Goal: Information Seeking & Learning: Learn about a topic

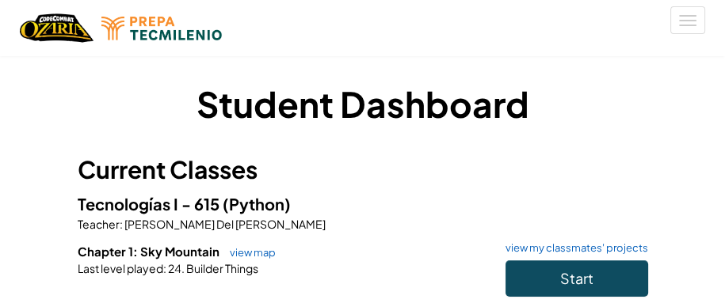
click at [468, 171] on h3 "Current Classes" at bounding box center [363, 170] width 570 height 36
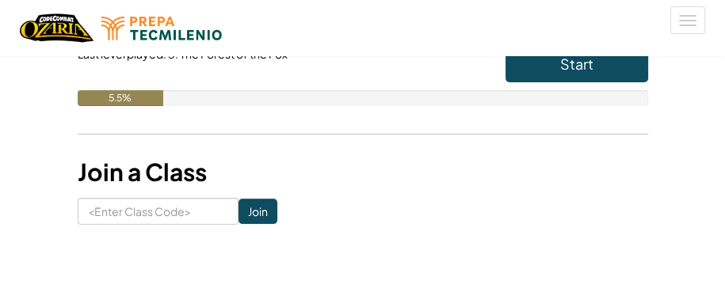
scroll to position [211, 0]
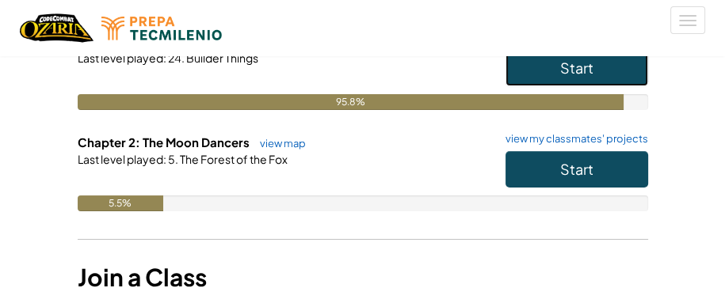
click at [567, 81] on button "Start" at bounding box center [576, 68] width 143 height 36
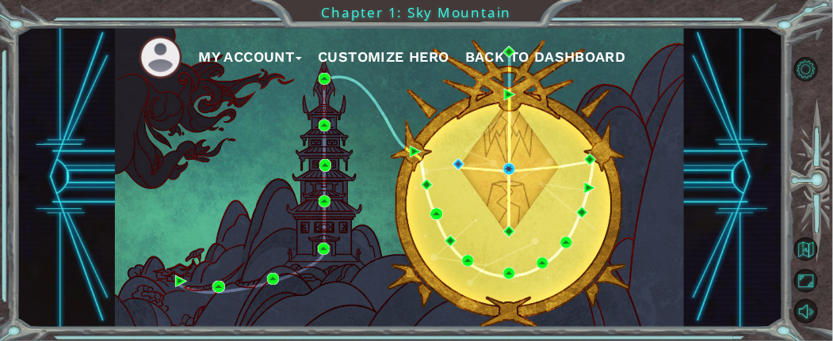
click at [649, 109] on div "My Account Customize Hero Back to Dashboard" at bounding box center [399, 178] width 569 height 300
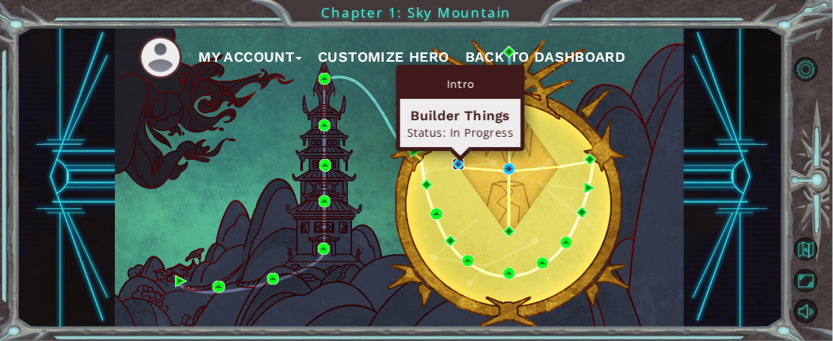
click at [462, 166] on img at bounding box center [458, 164] width 12 height 12
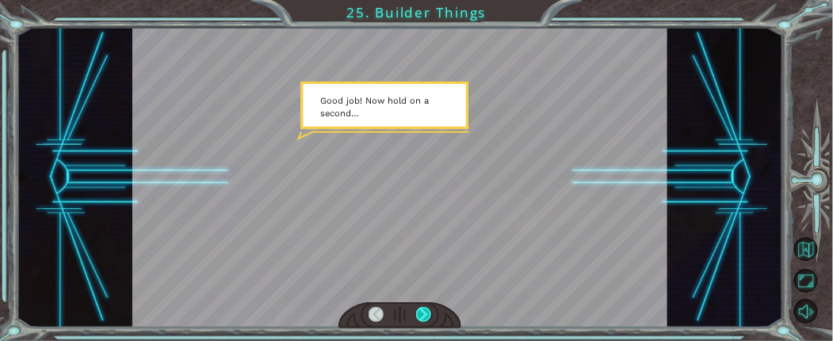
click at [423, 303] on div at bounding box center [423, 315] width 15 height 16
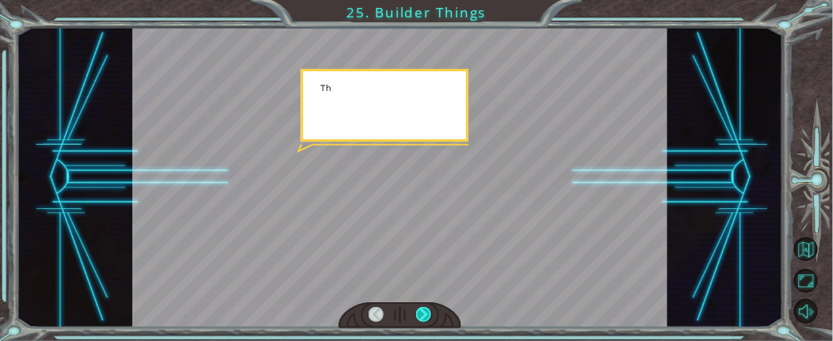
click at [425, 303] on div at bounding box center [423, 315] width 15 height 16
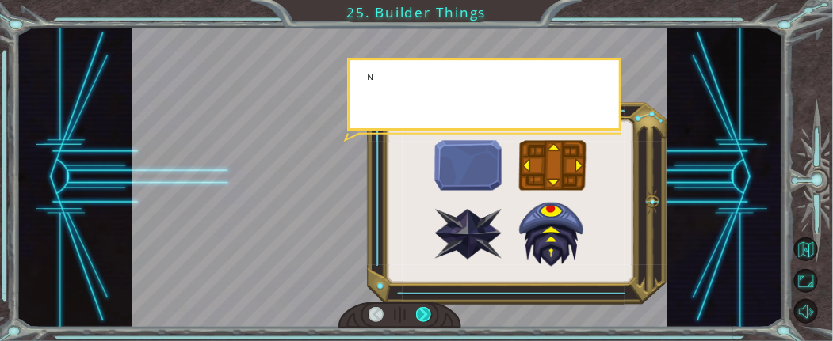
click at [425, 303] on div at bounding box center [423, 315] width 15 height 16
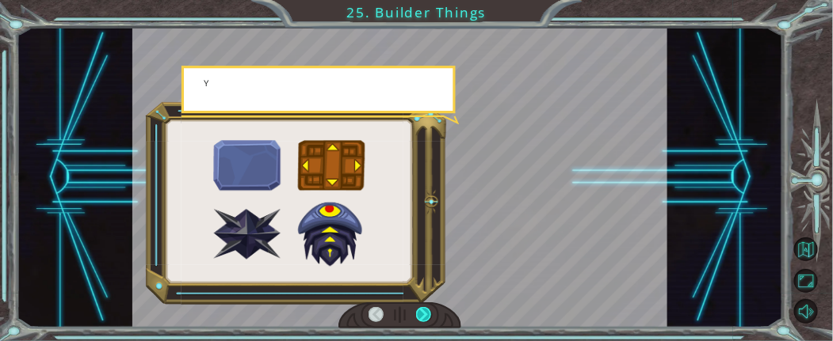
click at [425, 303] on div at bounding box center [423, 315] width 15 height 16
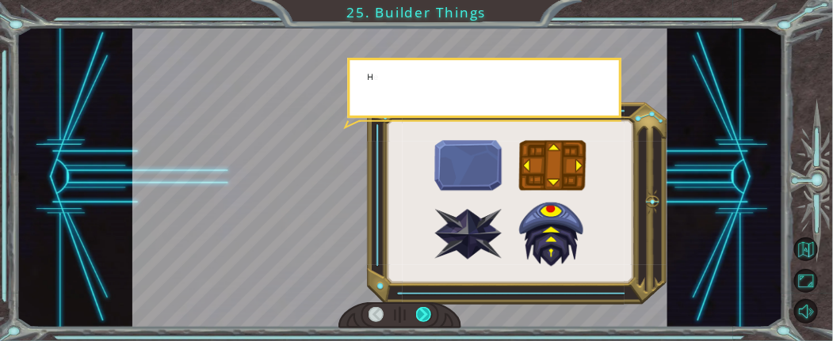
click at [427, 303] on div at bounding box center [423, 315] width 15 height 16
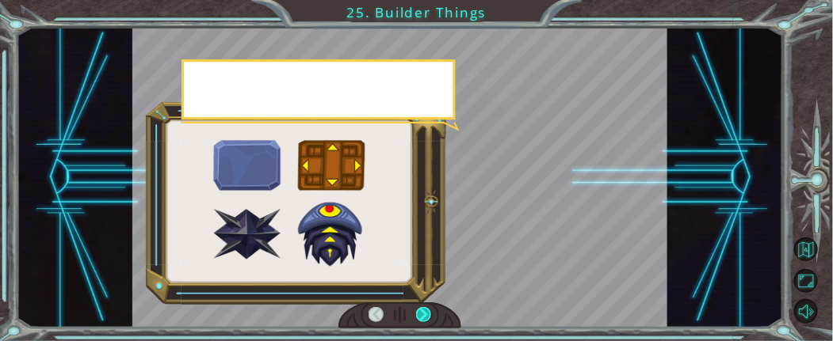
click at [427, 303] on div at bounding box center [423, 315] width 15 height 16
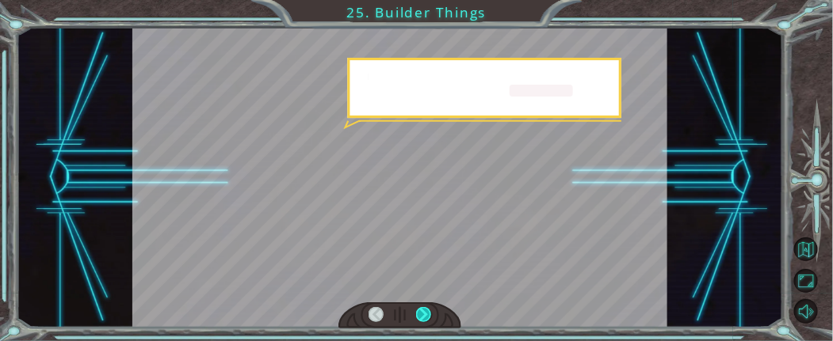
click at [427, 303] on div at bounding box center [423, 315] width 15 height 16
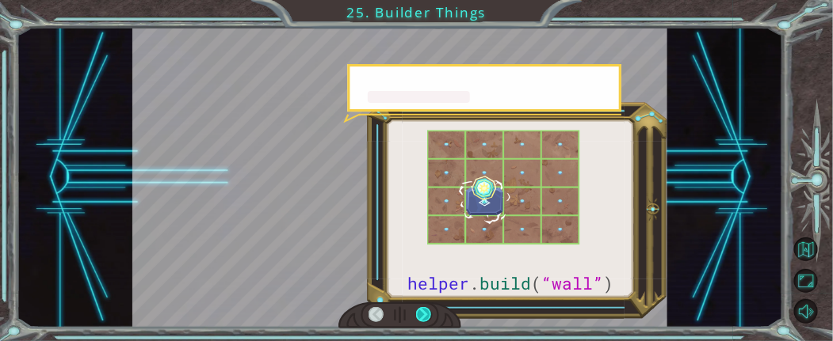
click at [428, 303] on div at bounding box center [423, 315] width 15 height 16
click at [429, 303] on div at bounding box center [423, 315] width 15 height 16
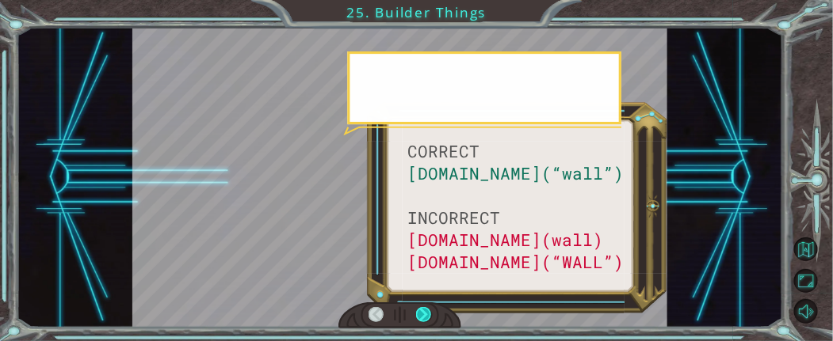
click at [430, 303] on div at bounding box center [423, 315] width 15 height 16
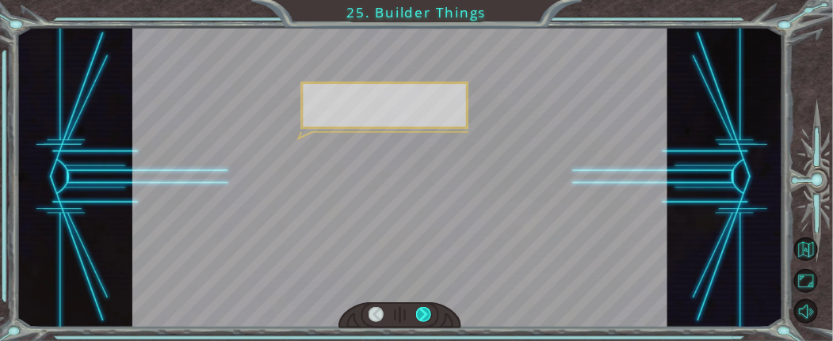
click at [430, 303] on div at bounding box center [423, 315] width 15 height 16
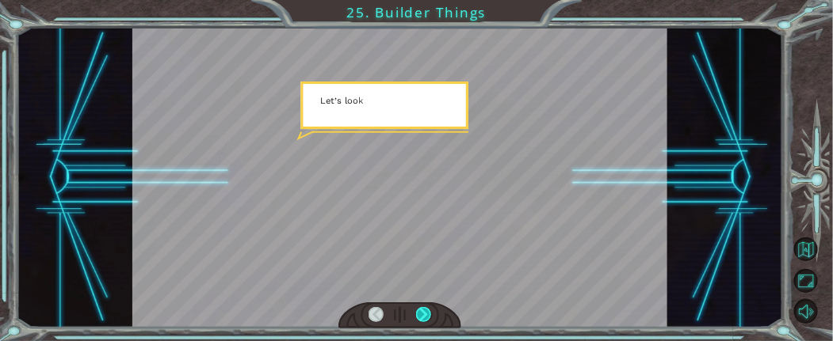
click at [430, 303] on div at bounding box center [423, 315] width 15 height 16
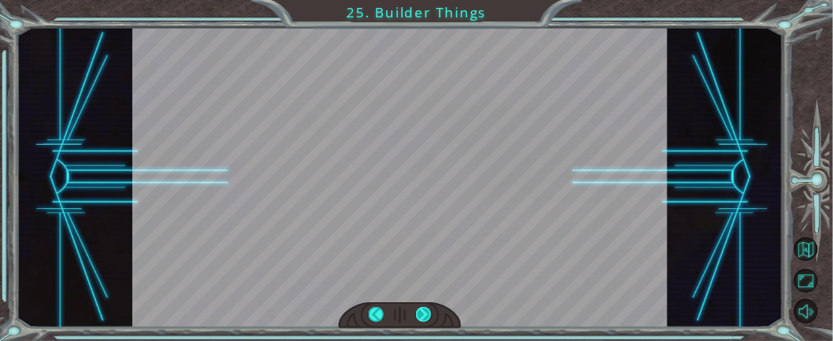
click at [430, 303] on div at bounding box center [423, 315] width 15 height 16
click at [430, 0] on div "CORRECT helper.build(“wall”) INCORRECT helper.build(wall) helper.build(“WALL”) …" at bounding box center [416, 0] width 833 height 0
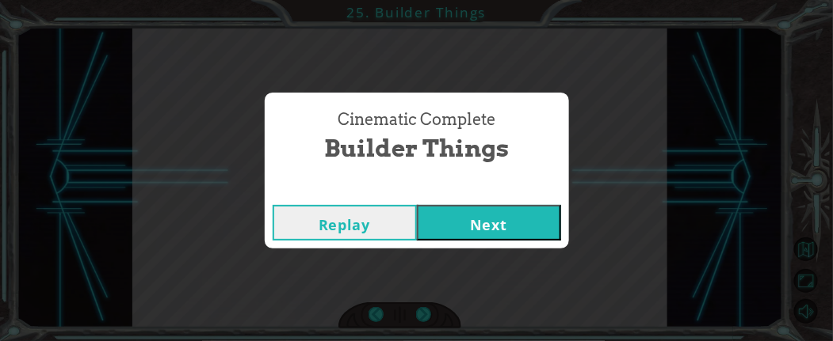
click at [462, 238] on button "Next" at bounding box center [489, 223] width 144 height 36
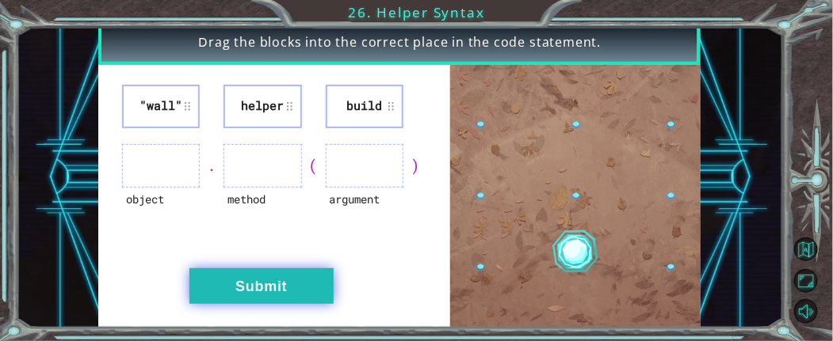
click at [288, 282] on button "Submit" at bounding box center [261, 287] width 144 height 36
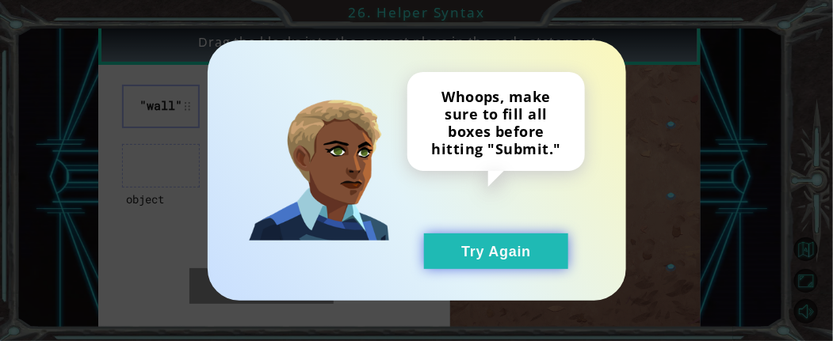
click at [490, 243] on button "Try Again" at bounding box center [496, 252] width 144 height 36
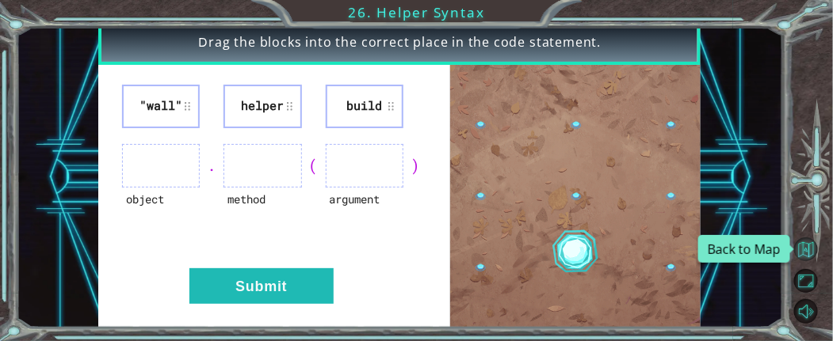
click at [724, 249] on button "Back to Map" at bounding box center [806, 250] width 24 height 24
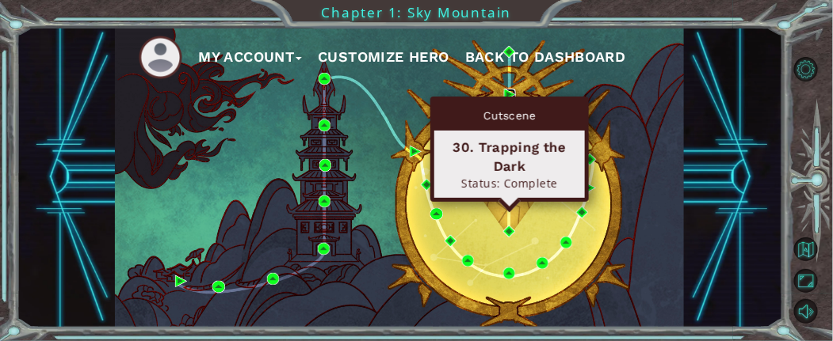
click at [504, 90] on img at bounding box center [510, 95] width 12 height 12
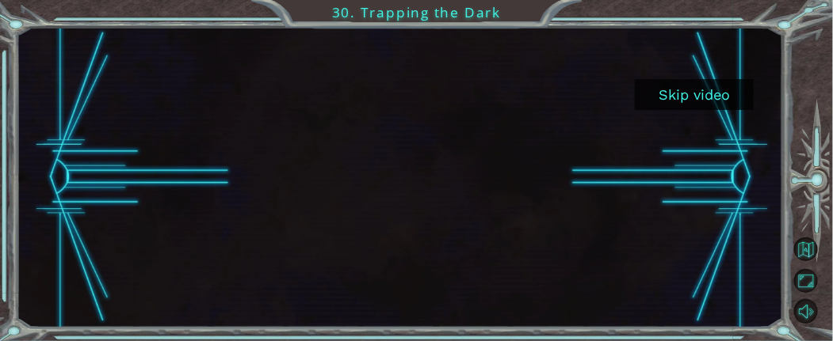
click at [682, 96] on button "Skip video" at bounding box center [694, 94] width 119 height 31
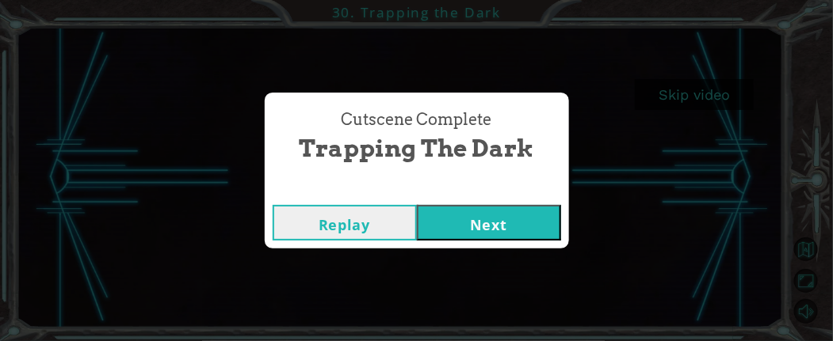
click at [517, 214] on button "Next" at bounding box center [489, 223] width 144 height 36
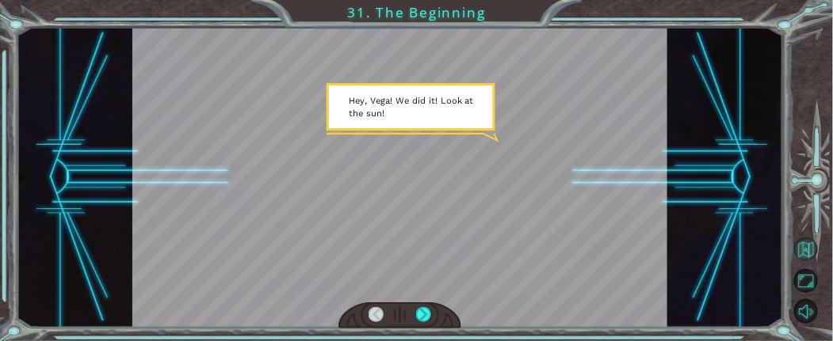
click at [724, 241] on div "Temporary Text H e y , V e g a ! W e d i d i t ! L o o k a t t h e s u n ! . . …" at bounding box center [416, 170] width 833 height 341
click at [724, 242] on div "Temporary Text H e y , V e g a ! W e d i d i t ! L o o k a t t h e s u n ! . . …" at bounding box center [400, 177] width 766 height 300
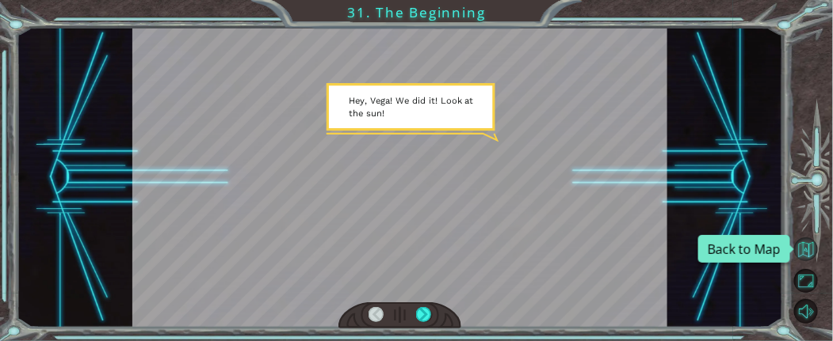
click at [724, 249] on button "Back to Map" at bounding box center [806, 250] width 24 height 24
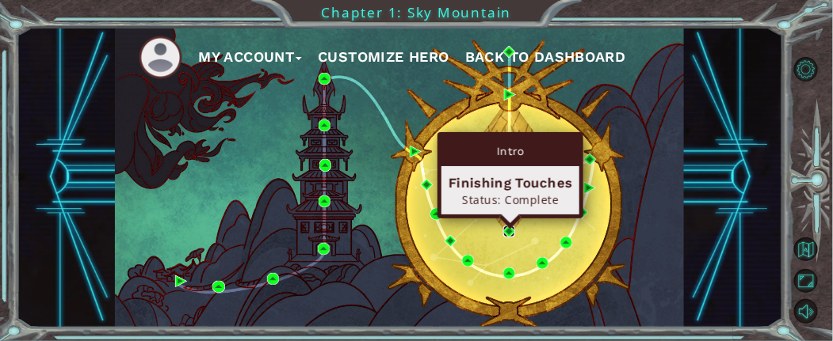
click at [507, 225] on body "My Account Customize Hero Back to Dashboard Chapter 1: Sky Mountain Back to Map…" at bounding box center [416, 170] width 833 height 341
click at [506, 231] on img at bounding box center [509, 232] width 12 height 12
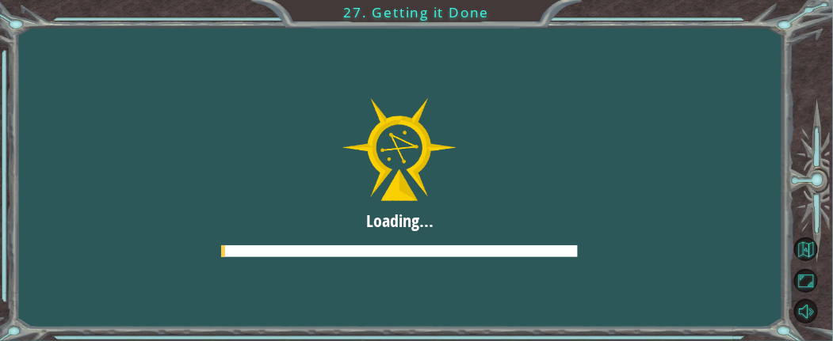
click at [504, 232] on div at bounding box center [399, 177] width 1082 height 608
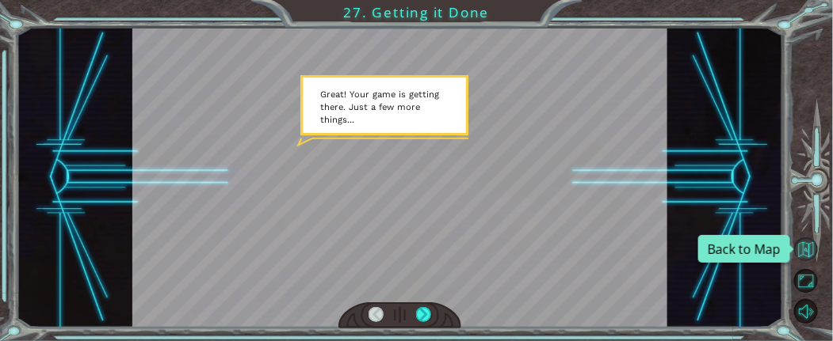
click at [724, 243] on button "Back to Map" at bounding box center [806, 250] width 24 height 24
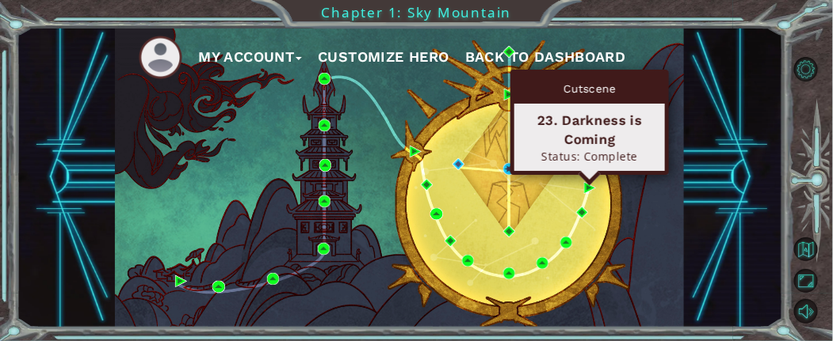
click at [590, 175] on div "Cutscene 23. Darkness is Coming Status: Complete" at bounding box center [589, 122] width 158 height 105
click at [588, 188] on img at bounding box center [590, 188] width 12 height 12
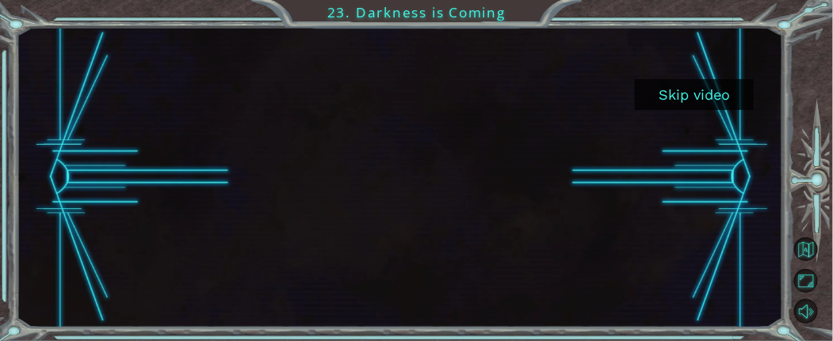
click at [680, 92] on button "Skip video" at bounding box center [694, 94] width 119 height 31
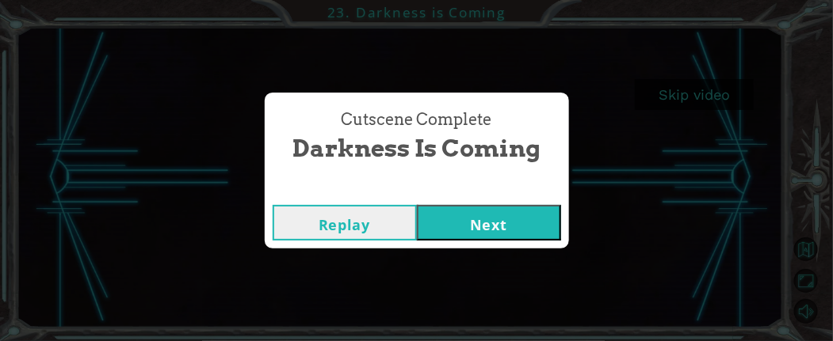
click at [517, 211] on button "Next" at bounding box center [489, 223] width 144 height 36
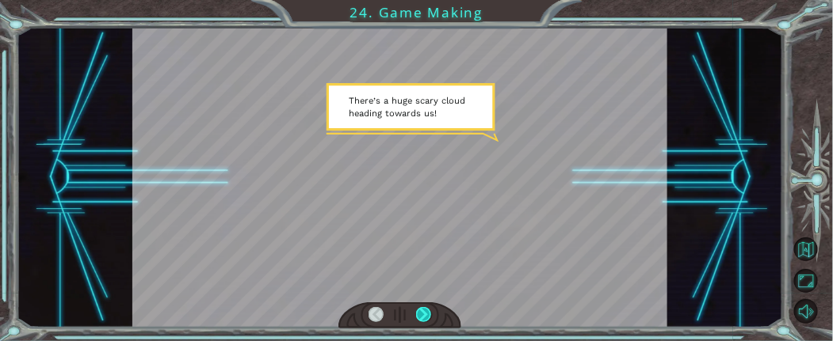
click at [416, 303] on div at bounding box center [423, 315] width 15 height 16
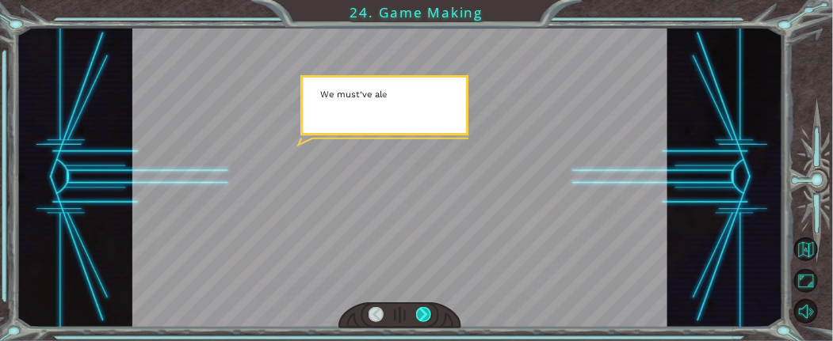
click at [416, 303] on div at bounding box center [423, 315] width 15 height 16
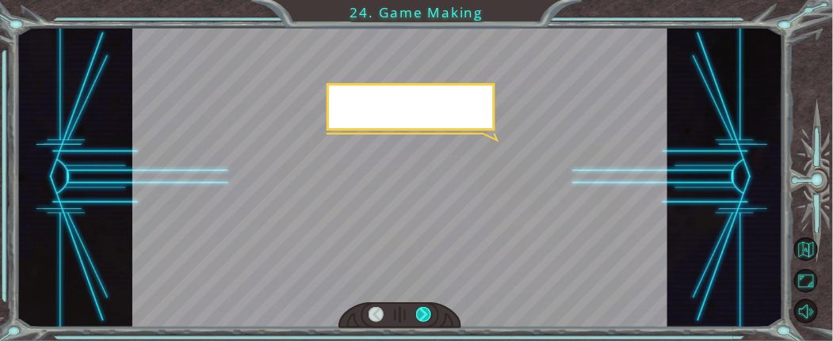
click at [416, 303] on div at bounding box center [423, 315] width 15 height 16
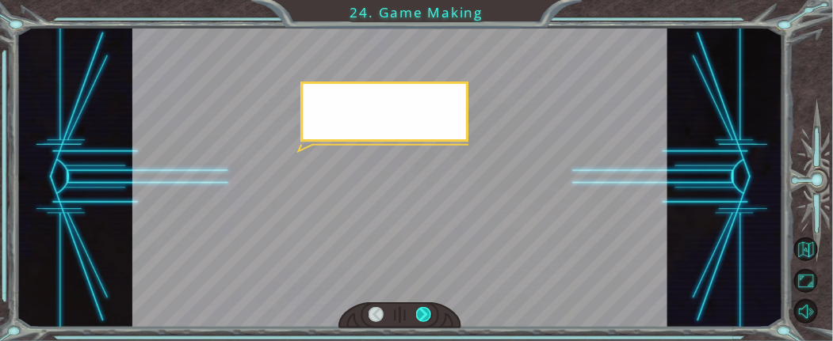
click at [417, 303] on div at bounding box center [423, 315] width 15 height 16
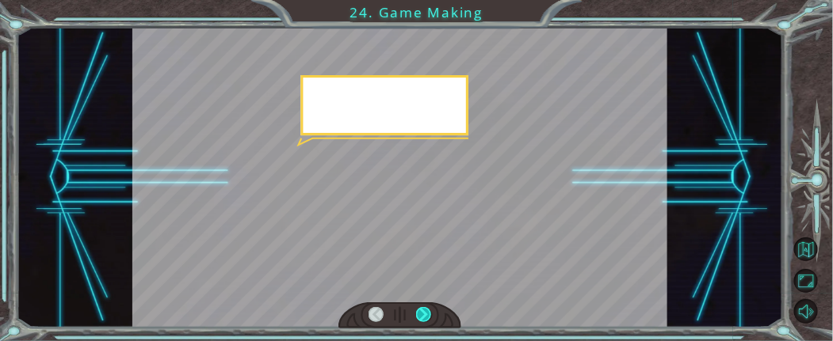
click at [417, 303] on div at bounding box center [423, 315] width 15 height 16
drag, startPoint x: 417, startPoint y: 309, endPoint x: 421, endPoint y: 300, distance: 9.6
click at [417, 303] on div at bounding box center [423, 315] width 15 height 16
click at [421, 300] on div at bounding box center [399, 178] width 534 height 300
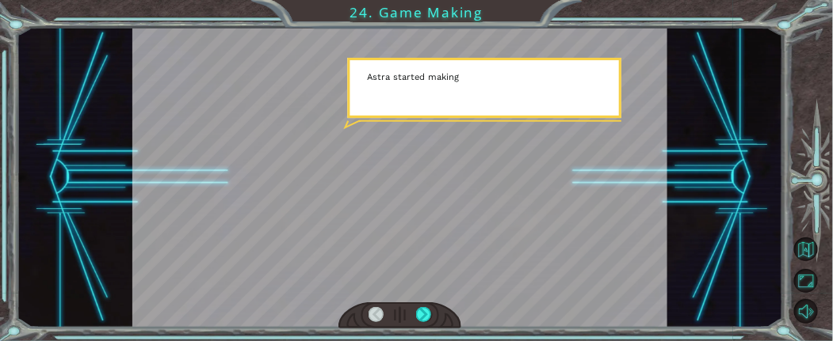
click at [421, 303] on div at bounding box center [399, 316] width 123 height 27
click at [421, 303] on div at bounding box center [423, 315] width 15 height 16
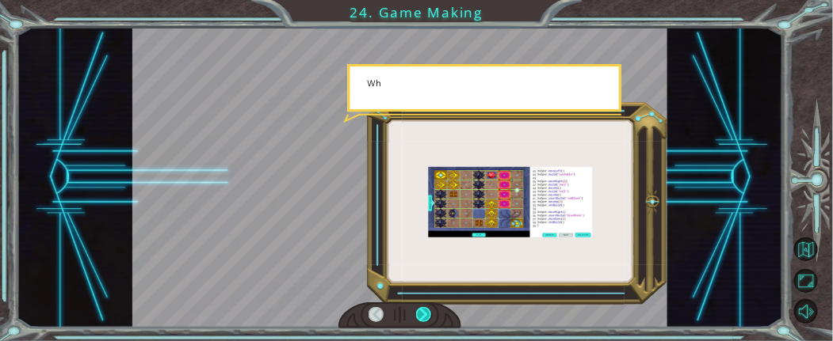
click at [421, 303] on div at bounding box center [423, 315] width 15 height 16
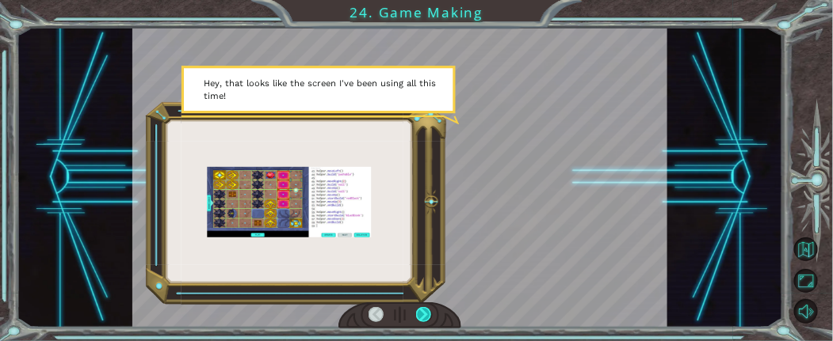
click at [422, 303] on div at bounding box center [423, 315] width 15 height 16
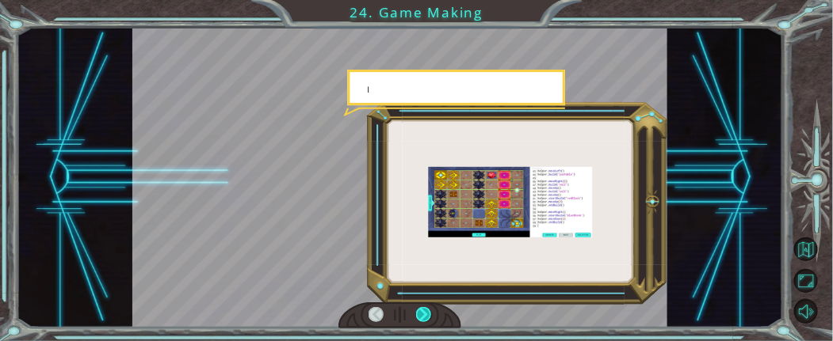
click at [422, 303] on div at bounding box center [423, 315] width 15 height 16
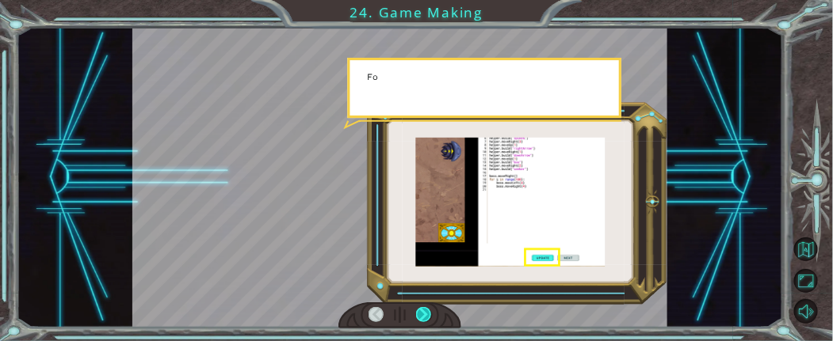
click at [422, 303] on div at bounding box center [423, 315] width 15 height 16
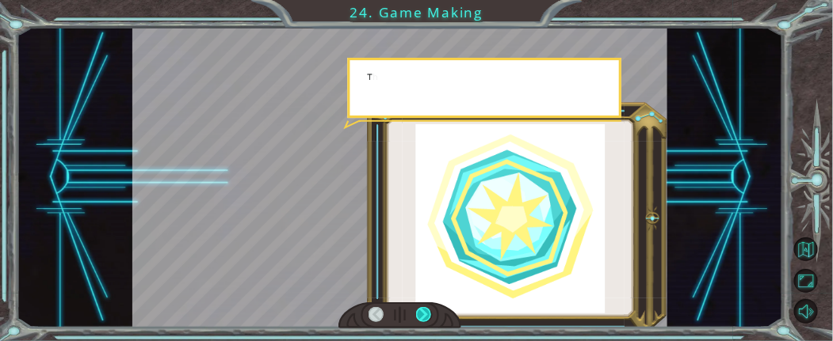
click at [422, 303] on div at bounding box center [423, 315] width 15 height 16
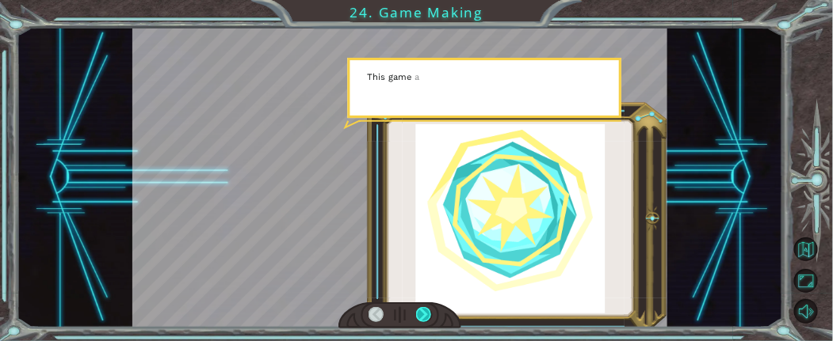
click at [422, 303] on div at bounding box center [423, 315] width 15 height 16
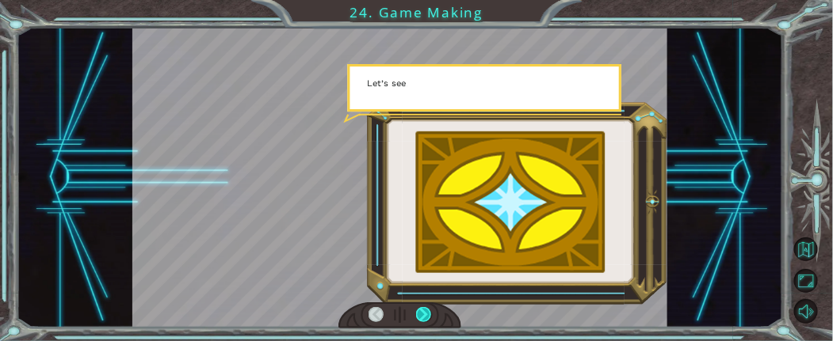
click at [422, 303] on div at bounding box center [423, 315] width 15 height 16
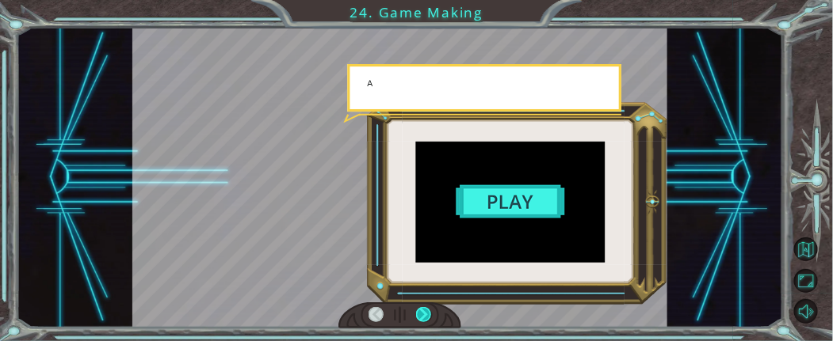
click at [422, 303] on div at bounding box center [423, 315] width 15 height 16
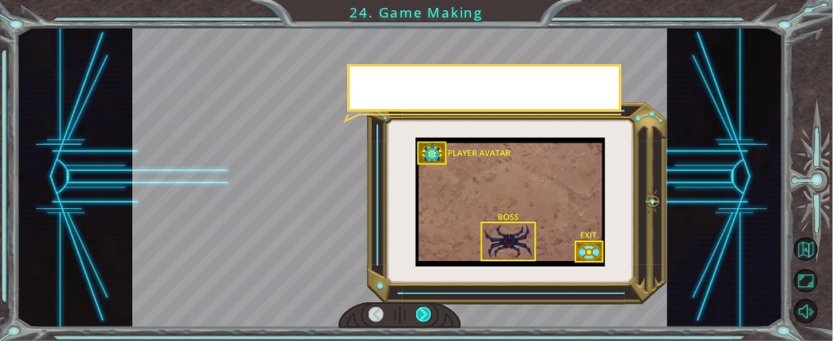
click at [424, 303] on div at bounding box center [423, 315] width 15 height 16
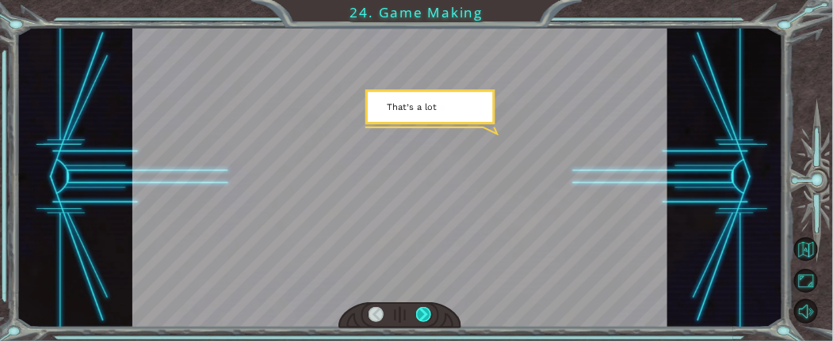
click at [424, 303] on div at bounding box center [423, 315] width 15 height 16
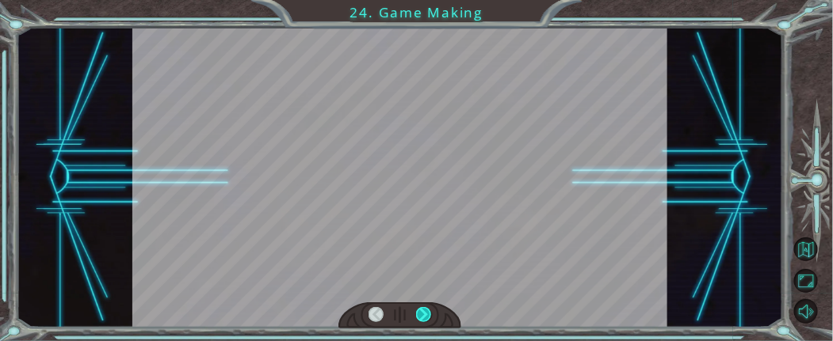
click at [424, 303] on div at bounding box center [423, 315] width 15 height 16
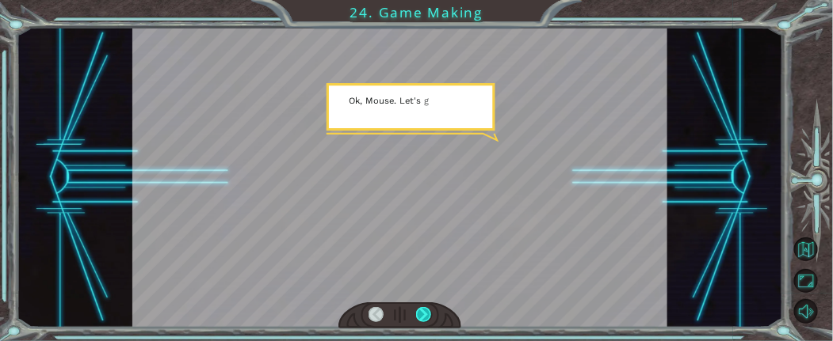
click at [424, 303] on div at bounding box center [423, 315] width 15 height 16
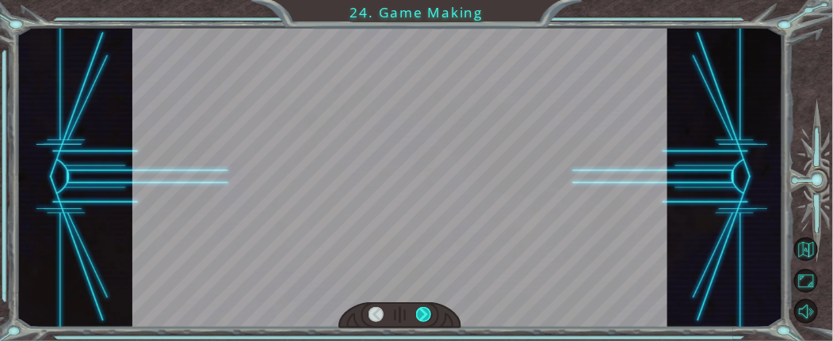
click at [424, 303] on div at bounding box center [423, 315] width 15 height 16
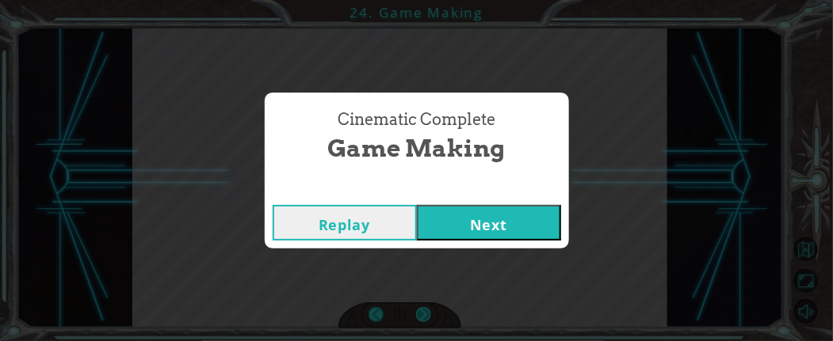
click at [424, 0] on div "T h e r e ’ s a h u g e s c a r y c l o u d h e a d i n g t o w a r d s u s ! W…" at bounding box center [416, 0] width 833 height 0
click at [471, 212] on button "Next" at bounding box center [489, 223] width 144 height 36
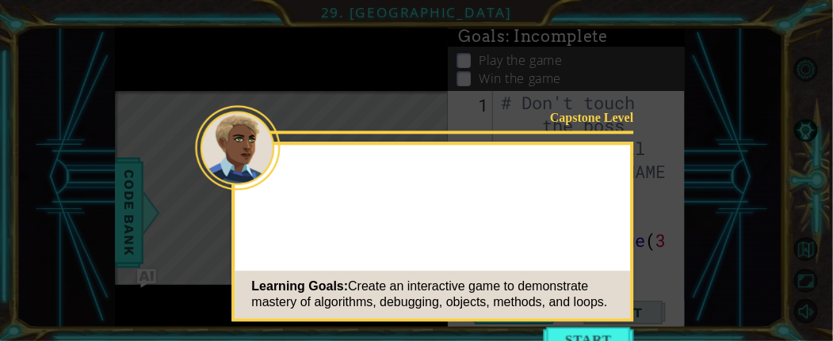
click at [592, 209] on div "Capstone Level Learning Goals: Create an interactive game to demonstrate master…" at bounding box center [433, 232] width 402 height 180
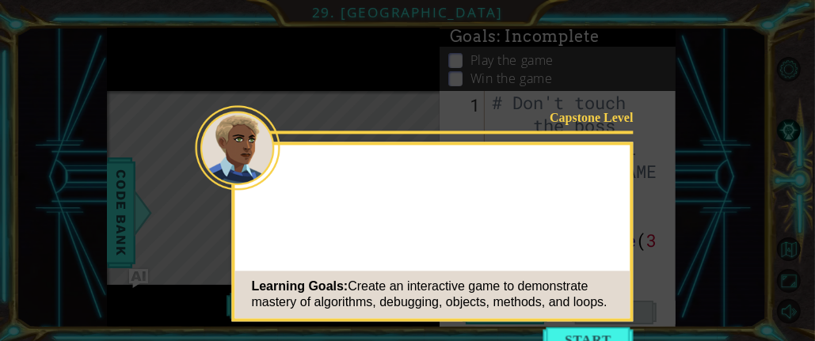
click at [587, 303] on button "Start" at bounding box center [588, 339] width 90 height 25
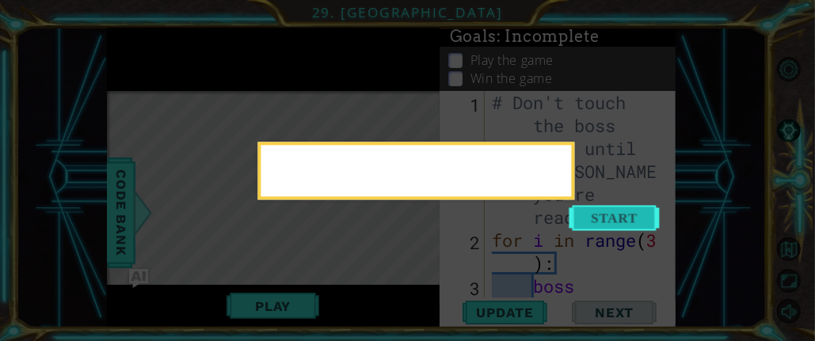
click at [585, 238] on icon at bounding box center [416, 170] width 833 height 341
click at [591, 225] on button "Start" at bounding box center [615, 217] width 90 height 25
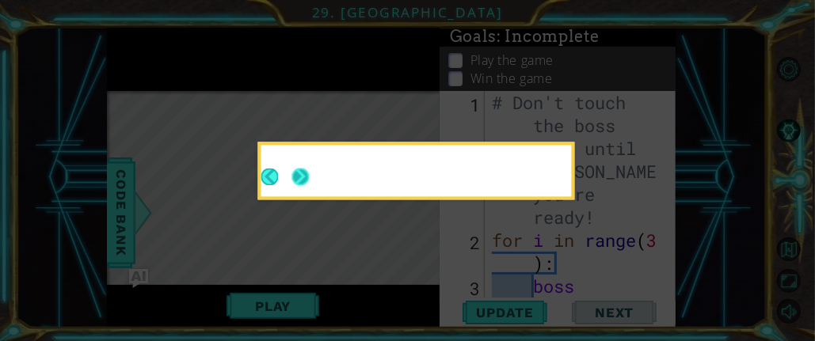
click at [295, 168] on button "Next" at bounding box center [300, 176] width 17 height 17
click at [575, 200] on div at bounding box center [416, 171] width 317 height 58
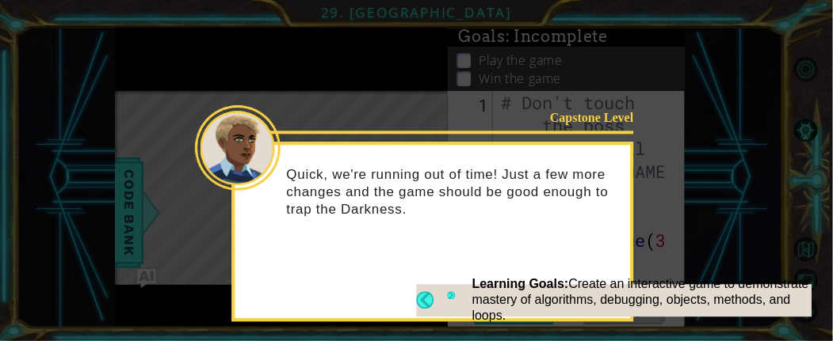
click at [431, 299] on button "Back" at bounding box center [431, 300] width 31 height 17
click at [446, 295] on icon at bounding box center [416, 170] width 833 height 341
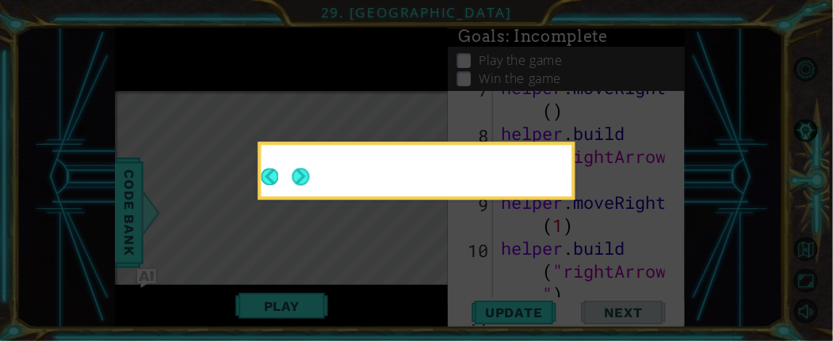
click at [450, 294] on icon at bounding box center [416, 170] width 833 height 341
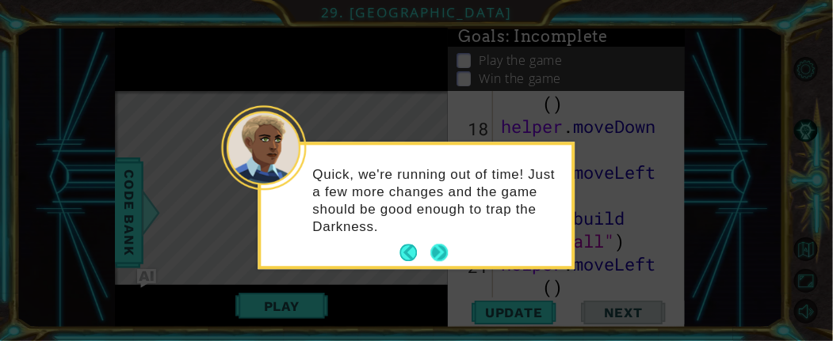
click at [433, 248] on button "Next" at bounding box center [439, 253] width 17 height 17
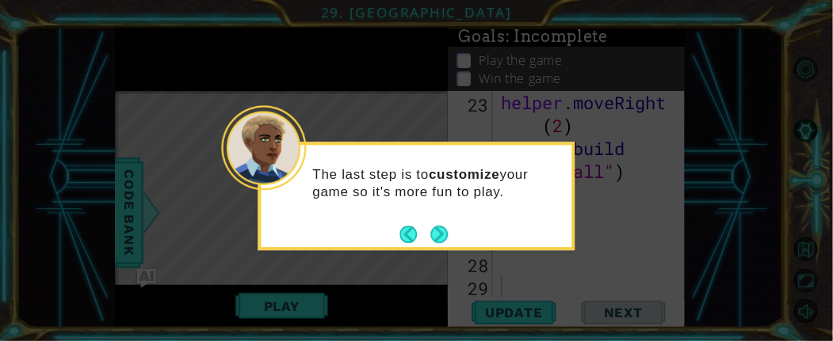
scroll to position [1286, 0]
click at [435, 239] on button "Next" at bounding box center [439, 234] width 17 height 17
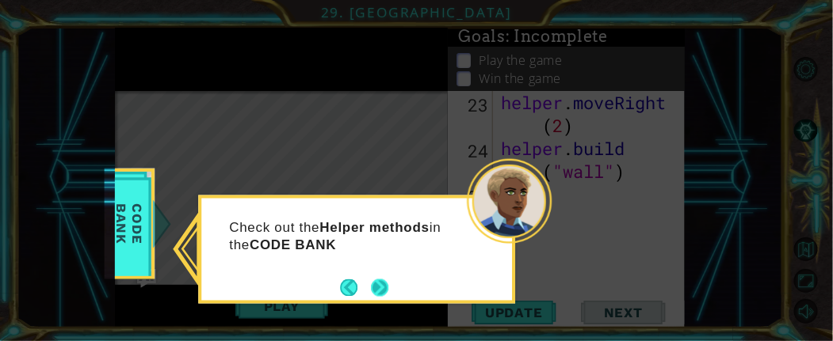
click at [379, 286] on button "Next" at bounding box center [379, 287] width 17 height 17
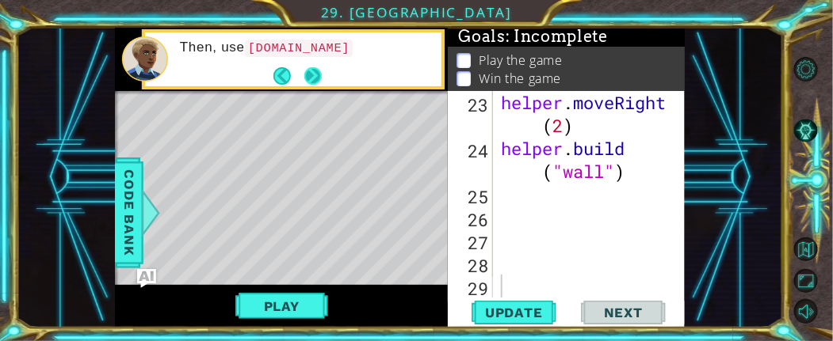
click at [307, 74] on button "Next" at bounding box center [312, 75] width 17 height 17
click at [304, 73] on button "Next" at bounding box center [312, 75] width 17 height 17
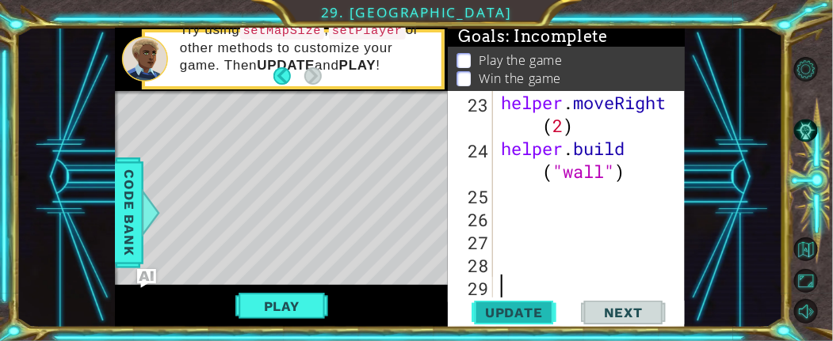
click at [536, 303] on span "Update" at bounding box center [514, 313] width 90 height 16
click at [527, 204] on div "helper . moveRight ( 2 ) helper . build ( "wall" )" at bounding box center [584, 229] width 175 height 276
click at [523, 195] on div "helper . moveRight ( 2 ) helper . build ( "wall" )" at bounding box center [584, 229] width 175 height 276
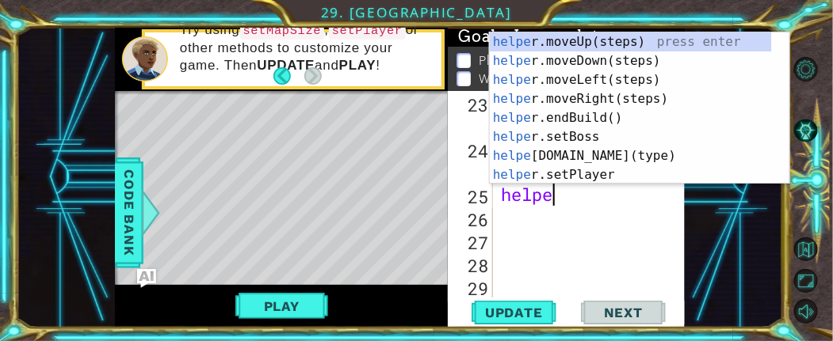
scroll to position [0, 1]
type textarea "helper"
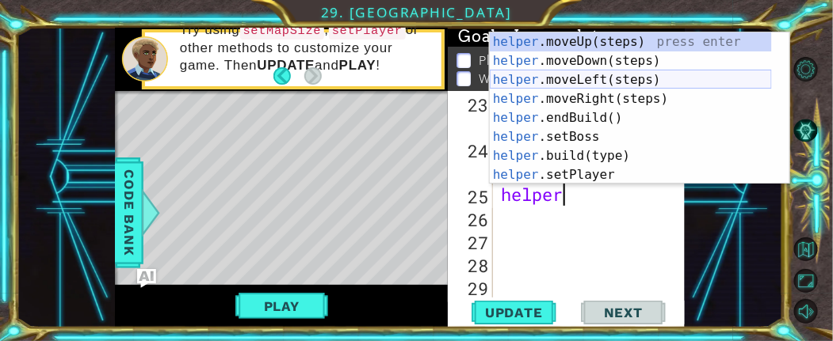
click at [610, 80] on div "helper .moveUp(steps) press enter helper .moveDown(steps) press enter helper .m…" at bounding box center [631, 127] width 282 height 190
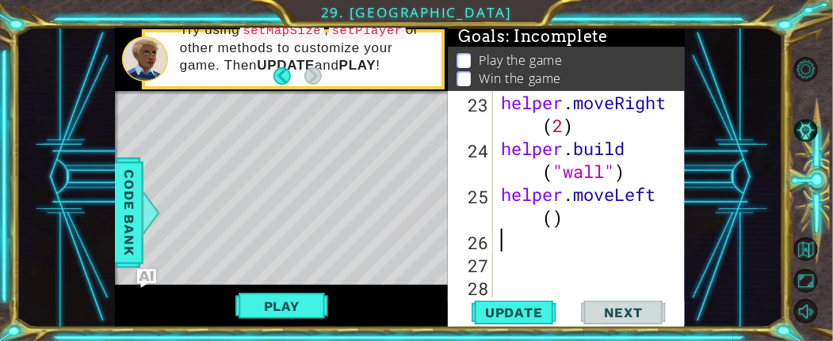
scroll to position [0, 0]
drag, startPoint x: 557, startPoint y: 218, endPoint x: 563, endPoint y: 212, distance: 9.0
click at [555, 219] on div "helper . moveRight ( 2 ) helper . build ( "wall" ) helper . moveLeft ( )" at bounding box center [584, 229] width 175 height 276
type textarea "helper.moveLeft(4)"
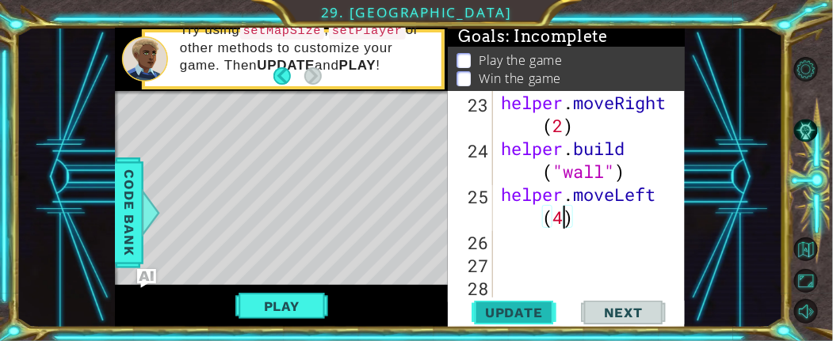
click at [499, 303] on span "Update" at bounding box center [514, 313] width 90 height 16
click at [527, 246] on div "helper . moveRight ( 2 ) helper . build ( "wall" ) helper . moveLeft ( 4 )" at bounding box center [584, 229] width 175 height 276
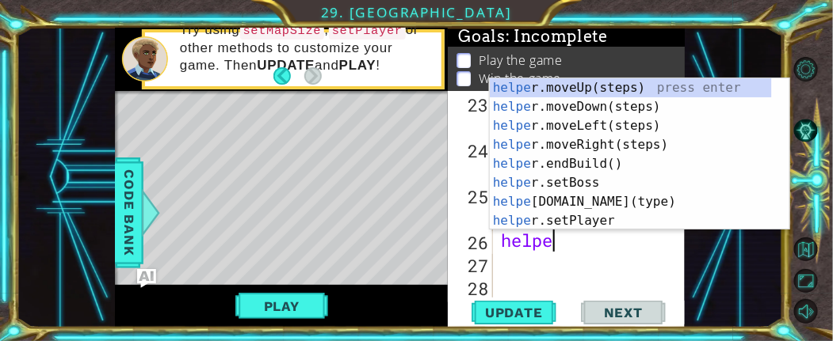
scroll to position [0, 1]
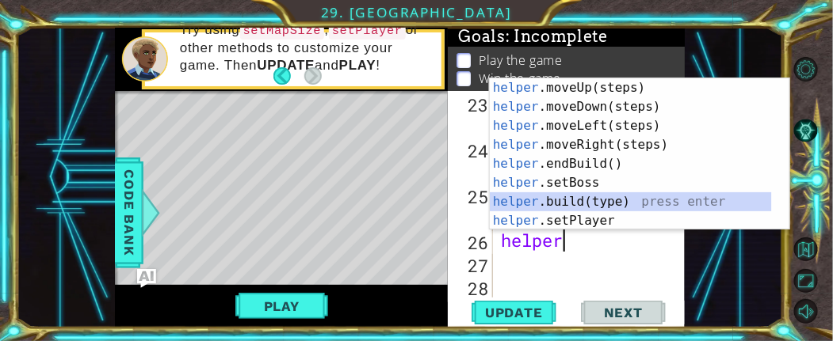
click at [551, 196] on div "helper .moveUp(steps) press enter helper .moveDown(steps) press enter helper .m…" at bounding box center [631, 173] width 282 height 190
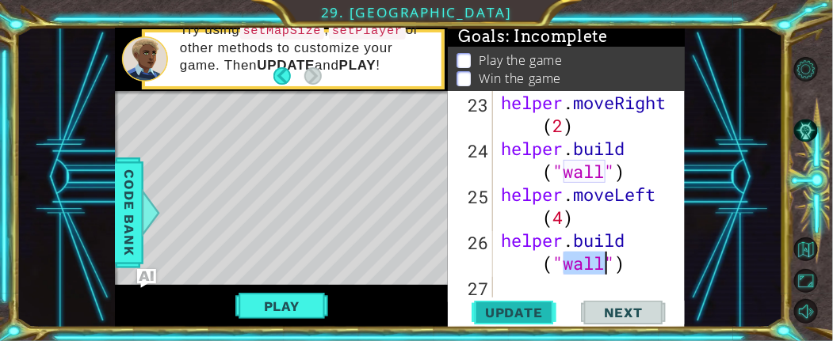
type textarea "helper.build("wall")"
click at [539, 303] on span "Update" at bounding box center [514, 313] width 90 height 16
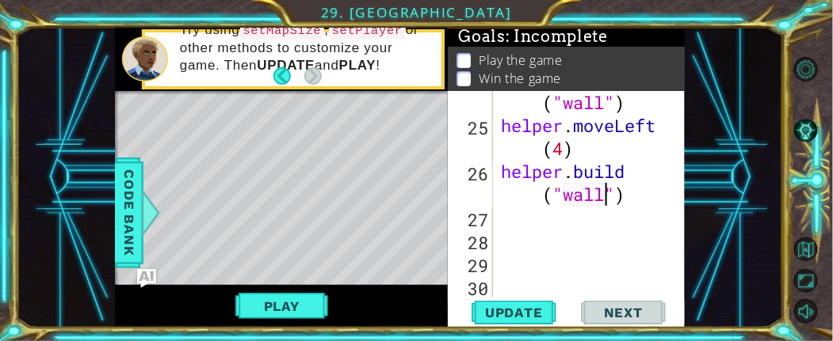
scroll to position [1355, 0]
click at [547, 222] on div "helper . build ( "wall" ) helper . moveLeft ( 4 ) helper . build ( "wall" )" at bounding box center [584, 206] width 175 height 276
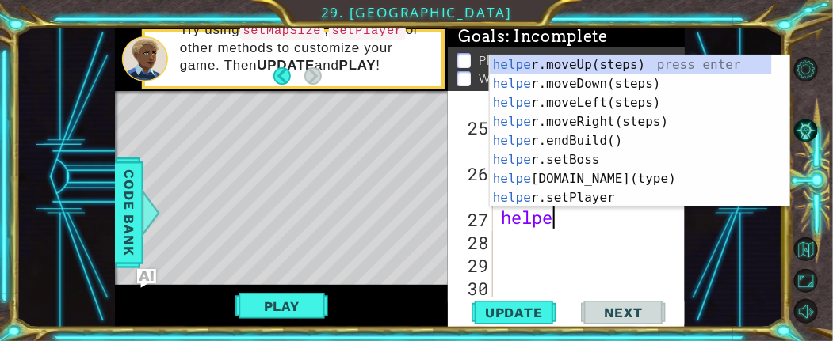
scroll to position [0, 1]
type textarea "helper"
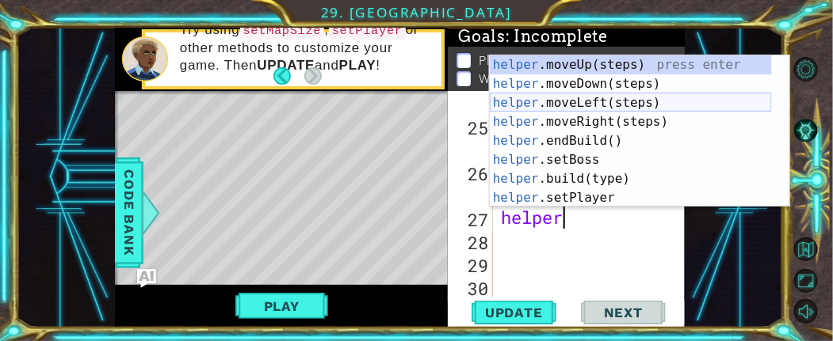
click at [612, 105] on div "helper .moveUp(steps) press enter helper .moveDown(steps) press enter helper .m…" at bounding box center [631, 150] width 282 height 190
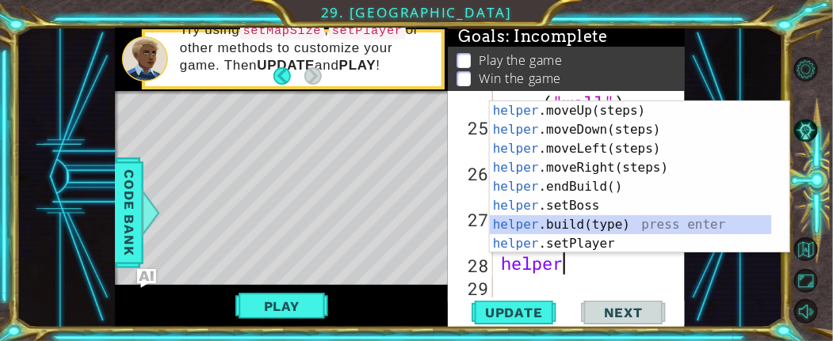
click at [581, 224] on div "helper .moveUp(steps) press enter helper .moveDown(steps) press enter helper .m…" at bounding box center [631, 196] width 282 height 190
type textarea "helper.build("wall")"
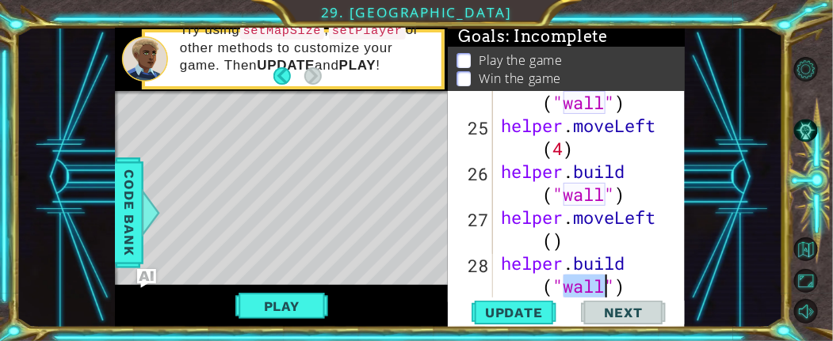
scroll to position [1424, 0]
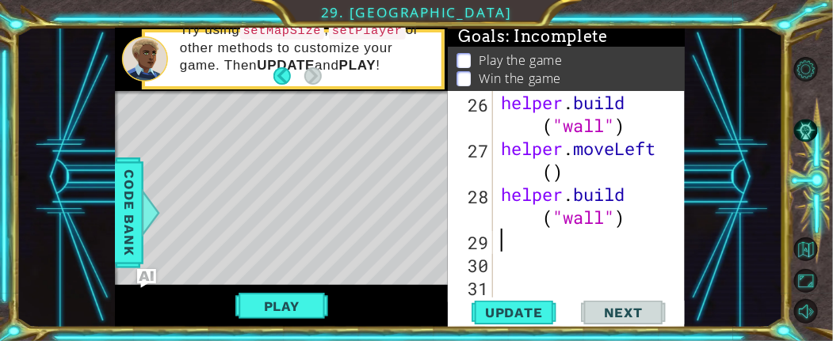
click at [530, 244] on div "helper . build ( "wall" ) helper . moveLeft ( ) helper . build ( "wall" )" at bounding box center [584, 229] width 175 height 276
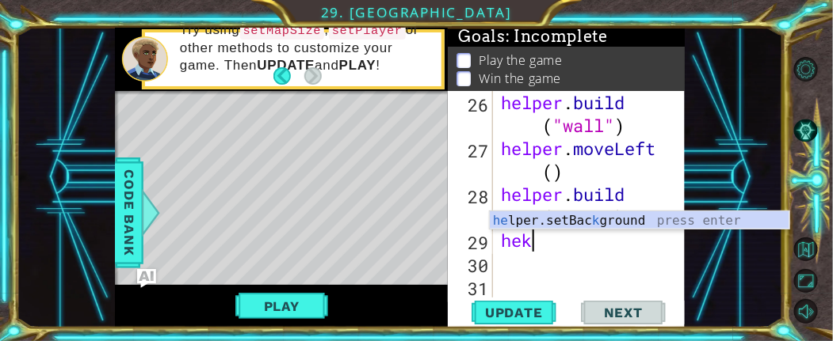
type textarea "he"
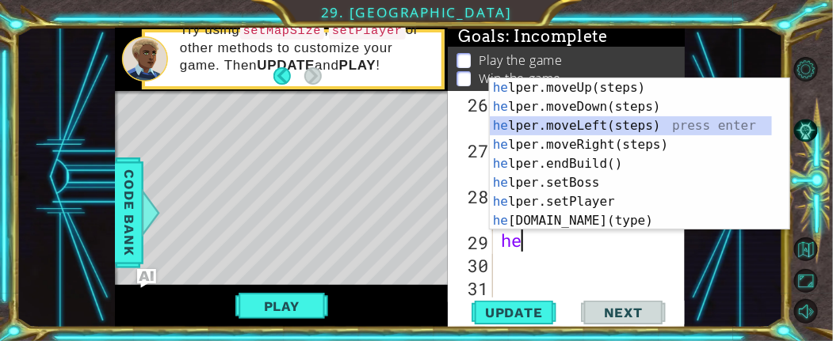
click at [646, 119] on div "he lper.moveUp(steps) press enter he lper.moveDown(steps) press enter he lper.m…" at bounding box center [639, 173] width 299 height 190
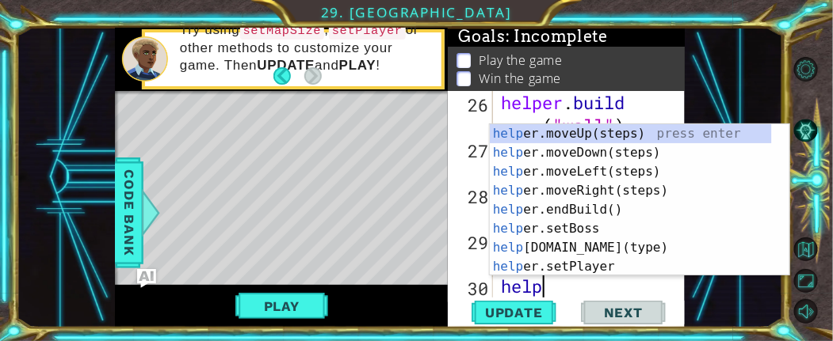
scroll to position [0, 1]
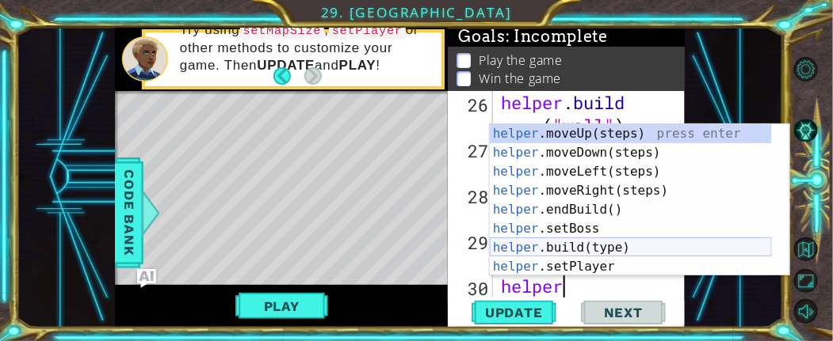
click at [606, 246] on div "helper .moveUp(steps) press enter helper .moveDown(steps) press enter helper .m…" at bounding box center [631, 219] width 282 height 190
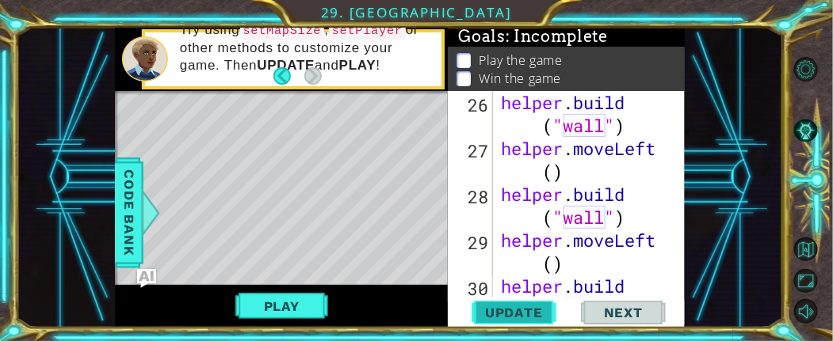
type textarea "helper.build("wall")"
click at [516, 303] on button "Update" at bounding box center [513, 313] width 95 height 24
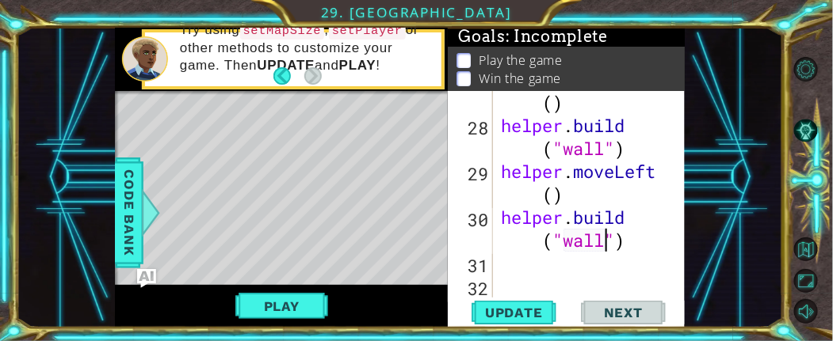
scroll to position [1493, 0]
click at [555, 266] on div "helper . moveLeft ( ) helper . build ( "wall" ) helper . moveLeft ( ) helper . …" at bounding box center [584, 206] width 175 height 276
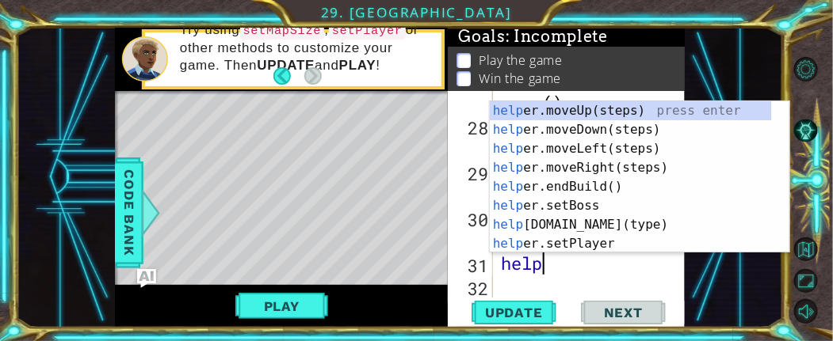
scroll to position [0, 1]
type textarea "helper"
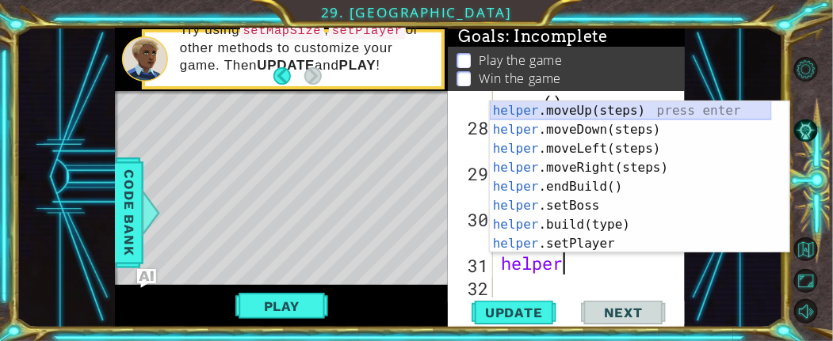
click at [616, 112] on div "helper .moveUp(steps) press enter helper .moveDown(steps) press enter helper .m…" at bounding box center [631, 196] width 282 height 190
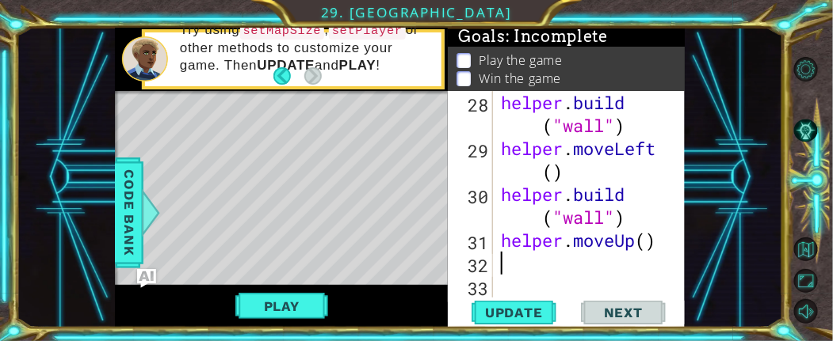
scroll to position [1515, 0]
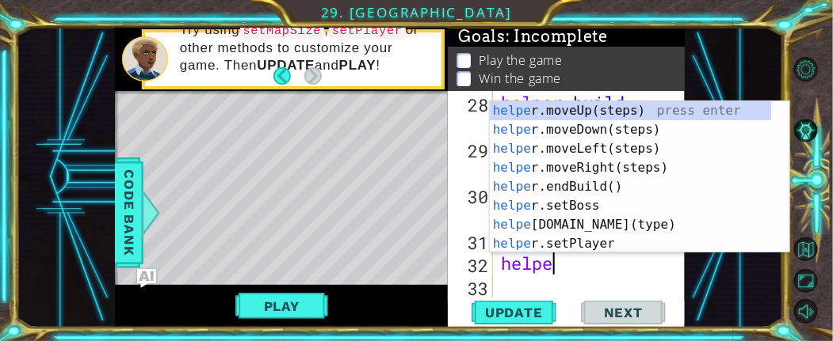
type textarea "helper"
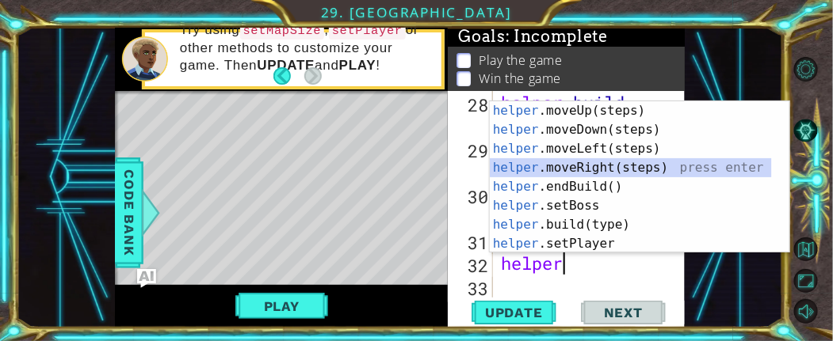
click at [620, 170] on div "helper .moveUp(steps) press enter helper .moveDown(steps) press enter helper .m…" at bounding box center [631, 196] width 282 height 190
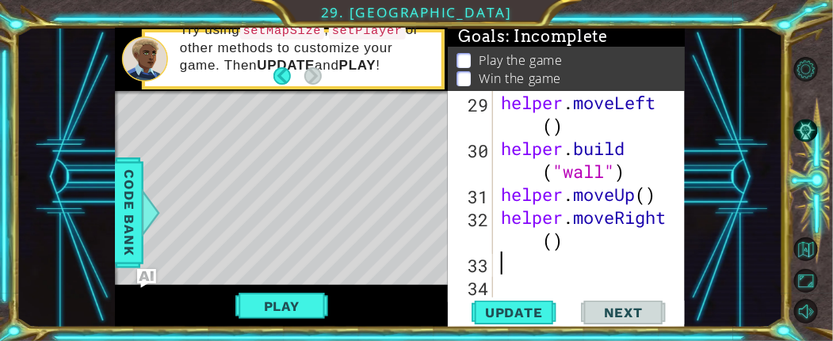
scroll to position [1562, 0]
click at [555, 245] on div "helper . moveLeft ( ) helper . build ( "wall" ) helper . moveUp ( ) helper . mo…" at bounding box center [584, 229] width 175 height 276
type textarea "helper.moveRight(2)"
click at [516, 303] on span "Update" at bounding box center [514, 313] width 90 height 16
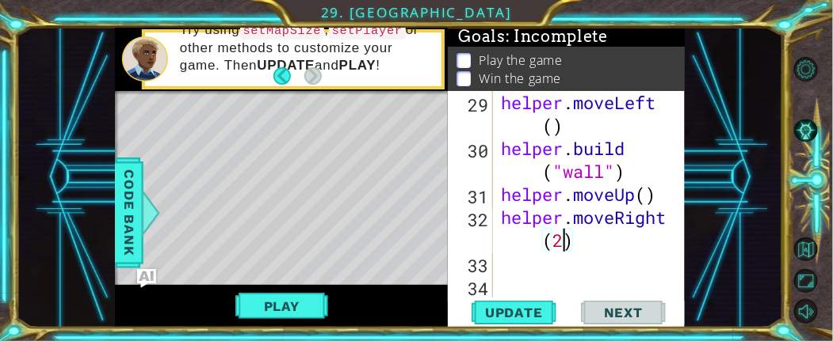
click at [546, 273] on div "helper . moveLeft ( ) helper . build ( "wall" ) helper . moveUp ( ) helper . mo…" at bounding box center [584, 229] width 175 height 276
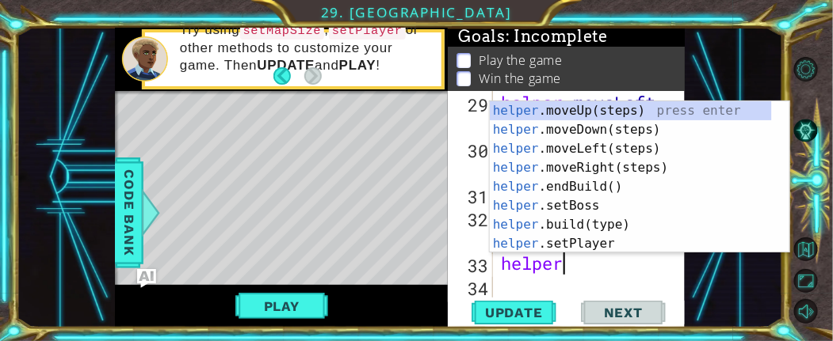
scroll to position [0, 1]
click at [599, 248] on div "helper .moveUp(steps) press enter helper .moveDown(steps) press enter helper .m…" at bounding box center [631, 196] width 282 height 190
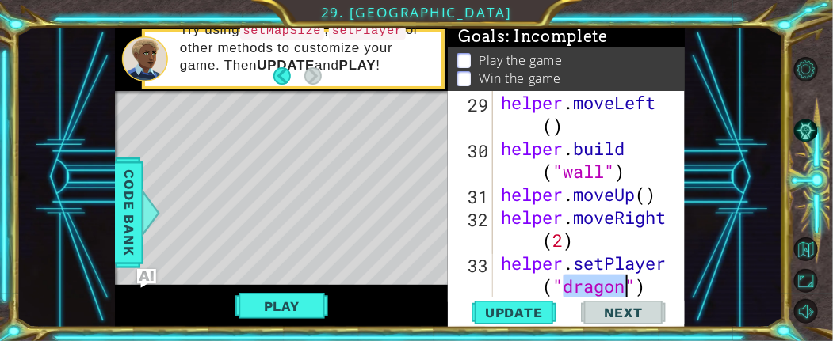
scroll to position [1584, 0]
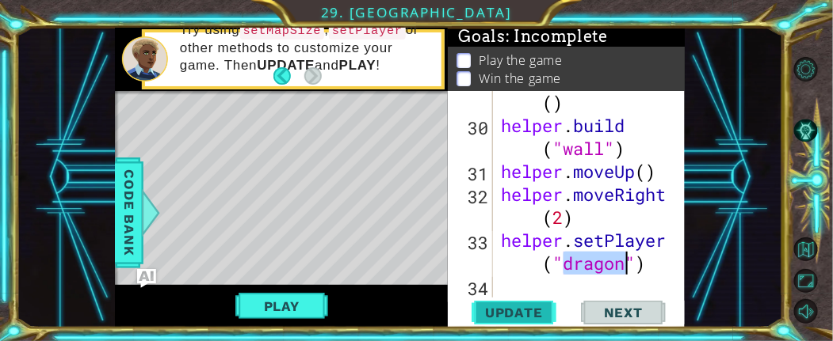
click at [525, 303] on span "Update" at bounding box center [514, 313] width 90 height 16
click at [495, 303] on span "Update" at bounding box center [514, 313] width 90 height 16
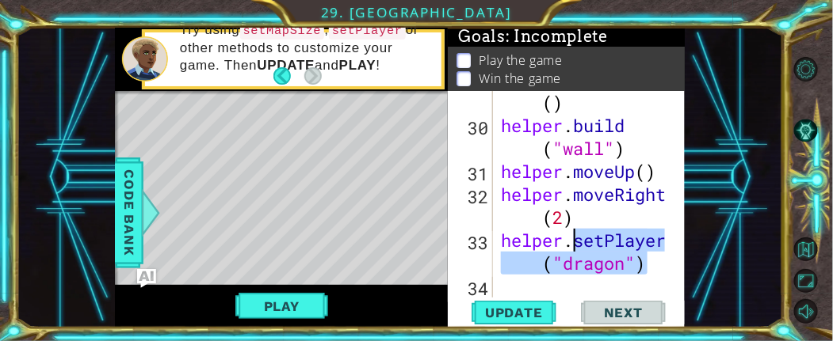
drag, startPoint x: 657, startPoint y: 257, endPoint x: 564, endPoint y: 245, distance: 94.2
click at [564, 245] on div "helper . moveLeft ( ) helper . build ( "wall" ) helper . moveUp ( ) helper . mo…" at bounding box center [584, 206] width 175 height 276
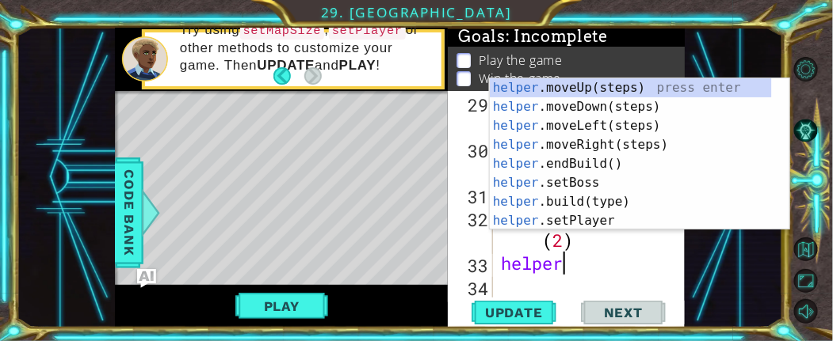
scroll to position [1562, 0]
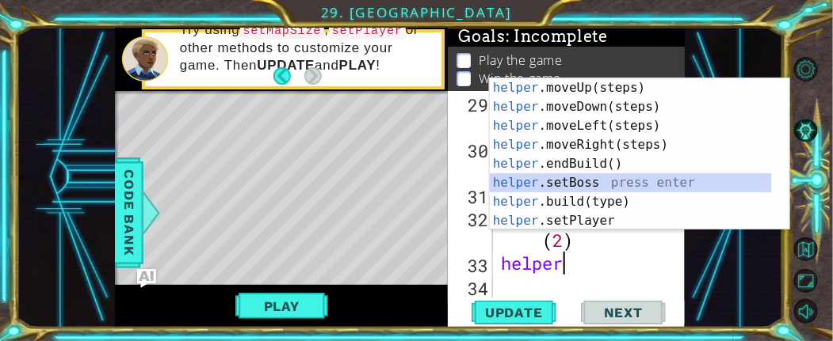
click at [611, 178] on div "helper .moveUp(steps) press enter helper .moveDown(steps) press enter helper .m…" at bounding box center [631, 173] width 282 height 190
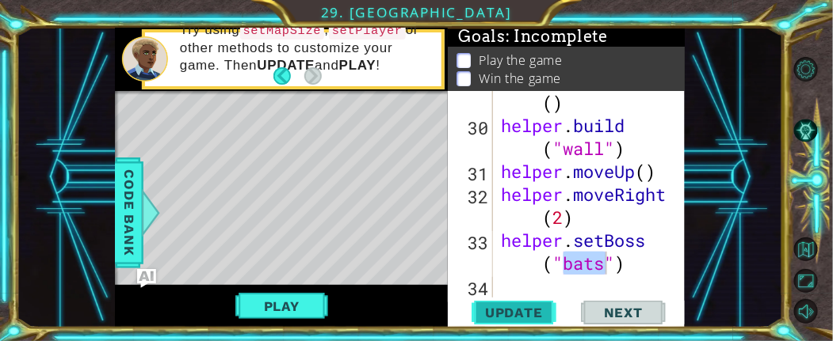
click at [535, 303] on button "Update" at bounding box center [513, 313] width 95 height 24
click at [520, 303] on button "Update" at bounding box center [513, 313] width 95 height 24
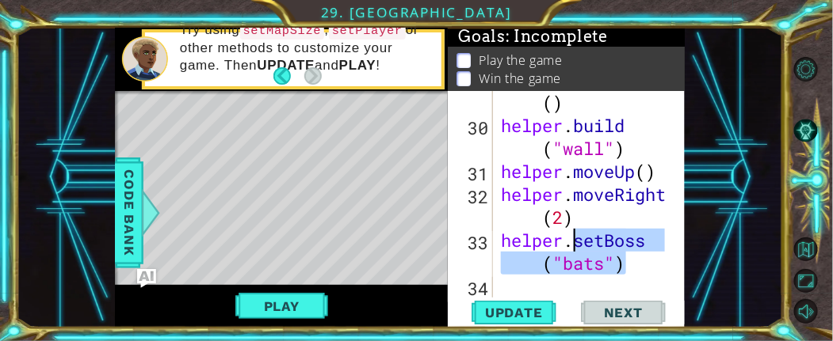
drag, startPoint x: 646, startPoint y: 266, endPoint x: 571, endPoint y: 243, distance: 78.7
click at [571, 243] on div "helper . moveLeft ( ) helper . build ( "wall" ) helper . moveUp ( ) helper . mo…" at bounding box center [584, 206] width 175 height 276
type textarea "helper."
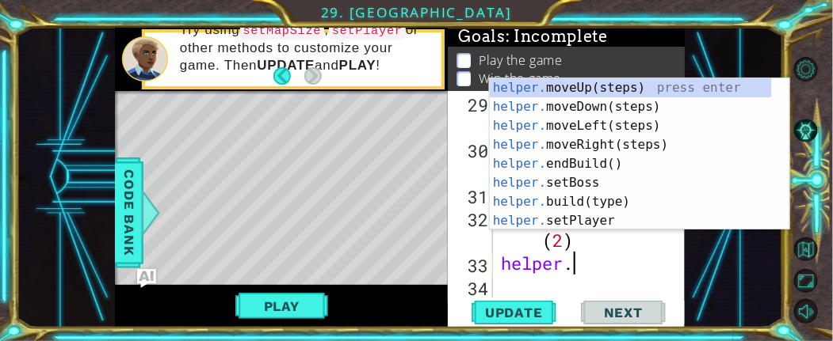
scroll to position [1562, 0]
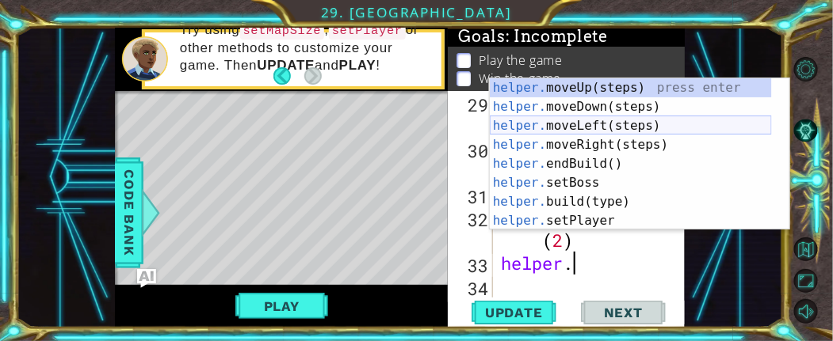
click at [649, 133] on div "helper. moveUp(steps) press enter helper. moveDown(steps) press enter helper. m…" at bounding box center [631, 173] width 282 height 190
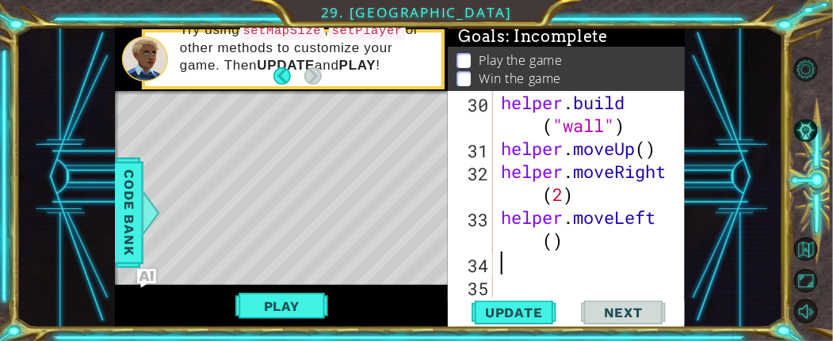
scroll to position [1607, 0]
click at [535, 303] on span "Update" at bounding box center [514, 313] width 90 height 16
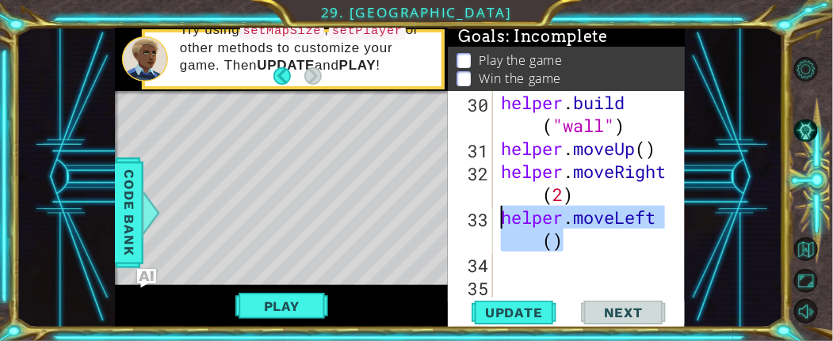
drag, startPoint x: 607, startPoint y: 235, endPoint x: 497, endPoint y: 217, distance: 111.6
click at [497, 217] on div "helper . build ( "wall" ) helper . moveUp ( ) helper . moveRight ( 2 ) helper .…" at bounding box center [580, 194] width 167 height 207
type textarea "helper.moveLeft()"
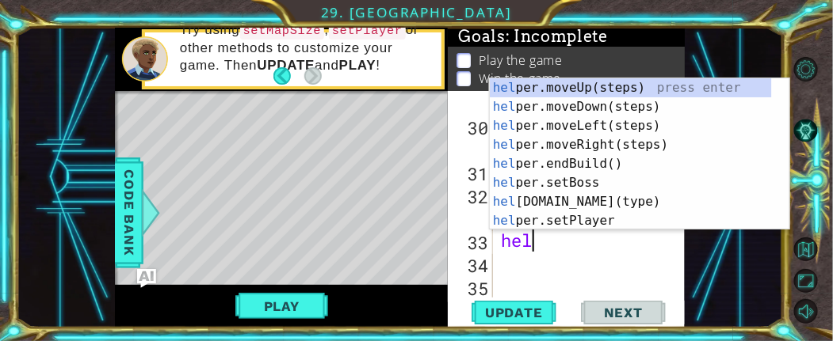
scroll to position [0, 0]
type textarea "helpe"
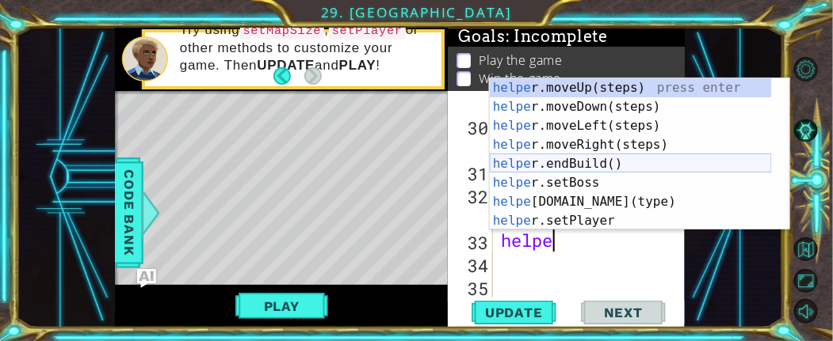
click at [585, 166] on div "helpe r.moveUp(steps) press enter helpe r.moveDown(steps) press enter helpe r.m…" at bounding box center [631, 173] width 282 height 190
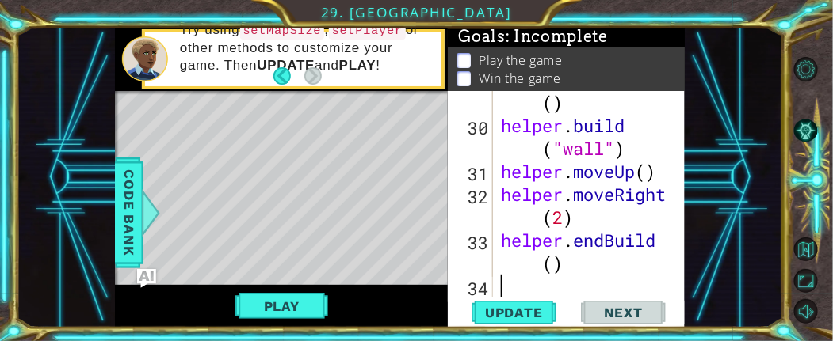
scroll to position [0, 0]
click at [526, 303] on span "Update" at bounding box center [514, 313] width 90 height 16
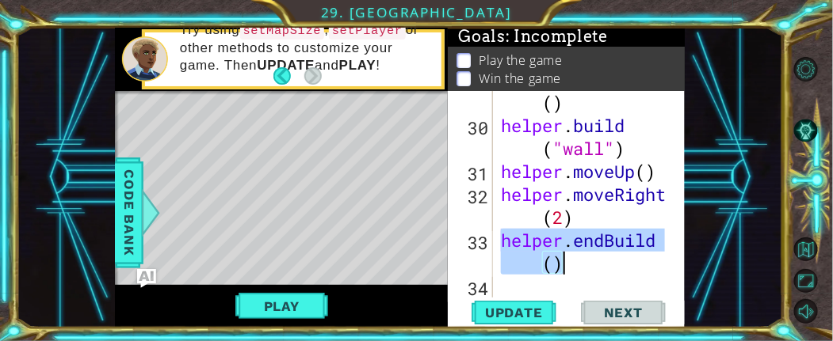
drag, startPoint x: 499, startPoint y: 235, endPoint x: 615, endPoint y: 264, distance: 119.1
click at [615, 264] on div "helper . moveLeft ( ) helper . build ( "wall" ) helper . moveUp ( ) helper . mo…" at bounding box center [584, 206] width 175 height 276
type textarea "helper.endBuild()"
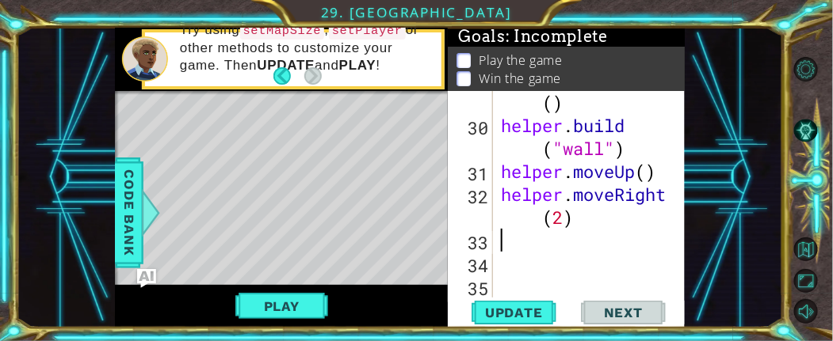
scroll to position [1607, 0]
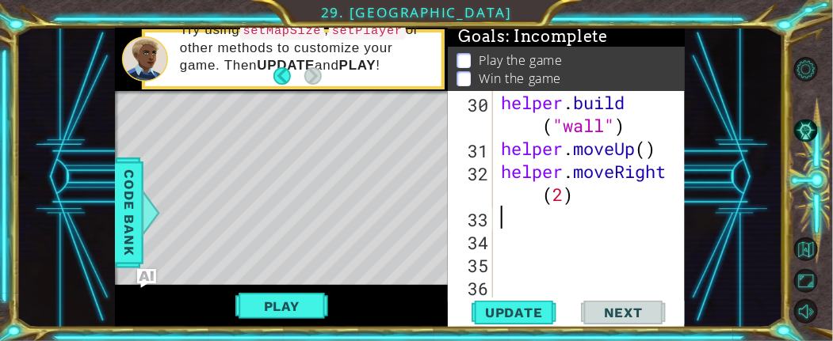
click at [566, 197] on div "helper . build ( "wall" ) helper . moveUp ( ) helper . moveRight ( 2 )" at bounding box center [584, 229] width 175 height 276
type textarea "helper.moveRight()"
click at [557, 223] on div "helper . build ( "wall" ) helper . moveUp ( ) helper . moveRight ( )" at bounding box center [584, 229] width 175 height 276
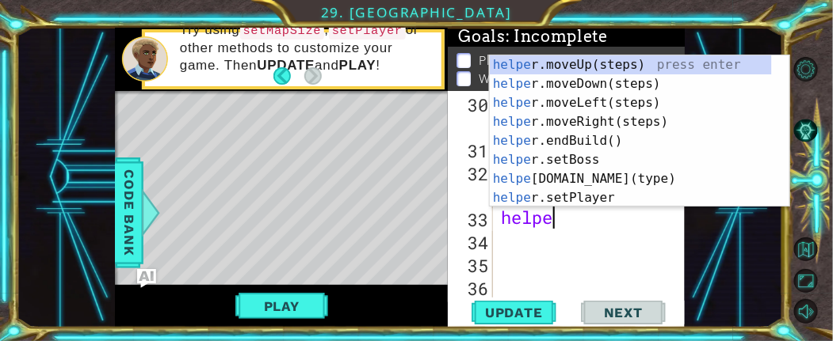
scroll to position [0, 1]
type textarea "helper"
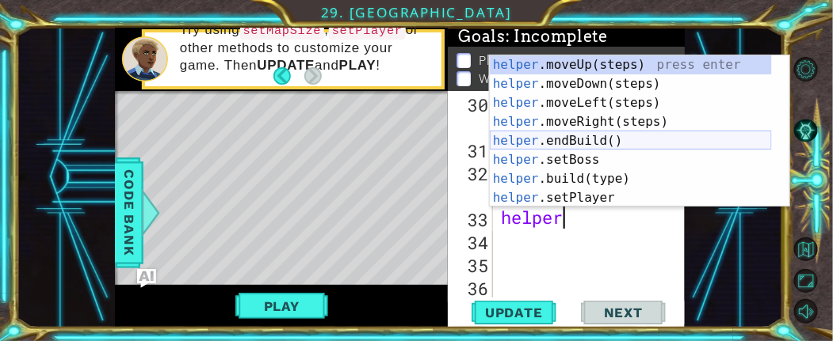
click at [626, 138] on div "helper .moveUp(steps) press enter helper .moveDown(steps) press enter helper .m…" at bounding box center [631, 150] width 282 height 190
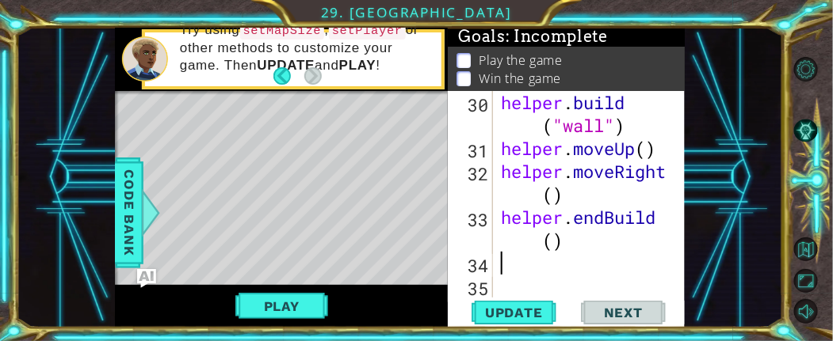
scroll to position [0, 0]
drag, startPoint x: 649, startPoint y: 226, endPoint x: 566, endPoint y: 229, distance: 82.4
click at [566, 229] on div "helper . build ( "wall" ) helper . moveUp ( ) helper . moveRight ( ) helper . e…" at bounding box center [584, 229] width 175 height 276
drag, startPoint x: 604, startPoint y: 223, endPoint x: 576, endPoint y: 225, distance: 28.6
click at [576, 225] on div "helper . build ( "wall" ) helper . moveUp ( ) helper . moveRight ( ) helperd ( )" at bounding box center [584, 229] width 175 height 276
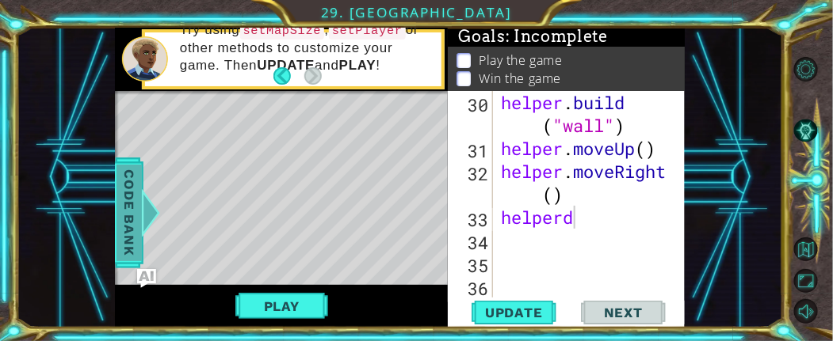
click at [121, 228] on span "Code Bank" at bounding box center [128, 213] width 25 height 97
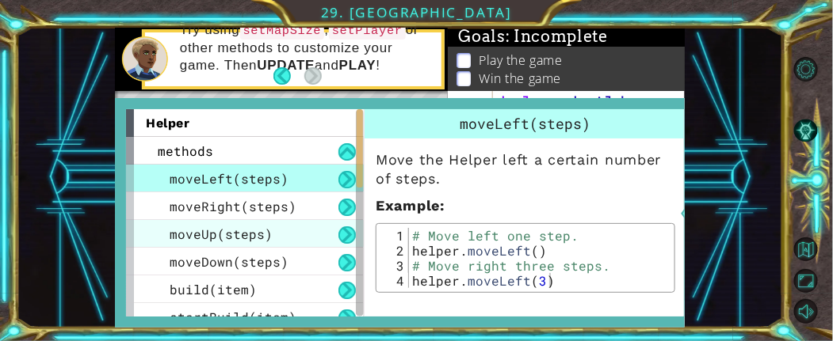
click at [295, 234] on div "moveUp(steps)" at bounding box center [245, 234] width 238 height 28
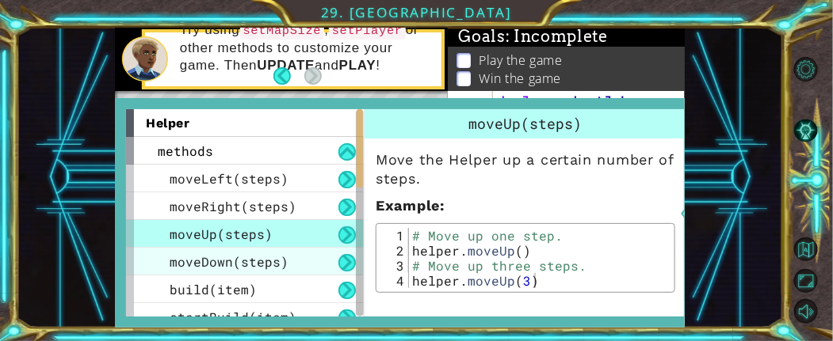
click at [295, 268] on div "moveDown(steps)" at bounding box center [245, 262] width 238 height 28
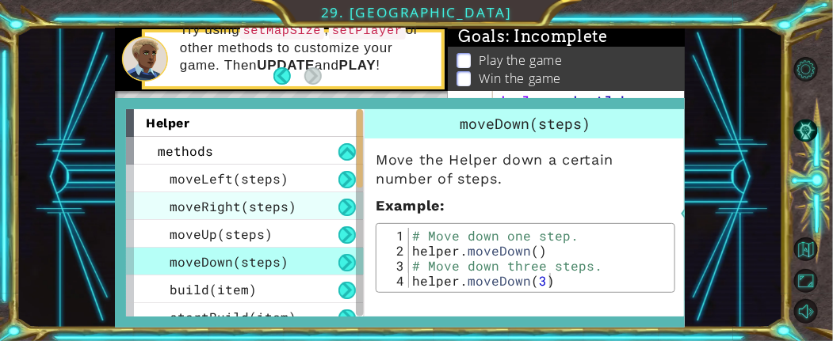
scroll to position [118, 0]
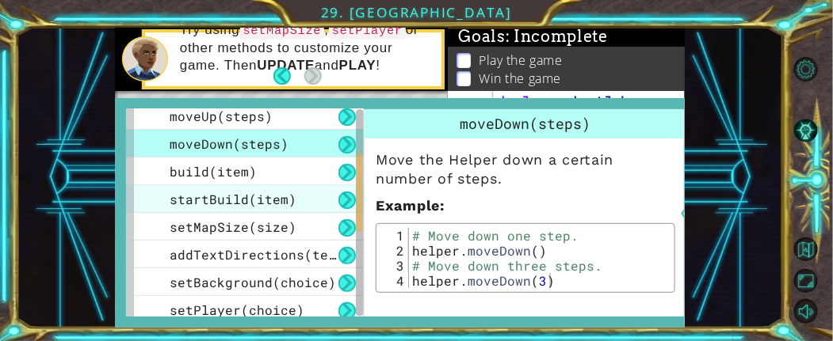
click at [310, 199] on div "startBuild(item)" at bounding box center [245, 199] width 238 height 28
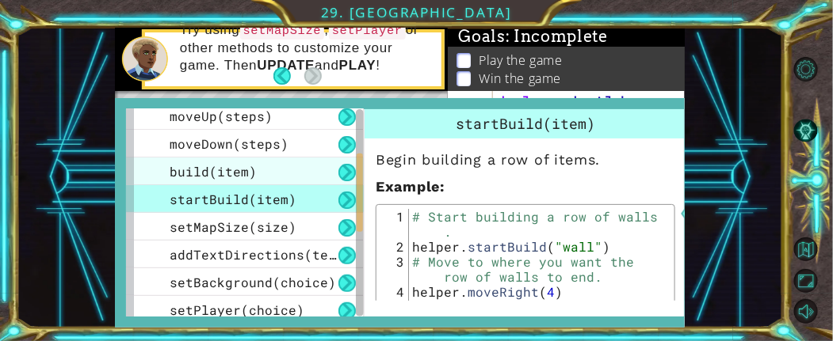
click at [289, 173] on div "build(item)" at bounding box center [245, 172] width 238 height 28
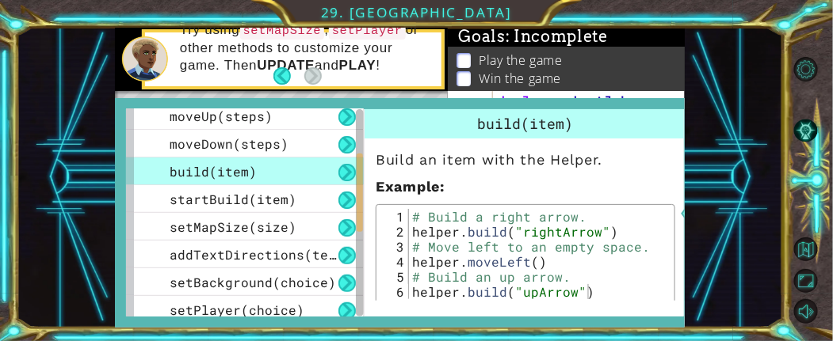
click at [664, 216] on div "Build an item with the Helper. Example : 1 2 3 4 5 6 # Build a right arrow. hel…" at bounding box center [525, 285] width 322 height 292
click at [686, 188] on div "1 ההההההההההההההההההההההההההההההההההההההההההההההההההההההההההההההההההההההההההההה…" at bounding box center [400, 177] width 766 height 300
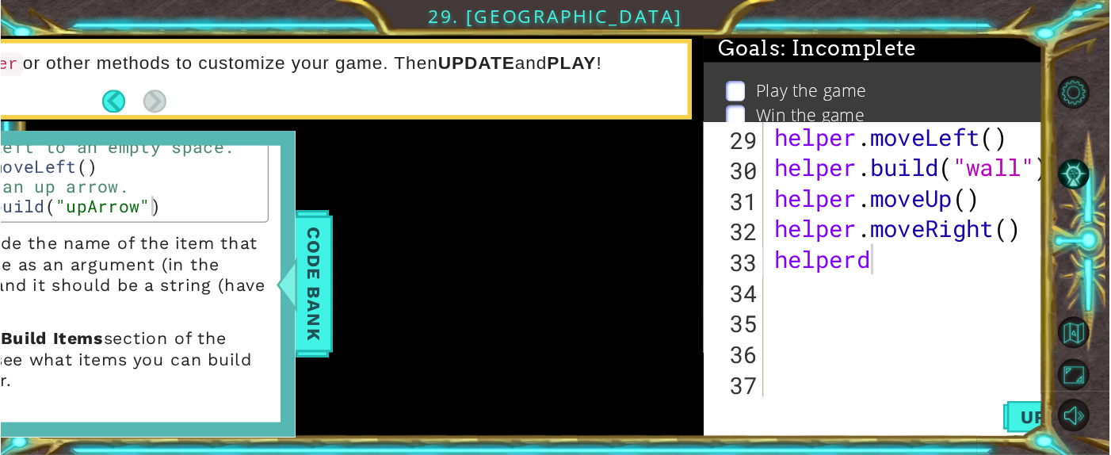
scroll to position [0, 0]
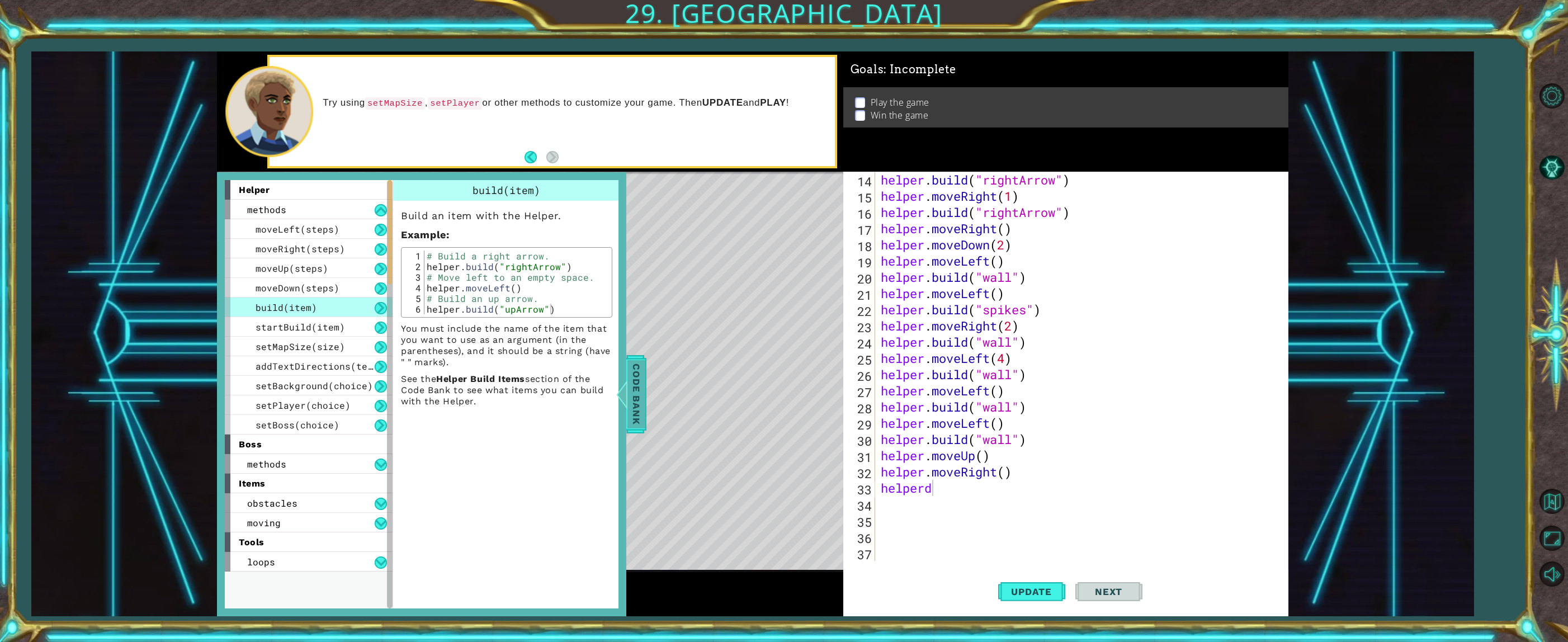
click at [511, 214] on div at bounding box center [622, 395] width 14 height 34
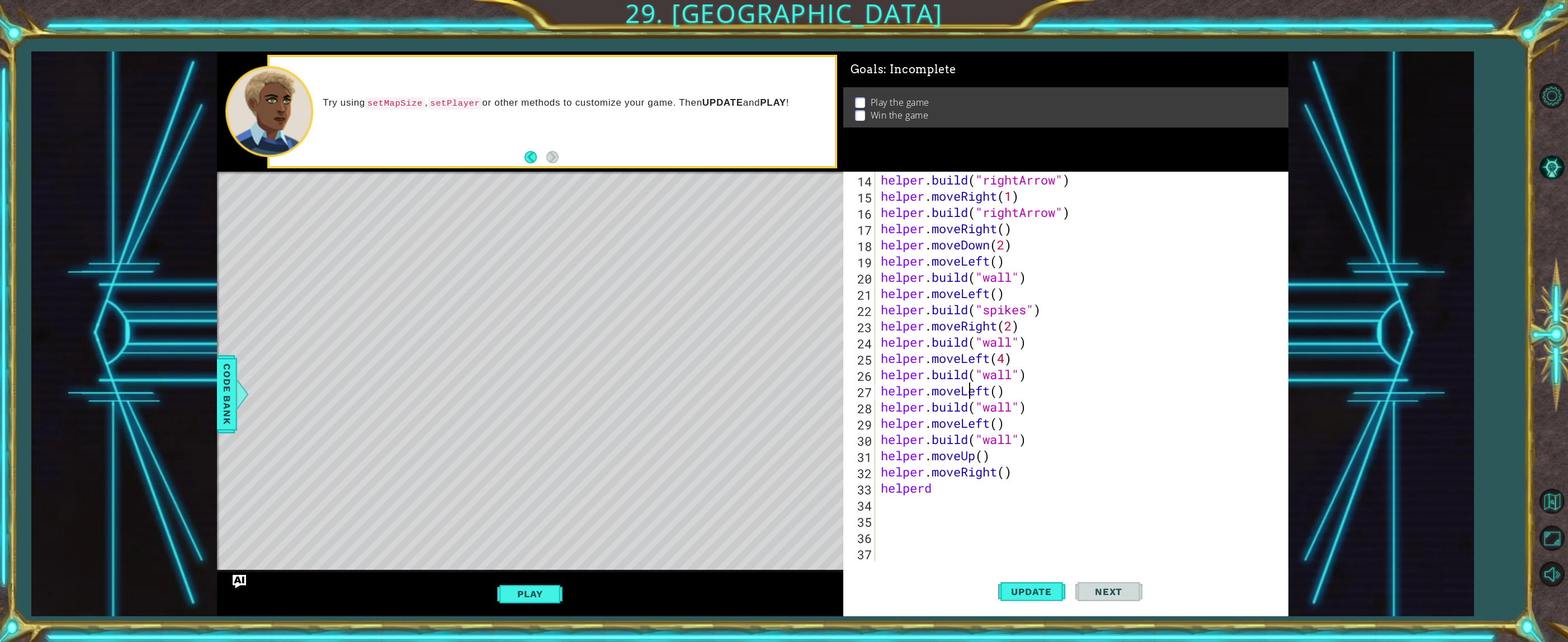
drag, startPoint x: 991, startPoint y: 400, endPoint x: 983, endPoint y: 489, distance: 89.4
click at [511, 214] on div "helper . build ( "rightArrow" ) helper . moveRight ( 1 ) helper . build ( "righ…" at bounding box center [1077, 382] width 399 height 422
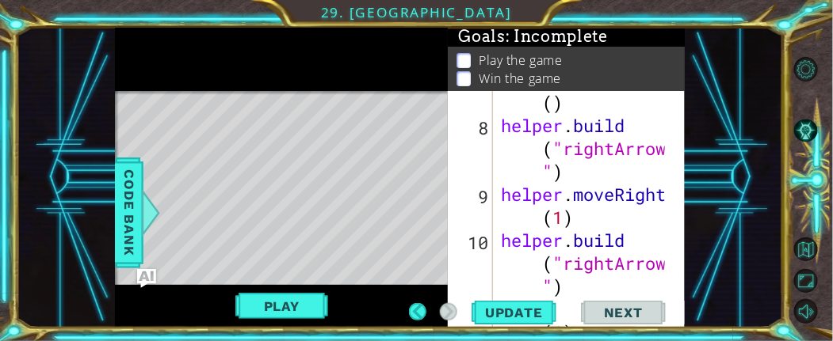
scroll to position [459, 0]
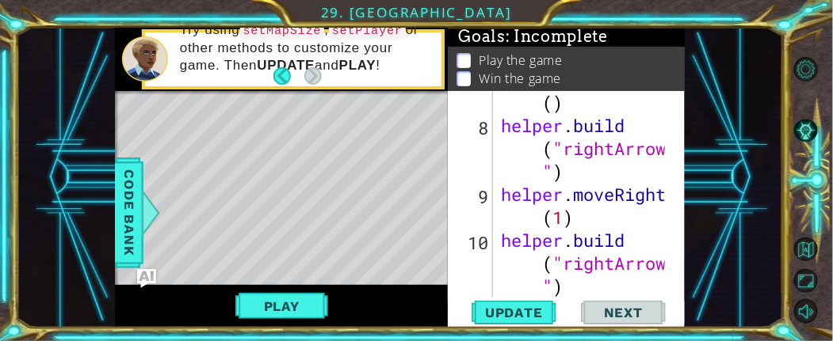
click at [631, 168] on div "helper . moveRight ( ) helper . build ( "rightArrow " ) helper . moveRight ( 1 …" at bounding box center [584, 229] width 175 height 322
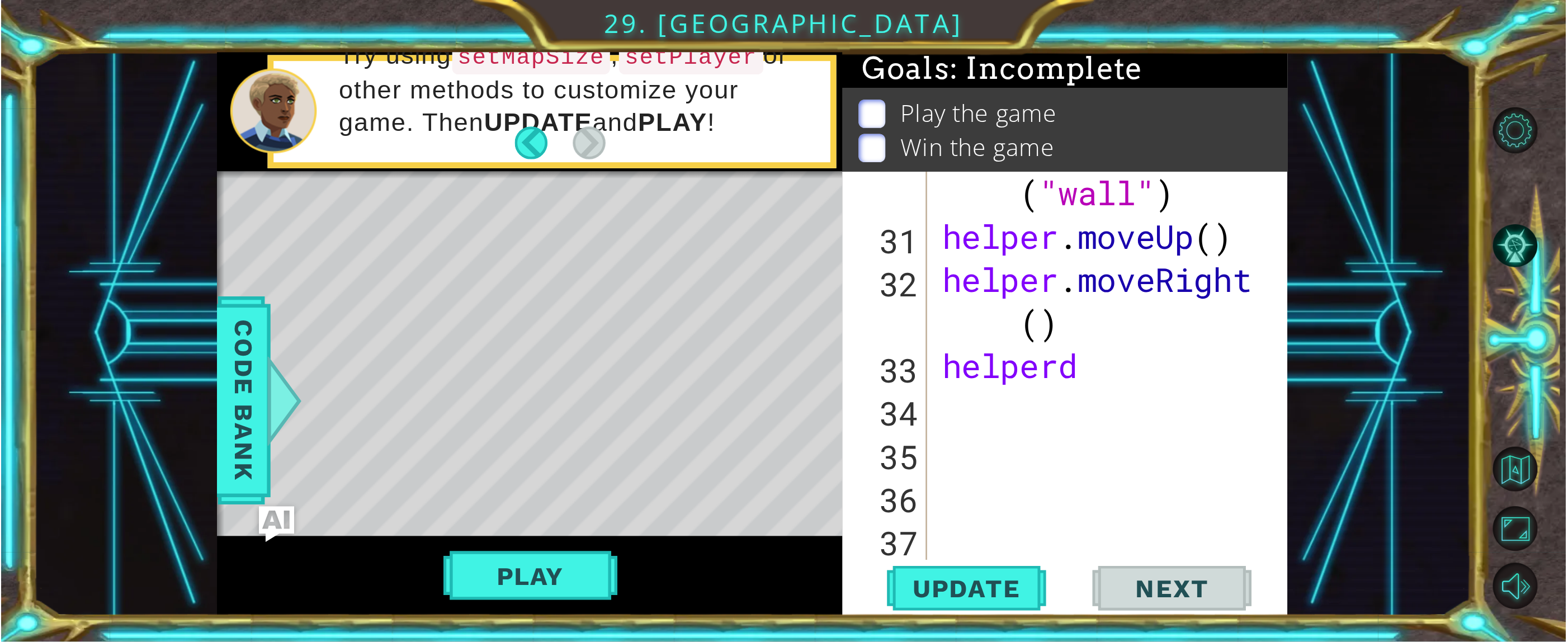
scroll to position [1152, 0]
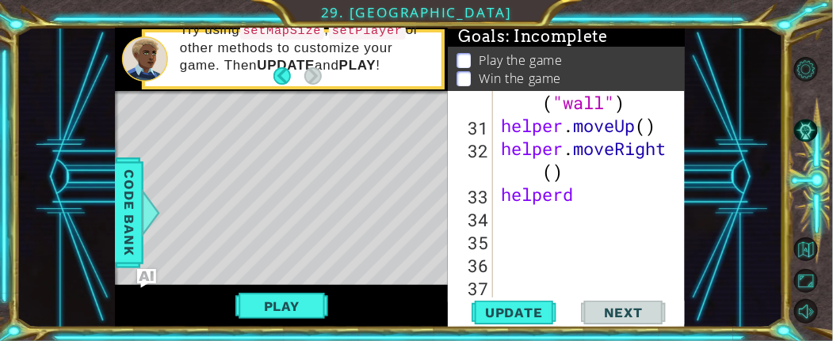
click at [587, 200] on div "helper . build ( "wall" ) helper . moveUp ( ) helper . moveRight ( ) helperd" at bounding box center [584, 206] width 175 height 276
click at [135, 227] on span "Code Bank" at bounding box center [128, 213] width 25 height 97
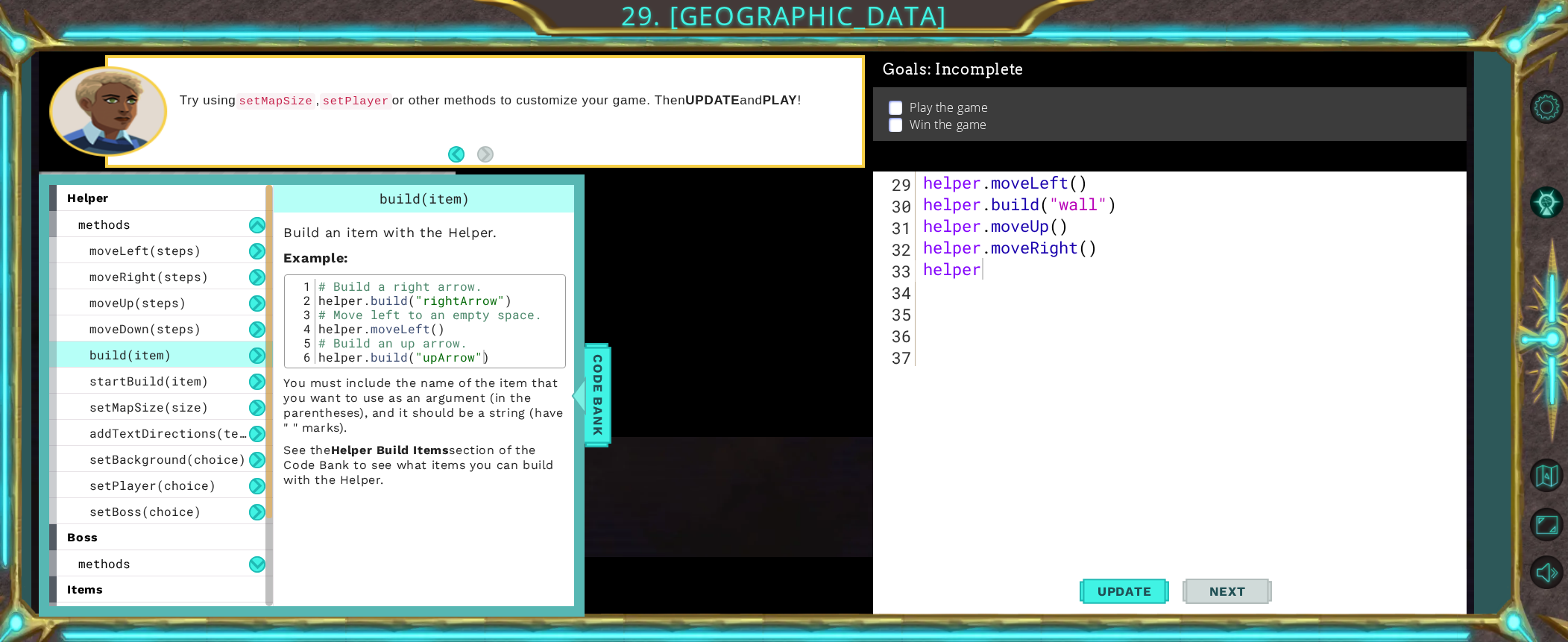
scroll to position [303, 0]
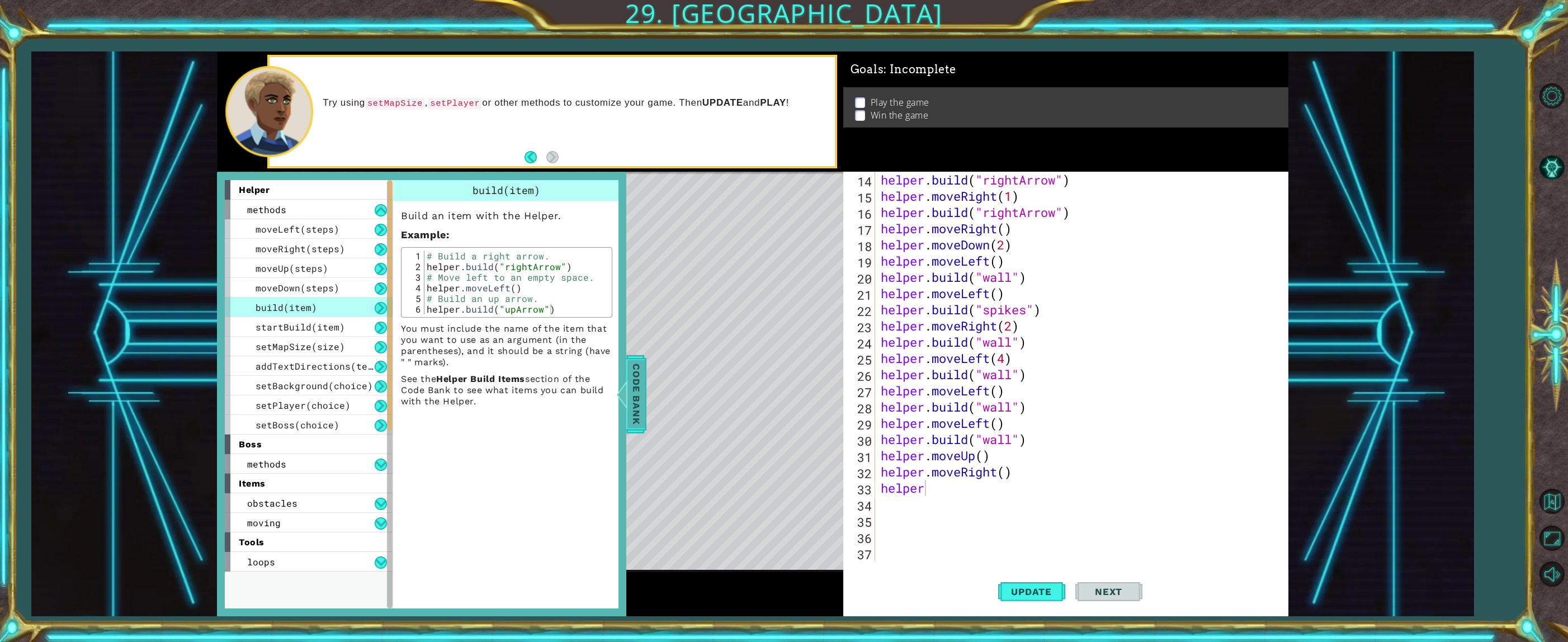
click at [511, 214] on span "Code Bank" at bounding box center [636, 394] width 18 height 69
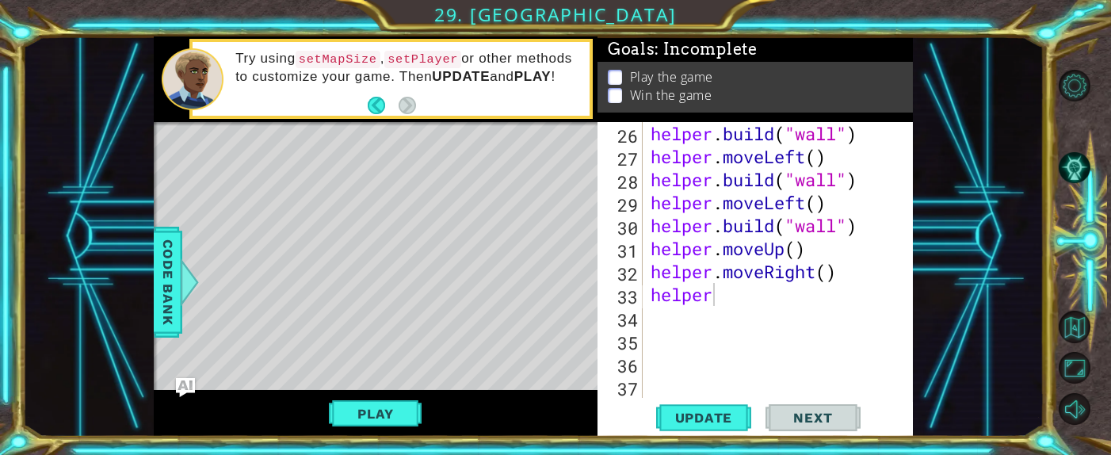
scroll to position [780, 0]
click at [724, 292] on div "helper . build ( "wall" ) helper . moveLeft ( ) helper . build ( "wall" ) helpe…" at bounding box center [773, 283] width 253 height 322
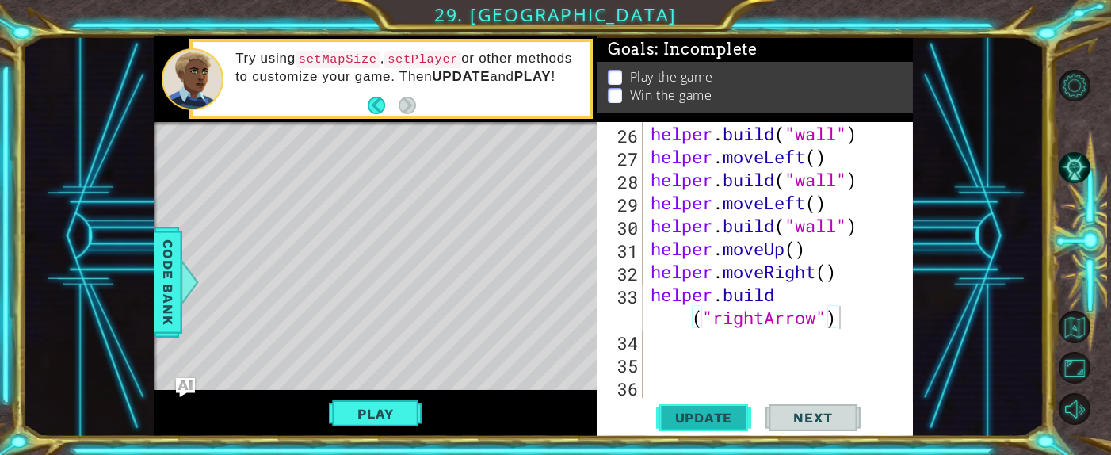
click at [724, 303] on span "Update" at bounding box center [704, 418] width 90 height 16
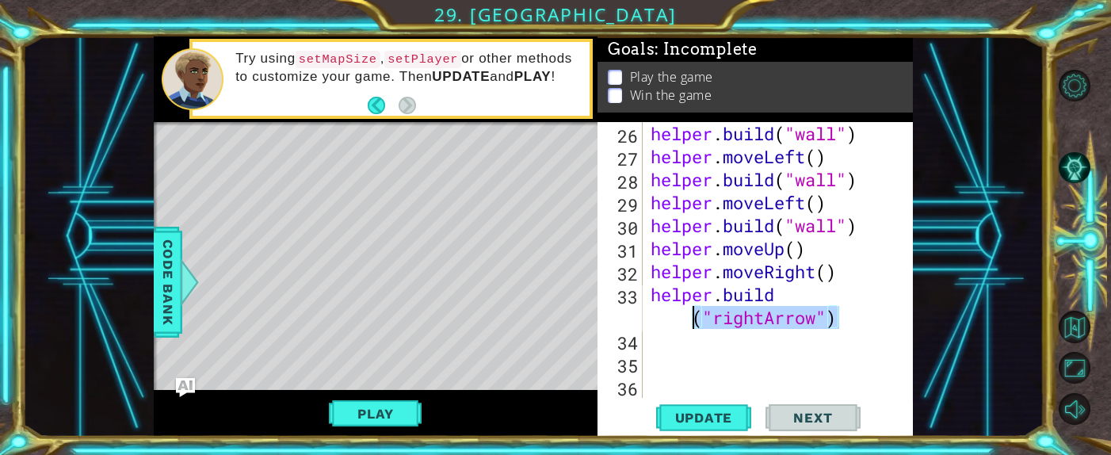
drag, startPoint x: 848, startPoint y: 317, endPoint x: 672, endPoint y: 318, distance: 175.9
click at [672, 303] on div "helper . build ( "wall" ) helper . moveLeft ( ) helper . build ( "wall" ) helpe…" at bounding box center [773, 283] width 253 height 322
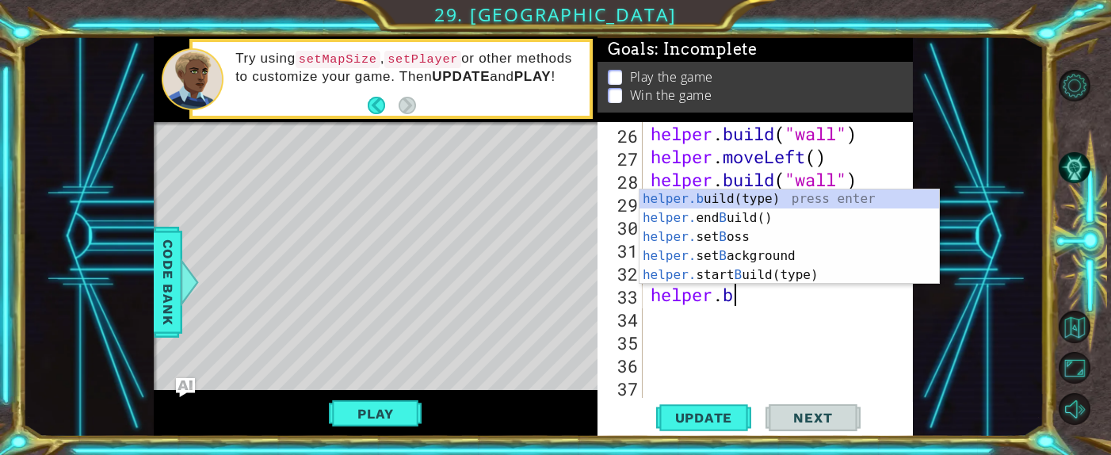
scroll to position [0, 2]
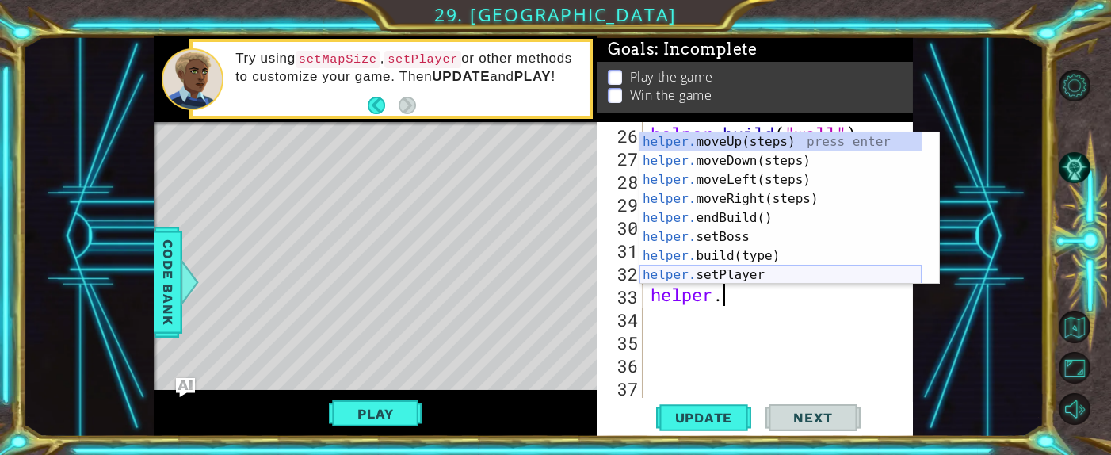
click at [724, 280] on div "helper. moveUp(steps) press enter helper. moveDown(steps) press enter helper. m…" at bounding box center [780, 227] width 282 height 190
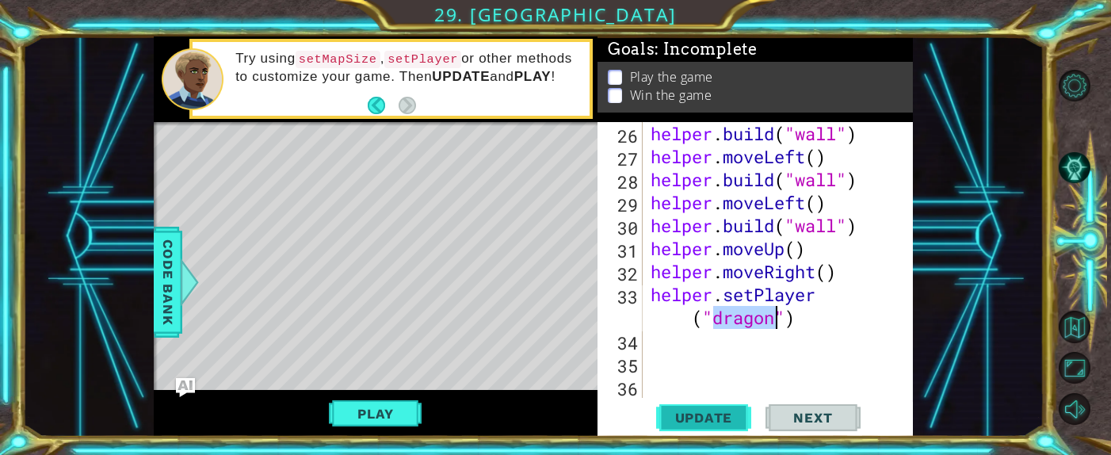
click at [704, 303] on span "Update" at bounding box center [704, 418] width 90 height 16
drag, startPoint x: 715, startPoint y: 416, endPoint x: 783, endPoint y: 192, distance: 233.5
click at [715, 303] on span "Update" at bounding box center [704, 418] width 90 height 16
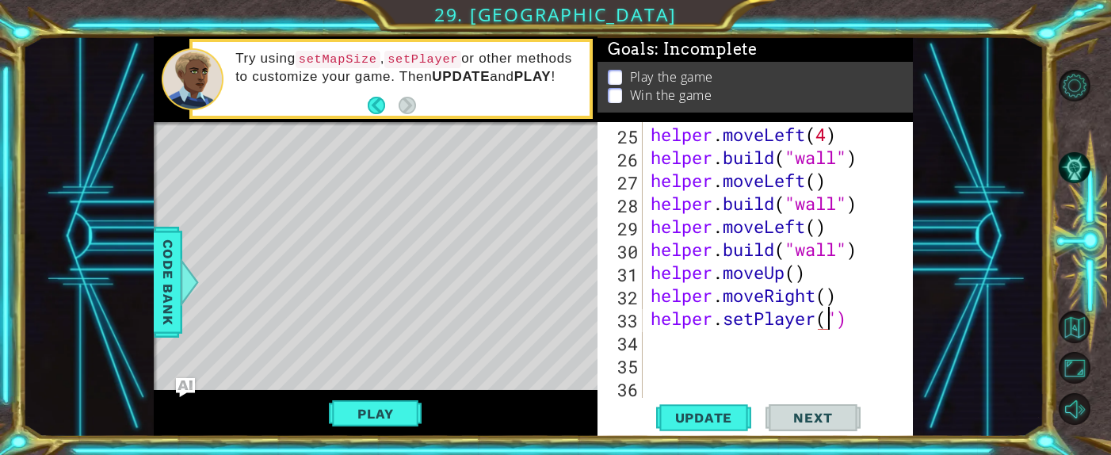
scroll to position [780, 0]
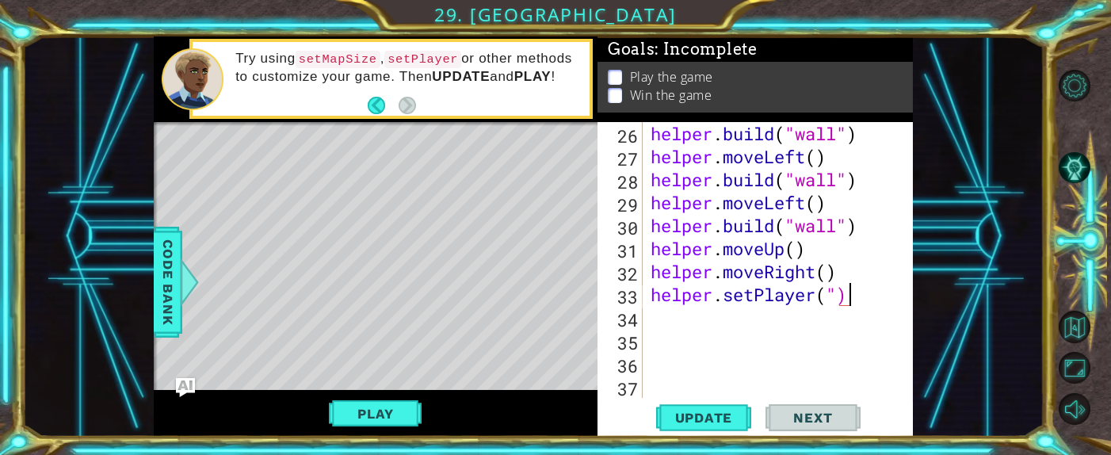
click at [724, 292] on div "helper . build ( "wall" ) helper . moveLeft ( ) helper . build ( "wall" ) helpe…" at bounding box center [773, 283] width 253 height 322
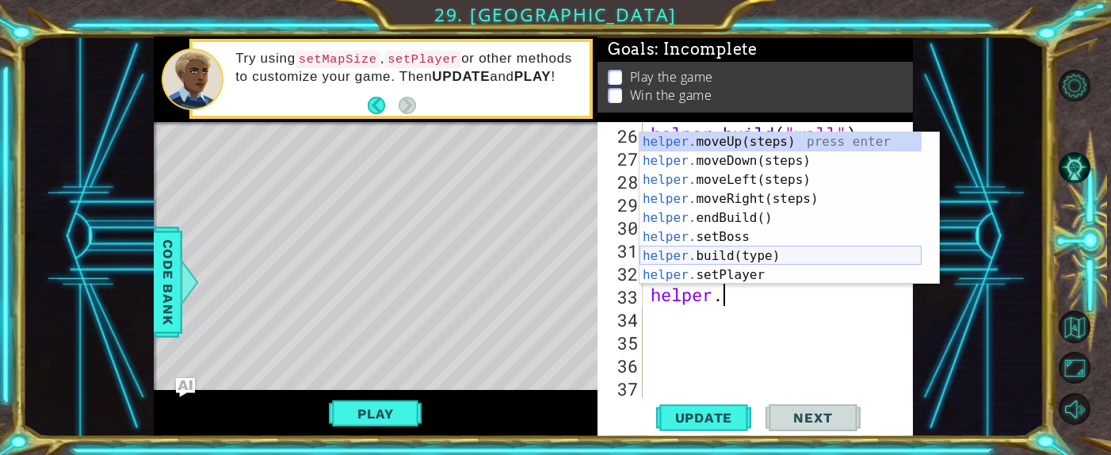
click at [724, 260] on div "helper. moveUp(steps) press enter helper. moveDown(steps) press enter helper. m…" at bounding box center [780, 227] width 282 height 190
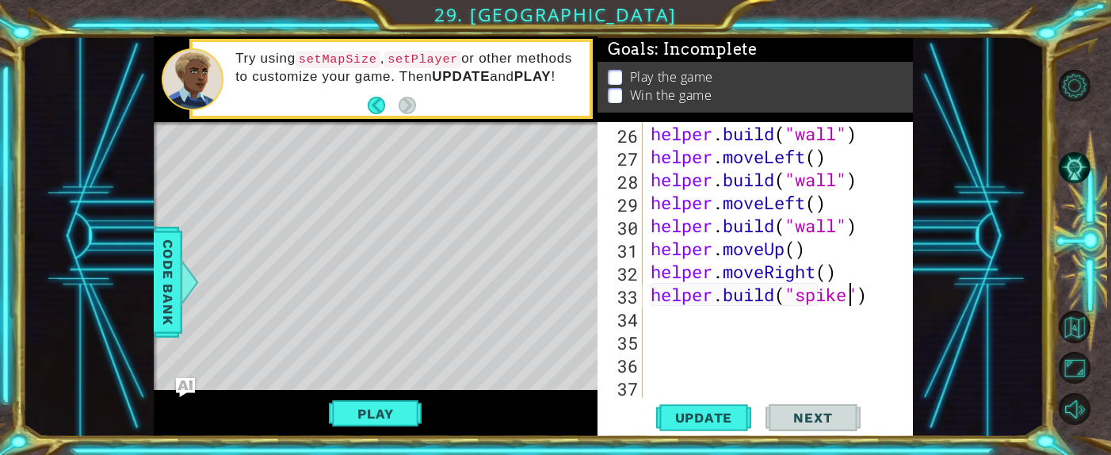
scroll to position [0, 9]
click at [709, 303] on button "Update" at bounding box center [703, 418] width 95 height 32
click at [724, 270] on div "helper . build ( "wall" ) helper . moveLeft ( ) helper . build ( "wall" ) helpe…" at bounding box center [773, 283] width 253 height 322
type textarea "helper.moveRight(2)"
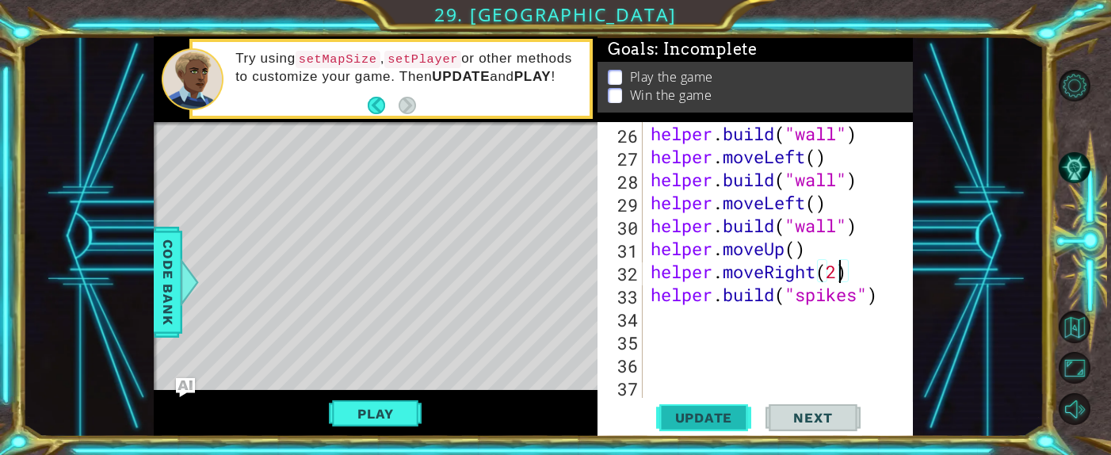
click at [724, 303] on span "Update" at bounding box center [704, 418] width 90 height 16
click at [699, 303] on div "helper . build ( "wall" ) helper . moveLeft ( ) helper . build ( "wall" ) helpe…" at bounding box center [773, 283] width 253 height 322
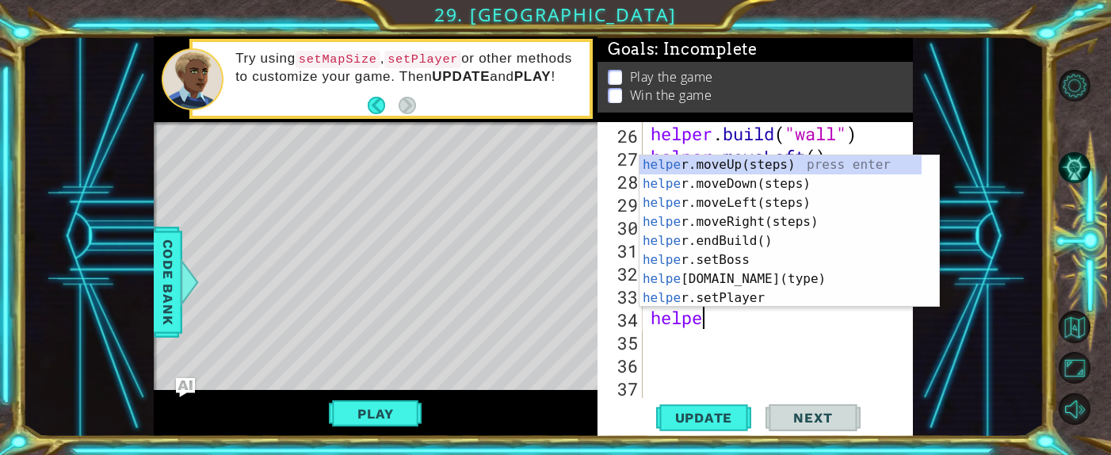
type textarea "helper"
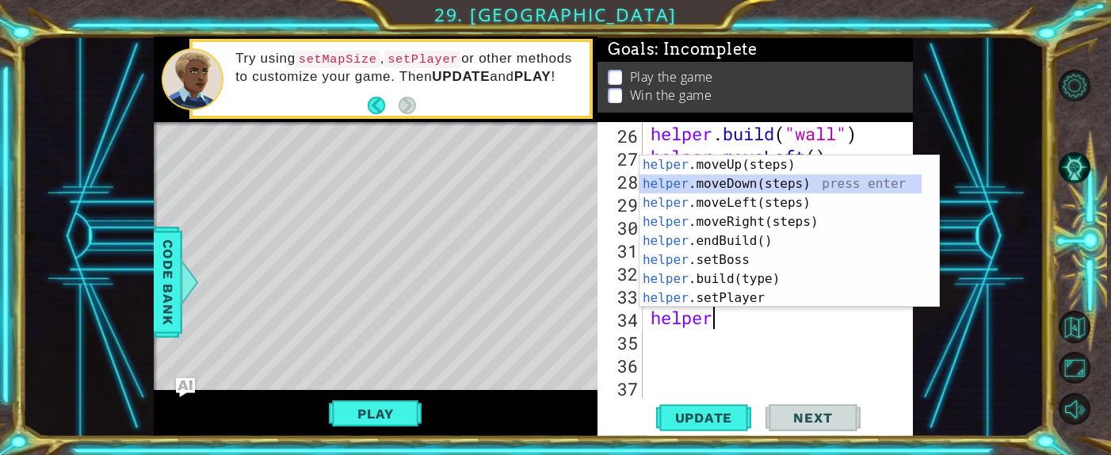
click at [724, 183] on div "helper .moveUp(steps) press enter helper .moveDown(steps) press enter helper .m…" at bounding box center [780, 250] width 282 height 190
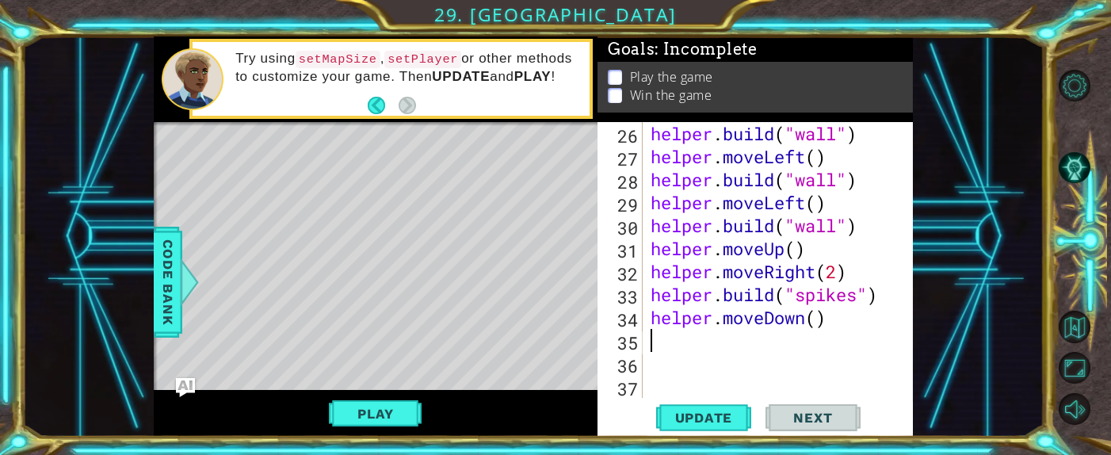
click at [724, 303] on div "helper . build ( "wall" ) helper . moveLeft ( ) helper . build ( "wall" ) helpe…" at bounding box center [773, 283] width 253 height 322
type textarea "helper.moveDown(3)"
click at [724, 303] on button "Update" at bounding box center [703, 418] width 95 height 32
click at [703, 303] on div "helper . build ( "wall" ) helper . moveLeft ( ) helper . build ( "wall" ) helpe…" at bounding box center [773, 283] width 253 height 322
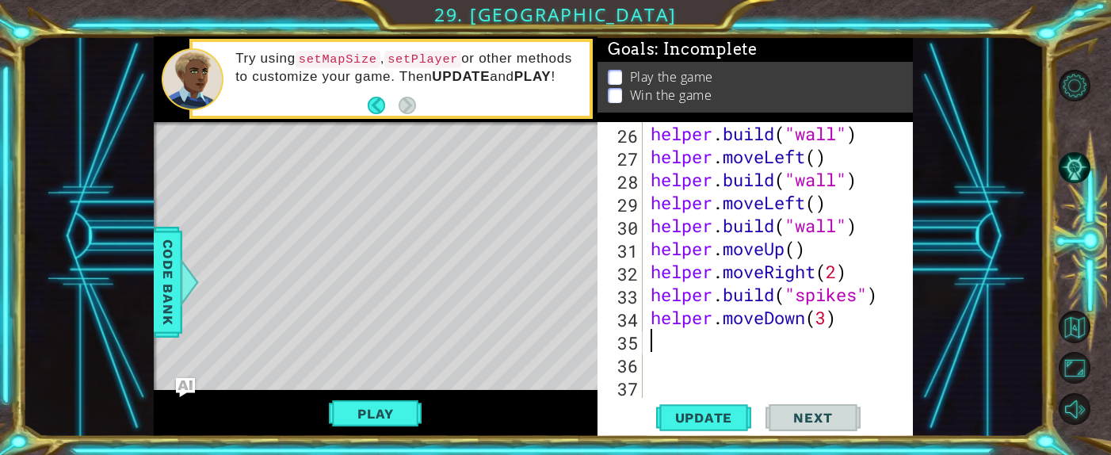
scroll to position [0, 0]
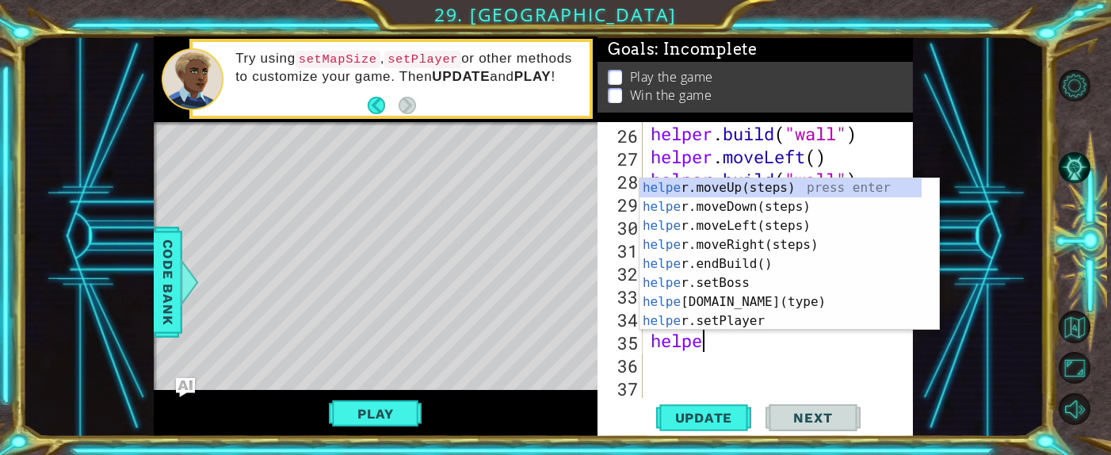
type textarea "helper"
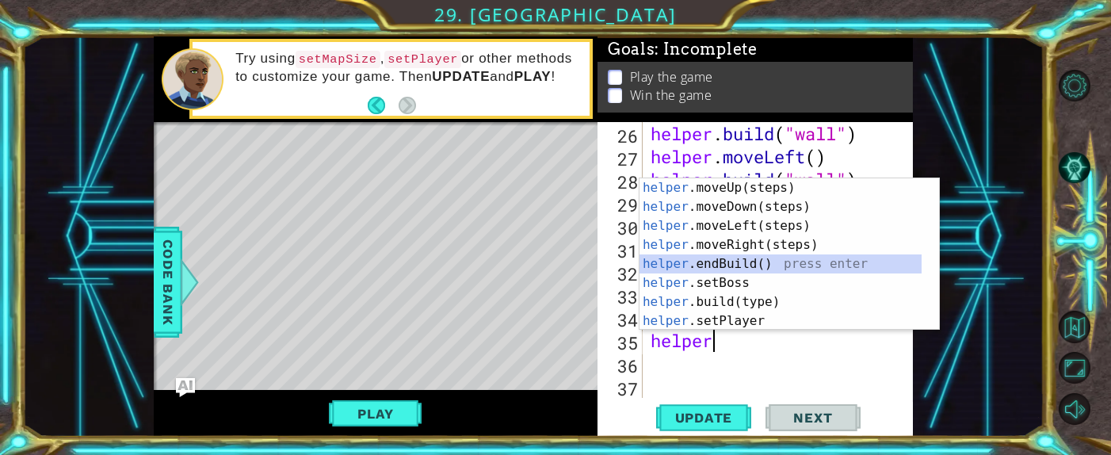
click at [724, 259] on div "helper .moveUp(steps) press enter helper .moveDown(steps) press enter helper .m…" at bounding box center [780, 273] width 282 height 190
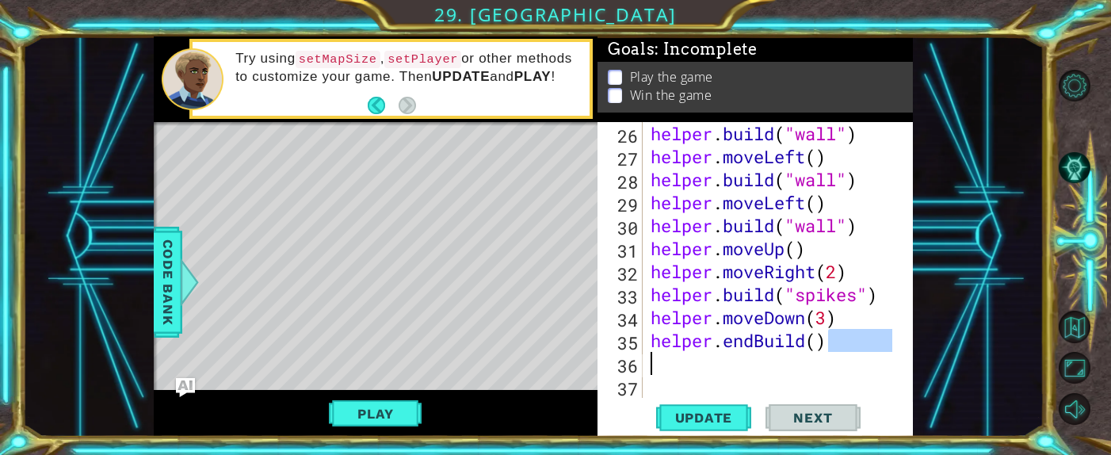
drag, startPoint x: 837, startPoint y: 346, endPoint x: 720, endPoint y: 353, distance: 116.6
click at [720, 303] on div "helper . build ( "wall" ) helper . moveLeft ( ) helper . build ( "wall" ) helpe…" at bounding box center [773, 283] width 253 height 322
click at [724, 303] on div "helper . build ( "wall" ) helper . moveLeft ( ) helper . build ( "wall" ) helpe…" at bounding box center [769, 260] width 245 height 276
drag, startPoint x: 711, startPoint y: 365, endPoint x: 647, endPoint y: 355, distance: 65.0
click at [648, 303] on div "helper . build ( "wall" ) helper . moveLeft ( ) helper . build ( "wall" ) helpe…" at bounding box center [773, 283] width 253 height 322
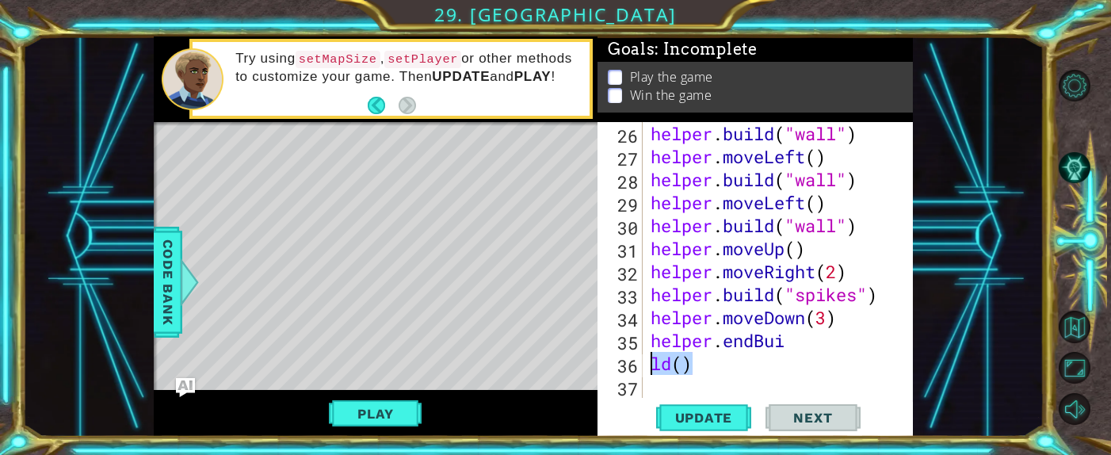
type textarea "ld()"
drag, startPoint x: 784, startPoint y: 347, endPoint x: 720, endPoint y: 353, distance: 64.5
click at [716, 303] on div "helper . build ( "wall" ) helper . moveLeft ( ) helper . build ( "wall" ) helpe…" at bounding box center [773, 283] width 253 height 322
type textarea "helper.endBui"
drag, startPoint x: 775, startPoint y: 368, endPoint x: 783, endPoint y: 356, distance: 14.7
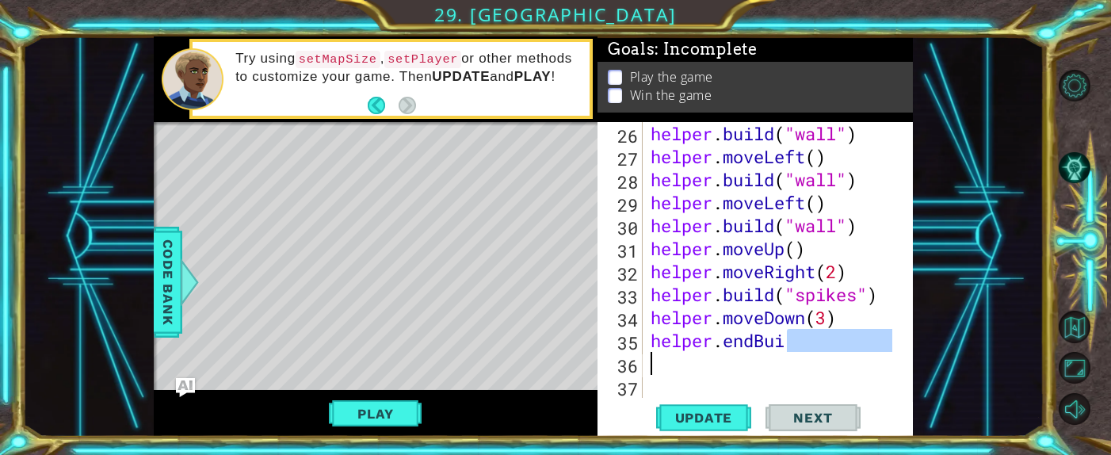
click at [724, 303] on div "helper . build ( "wall" ) helper . moveLeft ( ) helper . build ( "wall" ) helpe…" at bounding box center [769, 260] width 245 height 276
drag, startPoint x: 786, startPoint y: 345, endPoint x: 722, endPoint y: 352, distance: 63.8
click at [722, 303] on div "helper . build ( "wall" ) helper . moveLeft ( ) helper . build ( "wall" ) helpe…" at bounding box center [773, 283] width 253 height 322
type textarea "helper.endBui"
click at [724, 303] on div "helper . build ( "wall" ) helper . moveLeft ( ) helper . build ( "wall" ) helpe…" at bounding box center [769, 260] width 245 height 276
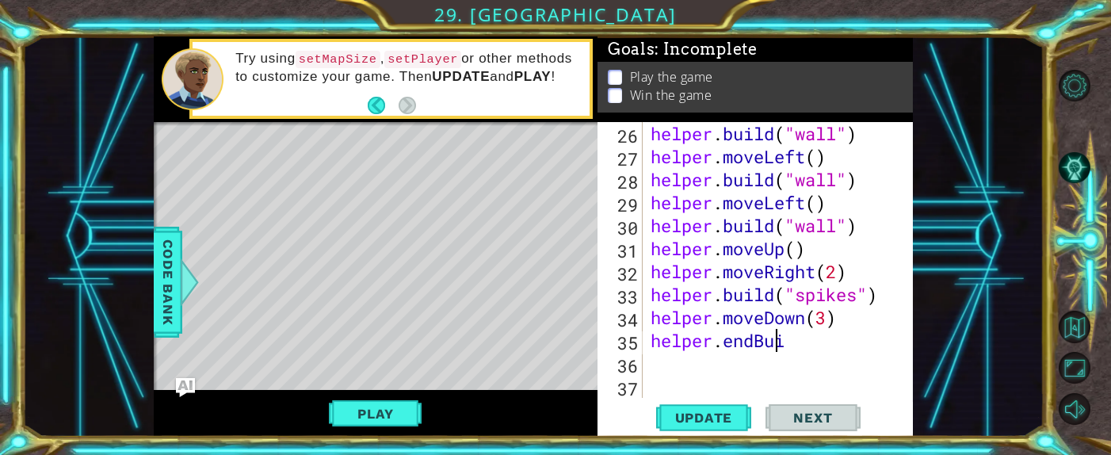
drag, startPoint x: 779, startPoint y: 343, endPoint x: 715, endPoint y: 343, distance: 64.2
click at [715, 303] on div "helper . build ( "wall" ) helper . moveLeft ( ) helper . build ( "wall" ) helpe…" at bounding box center [773, 283] width 253 height 322
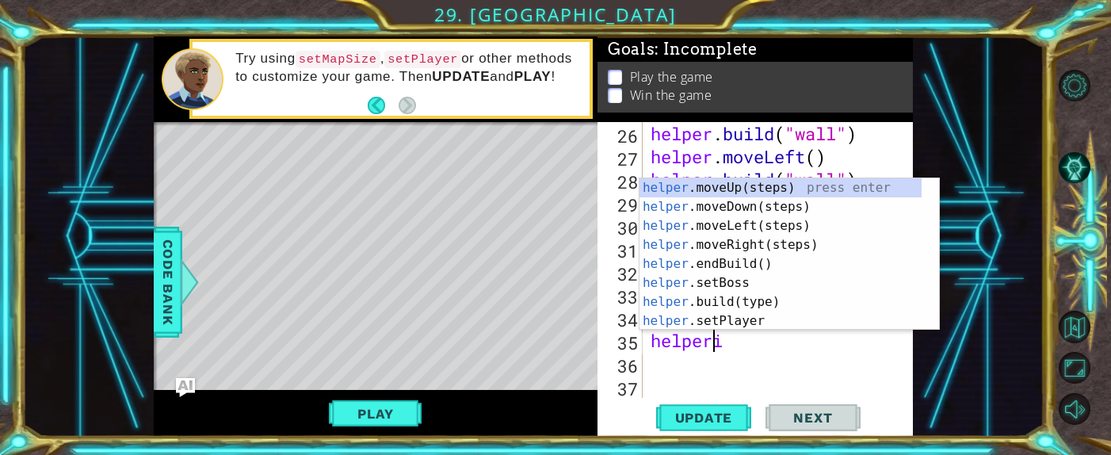
click at [724, 303] on div "helper . build ( "wall" ) helper . moveLeft ( ) helper . build ( "wall" ) helpe…" at bounding box center [773, 283] width 253 height 322
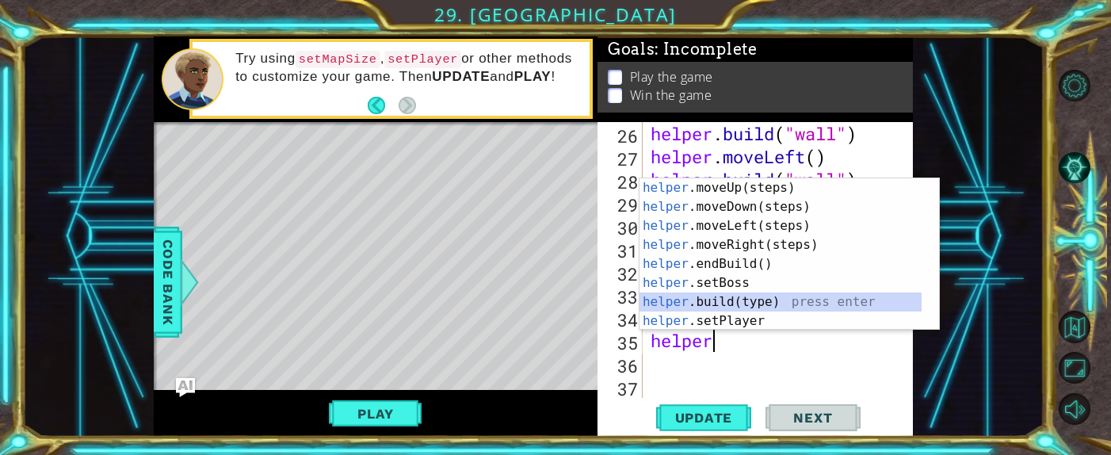
click at [724, 302] on div "helper .moveUp(steps) press enter helper .moveDown(steps) press enter helper .m…" at bounding box center [780, 273] width 282 height 190
type textarea "helper.build("wall")"
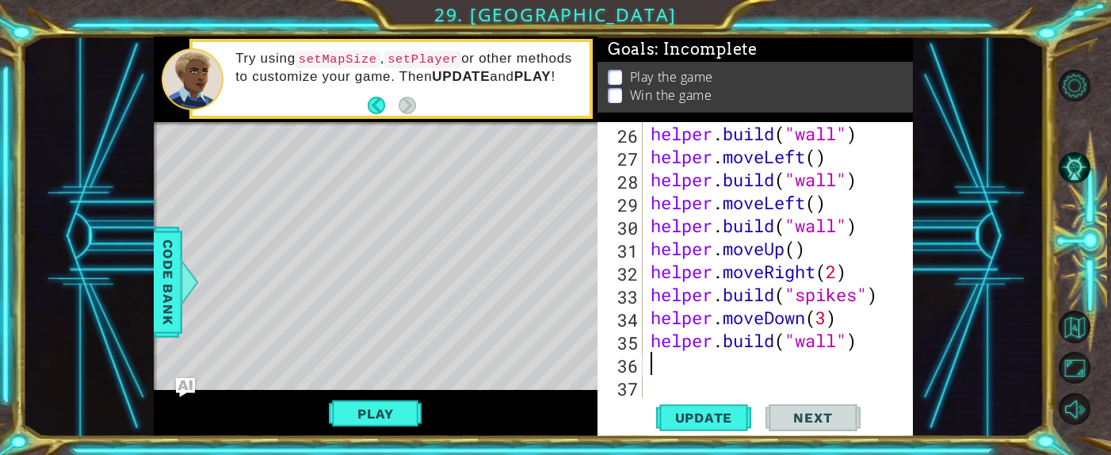
click at [673, 303] on div "helper . build ( "wall" ) helper . moveLeft ( ) helper . build ( "wall" ) helpe…" at bounding box center [773, 283] width 253 height 322
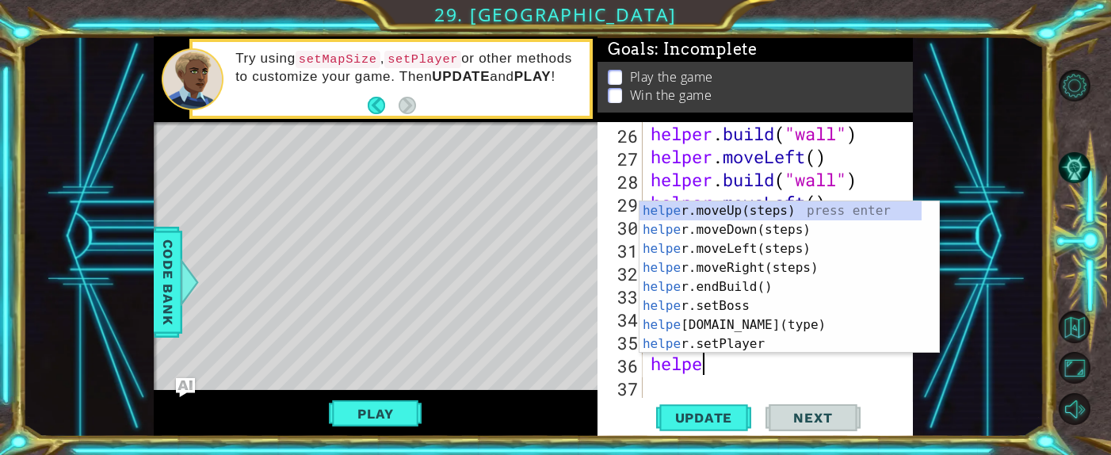
type textarea "helper"
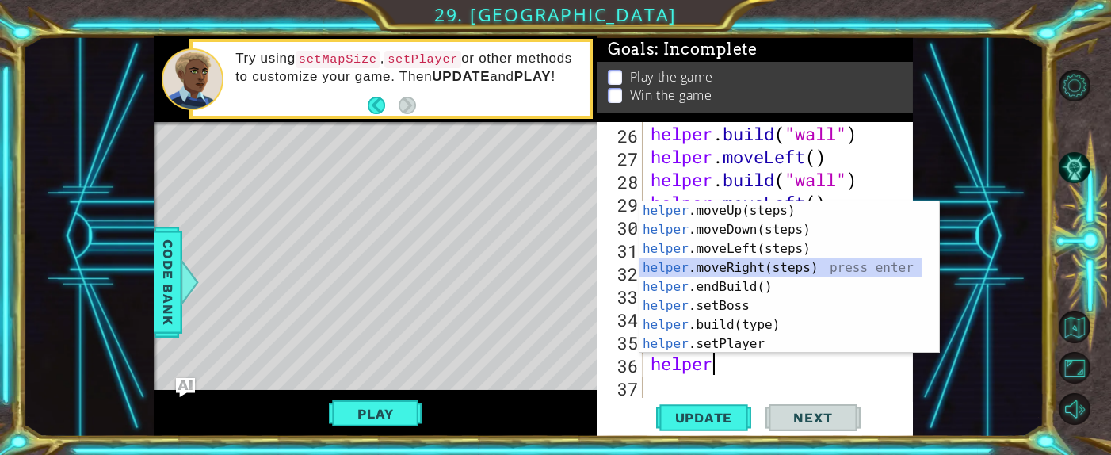
click at [724, 269] on div "helper .moveUp(steps) press enter helper .moveDown(steps) press enter helper .m…" at bounding box center [780, 296] width 282 height 190
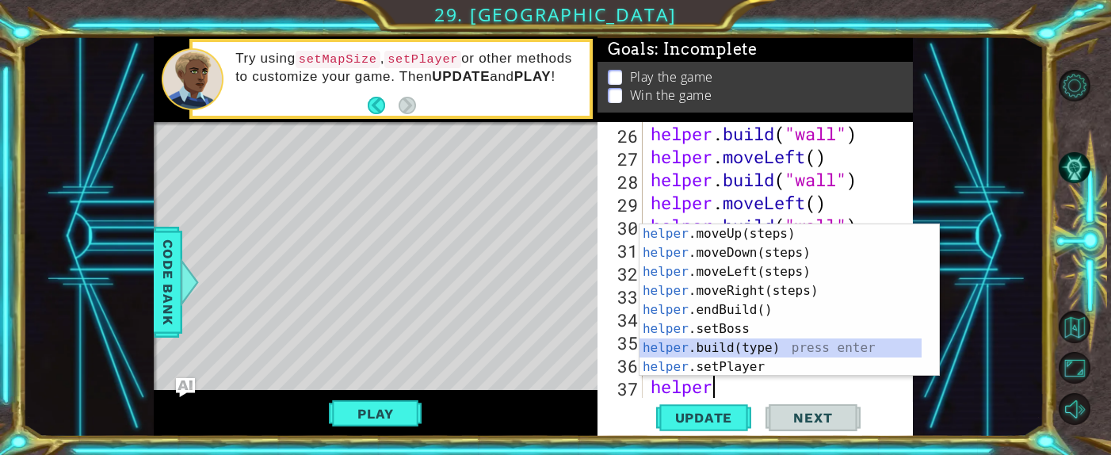
click at [724, 303] on div "helper .moveUp(steps) press enter helper .moveDown(steps) press enter helper .m…" at bounding box center [780, 319] width 282 height 190
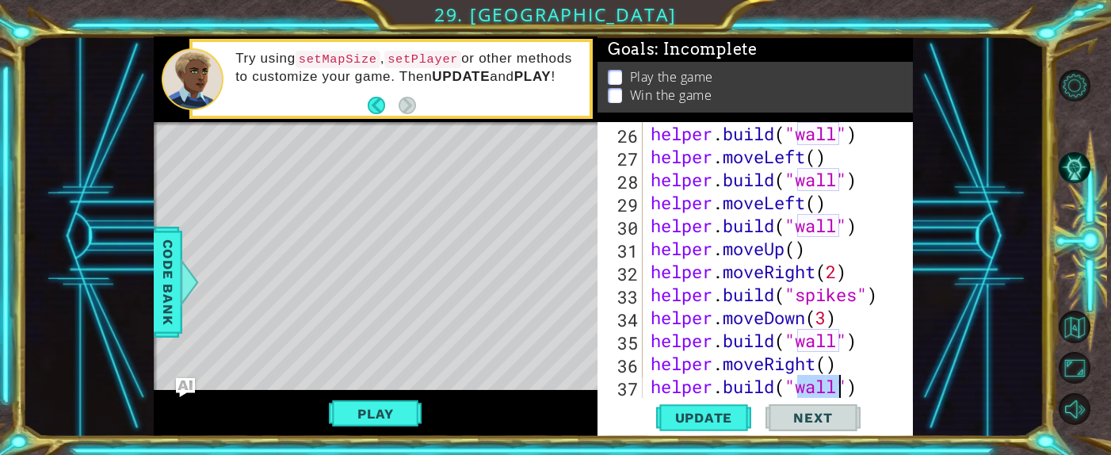
scroll to position [849, 0]
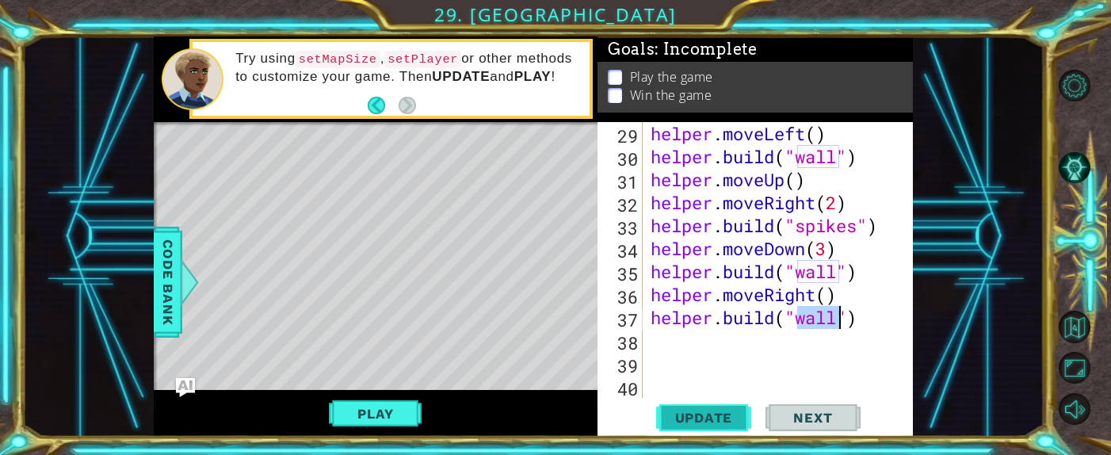
type textarea "helper.build("wall")"
click at [707, 303] on button "Update" at bounding box center [703, 418] width 95 height 32
click at [692, 303] on div "helper . moveLeft ( ) helper . build ( "wall" ) helper . moveUp ( ) helper . mo…" at bounding box center [773, 283] width 253 height 322
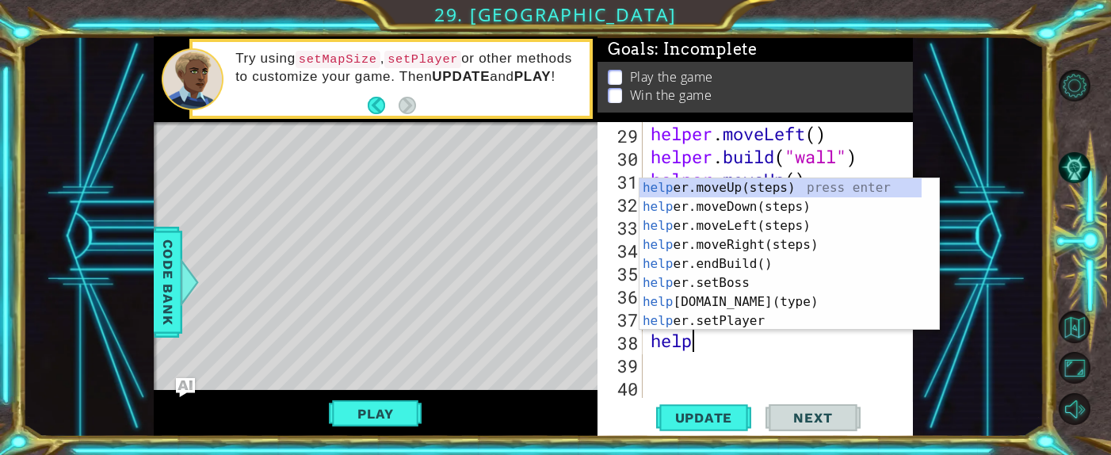
type textarea "helper"
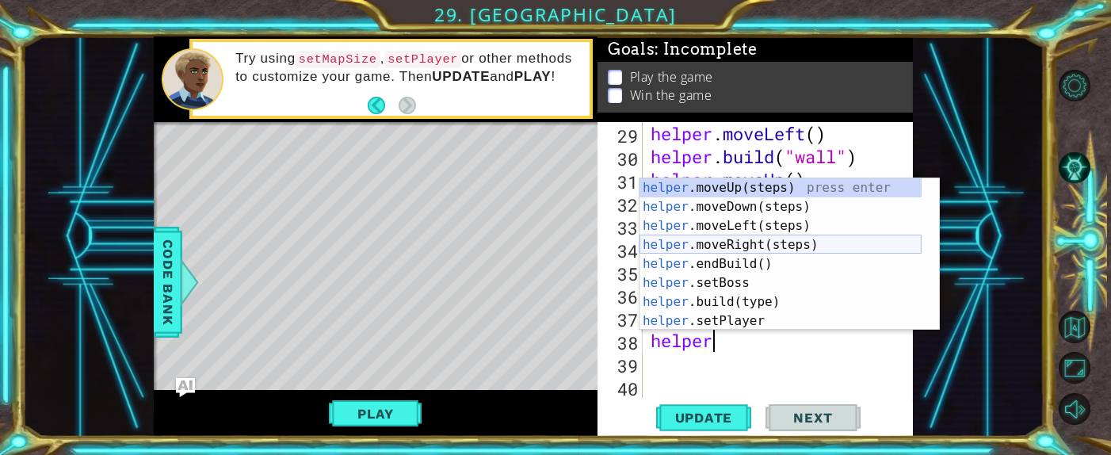
click at [724, 236] on div "helper .moveUp(steps) press enter helper .moveDown(steps) press enter helper .m…" at bounding box center [780, 273] width 282 height 190
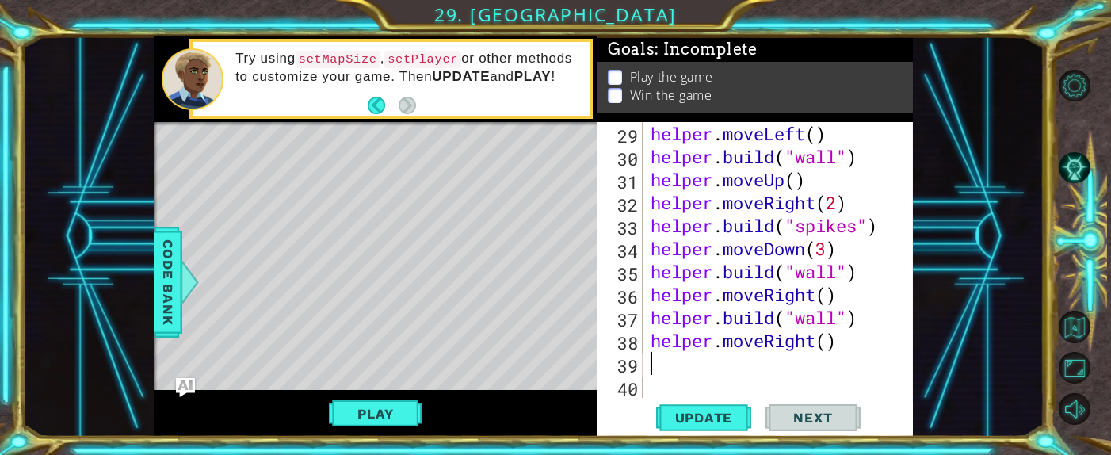
scroll to position [0, 0]
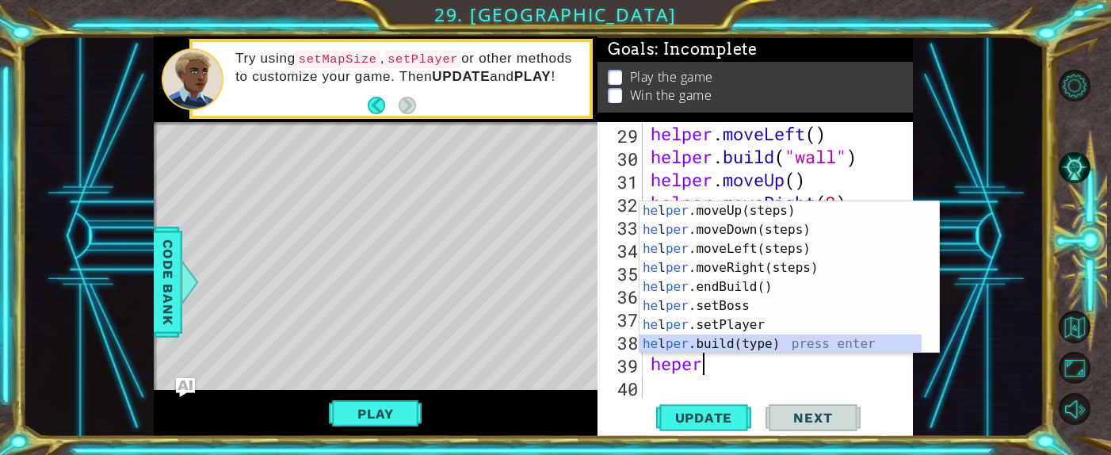
click at [724, 303] on div "he l per .moveUp(steps) press enter he l per .moveDown(steps) press enter he l …" at bounding box center [780, 296] width 282 height 190
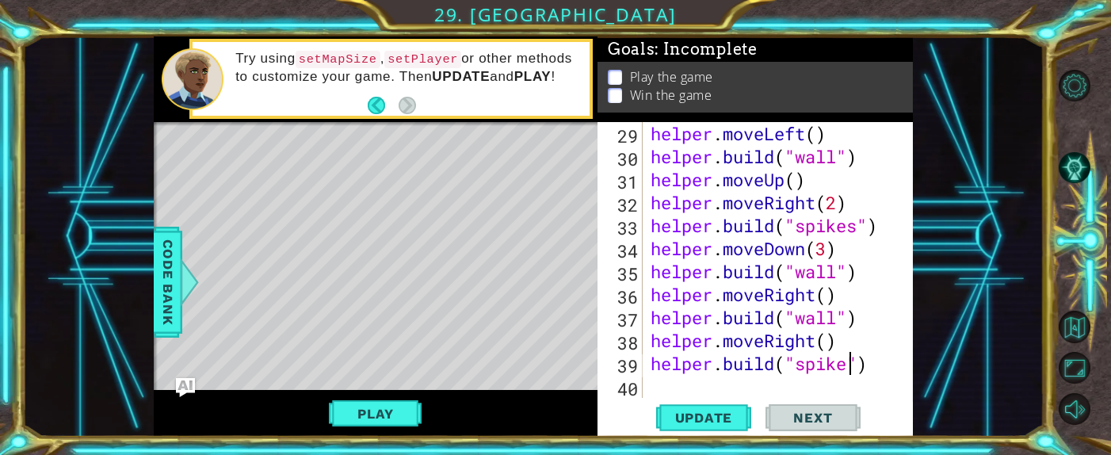
type textarea "helper.build("spikes")"
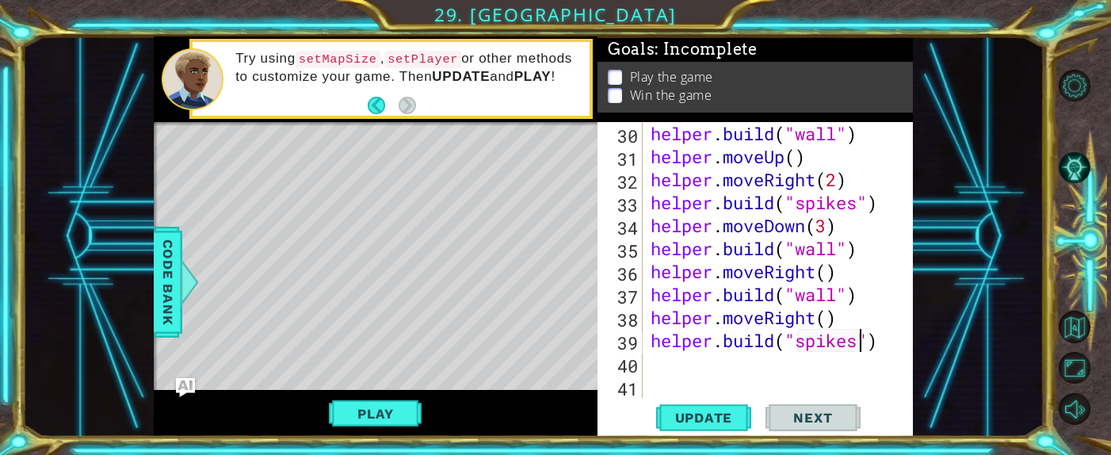
click at [724, 303] on div "helper . build ( "wall" ) helper . moveUp ( ) helper . moveRight ( 2 ) helper .…" at bounding box center [773, 283] width 253 height 322
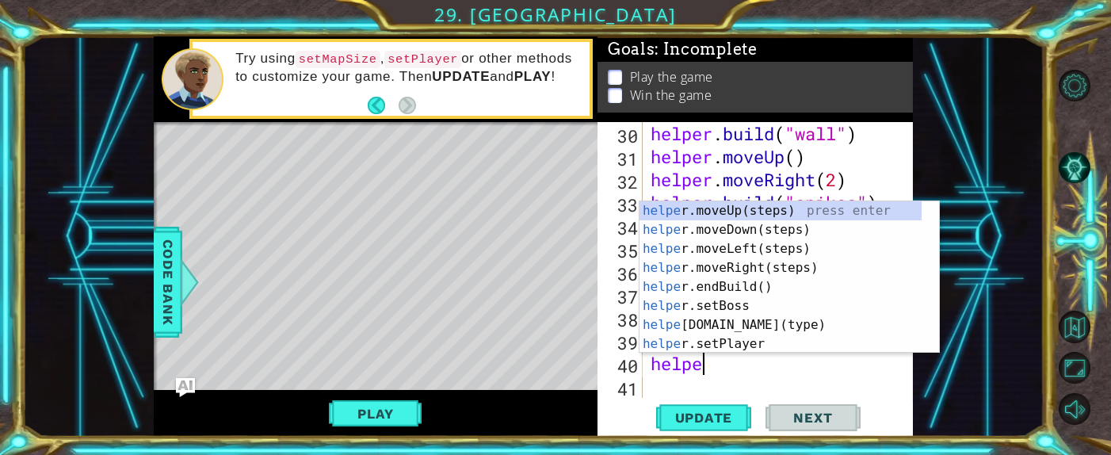
type textarea "helper"
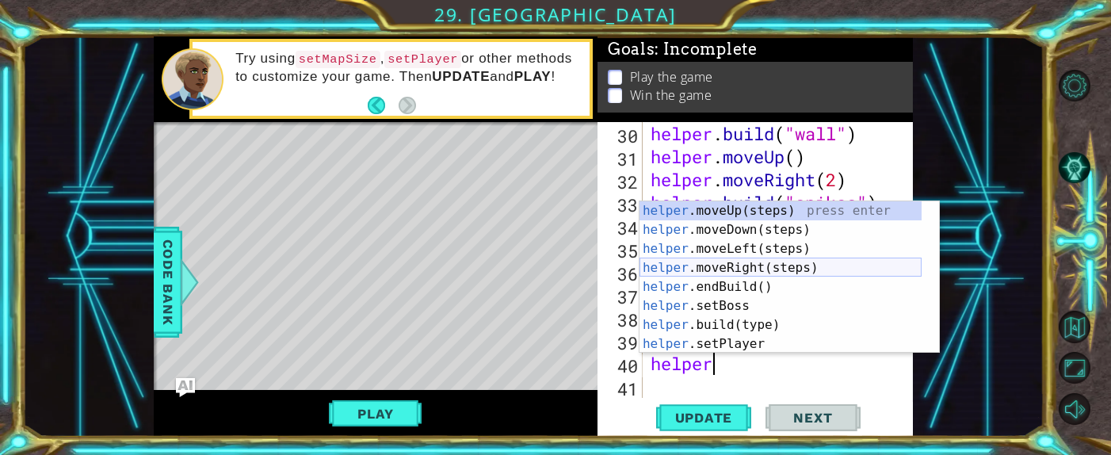
click at [724, 271] on div "helper .moveUp(steps) press enter helper .moveDown(steps) press enter helper .m…" at bounding box center [780, 296] width 282 height 190
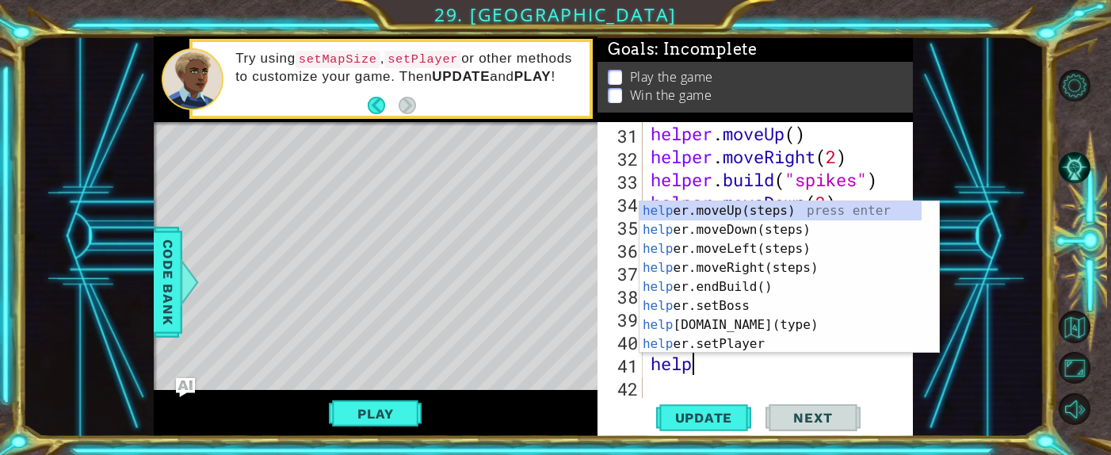
scroll to position [0, 1]
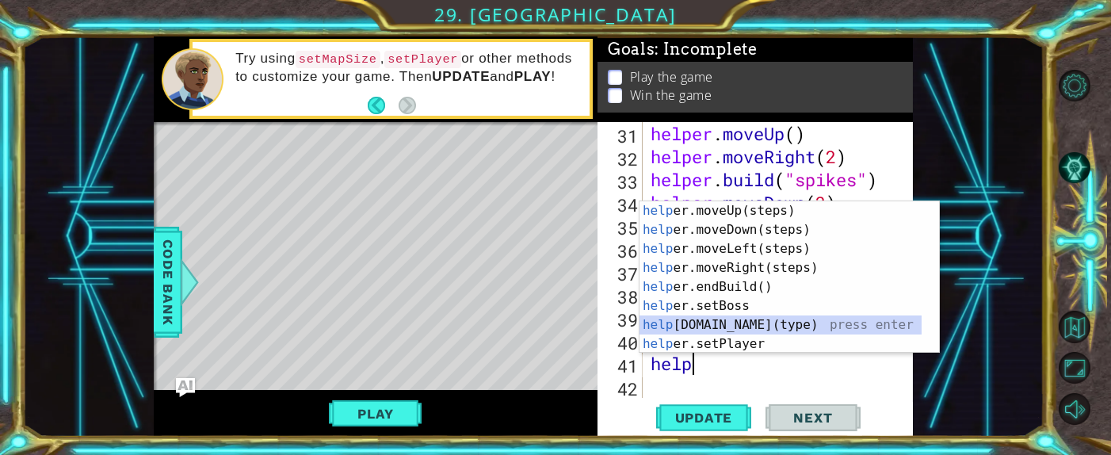
click at [724, 303] on div "help er.moveUp(steps) press enter help er.moveDown(steps) press enter help er.m…" at bounding box center [780, 296] width 282 height 190
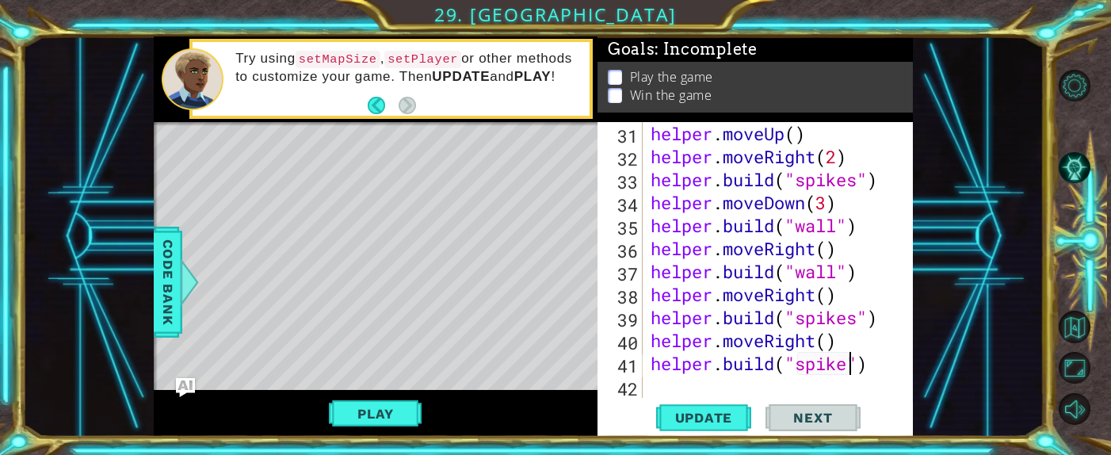
scroll to position [0, 9]
click at [724, 303] on span "Update" at bounding box center [704, 418] width 90 height 16
click at [334, 303] on button "Play" at bounding box center [375, 413] width 93 height 30
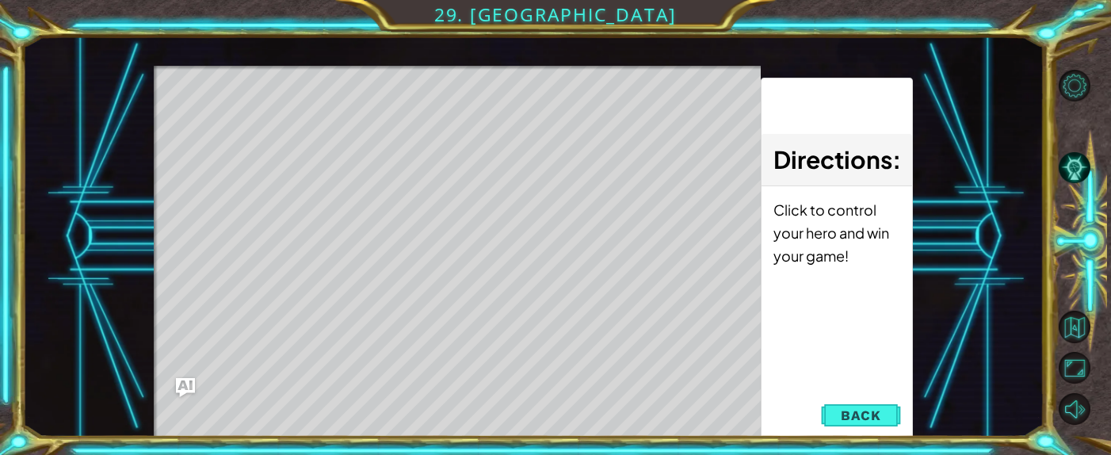
drag, startPoint x: 842, startPoint y: 411, endPoint x: 867, endPoint y: 337, distance: 78.7
click at [724, 303] on span "Back" at bounding box center [860, 415] width 40 height 16
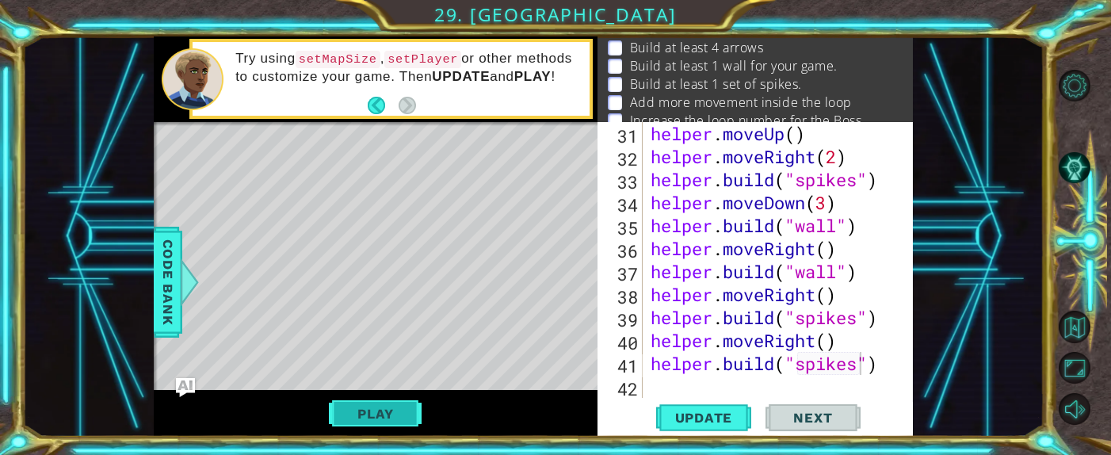
click at [351, 303] on button "Play" at bounding box center [375, 413] width 93 height 30
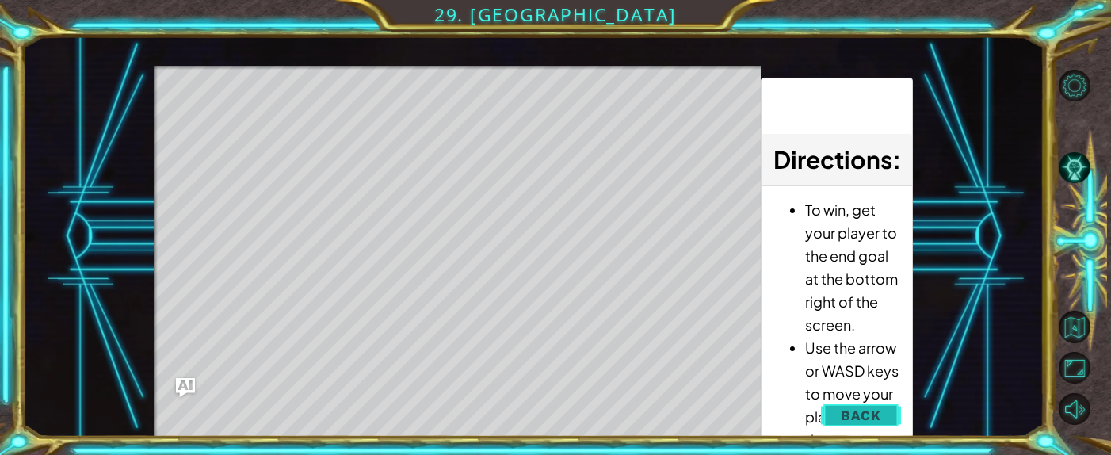
click at [724, 303] on span "Back" at bounding box center [860, 415] width 40 height 16
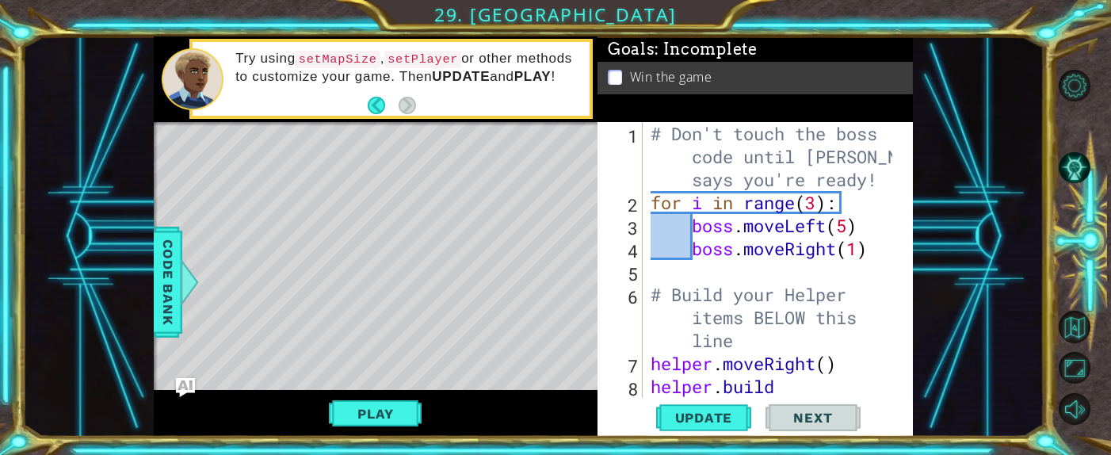
scroll to position [0, 7]
drag, startPoint x: 821, startPoint y: 208, endPoint x: 839, endPoint y: 184, distance: 29.5
click at [724, 208] on div "# Don't touch the boss code until Vega says you're ready! for i in range ( 3 ) …" at bounding box center [773, 317] width 253 height 391
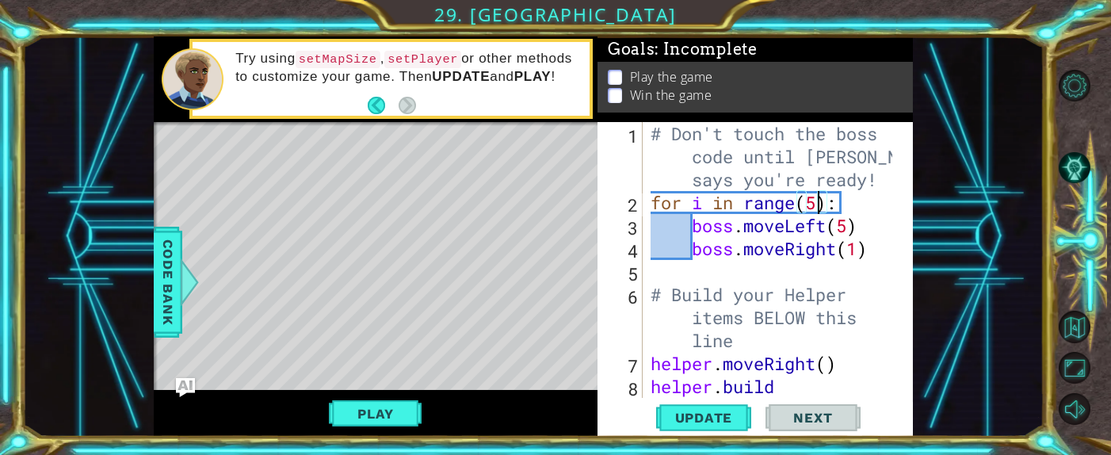
drag, startPoint x: 852, startPoint y: 230, endPoint x: 854, endPoint y: 208, distance: 21.5
click at [724, 226] on div "# Don't touch the boss code until Vega says you're ready! for i in range ( 5 ) …" at bounding box center [773, 317] width 253 height 391
drag, startPoint x: 863, startPoint y: 248, endPoint x: 879, endPoint y: 215, distance: 37.2
click at [724, 249] on div "# Don't touch the boss code until Vega says you're ready! for i in range ( 5 ) …" at bounding box center [773, 317] width 253 height 391
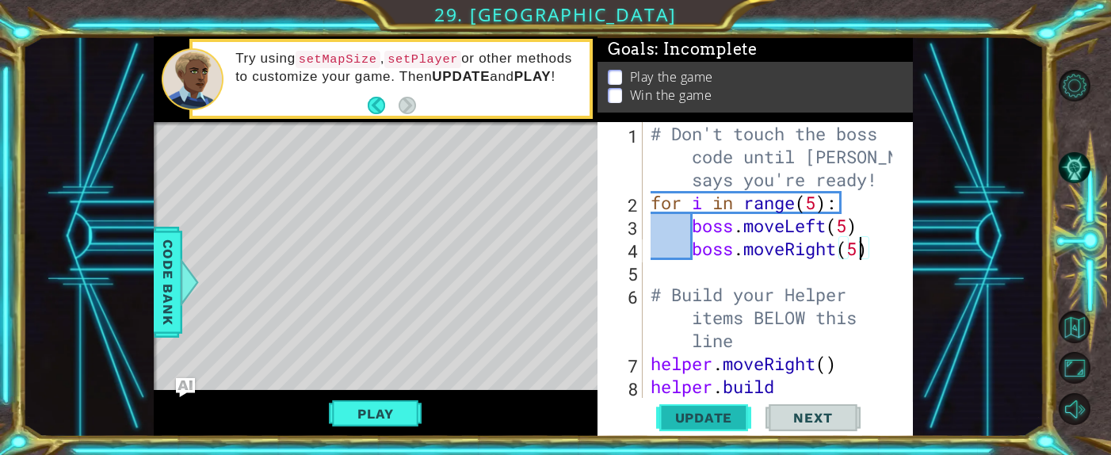
type textarea "boss.moveRight(5)"
click at [724, 303] on span "Update" at bounding box center [704, 418] width 90 height 16
click at [698, 303] on span "Update" at bounding box center [704, 418] width 90 height 16
click at [410, 303] on button "Play" at bounding box center [375, 413] width 93 height 30
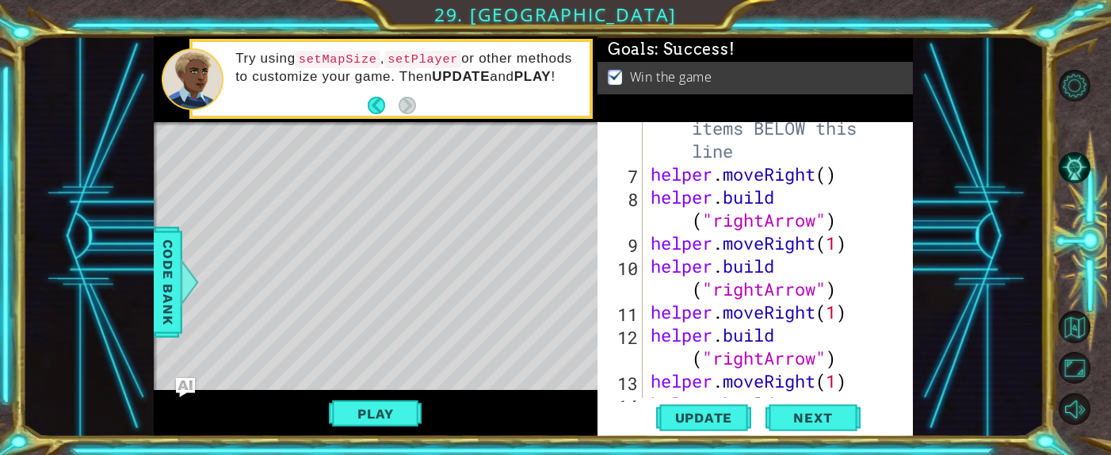
scroll to position [189, 0]
click at [724, 303] on span "Next" at bounding box center [812, 418] width 71 height 16
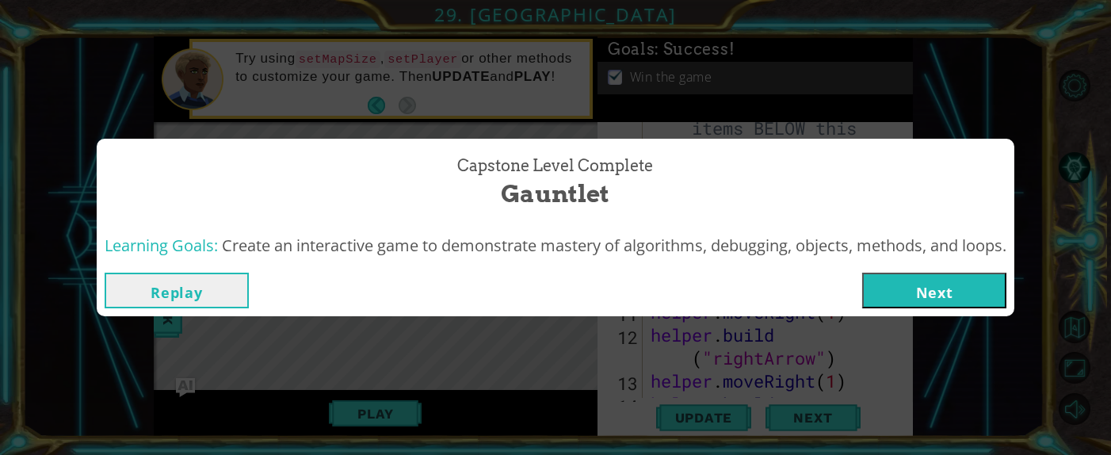
click at [490, 303] on div "Capstone Level Complete Gauntlet Learning Goals: Create an interactive game to …" at bounding box center [555, 227] width 1111 height 455
click at [724, 113] on div "Capstone Level Complete Gauntlet Learning Goals: Create an interactive game to …" at bounding box center [555, 227] width 1111 height 455
click at [724, 104] on div "Capstone Level Complete Gauntlet Learning Goals: Create an interactive game to …" at bounding box center [555, 227] width 1111 height 455
click at [209, 284] on button "Replay" at bounding box center [177, 291] width 144 height 36
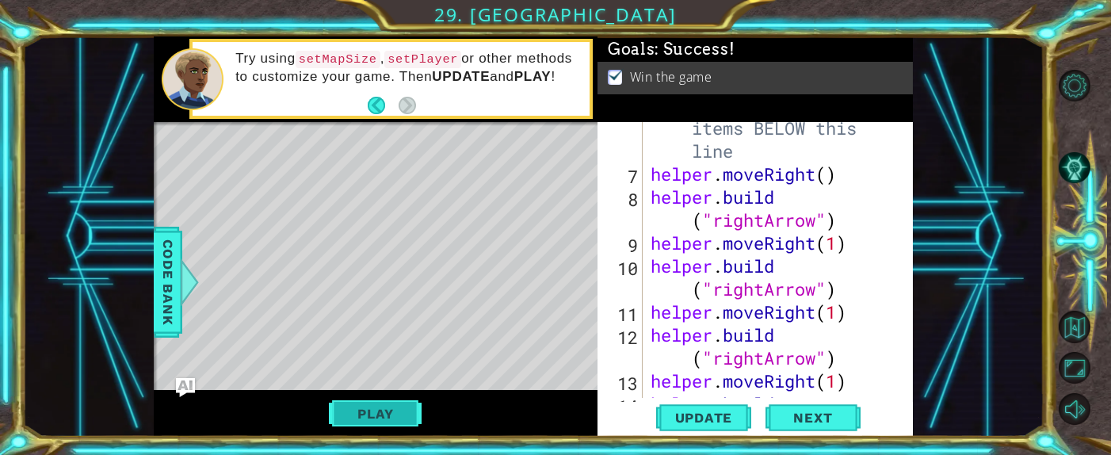
drag, startPoint x: 397, startPoint y: 417, endPoint x: 401, endPoint y: 425, distance: 8.2
click at [401, 303] on button "Play" at bounding box center [375, 413] width 93 height 30
click at [724, 303] on span "Next" at bounding box center [812, 418] width 71 height 16
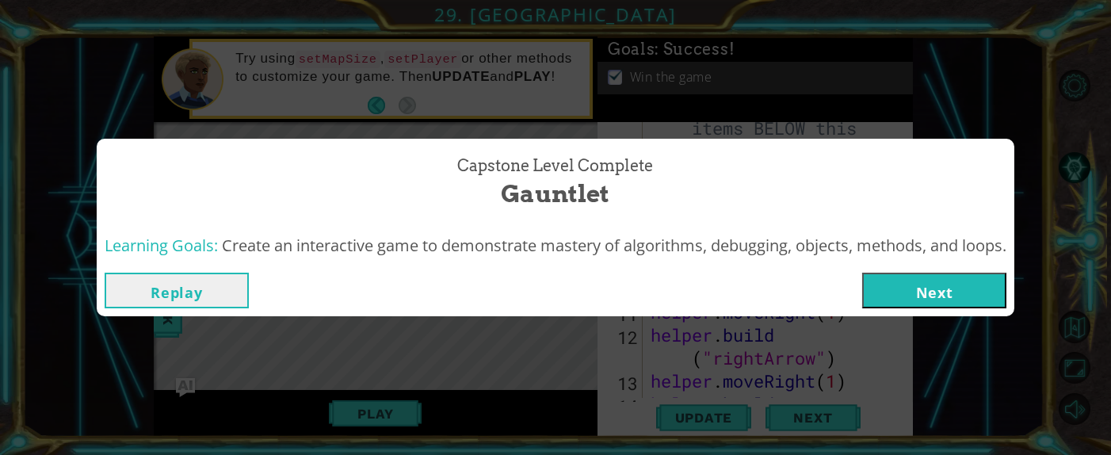
click at [724, 300] on button "Next" at bounding box center [934, 291] width 144 height 36
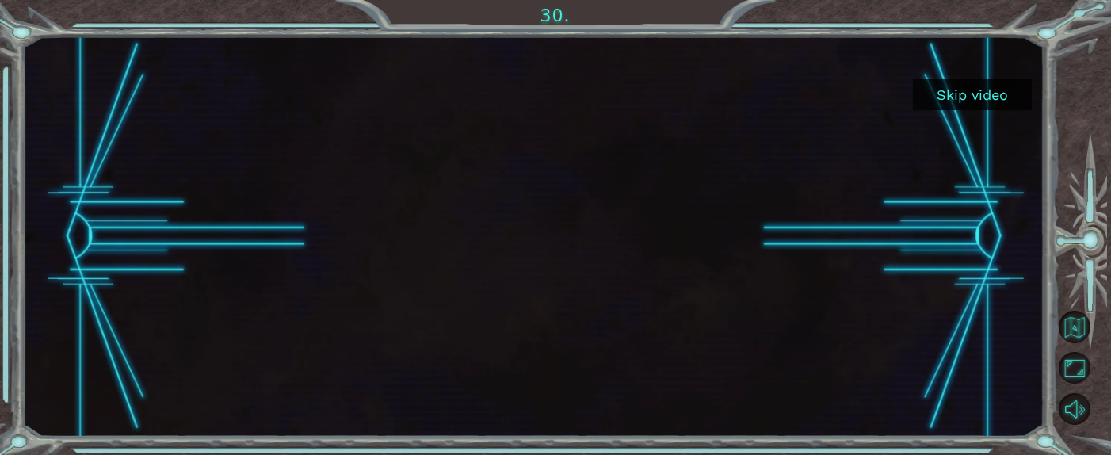
click at [724, 83] on button "Skip video" at bounding box center [972, 94] width 119 height 31
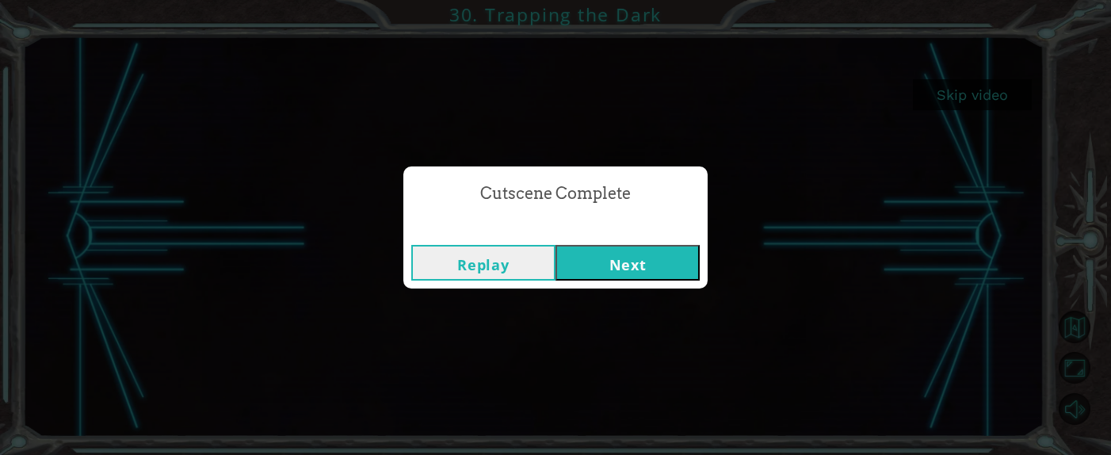
click at [684, 257] on button "Next" at bounding box center [627, 263] width 144 height 36
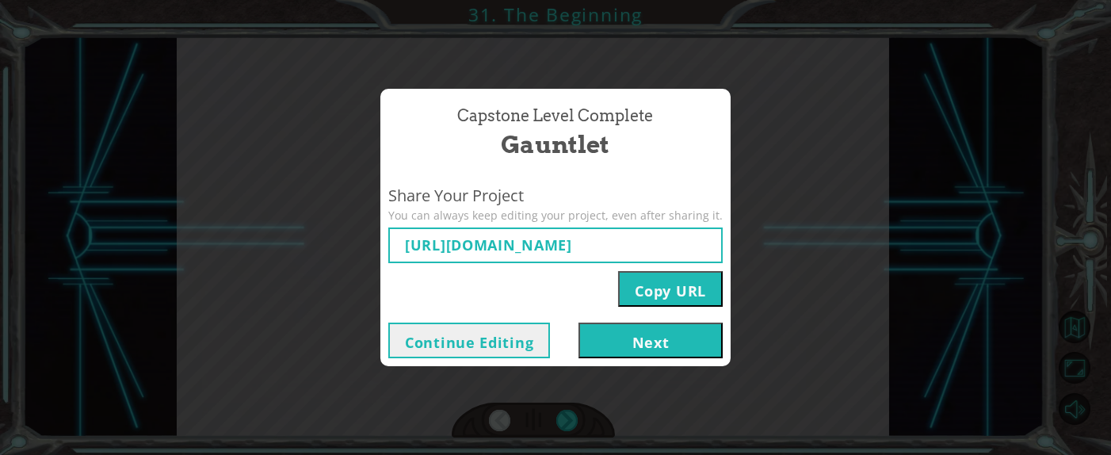
type input "https://www.ozaria.com/play/game-dev-level/1fhcapstoneb/68d481b7edbfbc6e3ce7138…"
click at [645, 303] on button "Next" at bounding box center [650, 340] width 144 height 36
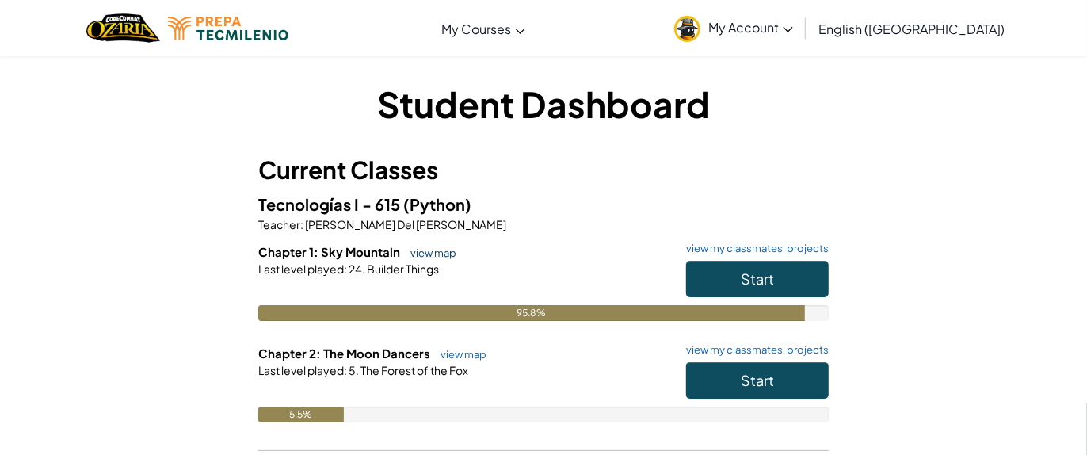
click at [443, 255] on link "view map" at bounding box center [429, 252] width 54 height 13
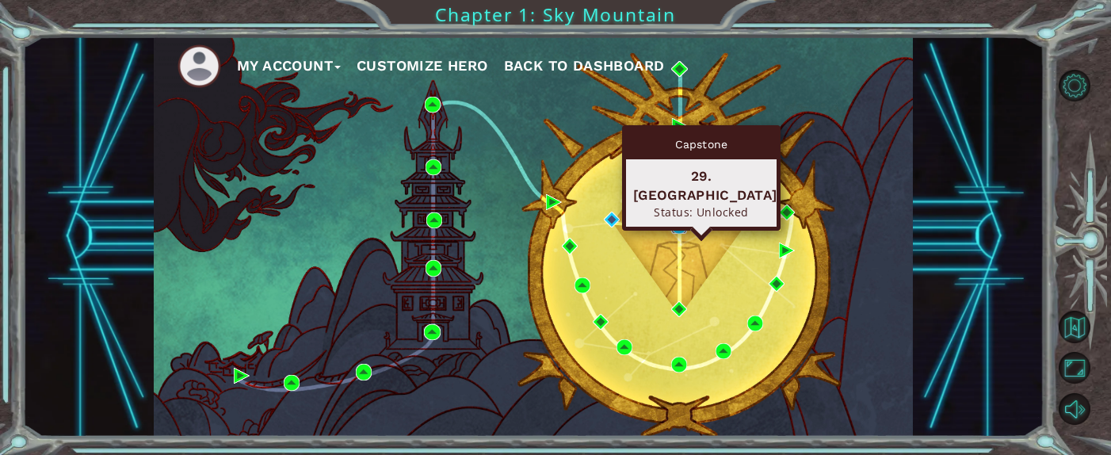
click at [682, 225] on img at bounding box center [679, 226] width 16 height 16
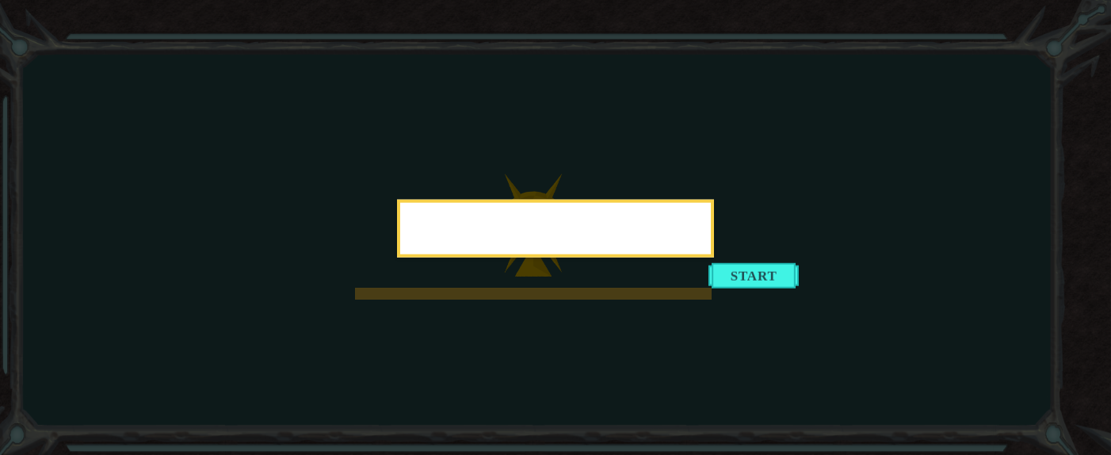
click at [714, 257] on div at bounding box center [555, 229] width 317 height 58
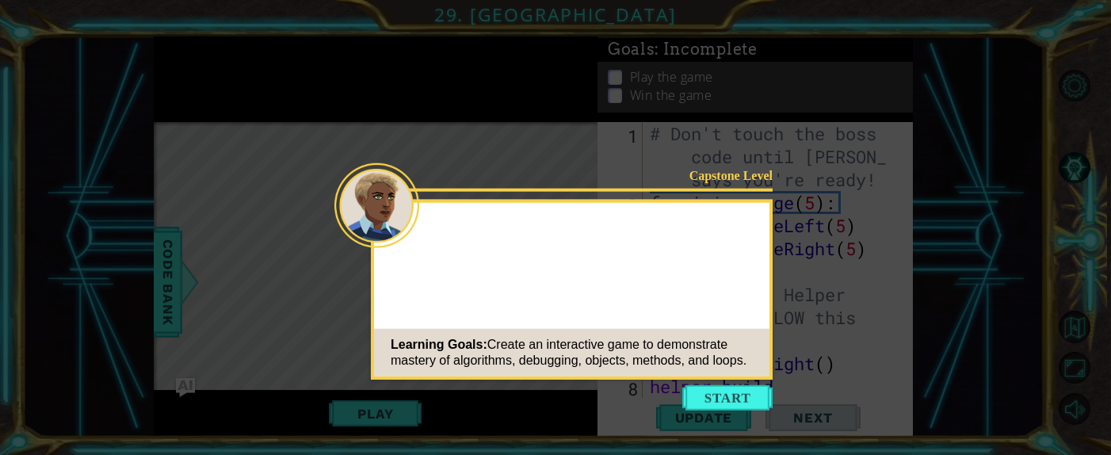
click at [724, 303] on button "Start" at bounding box center [727, 397] width 90 height 25
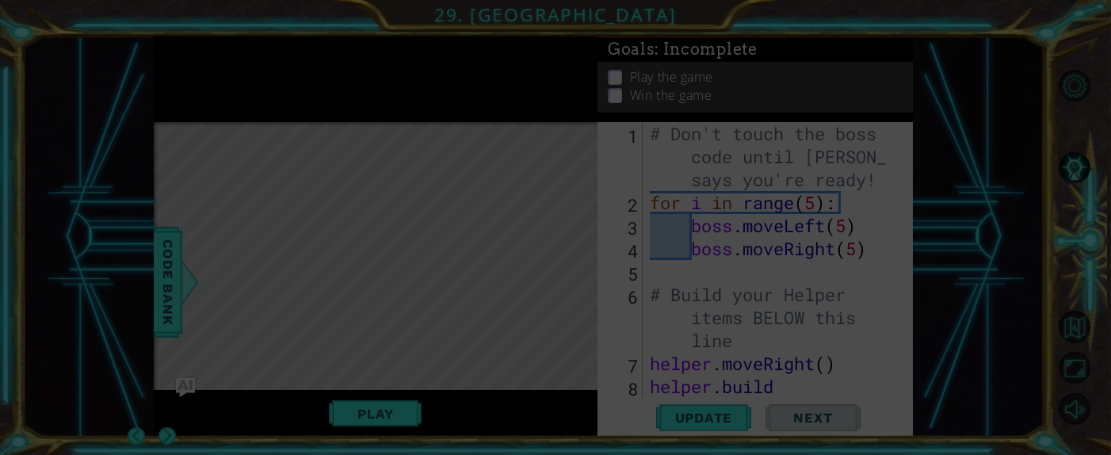
click at [339, 65] on icon at bounding box center [555, 227] width 1111 height 455
click at [698, 265] on icon at bounding box center [555, 227] width 1111 height 455
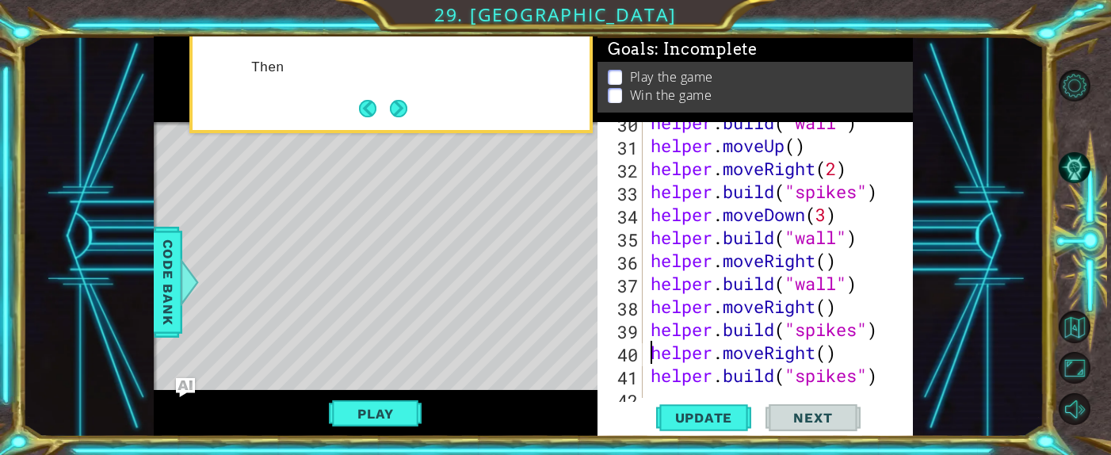
click at [652, 303] on div "helper . build ( "wall" ) helper . moveUp ( ) helper . moveRight ( 2 ) helper .…" at bounding box center [770, 272] width 246 height 322
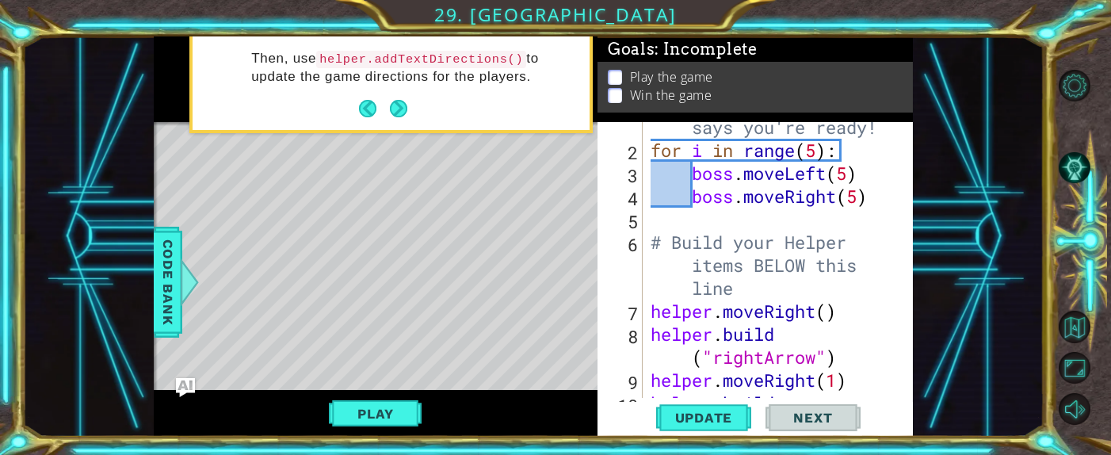
scroll to position [51, 0]
click at [724, 154] on div "# Don't touch the boss code until Vega says you're ready! for i in range ( 5 ) …" at bounding box center [770, 265] width 246 height 391
click at [724, 196] on div "# Don't touch the boss code until Vega says you're ready! for i in range ( 6 ) …" at bounding box center [770, 265] width 246 height 391
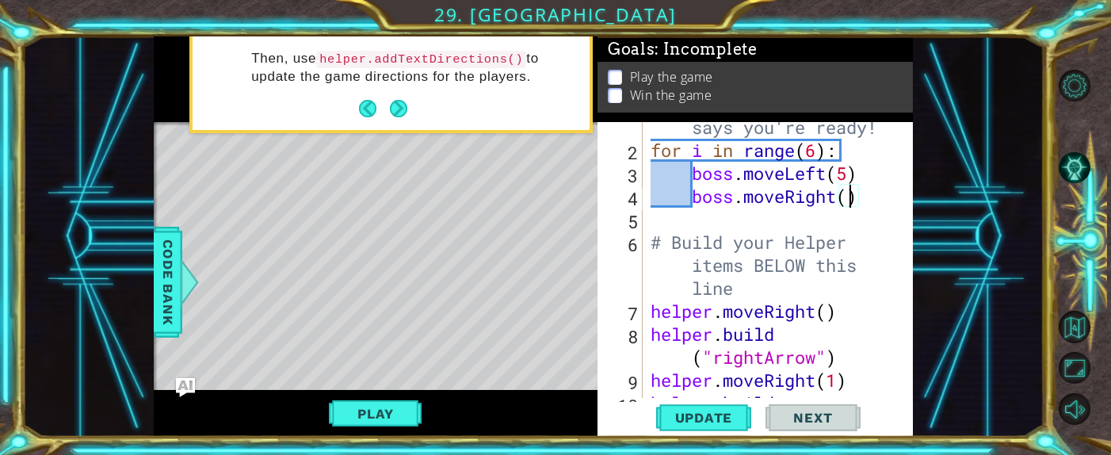
scroll to position [0, 9]
type textarea "boss.moveRight(6)"
click at [701, 303] on span "Update" at bounding box center [704, 418] width 90 height 16
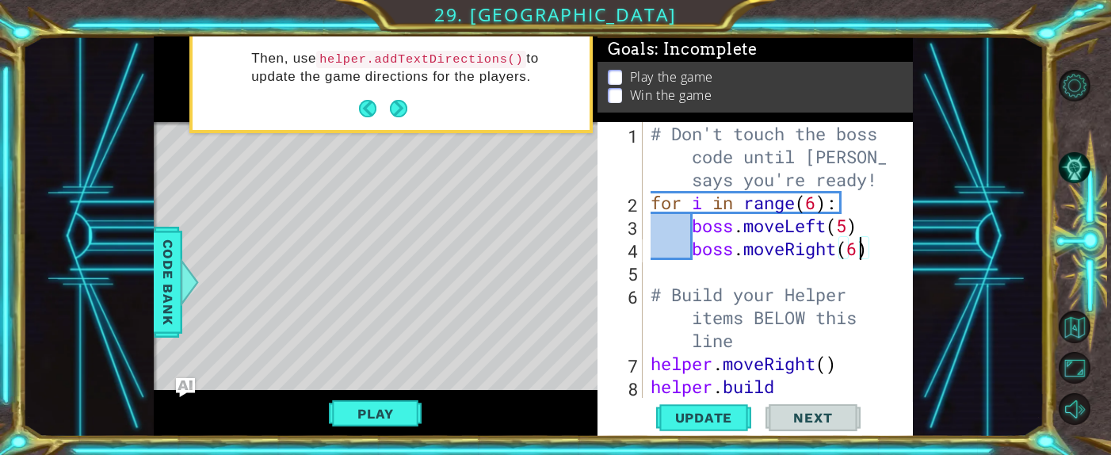
scroll to position [0, 0]
click at [387, 303] on button "Play" at bounding box center [375, 413] width 93 height 30
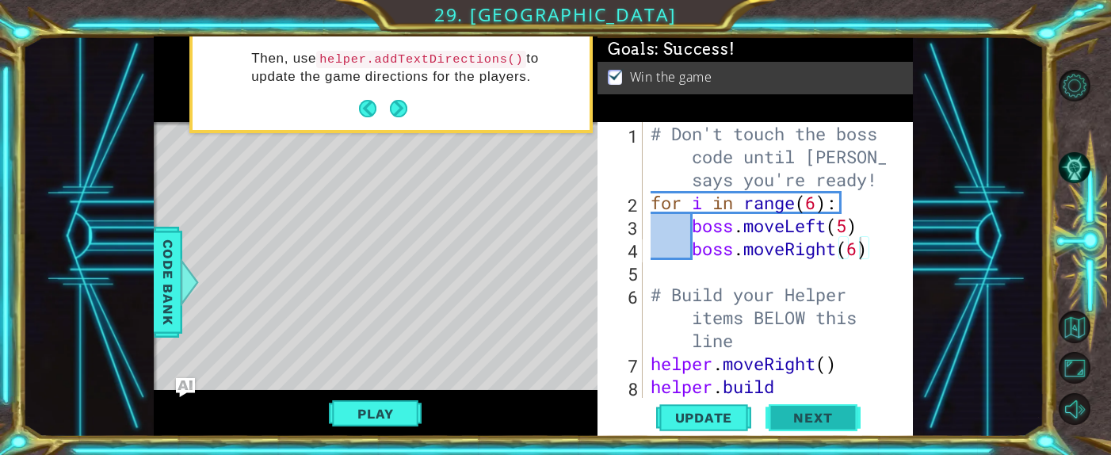
click at [724, 303] on button "Next" at bounding box center [812, 418] width 95 height 32
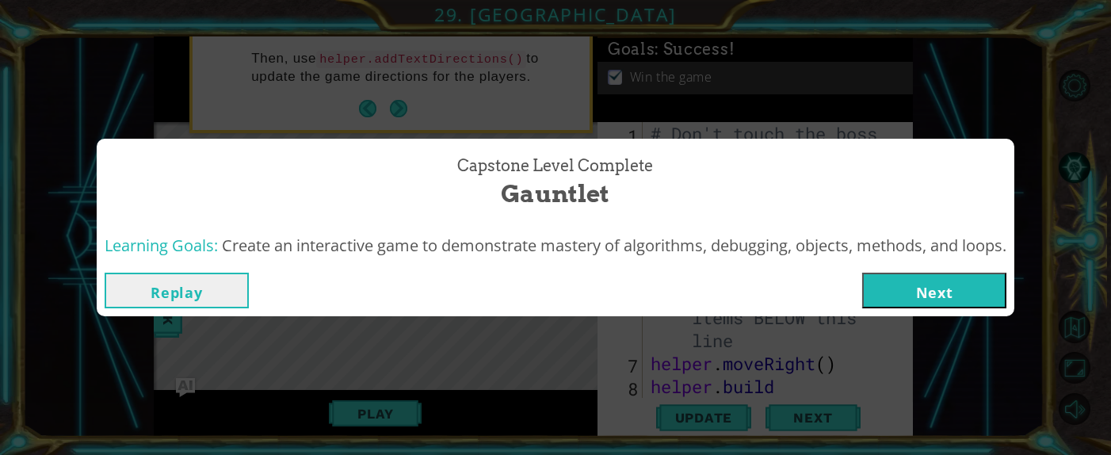
click at [724, 292] on button "Next" at bounding box center [934, 291] width 144 height 36
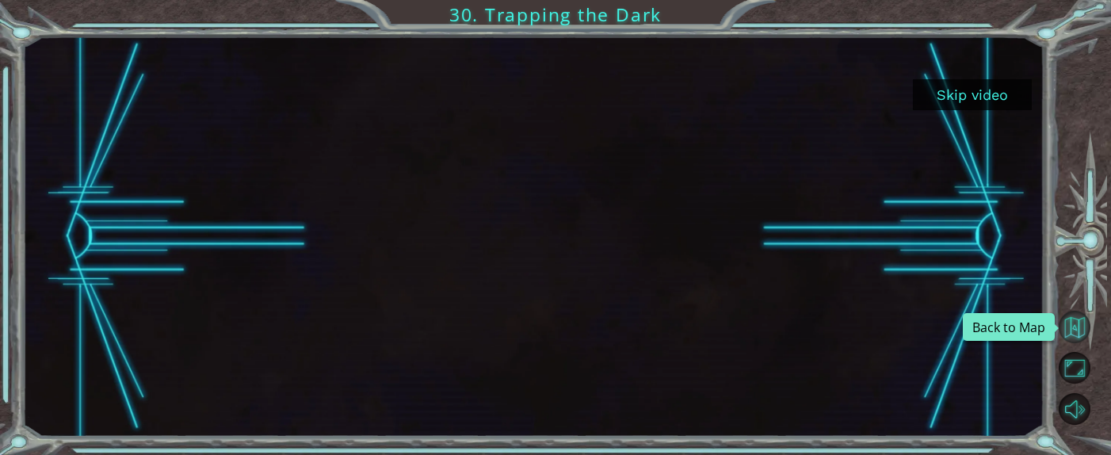
click at [724, 303] on button "Back to Map" at bounding box center [1074, 327] width 32 height 32
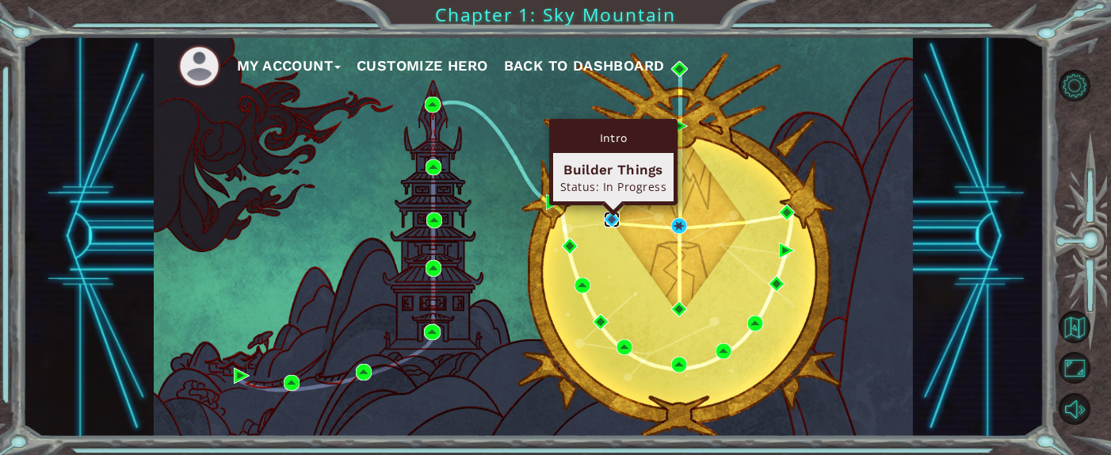
click at [616, 222] on img at bounding box center [612, 220] width 16 height 16
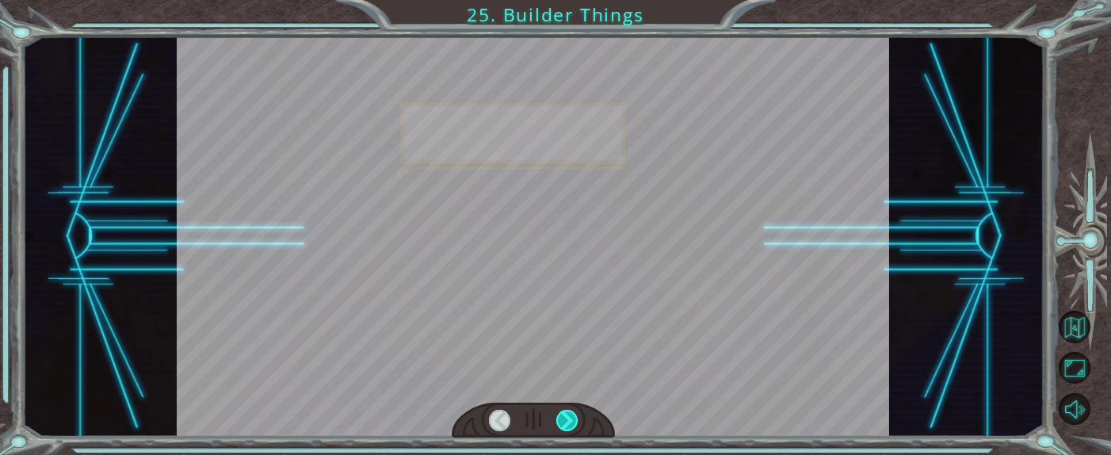
click at [560, 303] on div at bounding box center [566, 420] width 21 height 21
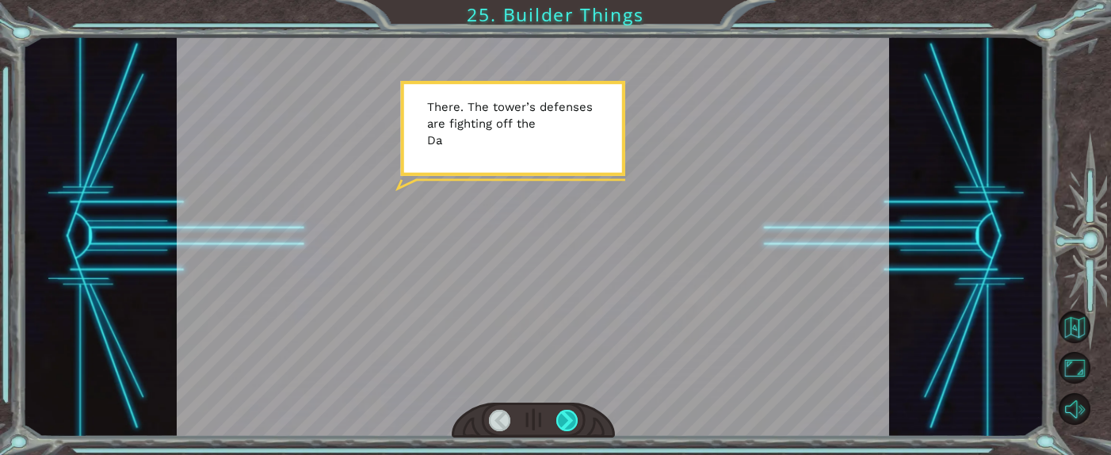
click at [560, 303] on div at bounding box center [566, 420] width 21 height 21
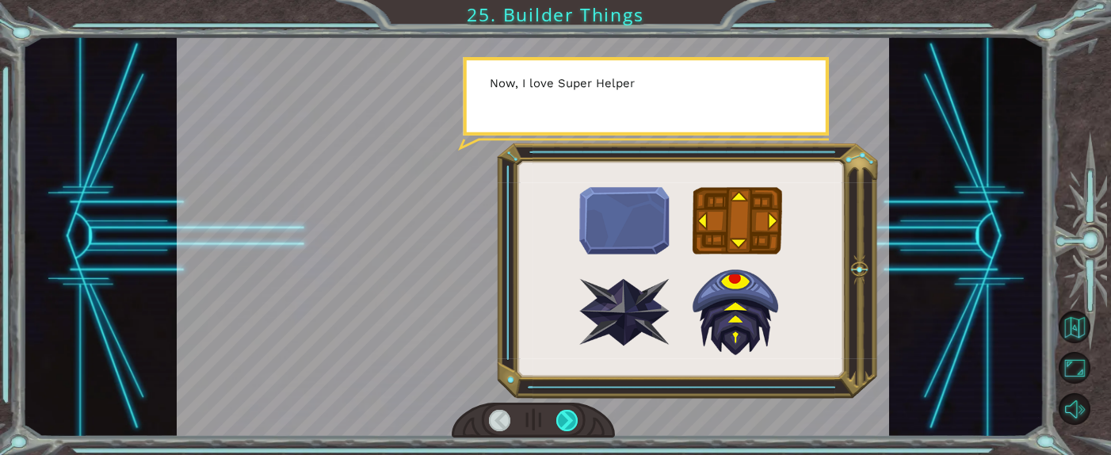
click at [560, 303] on div at bounding box center [566, 420] width 21 height 21
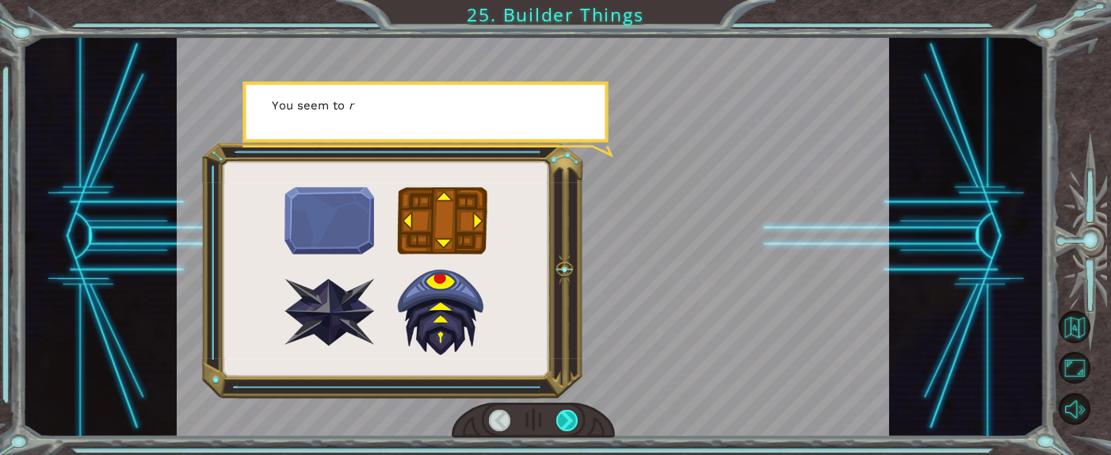
click at [560, 303] on div at bounding box center [566, 420] width 21 height 21
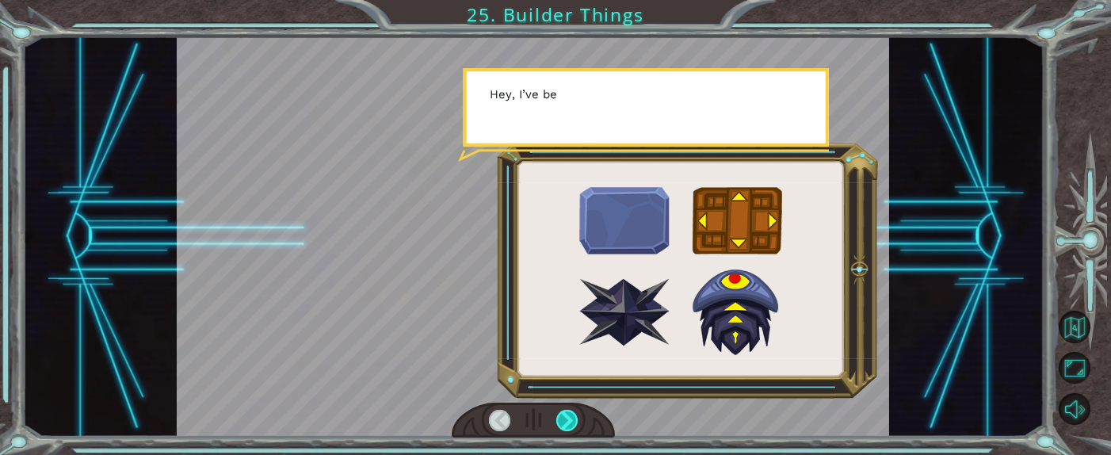
click at [560, 303] on div at bounding box center [566, 420] width 21 height 21
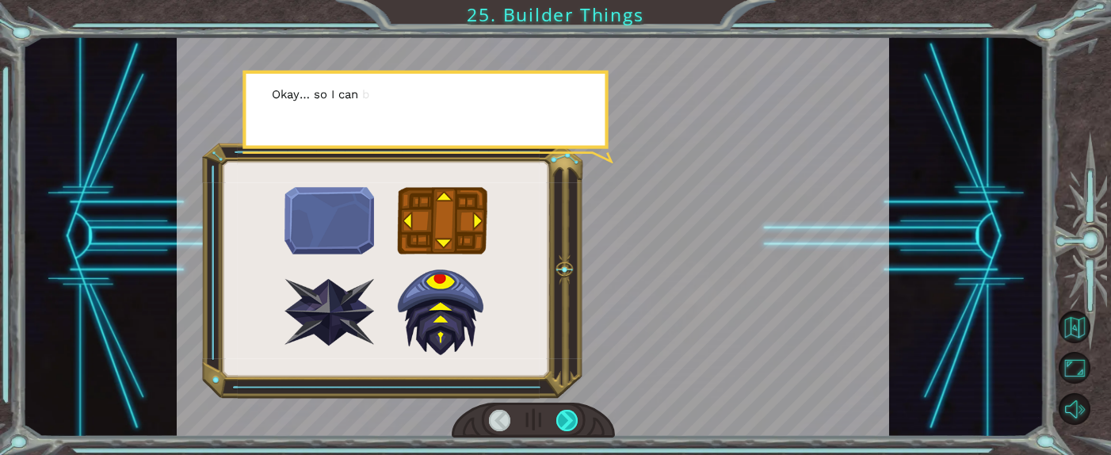
click at [560, 303] on div at bounding box center [566, 420] width 21 height 21
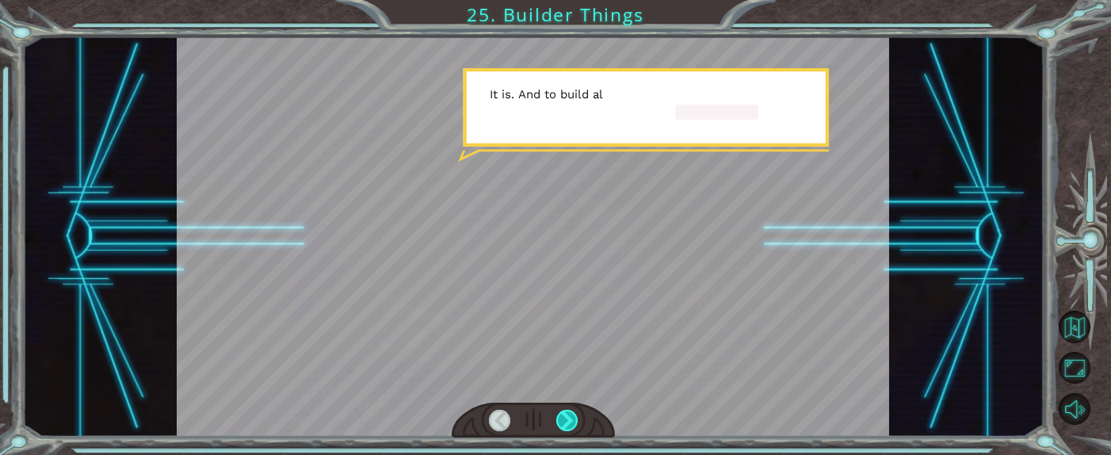
click at [560, 303] on div at bounding box center [566, 420] width 21 height 21
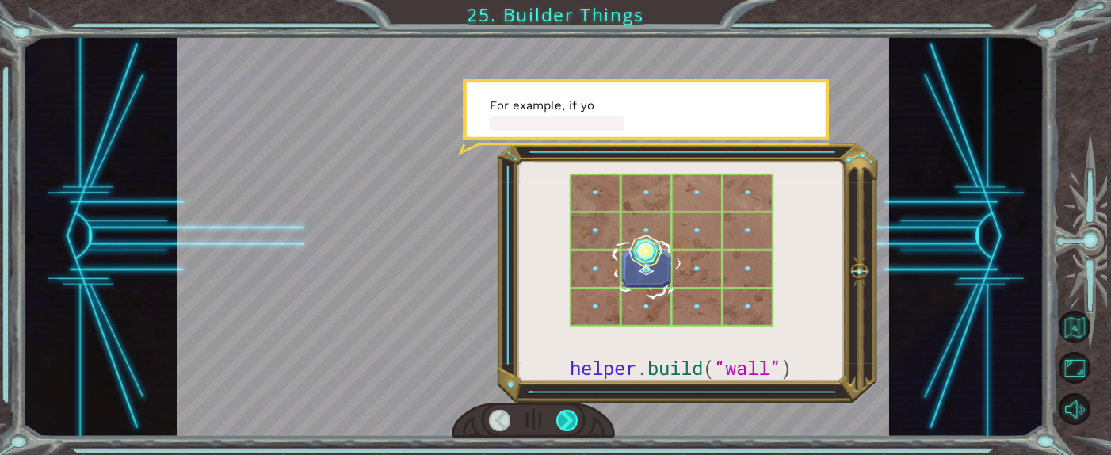
click at [560, 303] on div at bounding box center [566, 420] width 21 height 21
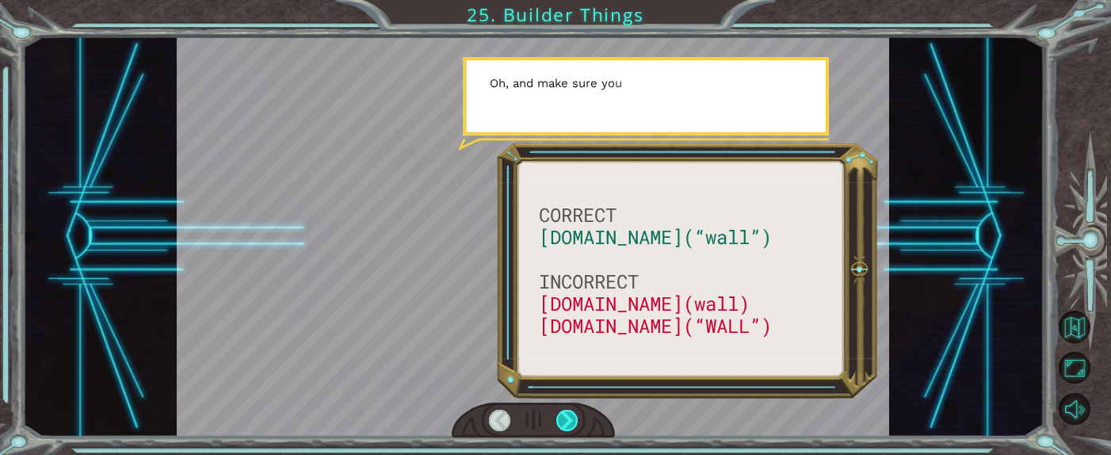
click at [560, 303] on div at bounding box center [566, 420] width 21 height 21
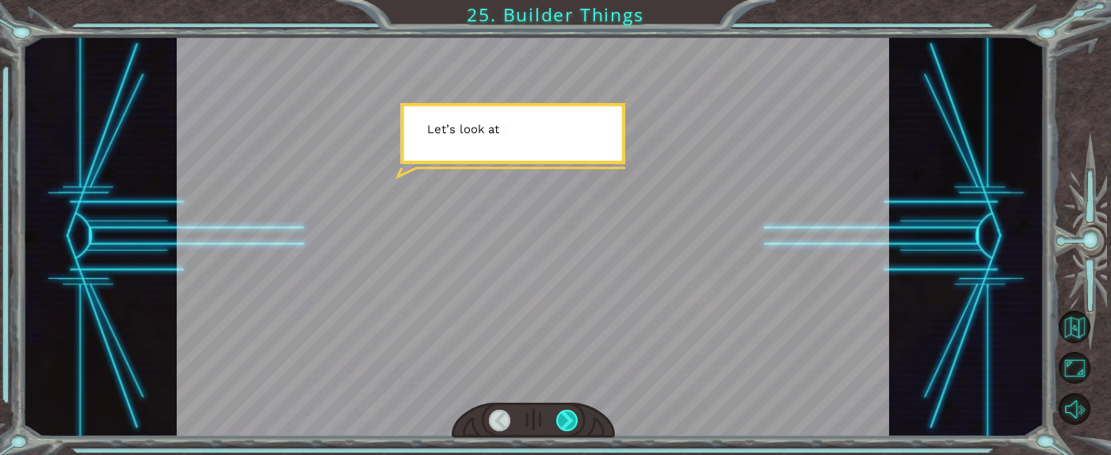
click at [560, 303] on div at bounding box center [566, 420] width 21 height 21
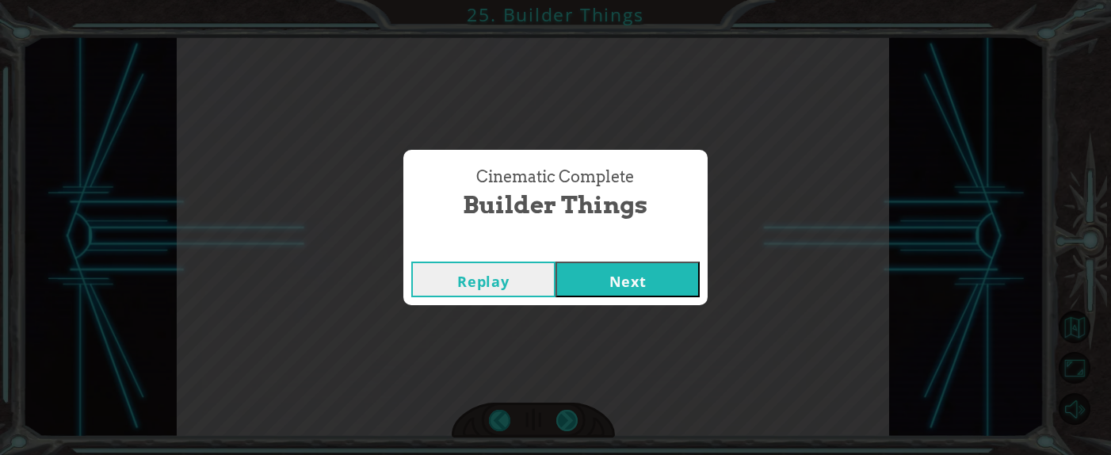
click at [560, 303] on div "Cinematic Complete Builder Things Replay Next" at bounding box center [555, 227] width 1111 height 455
click at [575, 293] on button "Next" at bounding box center [627, 279] width 144 height 36
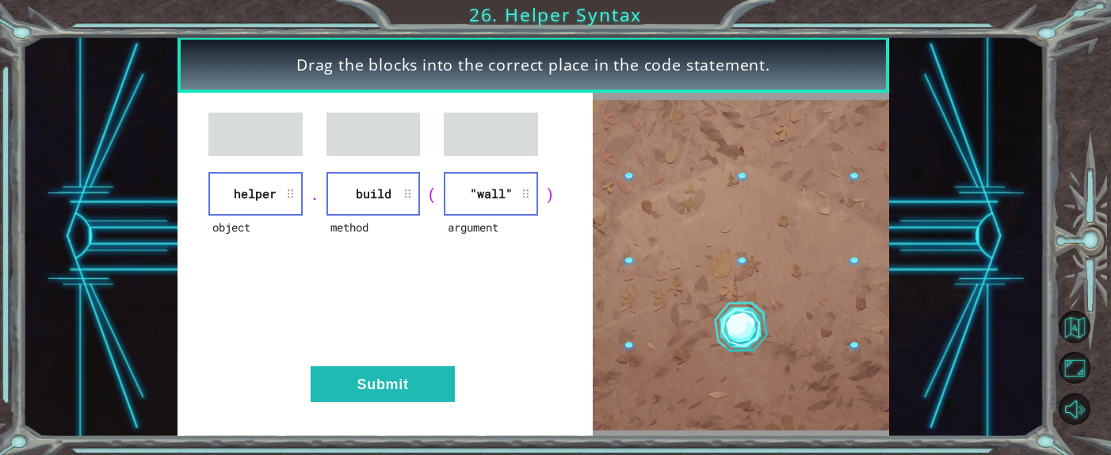
click at [410, 303] on div "object helper . method build ( argument "wall" ) Submit" at bounding box center [385, 265] width 416 height 344
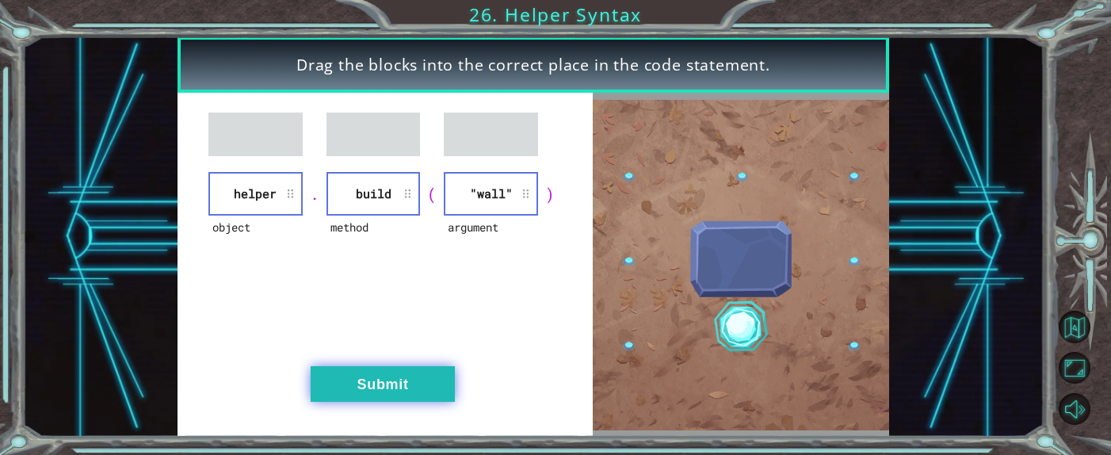
click at [399, 303] on button "Submit" at bounding box center [383, 384] width 144 height 36
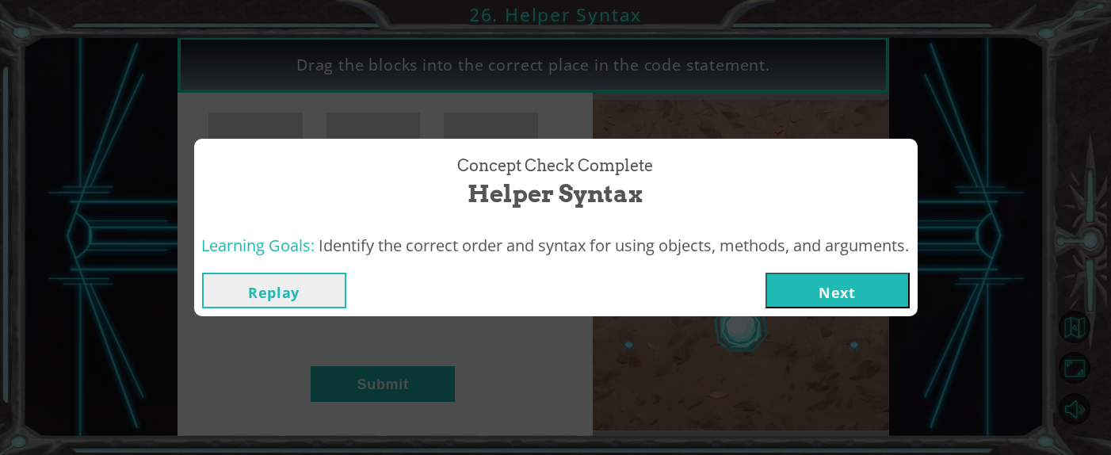
click at [724, 276] on button "Next" at bounding box center [837, 291] width 144 height 36
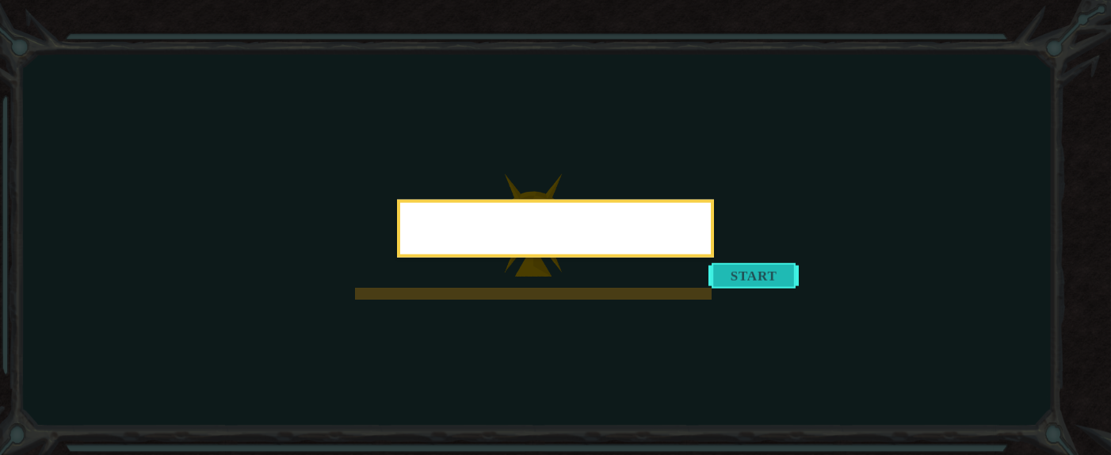
click at [714, 257] on div at bounding box center [555, 229] width 317 height 58
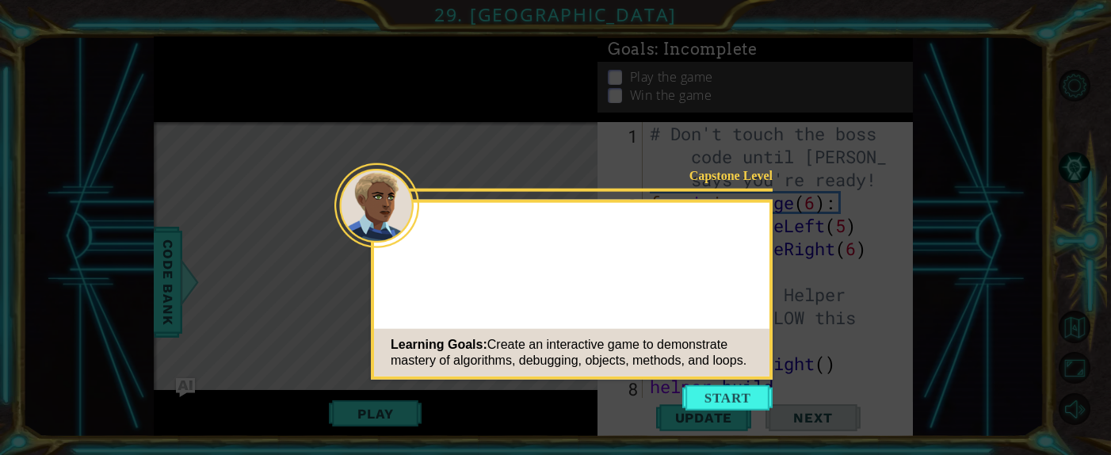
click at [711, 303] on button "Start" at bounding box center [727, 397] width 90 height 25
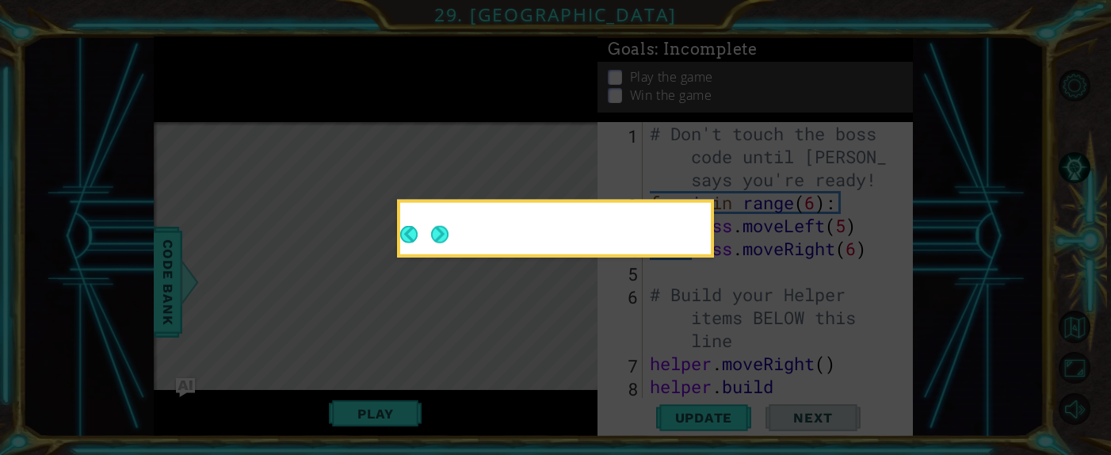
click at [444, 234] on button "Next" at bounding box center [439, 234] width 17 height 17
click at [444, 234] on icon at bounding box center [555, 227] width 1111 height 455
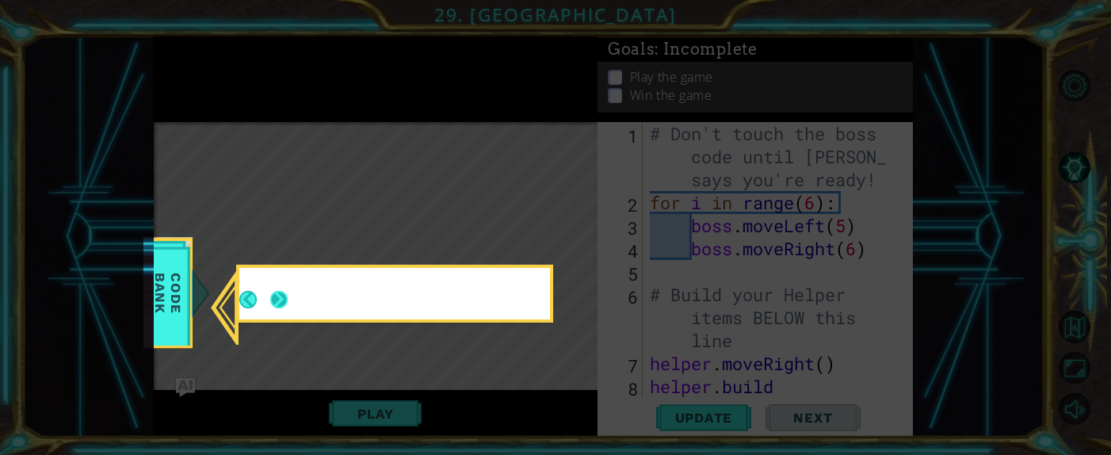
click at [282, 300] on button "Next" at bounding box center [278, 299] width 17 height 17
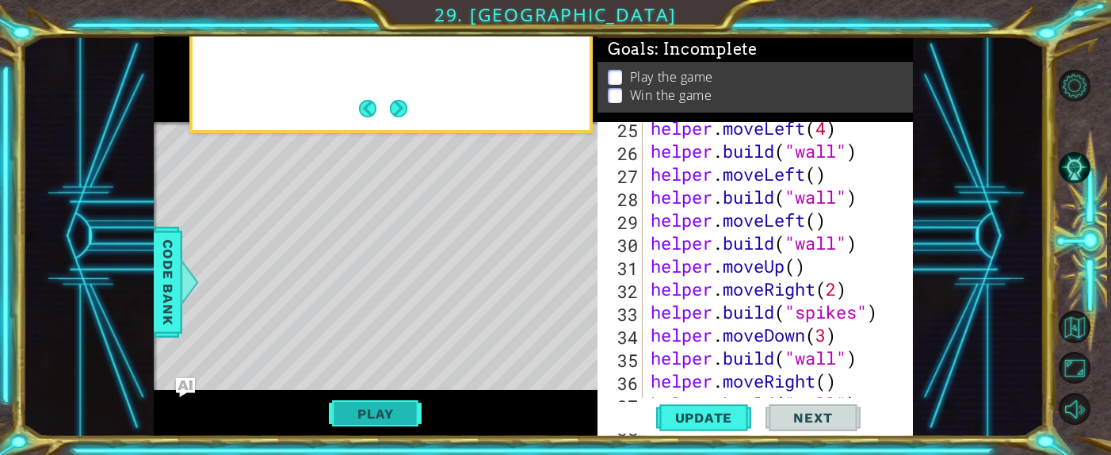
scroll to position [764, 0]
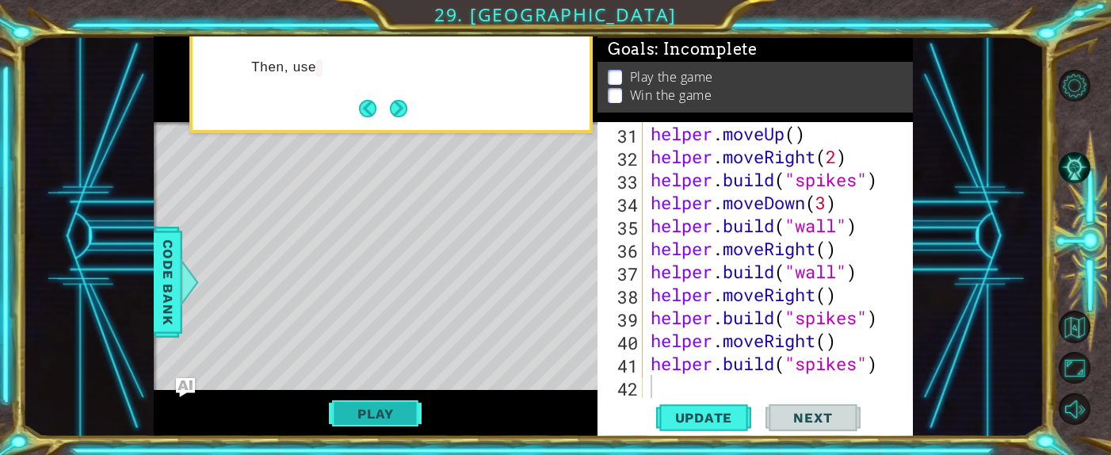
click at [407, 303] on button "Play" at bounding box center [375, 413] width 93 height 30
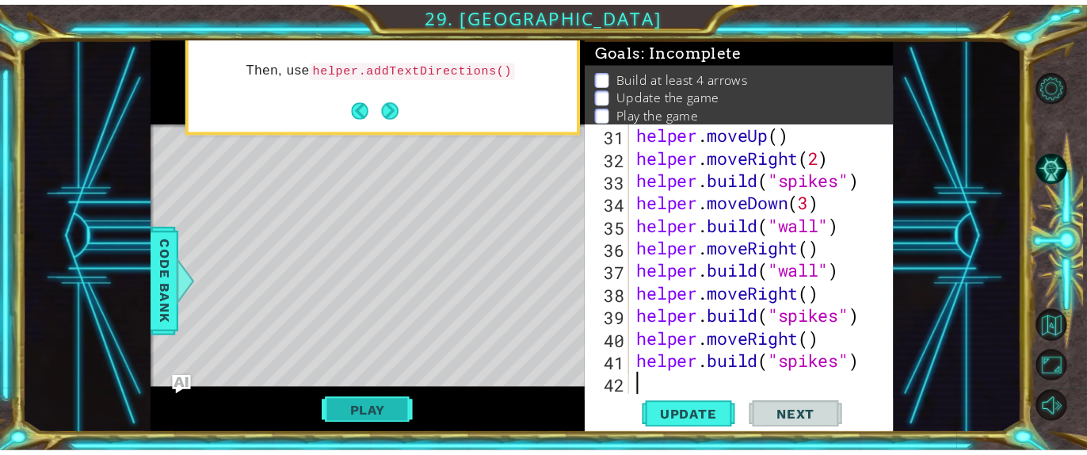
scroll to position [896, 0]
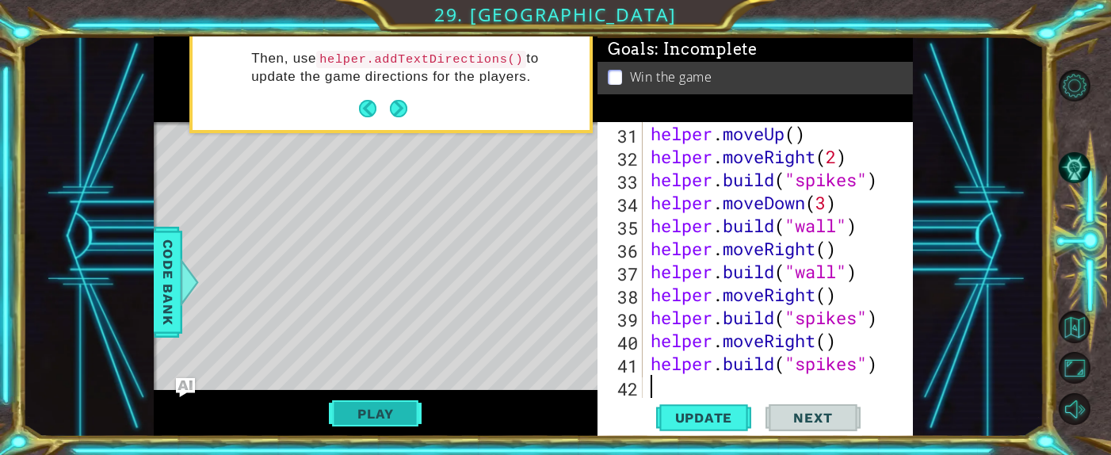
click at [391, 303] on button "Play" at bounding box center [375, 413] width 93 height 30
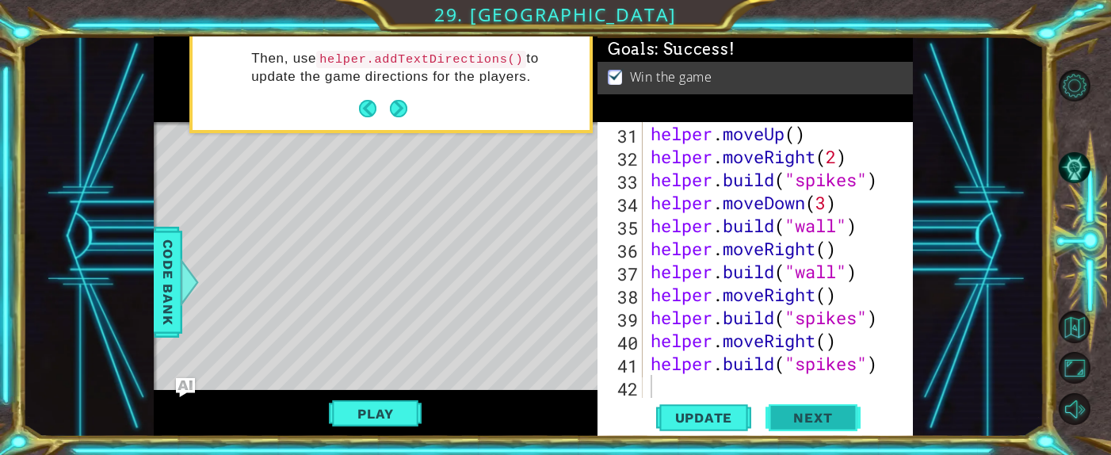
click at [724, 303] on span "Next" at bounding box center [812, 418] width 71 height 16
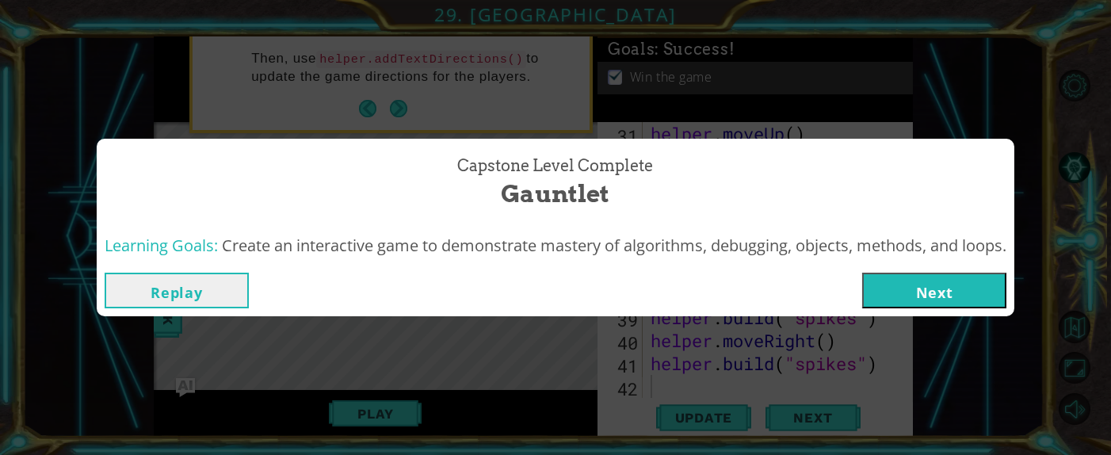
drag, startPoint x: 962, startPoint y: 280, endPoint x: 962, endPoint y: 271, distance: 8.7
click at [724, 284] on button "Next" at bounding box center [934, 291] width 144 height 36
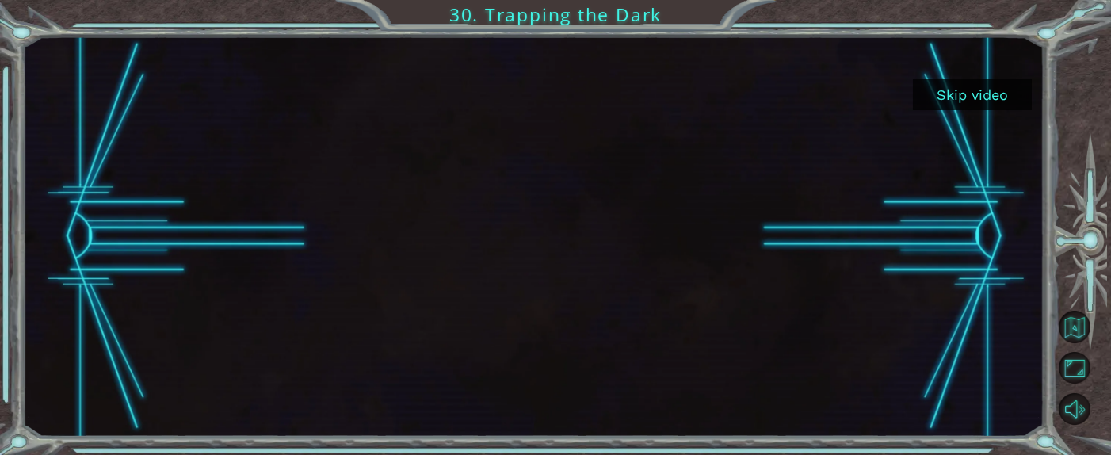
click at [724, 97] on button "Skip video" at bounding box center [972, 94] width 119 height 31
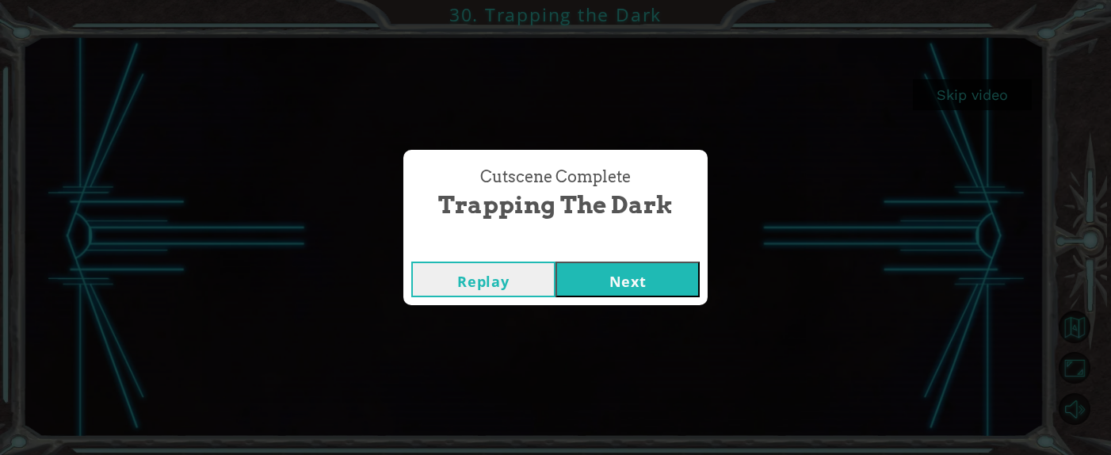
click at [608, 273] on button "Next" at bounding box center [627, 279] width 144 height 36
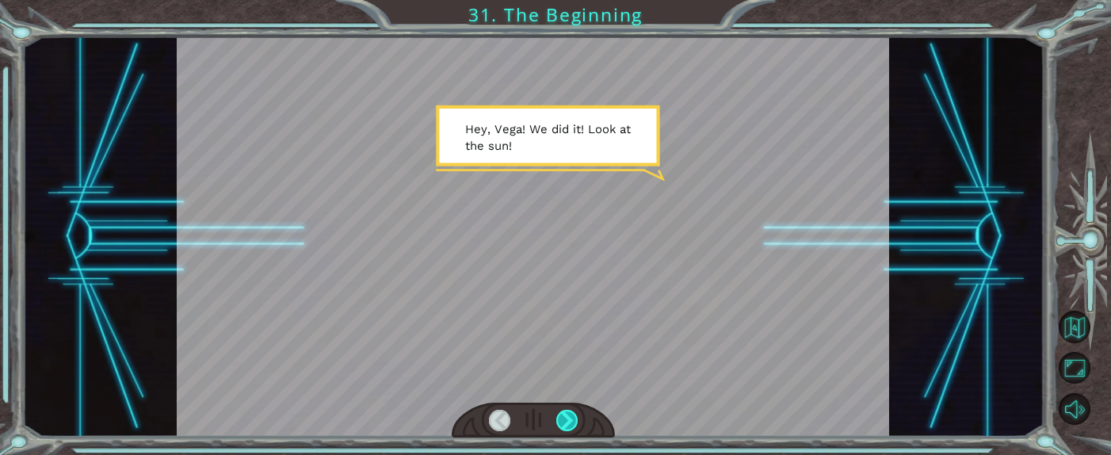
click at [572, 303] on div at bounding box center [566, 420] width 21 height 21
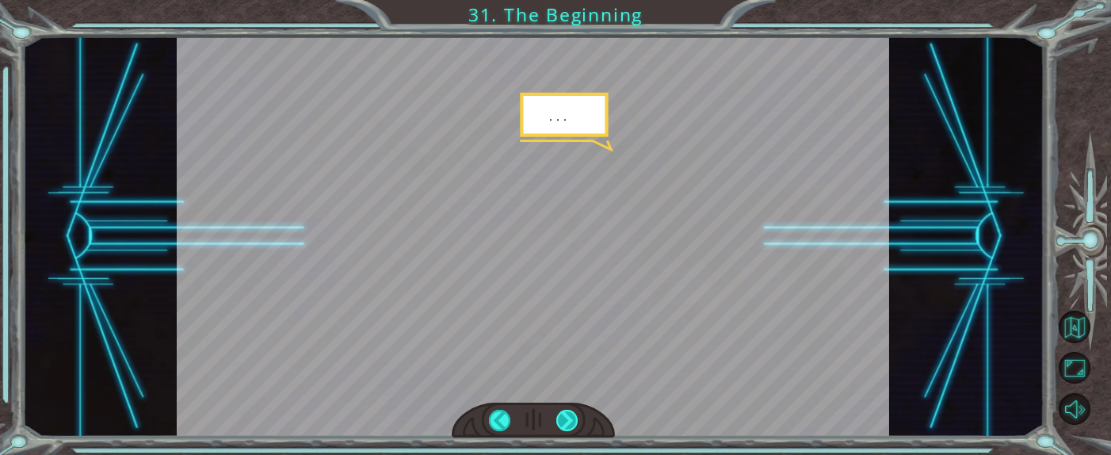
click at [569, 303] on div at bounding box center [566, 420] width 21 height 21
click at [574, 303] on div at bounding box center [566, 420] width 21 height 21
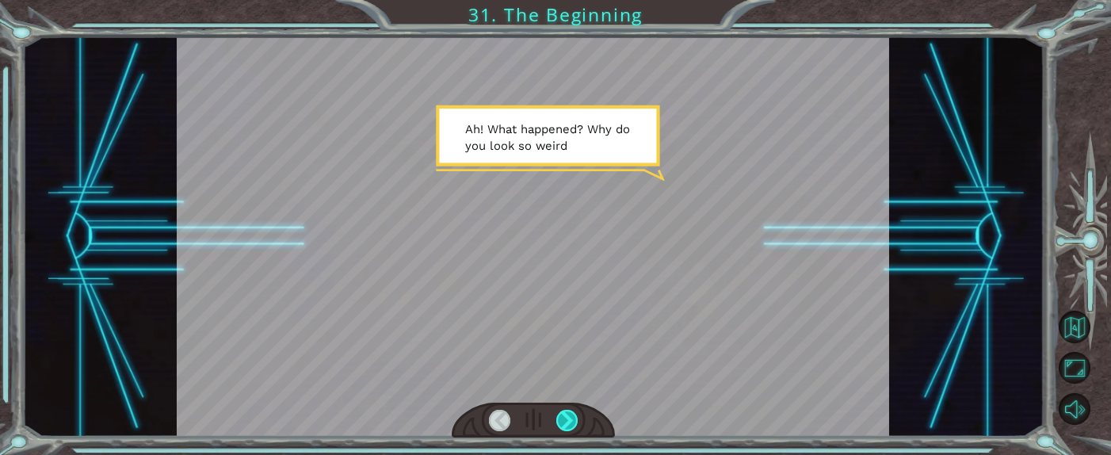
click at [577, 303] on div at bounding box center [566, 420] width 21 height 21
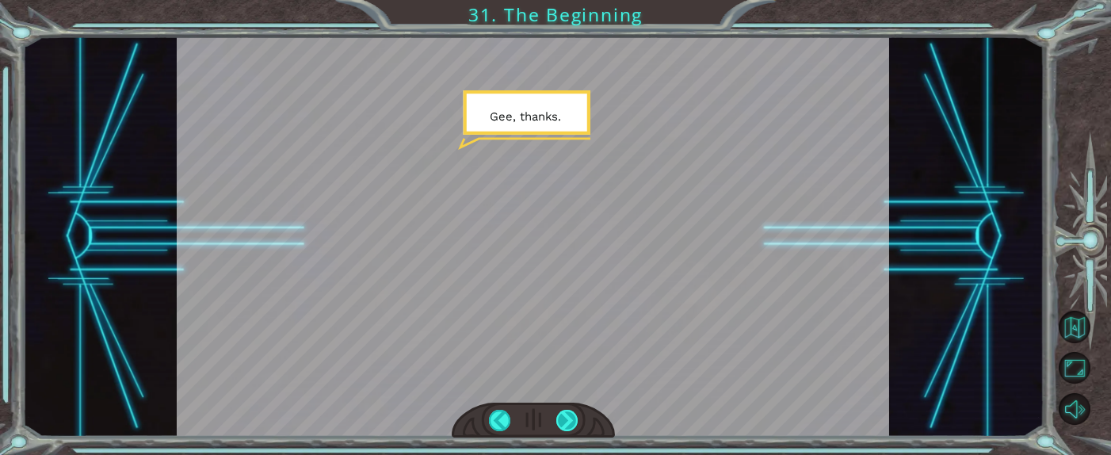
click at [566, 303] on div at bounding box center [566, 420] width 21 height 21
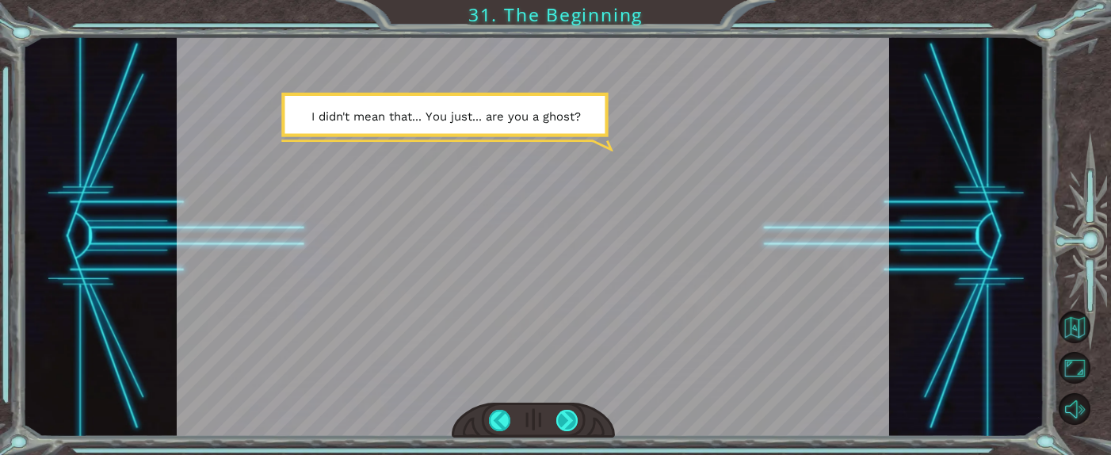
click at [568, 303] on div at bounding box center [566, 420] width 21 height 21
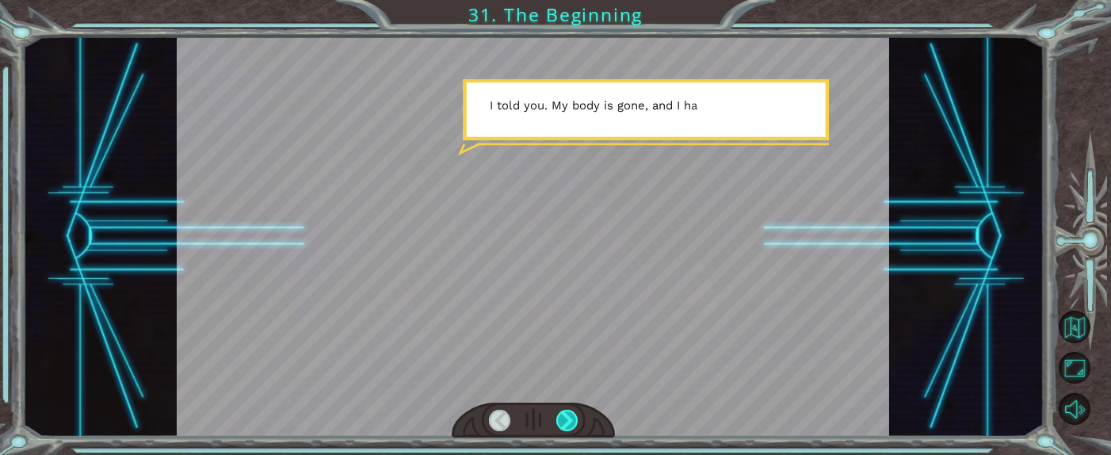
click at [568, 303] on div at bounding box center [566, 420] width 21 height 21
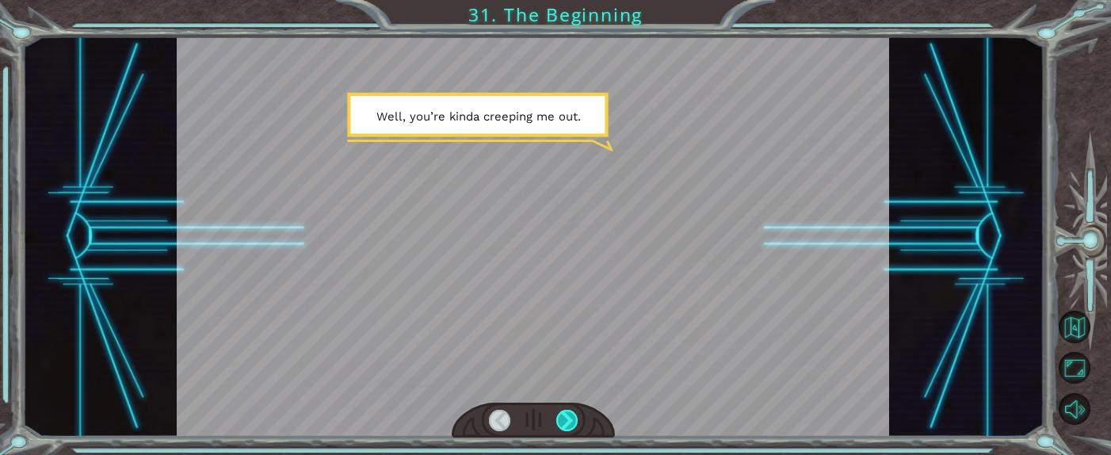
click at [573, 303] on div at bounding box center [566, 420] width 21 height 21
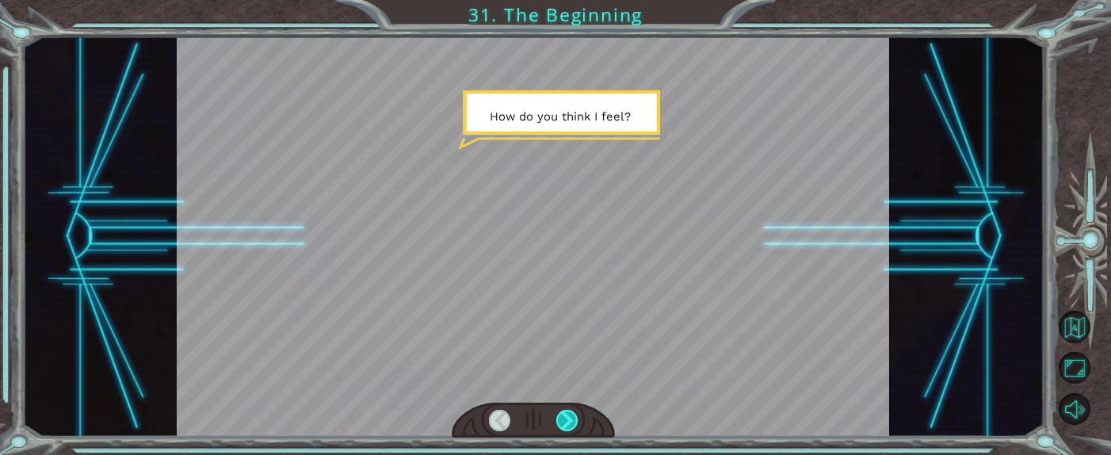
click at [577, 303] on div at bounding box center [566, 420] width 21 height 21
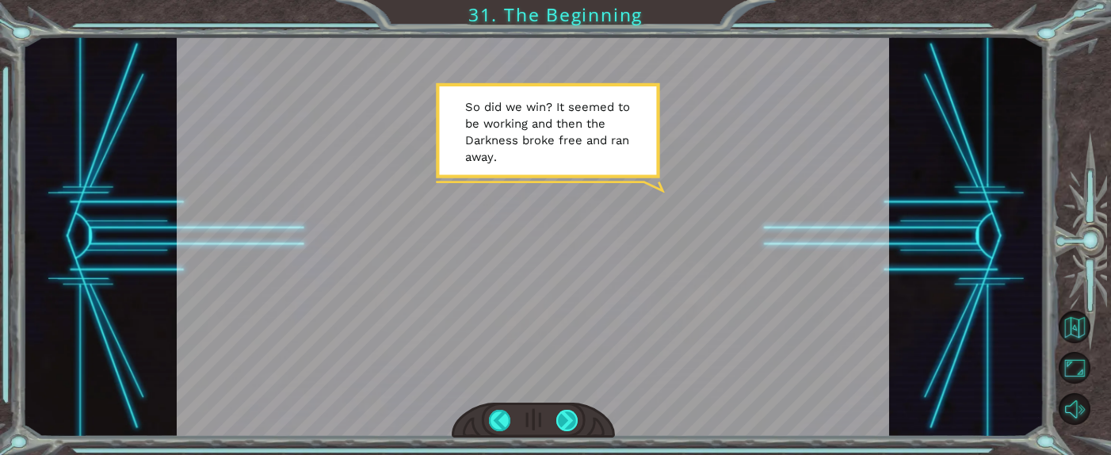
click at [572, 303] on div at bounding box center [566, 420] width 21 height 21
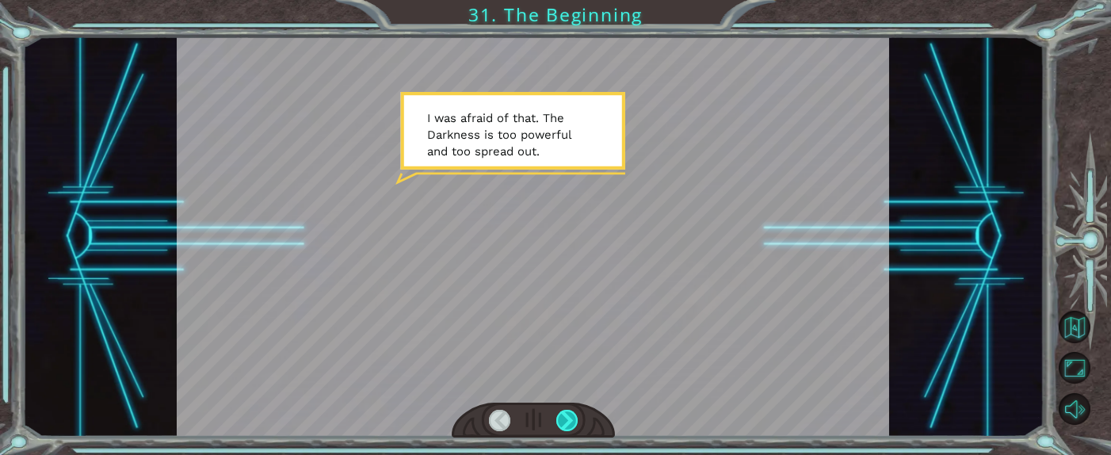
click at [574, 303] on div at bounding box center [566, 420] width 21 height 21
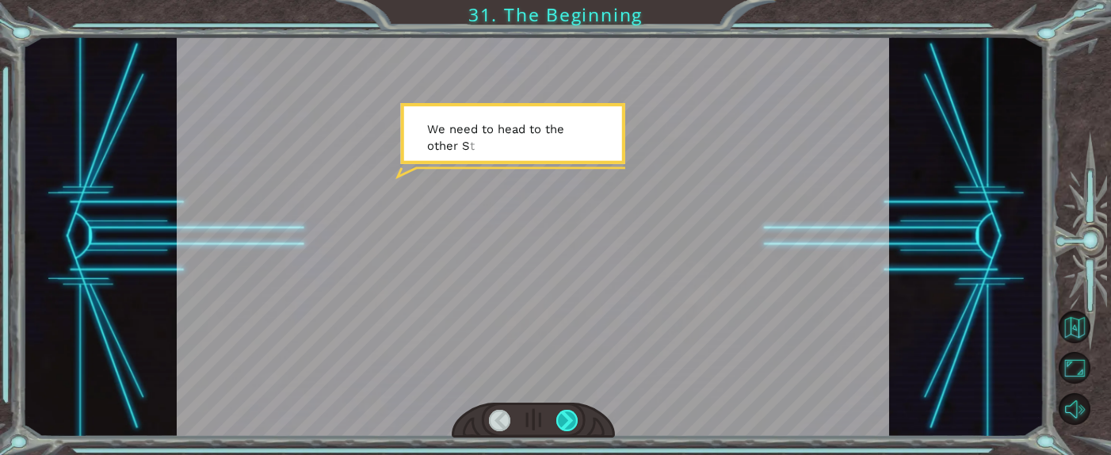
click at [577, 303] on div at bounding box center [566, 420] width 21 height 21
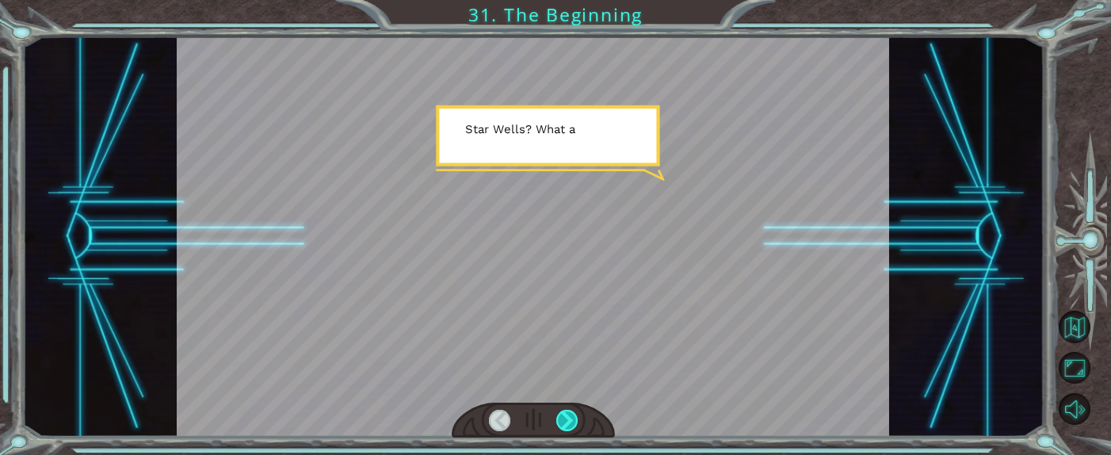
click at [573, 303] on div at bounding box center [566, 420] width 21 height 21
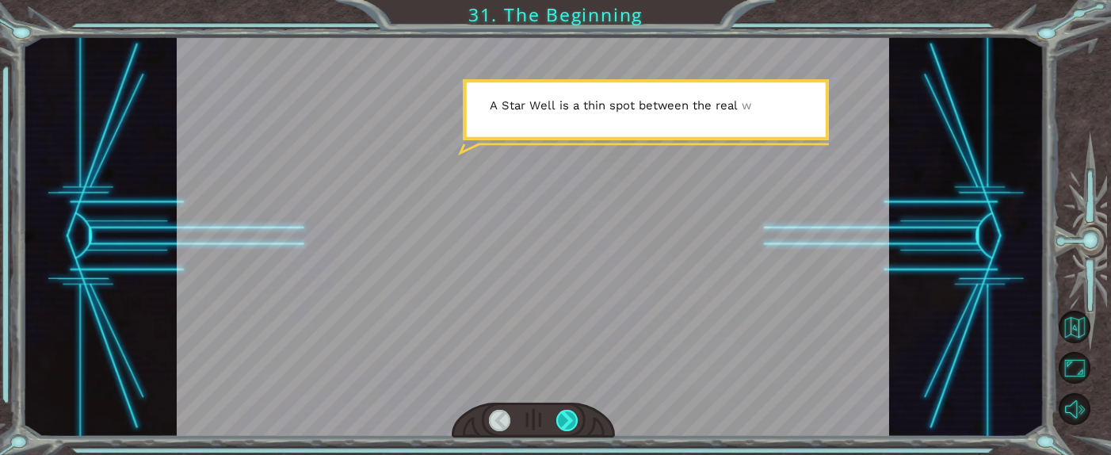
click at [563, 303] on div at bounding box center [566, 420] width 21 height 21
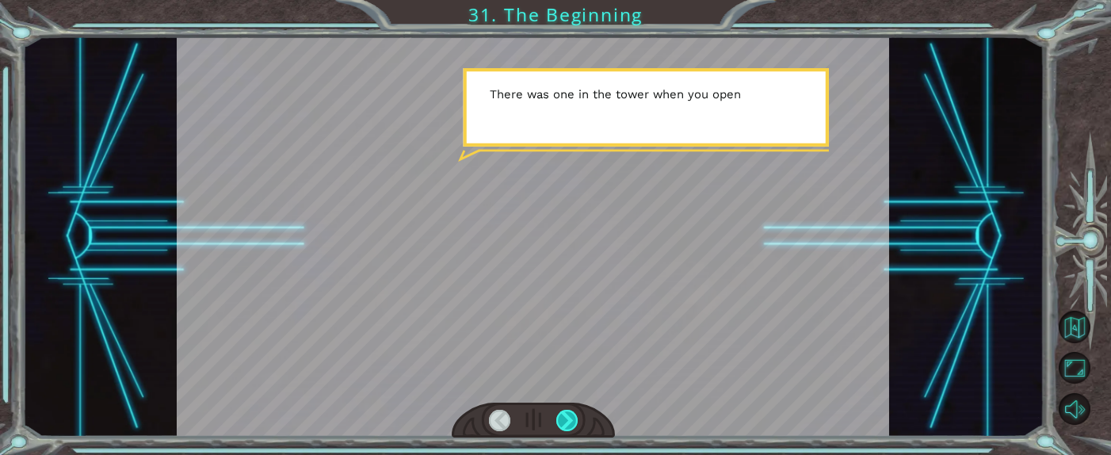
click at [563, 303] on div at bounding box center [566, 420] width 21 height 21
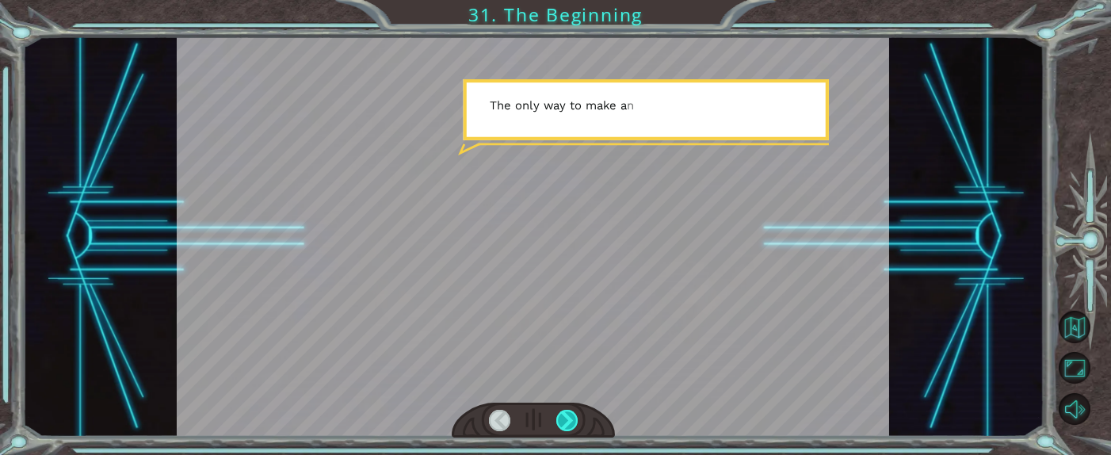
click at [563, 303] on div at bounding box center [566, 420] width 21 height 21
click at [565, 303] on div at bounding box center [566, 420] width 21 height 21
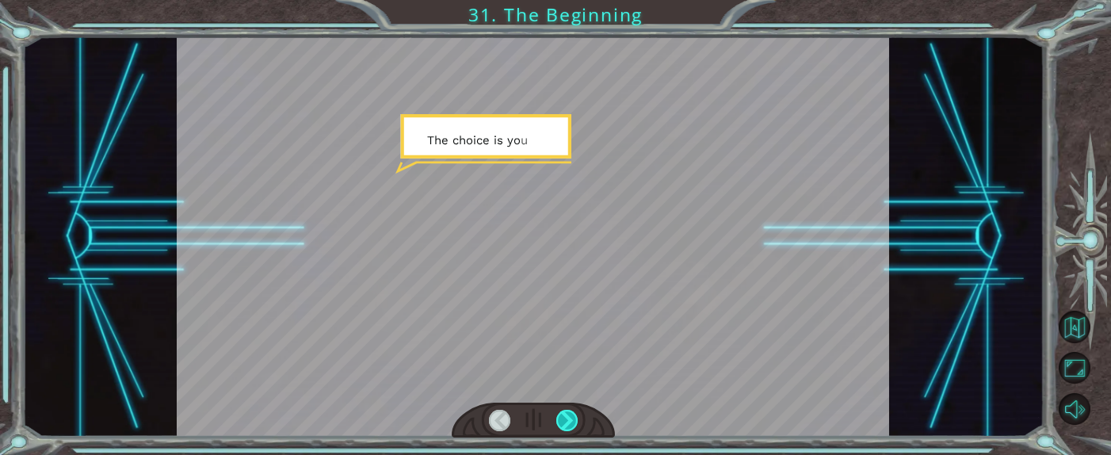
click at [565, 303] on div at bounding box center [566, 420] width 21 height 21
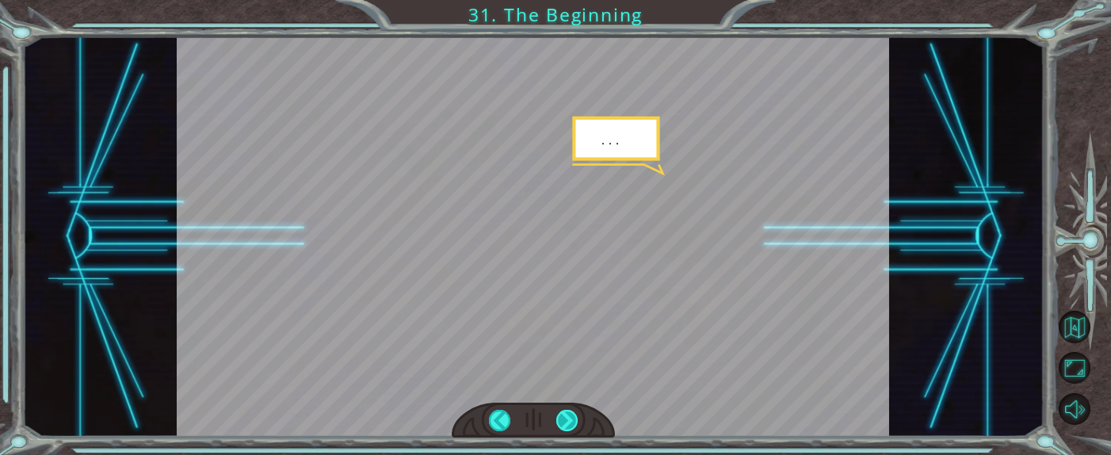
click at [565, 303] on div at bounding box center [566, 420] width 21 height 21
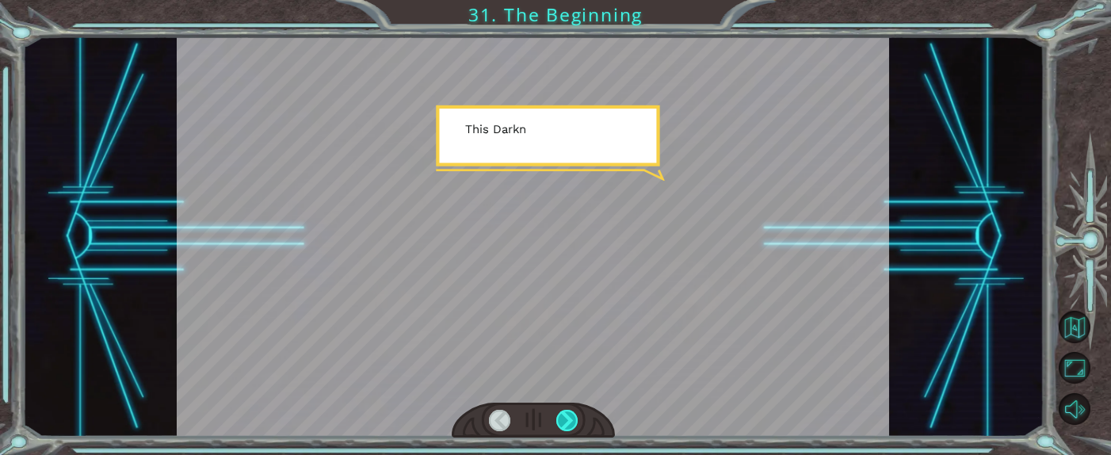
click at [565, 303] on div at bounding box center [566, 420] width 21 height 21
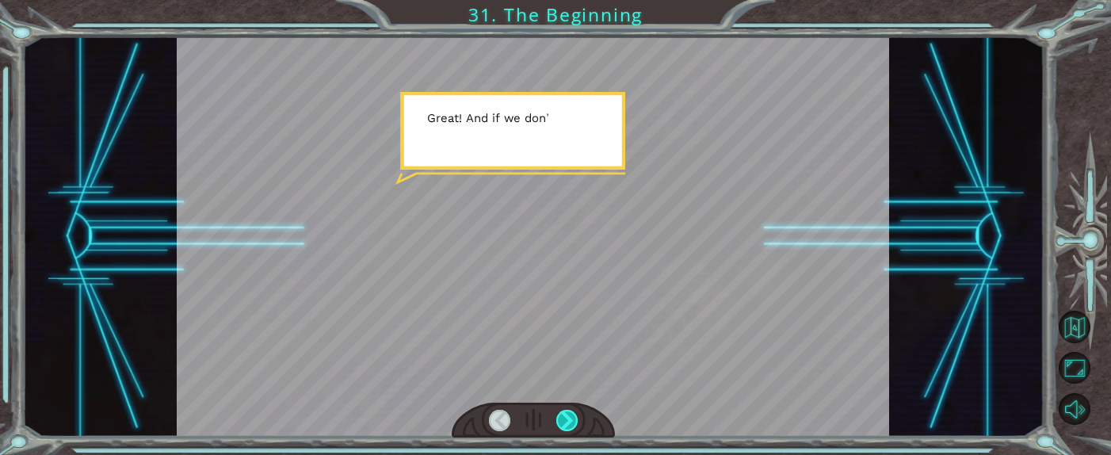
click at [565, 303] on div at bounding box center [566, 420] width 21 height 21
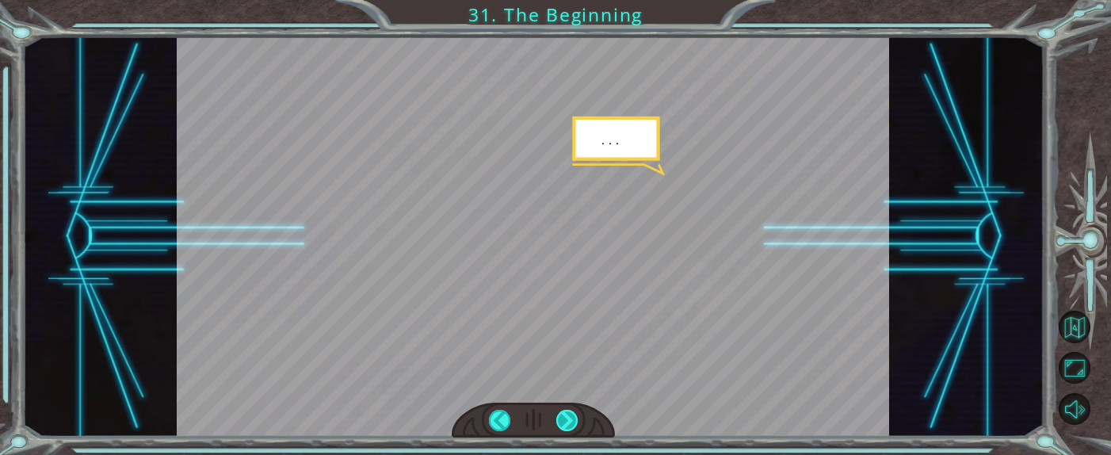
click at [565, 303] on div at bounding box center [566, 420] width 21 height 21
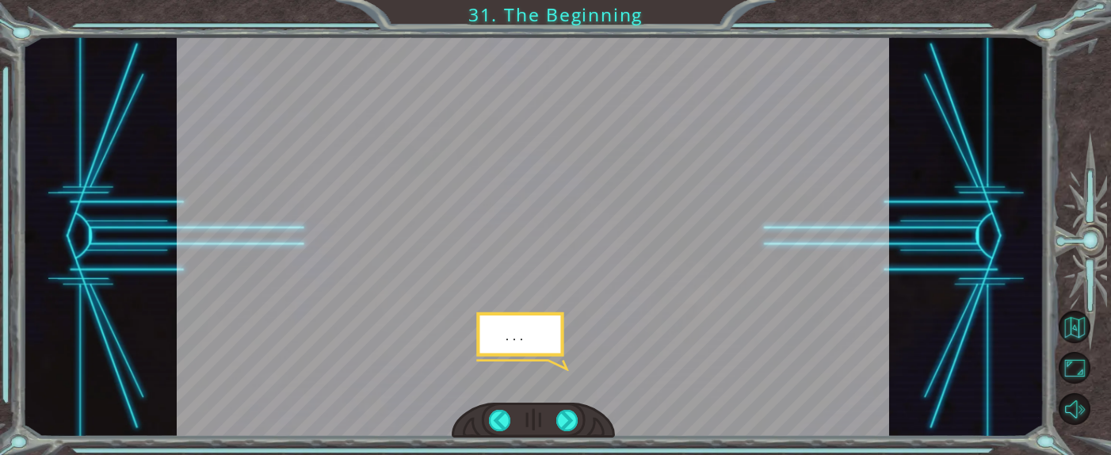
click at [568, 303] on div at bounding box center [534, 420] width 164 height 36
click at [566, 303] on div at bounding box center [566, 420] width 21 height 21
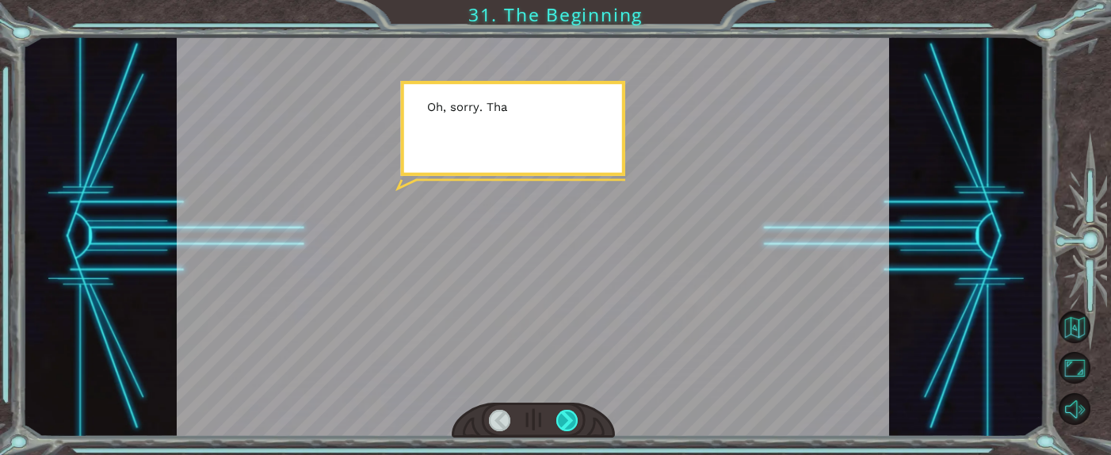
click at [566, 303] on div at bounding box center [566, 420] width 21 height 21
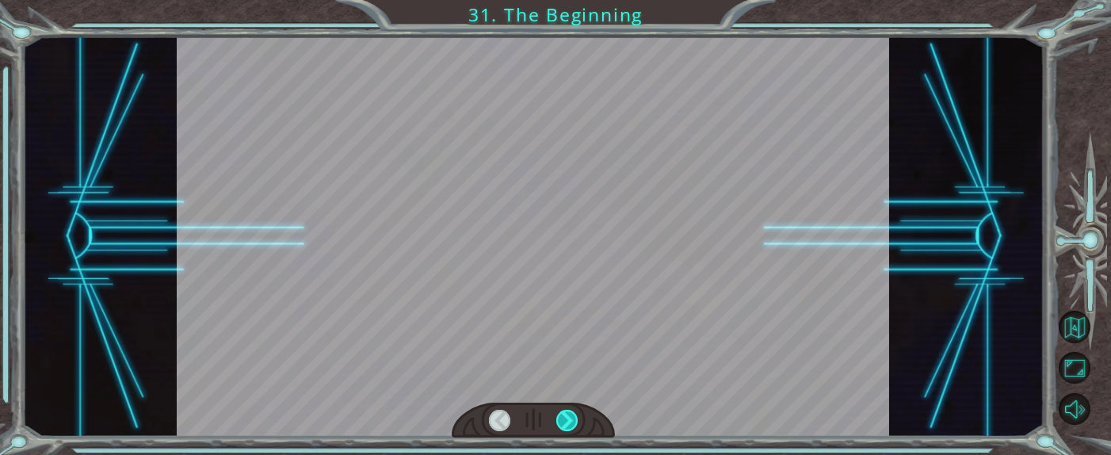
click at [566, 303] on div at bounding box center [566, 420] width 21 height 21
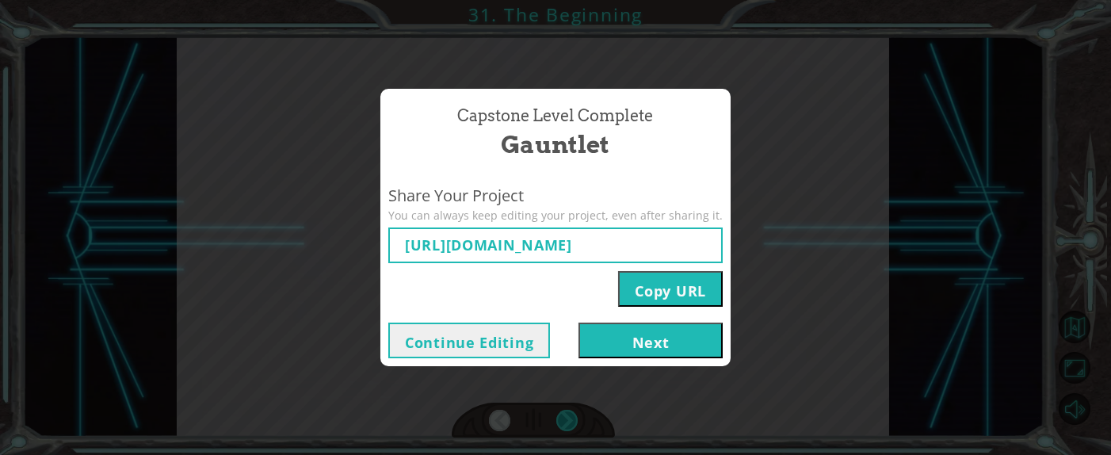
type input "https://www.ozaria.com/play/game-dev-level/1fhcapstoneb/68d481b7edbfbc6e3ce7138…"
click at [625, 303] on button "Next" at bounding box center [650, 340] width 144 height 36
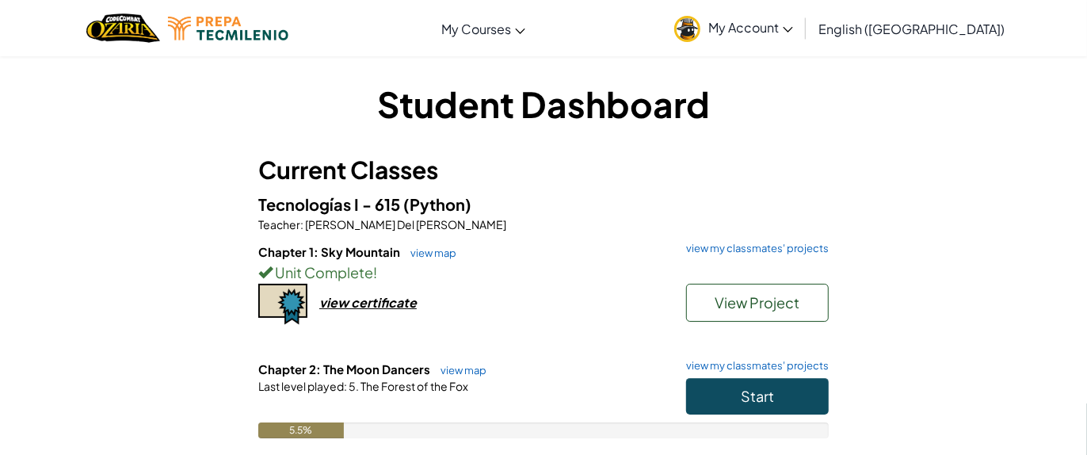
scroll to position [158, 0]
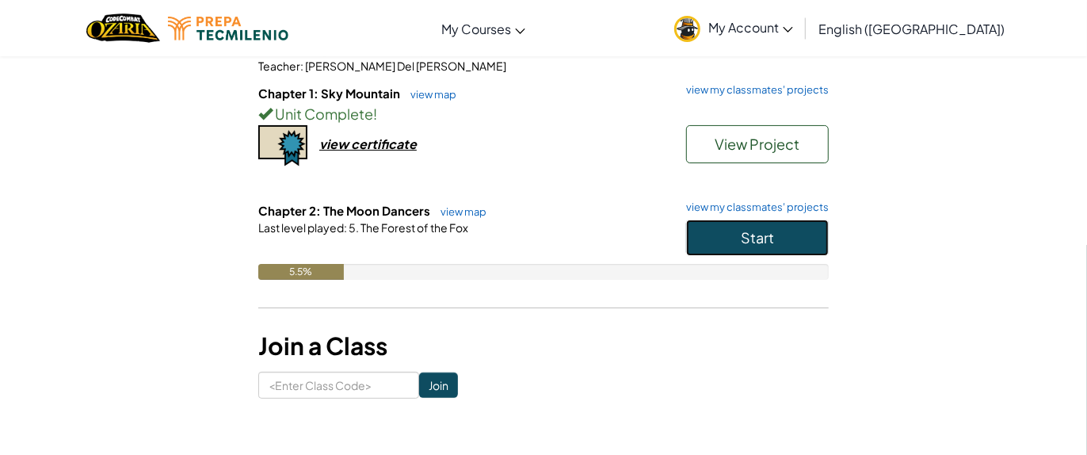
click at [724, 247] on button "Start" at bounding box center [757, 237] width 143 height 36
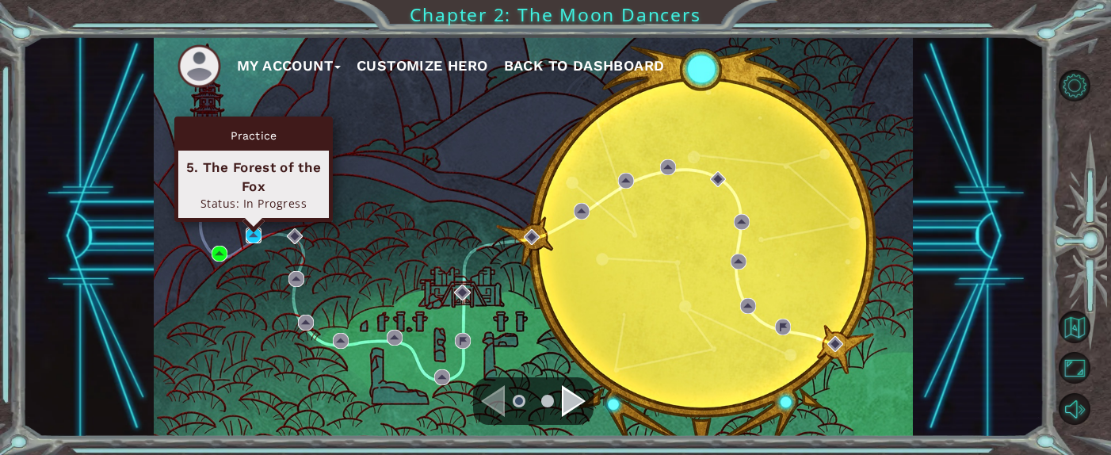
click at [252, 232] on img at bounding box center [254, 235] width 16 height 16
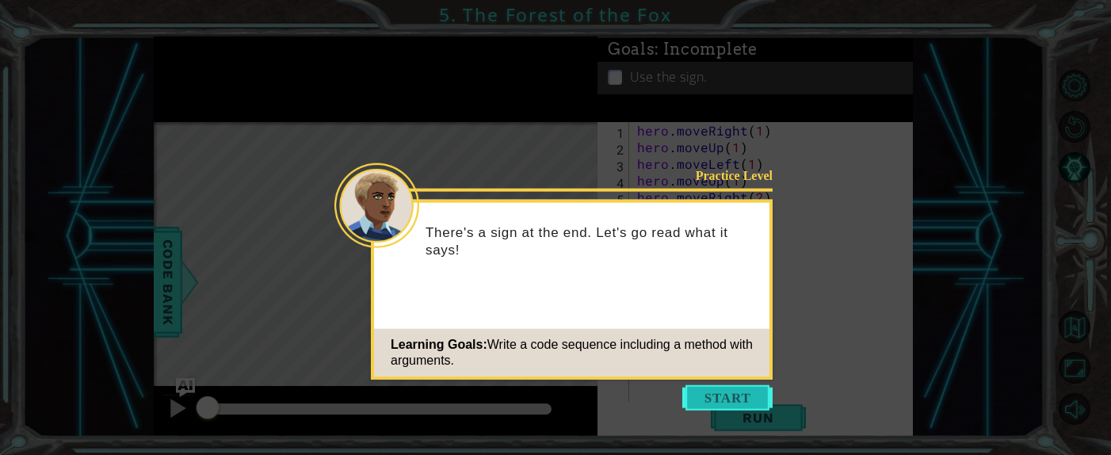
click at [724, 303] on button "Start" at bounding box center [727, 397] width 90 height 25
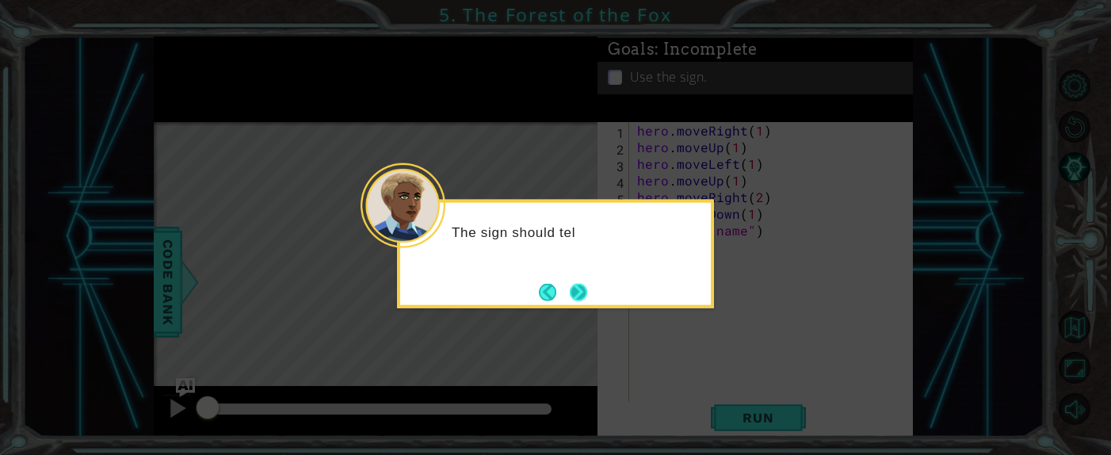
click at [573, 296] on button "Next" at bounding box center [578, 291] width 17 height 17
click at [571, 292] on button "Next" at bounding box center [578, 291] width 17 height 17
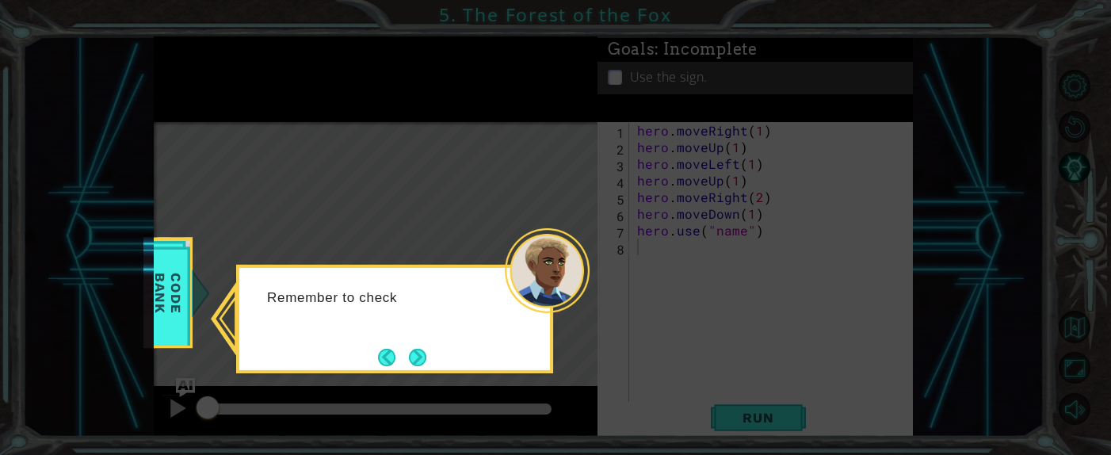
click at [426, 303] on button "Next" at bounding box center [417, 357] width 17 height 17
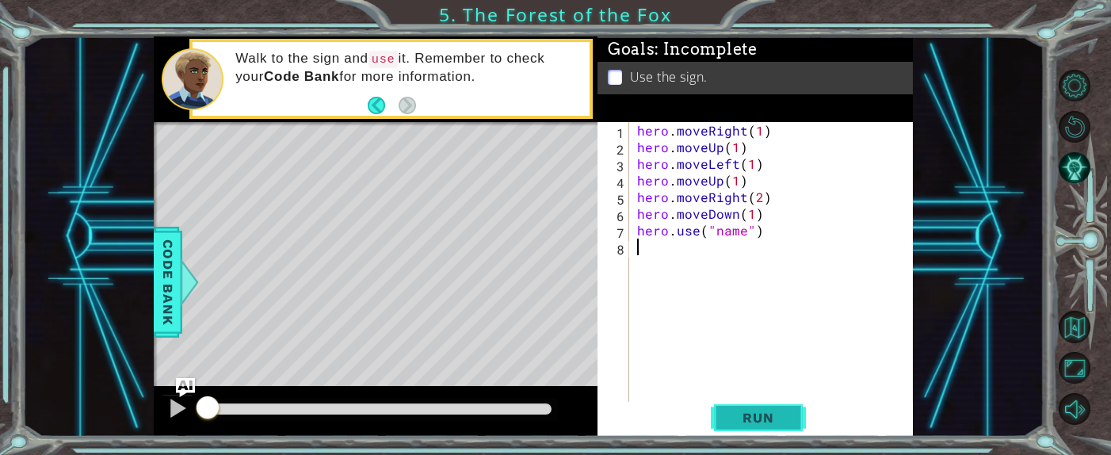
click at [724, 303] on span "Run" at bounding box center [757, 418] width 63 height 16
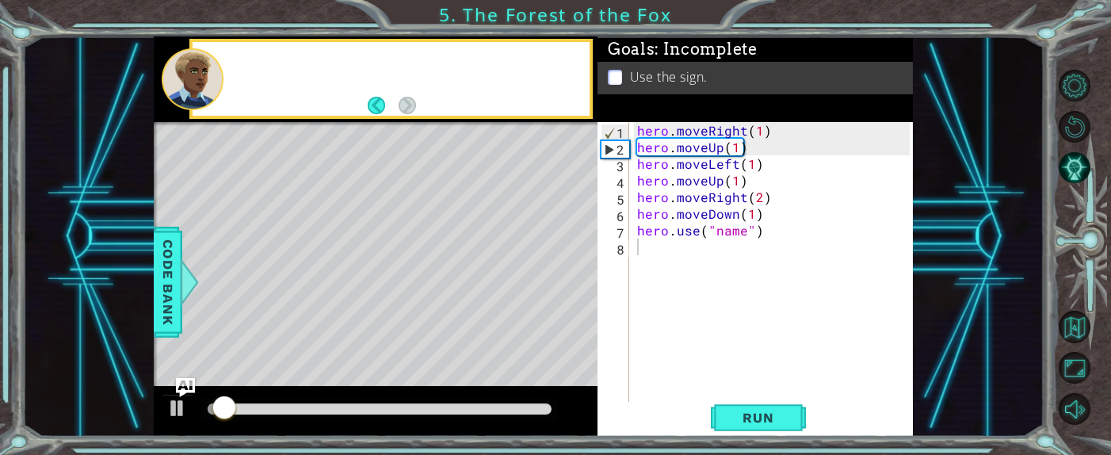
click at [724, 303] on span "Run" at bounding box center [757, 418] width 63 height 16
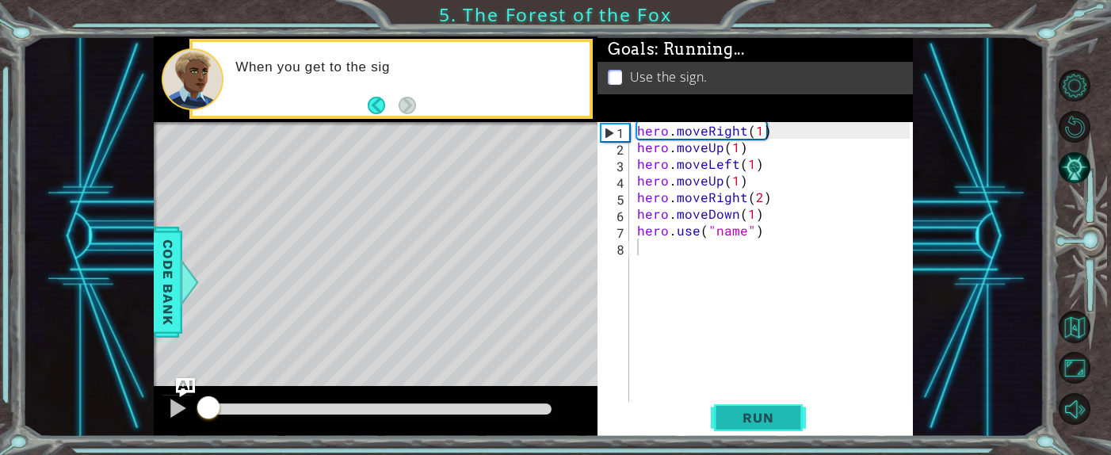
drag, startPoint x: 739, startPoint y: 386, endPoint x: 782, endPoint y: 414, distance: 51.0
click at [724, 303] on span "Run" at bounding box center [757, 418] width 63 height 16
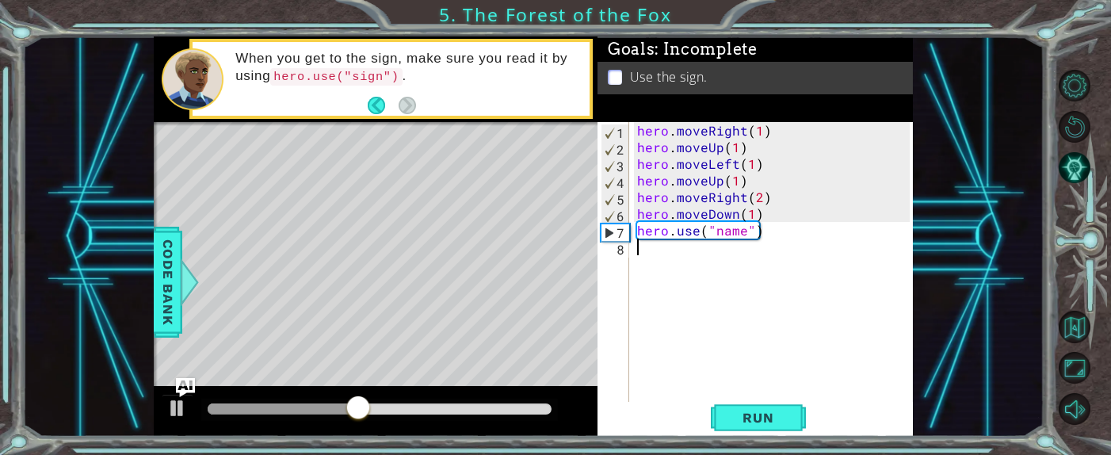
click at [724, 231] on div "hero . moveRight ( 1 ) hero . moveUp ( 1 ) hero . moveLeft ( 1 ) hero . moveUp …" at bounding box center [776, 280] width 284 height 316
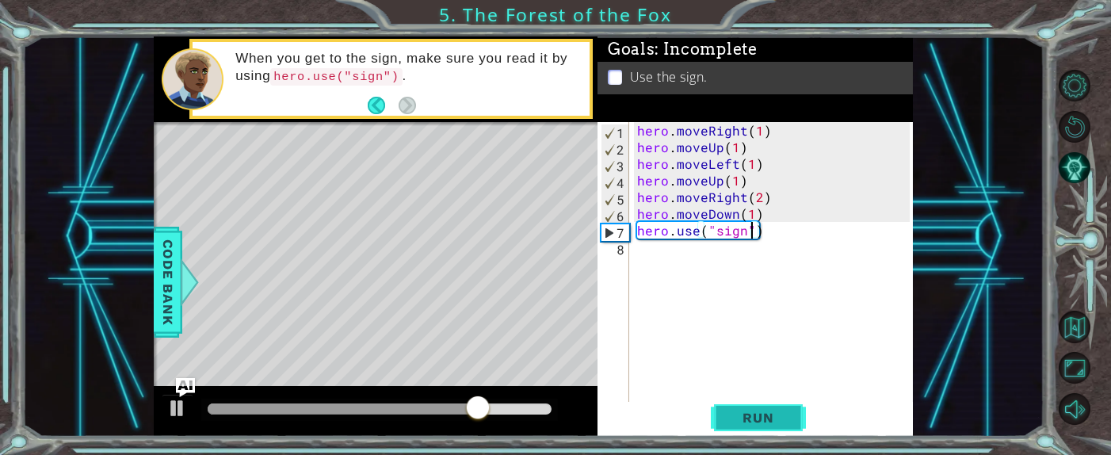
type textarea "hero.use("sign")"
click at [724, 303] on span "Run" at bounding box center [757, 418] width 63 height 16
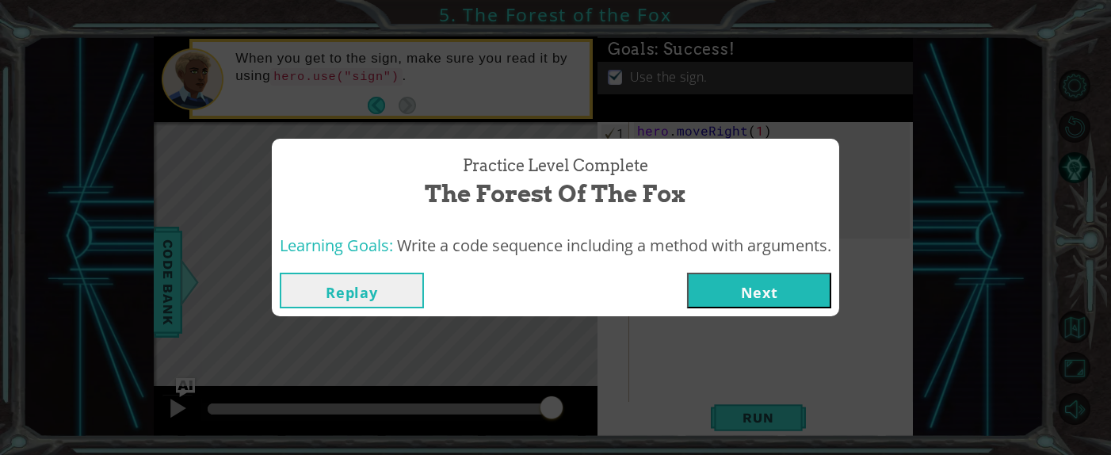
click at [724, 293] on button "Next" at bounding box center [759, 291] width 144 height 36
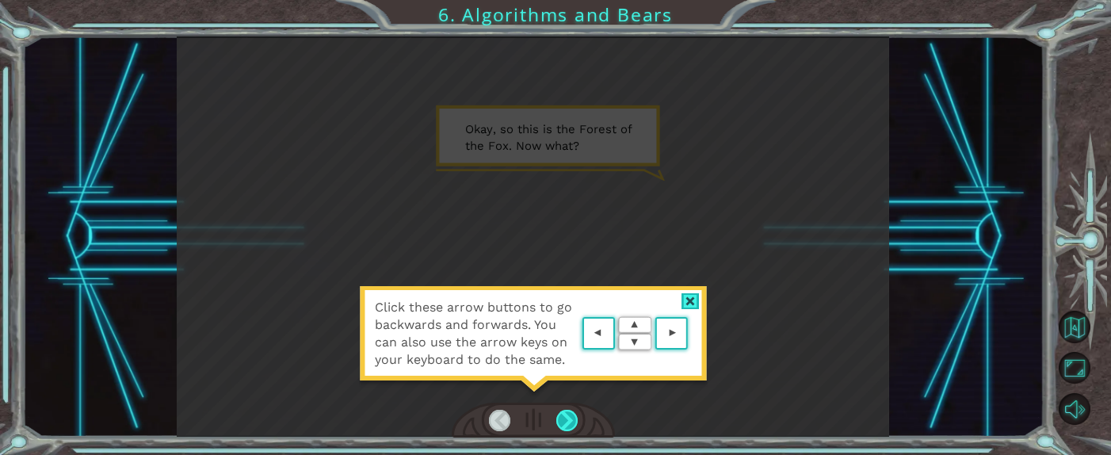
click at [574, 303] on div at bounding box center [566, 420] width 21 height 21
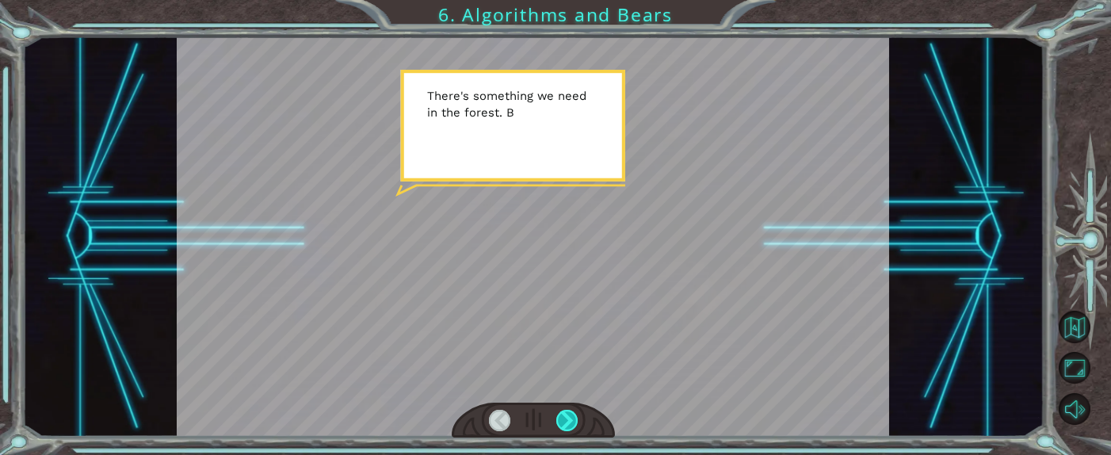
click at [574, 303] on div at bounding box center [566, 420] width 21 height 21
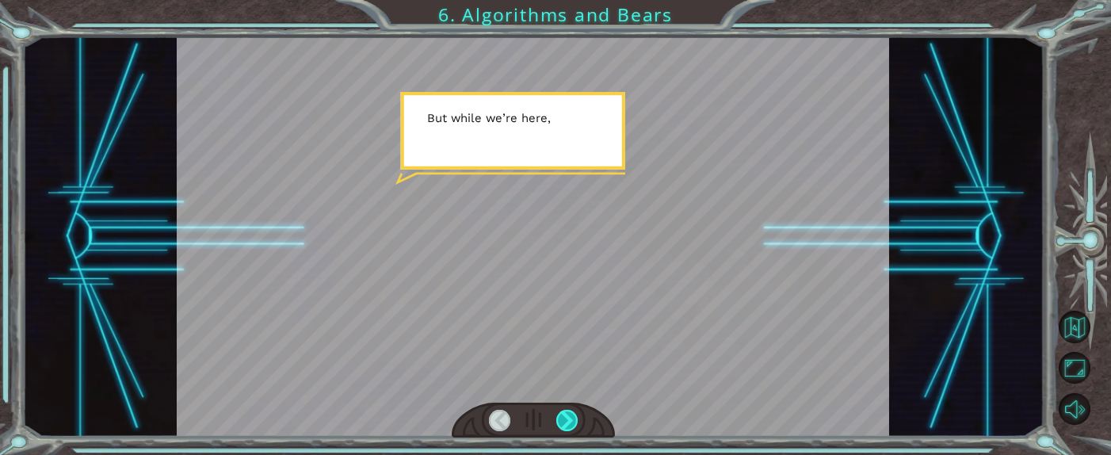
click at [574, 303] on div at bounding box center [566, 420] width 21 height 21
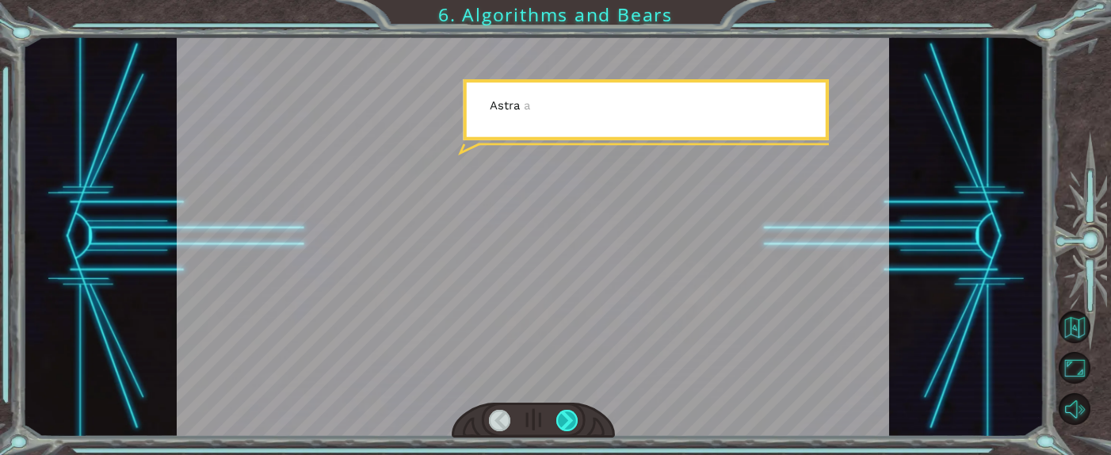
click at [574, 303] on div at bounding box center [566, 420] width 21 height 21
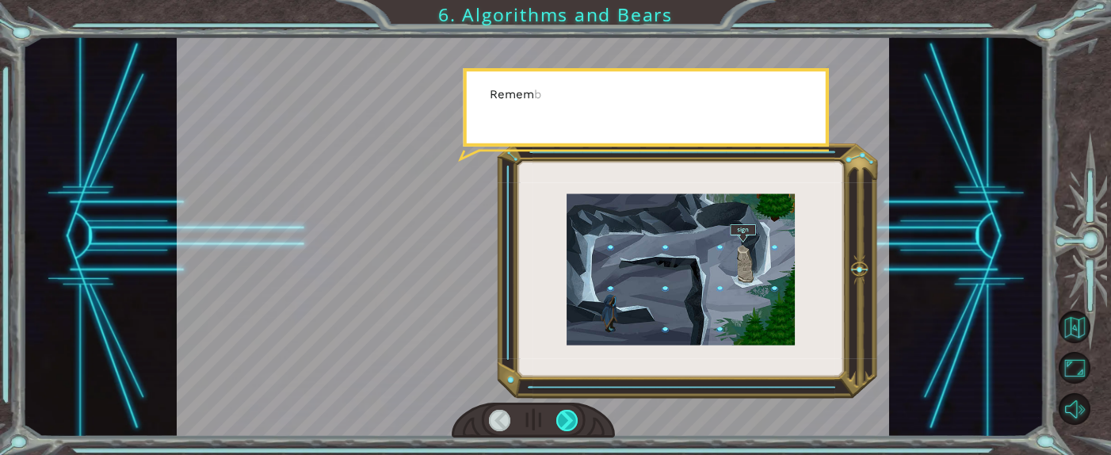
click at [574, 303] on div at bounding box center [566, 420] width 21 height 21
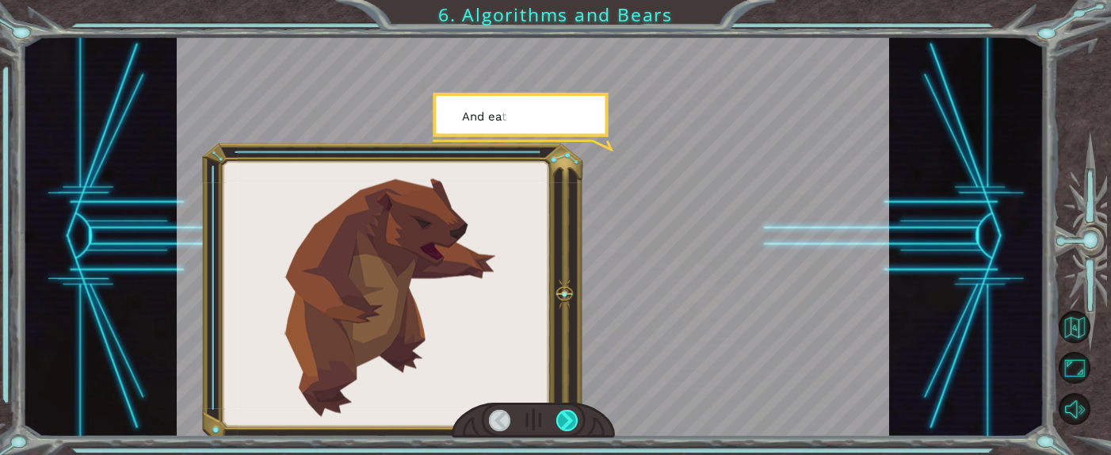
click at [574, 303] on div at bounding box center [566, 420] width 21 height 21
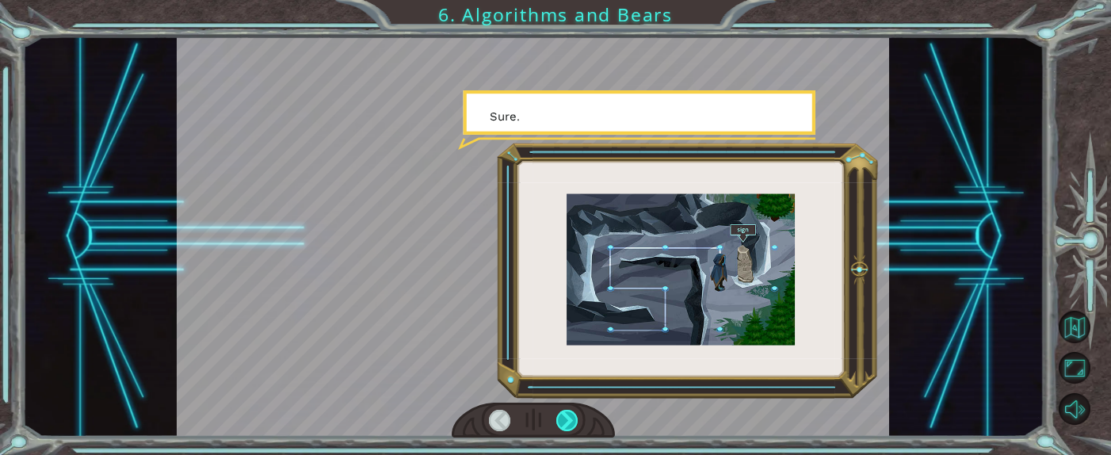
click at [574, 303] on div at bounding box center [566, 420] width 21 height 21
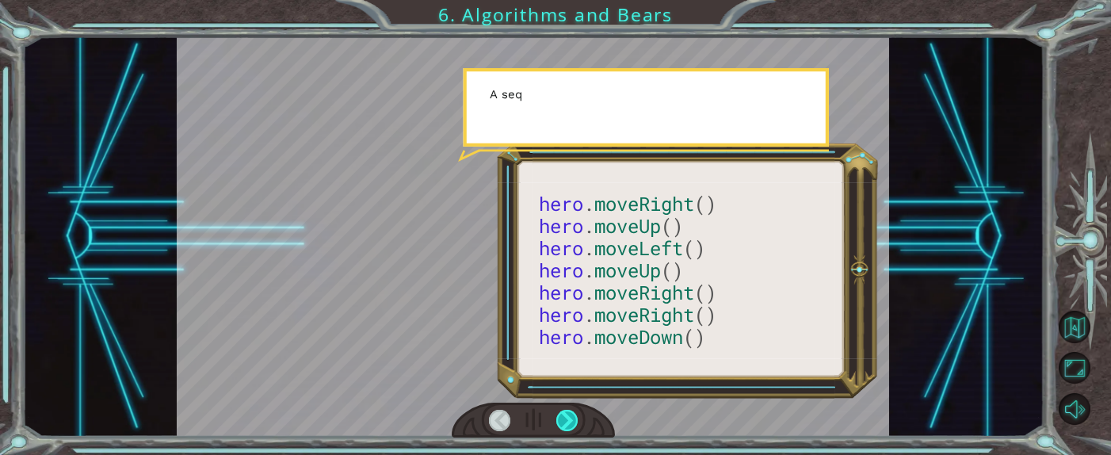
click at [574, 303] on div at bounding box center [566, 420] width 21 height 21
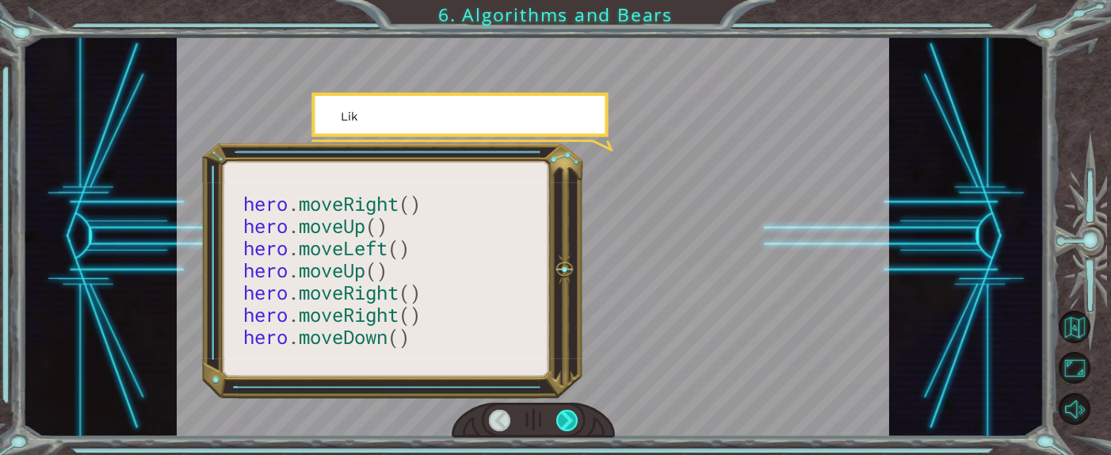
click at [574, 303] on div at bounding box center [566, 420] width 21 height 21
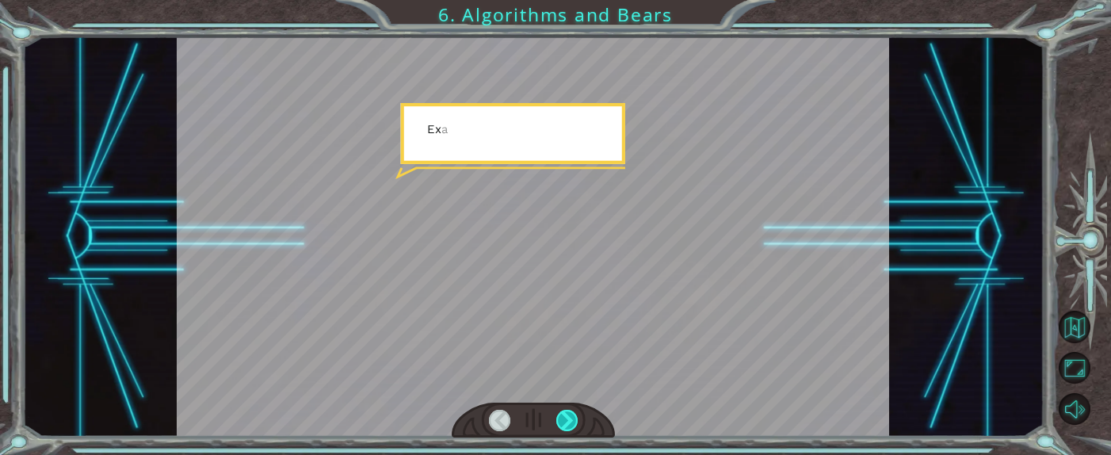
click at [574, 303] on div at bounding box center [566, 420] width 21 height 21
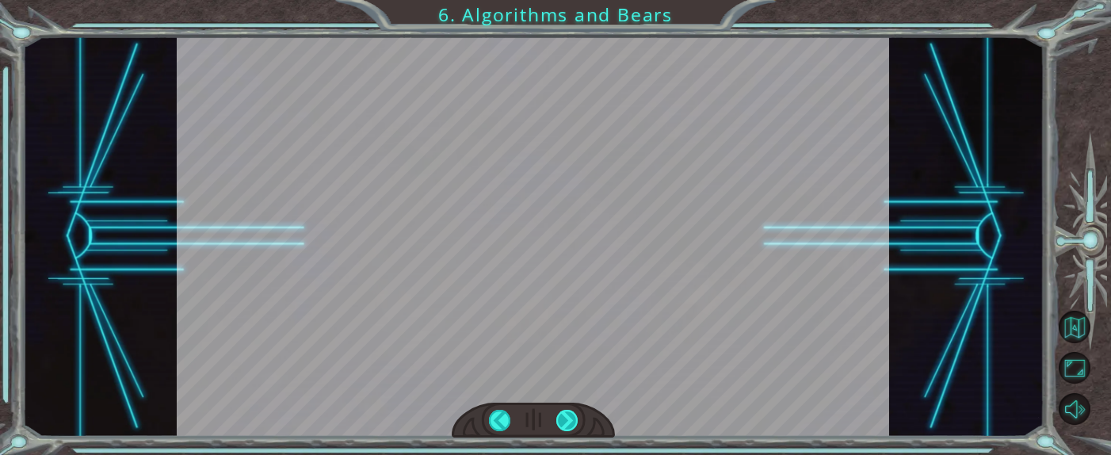
click at [574, 303] on div at bounding box center [566, 420] width 21 height 21
click at [569, 303] on div at bounding box center [566, 420] width 21 height 21
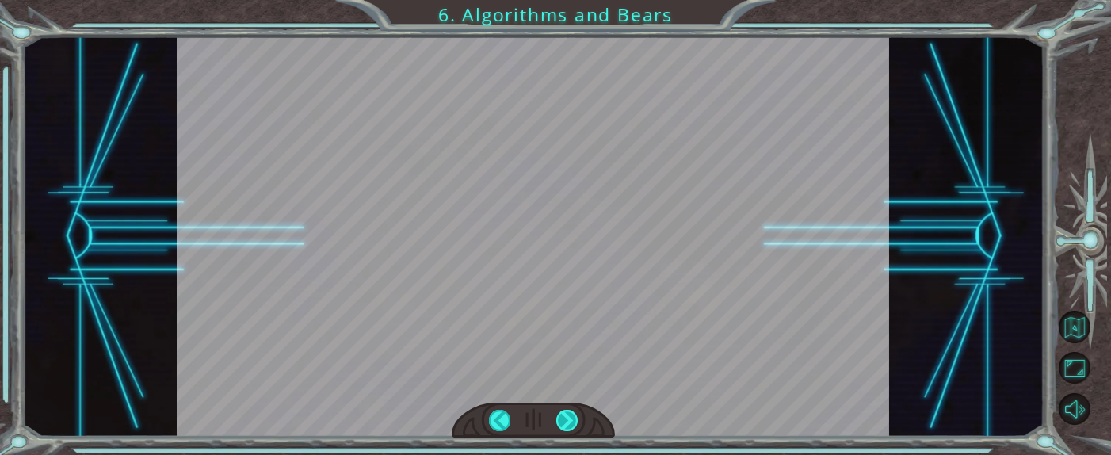
click at [565, 303] on div at bounding box center [566, 420] width 21 height 21
click at [571, 303] on div at bounding box center [566, 420] width 21 height 21
click at [572, 303] on div at bounding box center [566, 420] width 21 height 21
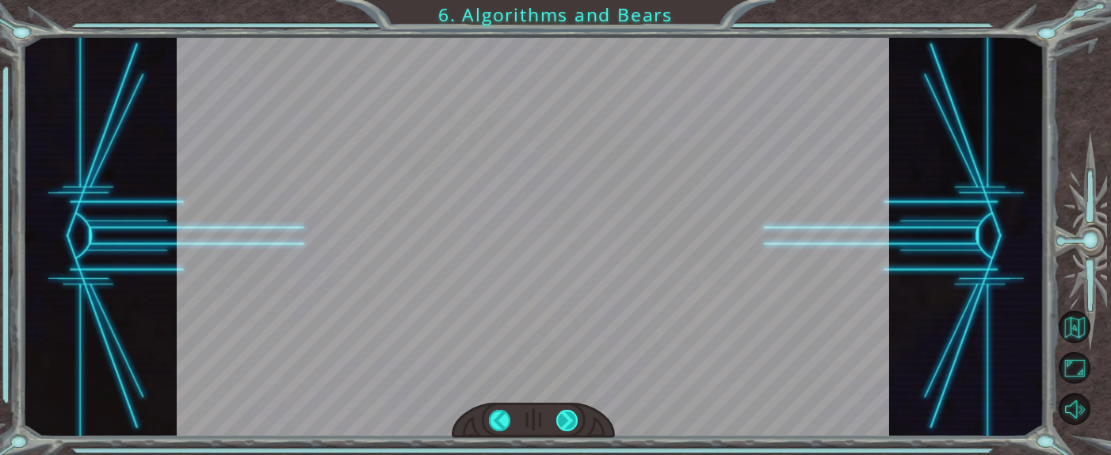
click at [572, 303] on div at bounding box center [566, 420] width 21 height 21
click at [570, 303] on div at bounding box center [566, 420] width 21 height 21
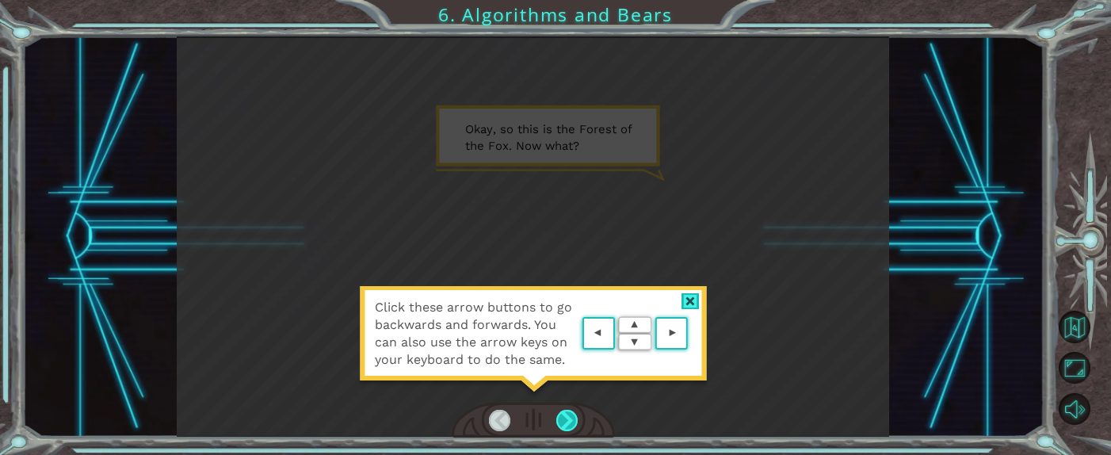
click at [559, 417] on div at bounding box center [566, 420] width 21 height 21
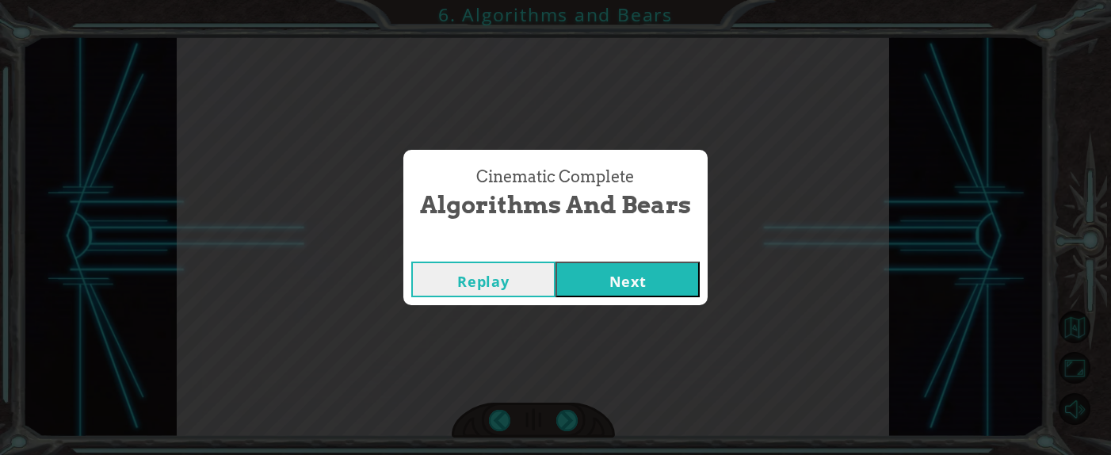
drag, startPoint x: 669, startPoint y: 289, endPoint x: 680, endPoint y: 272, distance: 20.2
click at [669, 288] on button "Next" at bounding box center [627, 279] width 144 height 36
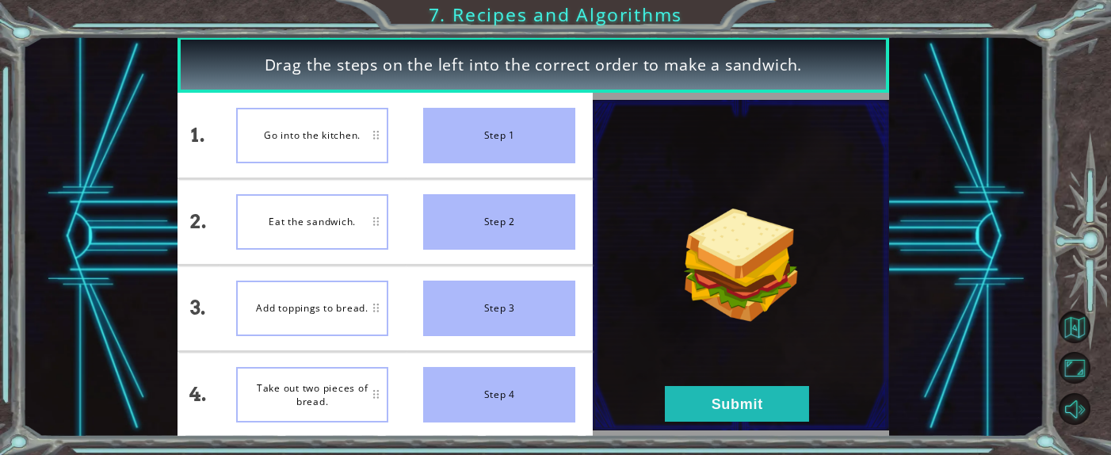
click at [645, 182] on img at bounding box center [741, 265] width 296 height 330
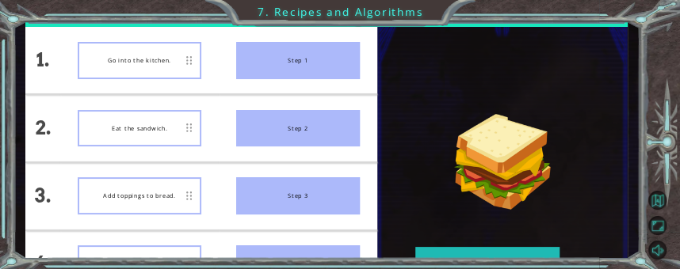
click at [421, 94] on img at bounding box center [502, 162] width 250 height 280
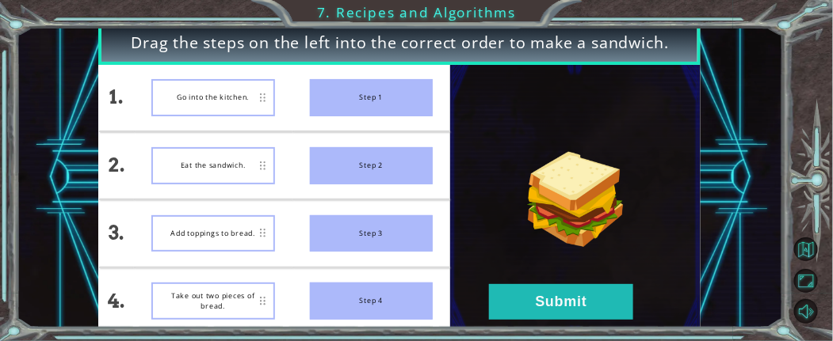
click at [488, 101] on img at bounding box center [575, 200] width 250 height 280
click at [425, 275] on li "Step 4" at bounding box center [371, 302] width 158 height 67
click at [512, 283] on img at bounding box center [575, 200] width 250 height 280
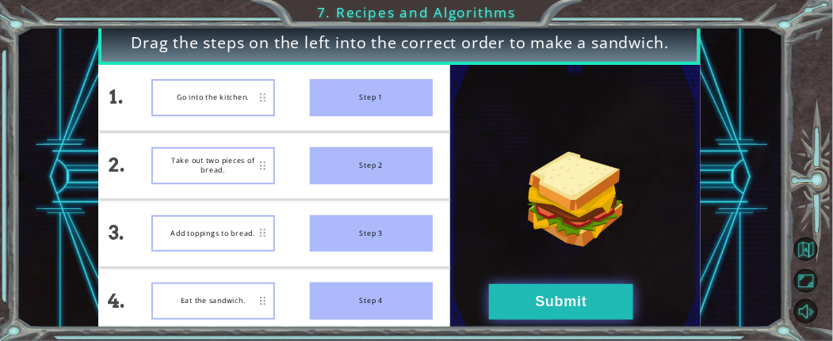
click at [515, 295] on button "Submit" at bounding box center [561, 302] width 144 height 36
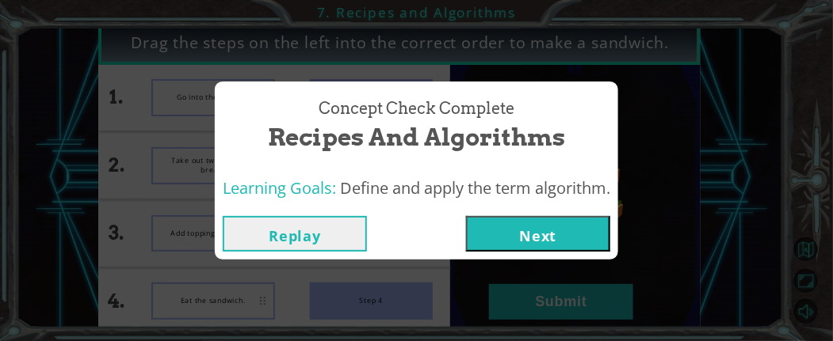
click at [494, 231] on button "Next" at bounding box center [538, 234] width 144 height 36
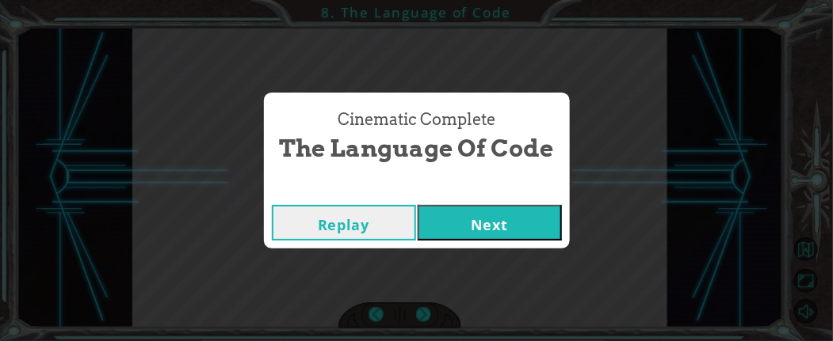
click at [514, 225] on button "Next" at bounding box center [489, 223] width 144 height 36
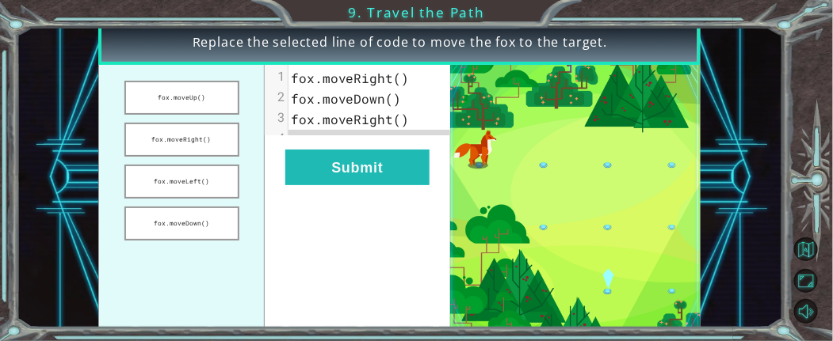
drag, startPoint x: 210, startPoint y: 93, endPoint x: 310, endPoint y: 129, distance: 106.3
click at [310, 129] on div "fox.moveUp() fox.moveRight() fox.moveLeft() fox.moveDown() xxxxxxxxxx 4 1 fox.m…" at bounding box center [274, 200] width 352 height 270
click at [227, 97] on button "fox.moveUp()" at bounding box center [181, 98] width 115 height 34
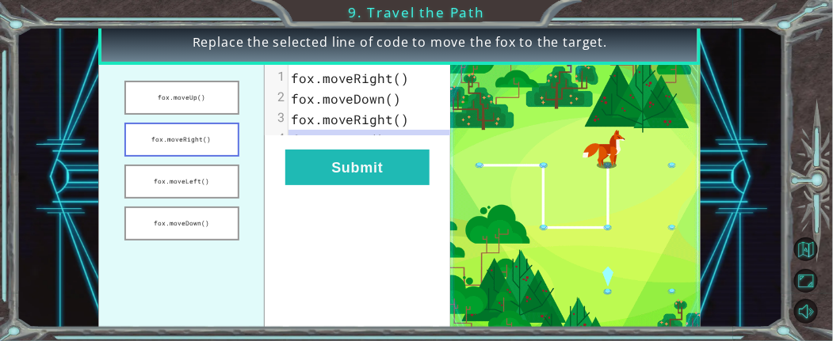
click at [231, 132] on button "fox.moveRight()" at bounding box center [181, 140] width 115 height 34
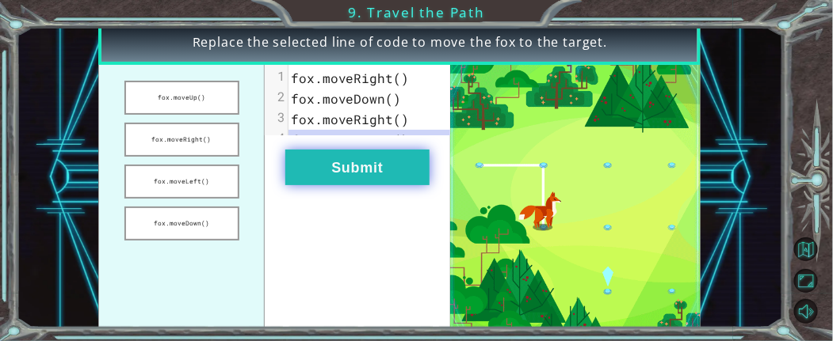
drag, startPoint x: 215, startPoint y: 192, endPoint x: 307, endPoint y: 174, distance: 94.3
click at [307, 175] on div "fox.moveUp() fox.moveRight() fox.moveLeft() fox.moveDown() xxxxxxxxxx 4 1 fox.m…" at bounding box center [274, 200] width 352 height 270
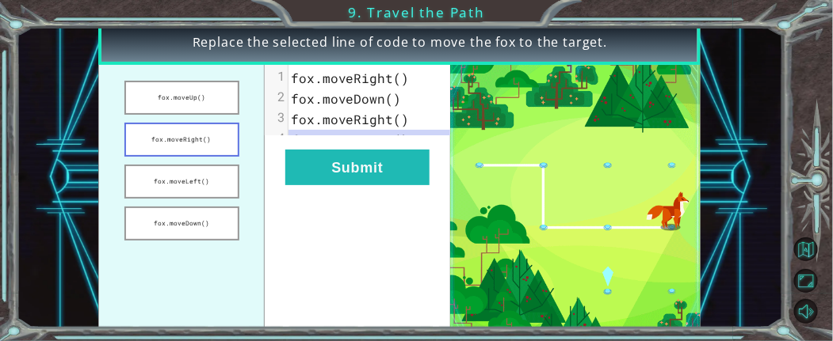
click at [219, 124] on button "fox.moveRight()" at bounding box center [181, 140] width 115 height 34
click at [222, 82] on button "fox.moveUp()" at bounding box center [181, 98] width 115 height 34
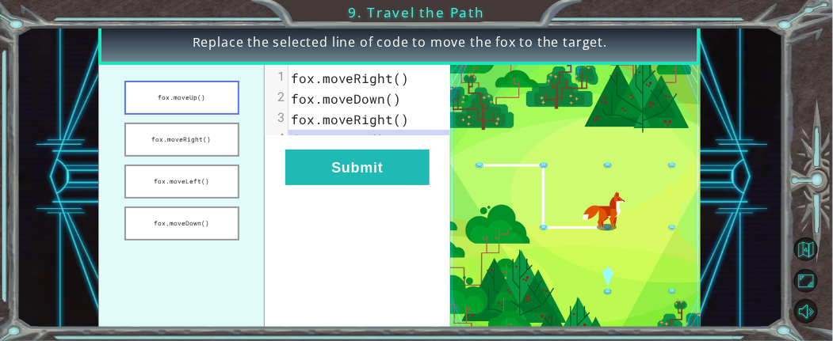
click at [226, 93] on button "fox.moveUp()" at bounding box center [181, 98] width 115 height 34
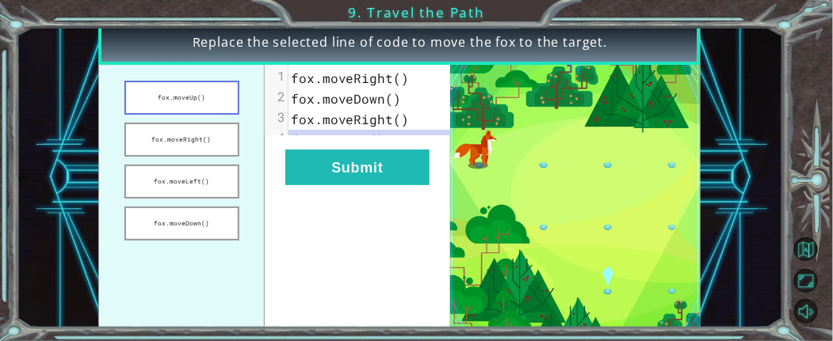
click at [211, 106] on button "fox.moveUp()" at bounding box center [181, 98] width 115 height 34
click at [227, 141] on button "fox.moveRight()" at bounding box center [181, 140] width 115 height 34
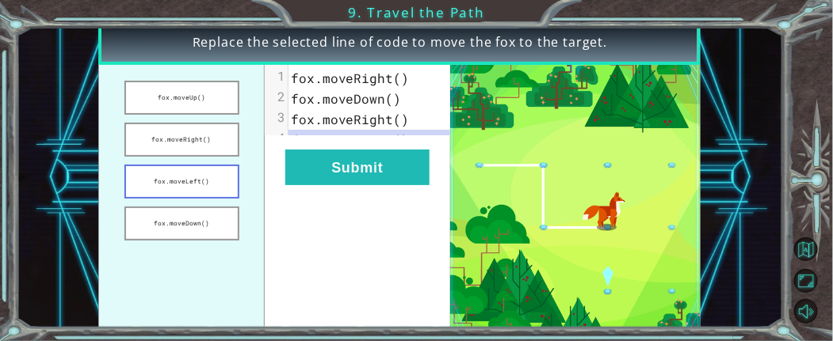
click at [223, 177] on button "fox.moveLeft()" at bounding box center [181, 182] width 115 height 34
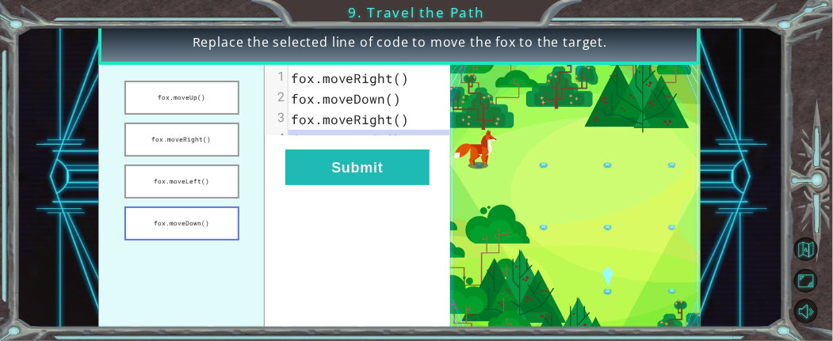
click at [229, 214] on button "fox.moveDown()" at bounding box center [181, 224] width 115 height 34
drag, startPoint x: 227, startPoint y: 213, endPoint x: 295, endPoint y: 163, distance: 85.1
click at [295, 163] on div "fox.moveUp() fox.moveRight() fox.moveLeft() fox.moveDown() xxxxxxxxxx 4 1 fox.m…" at bounding box center [274, 200] width 352 height 270
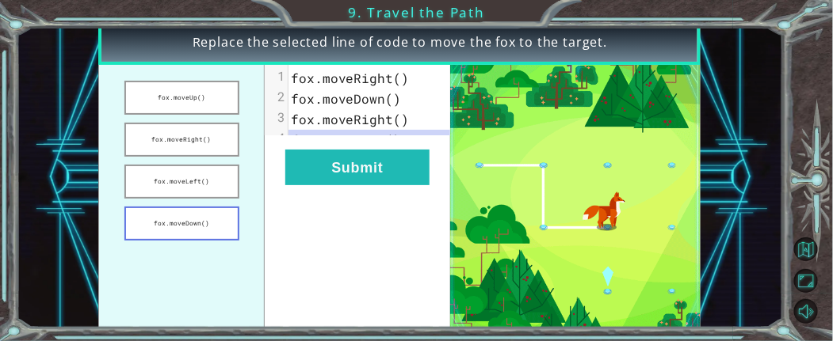
click at [229, 219] on button "fox.moveDown()" at bounding box center [181, 224] width 115 height 34
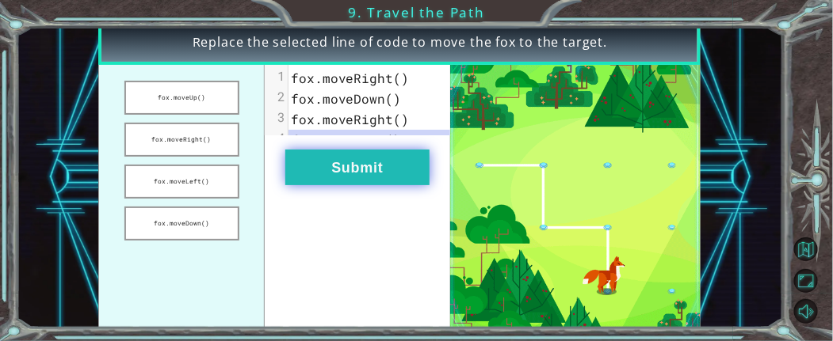
click at [313, 182] on button "Submit" at bounding box center [357, 168] width 144 height 36
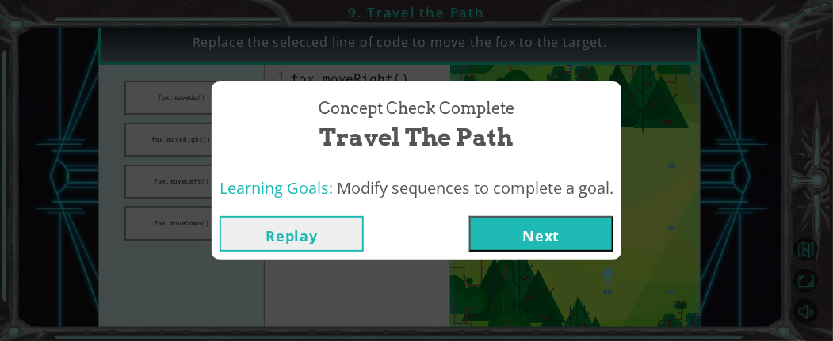
click at [498, 232] on button "Next" at bounding box center [541, 234] width 144 height 36
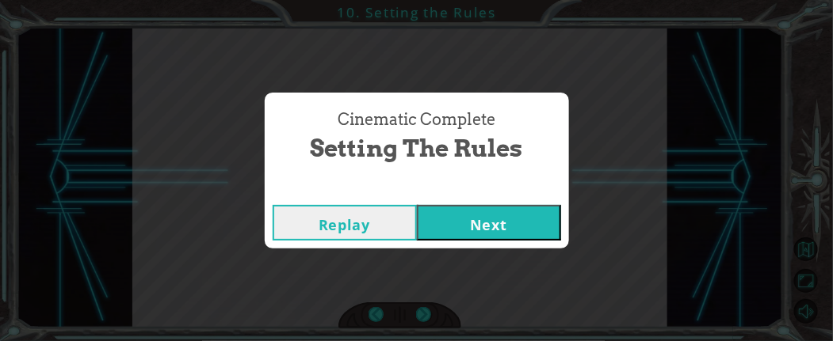
click at [448, 218] on button "Next" at bounding box center [489, 223] width 144 height 36
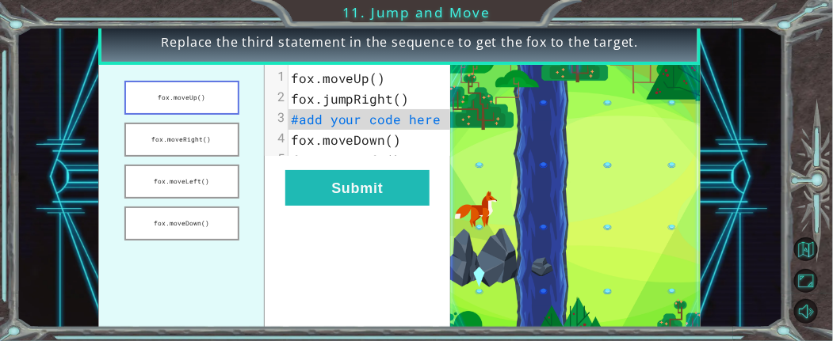
click at [221, 104] on button "fox.moveUp()" at bounding box center [181, 98] width 115 height 34
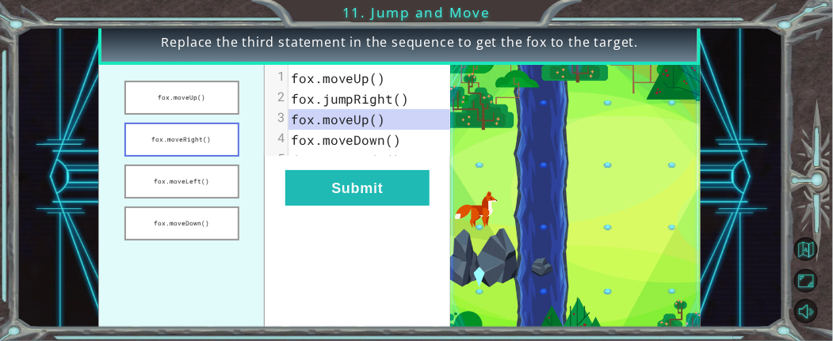
click at [208, 135] on button "fox.moveRight()" at bounding box center [181, 140] width 115 height 34
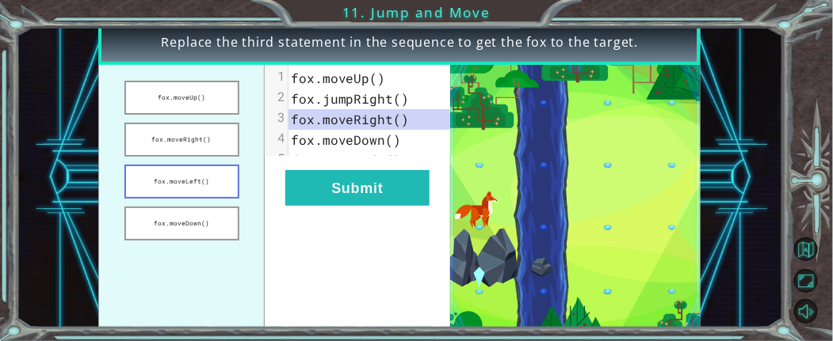
click at [209, 167] on button "fox.moveLeft()" at bounding box center [181, 182] width 115 height 34
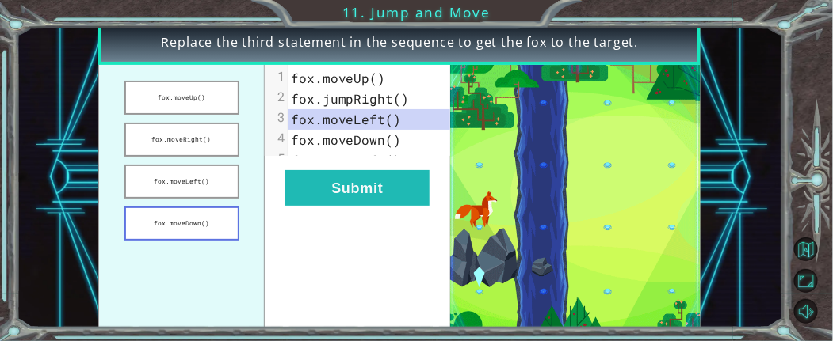
click at [217, 209] on button "fox.moveDown()" at bounding box center [181, 224] width 115 height 34
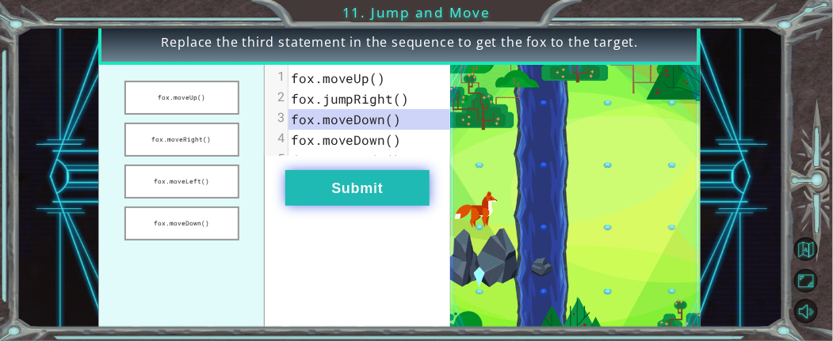
click at [300, 206] on button "Submit" at bounding box center [357, 188] width 144 height 36
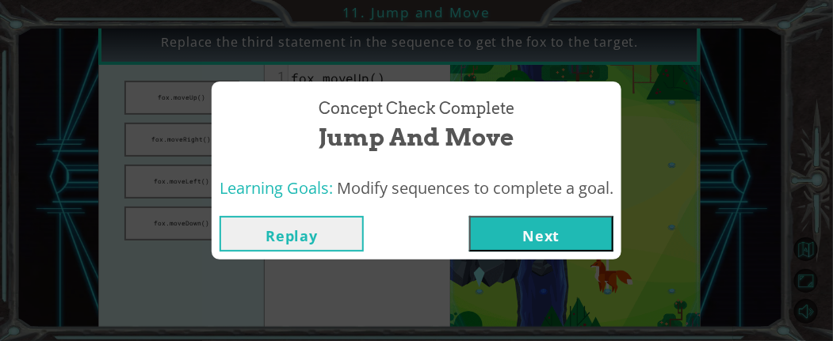
click at [546, 219] on button "Next" at bounding box center [541, 234] width 144 height 36
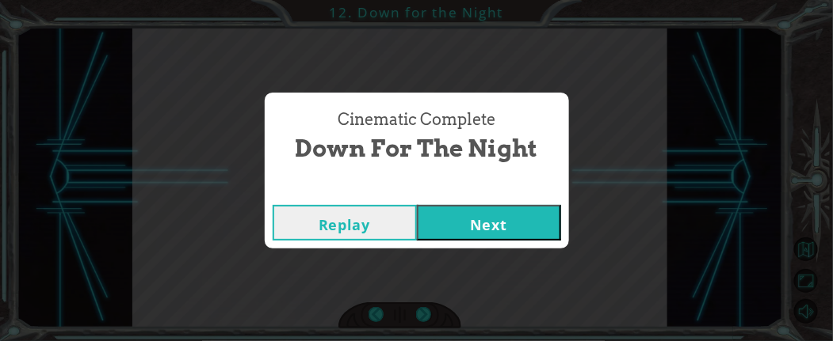
click at [513, 219] on button "Next" at bounding box center [489, 223] width 144 height 36
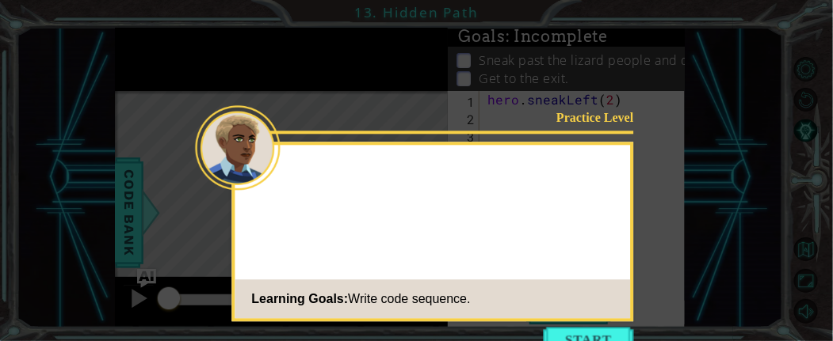
click at [604, 212] on div "Practice Level Learning Goals: Write code sequence." at bounding box center [433, 232] width 402 height 180
click at [613, 325] on icon at bounding box center [416, 170] width 833 height 341
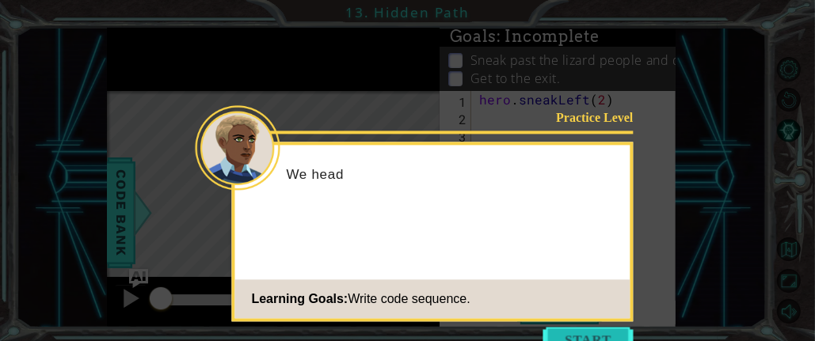
click at [615, 330] on button "Start" at bounding box center [588, 339] width 90 height 25
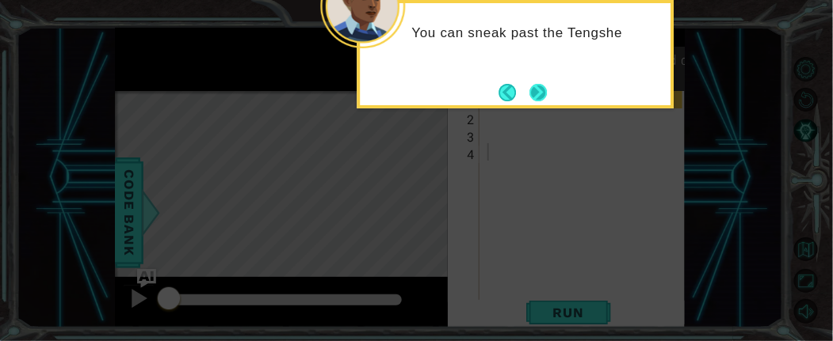
click at [541, 101] on button "Next" at bounding box center [537, 92] width 17 height 17
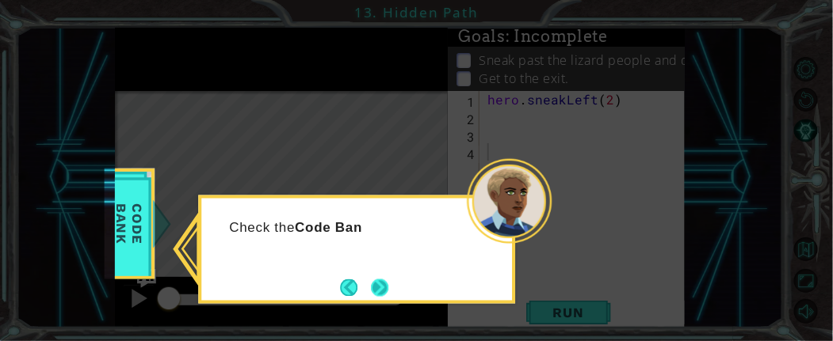
click at [387, 290] on button "Next" at bounding box center [379, 287] width 17 height 17
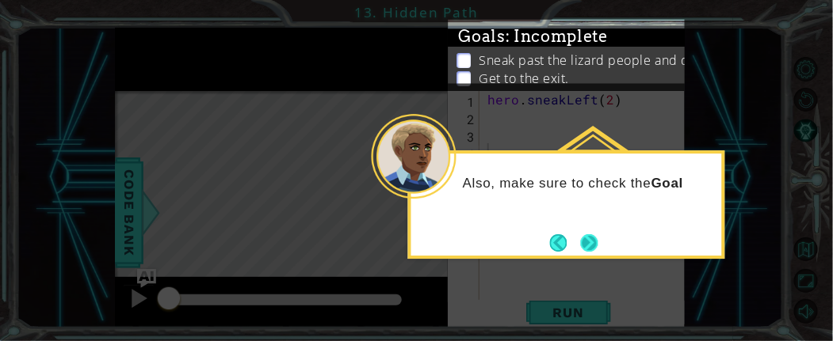
click at [585, 236] on button "Next" at bounding box center [589, 242] width 17 height 17
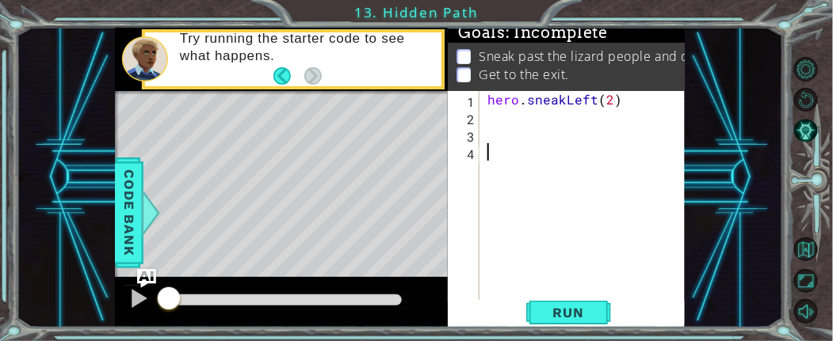
scroll to position [34, 0]
click at [567, 317] on span "Run" at bounding box center [568, 313] width 63 height 16
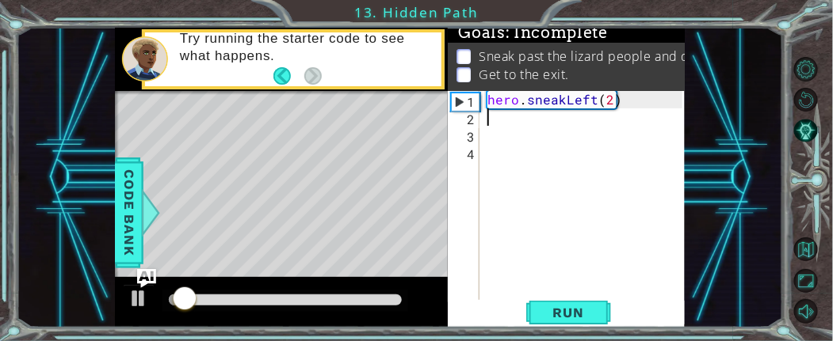
click at [516, 116] on div "hero . sneakLeft ( 2 )" at bounding box center [587, 213] width 206 height 244
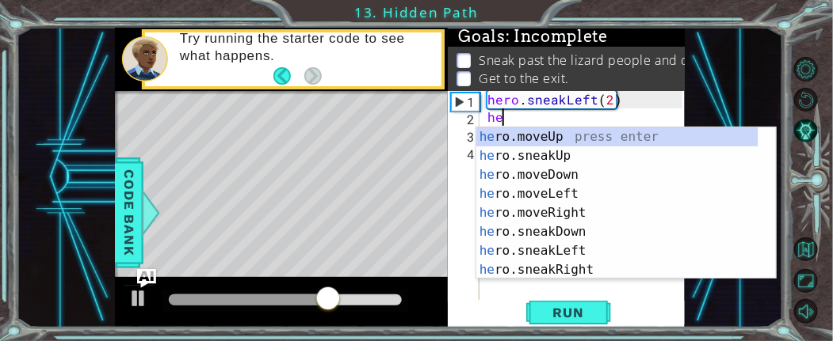
scroll to position [0, 0]
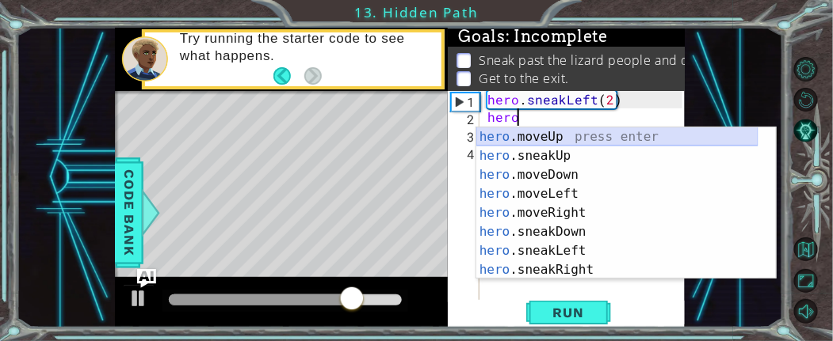
click at [570, 138] on div "hero .moveUp press enter hero .sneakUp press enter hero .moveDown press enter h…" at bounding box center [617, 223] width 282 height 190
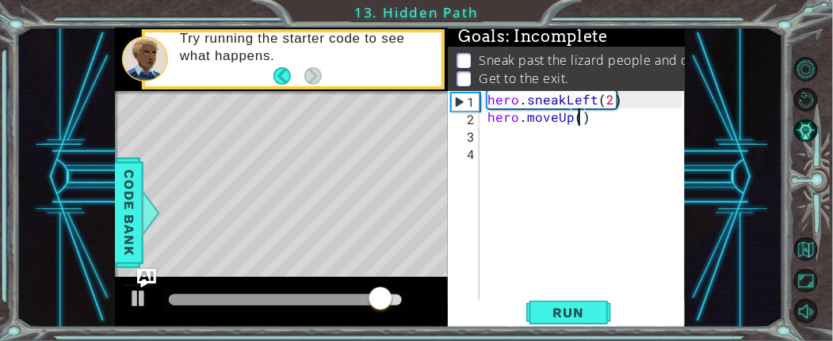
scroll to position [0, 5]
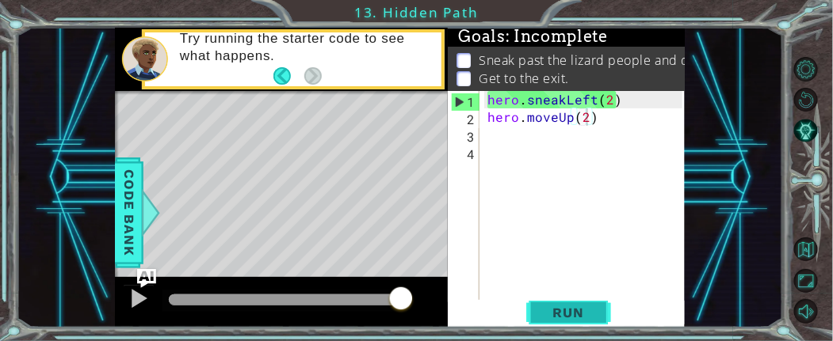
click at [571, 310] on span "Run" at bounding box center [568, 313] width 63 height 16
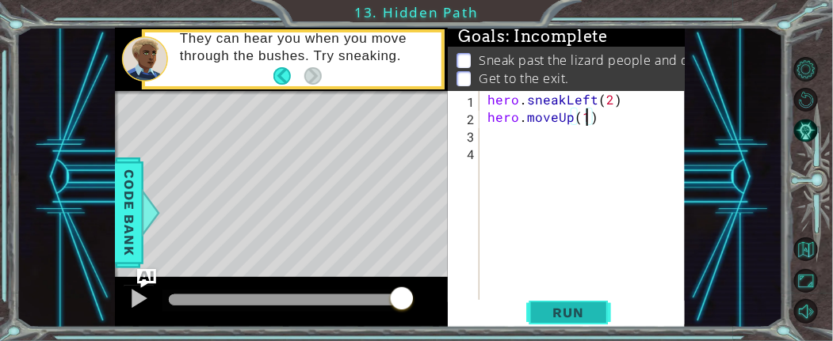
click at [586, 308] on span "Run" at bounding box center [568, 313] width 63 height 16
click at [604, 124] on div "hero . sneakLeft ( 2 ) hero . moveUp ( )" at bounding box center [587, 213] width 206 height 244
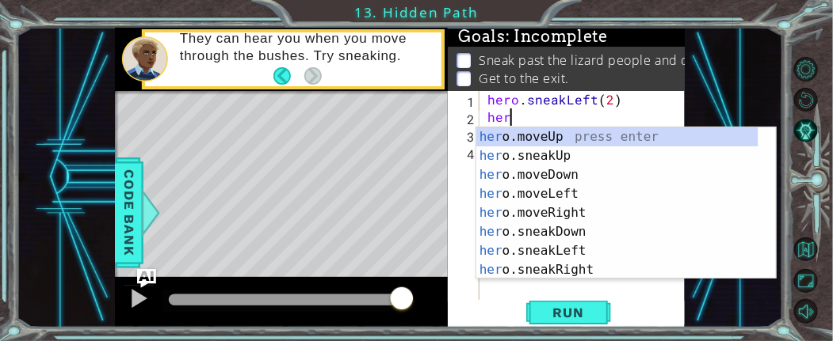
scroll to position [0, 0]
type textarea "h"
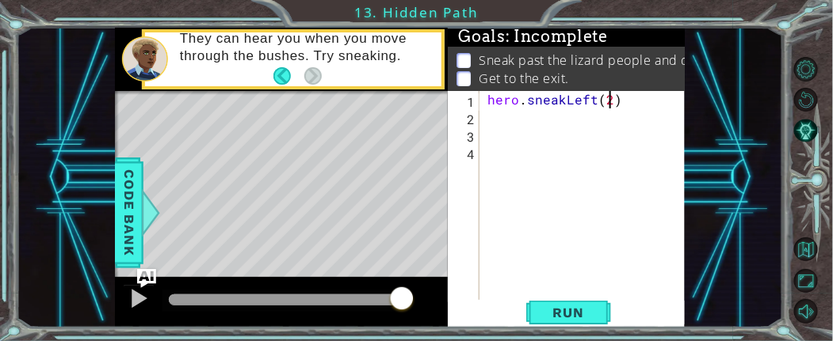
click at [612, 101] on div "hero . sneakLeft ( 2 )" at bounding box center [587, 213] width 206 height 244
click at [626, 106] on div "hero . sneakLeft ( )" at bounding box center [587, 213] width 206 height 244
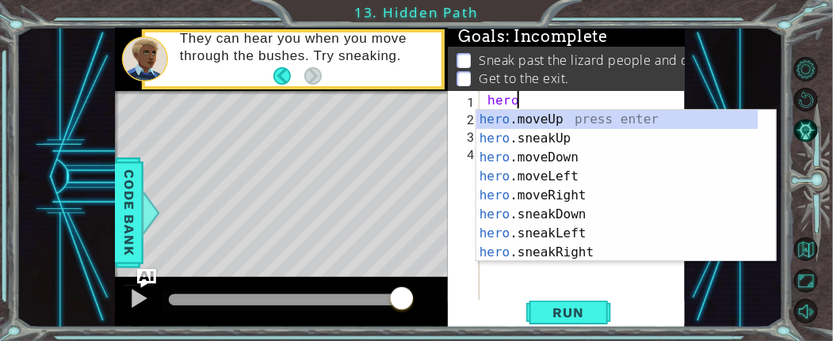
type textarea "h"
click at [622, 120] on div "hero .moveUp press enter hero .sneakUp press enter hero .moveDown press enter h…" at bounding box center [617, 205] width 282 height 190
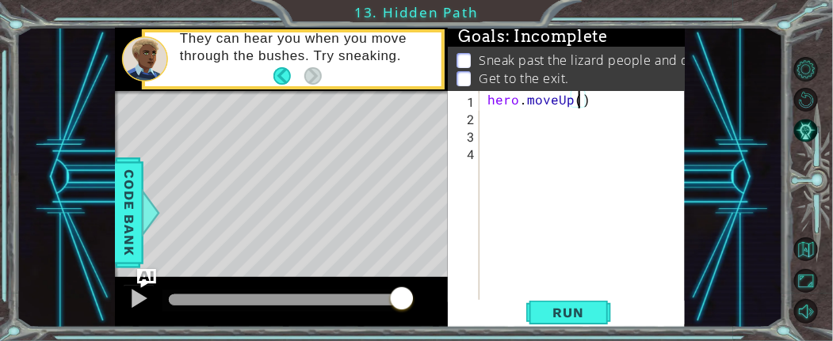
scroll to position [0, 5]
click at [592, 317] on span "Run" at bounding box center [568, 313] width 63 height 16
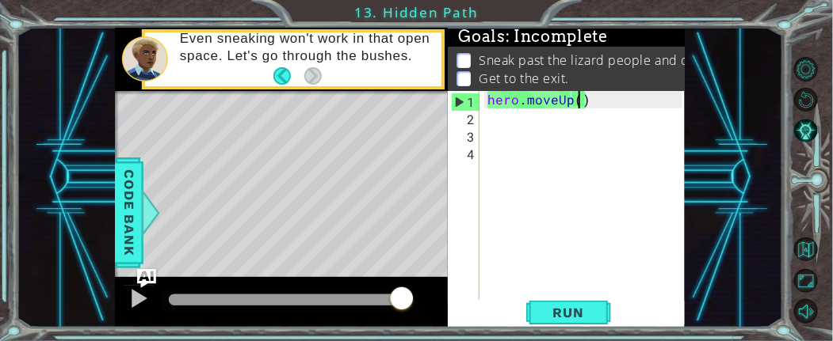
click at [608, 105] on div "hero . moveUp ( )" at bounding box center [587, 213] width 206 height 244
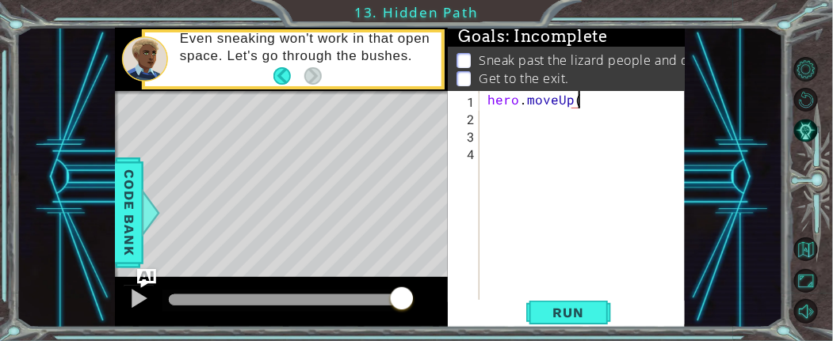
type textarea "h"
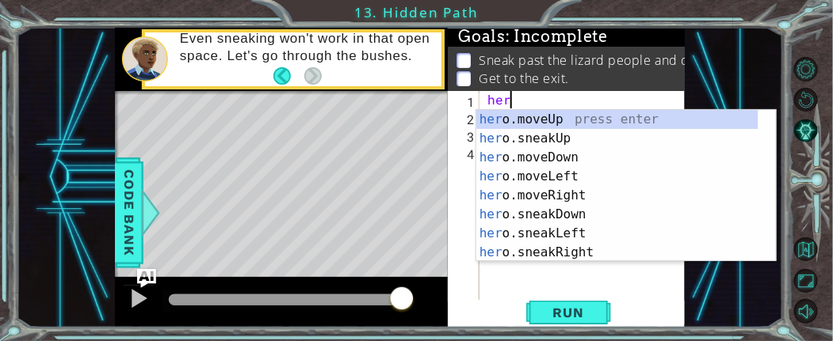
scroll to position [0, 0]
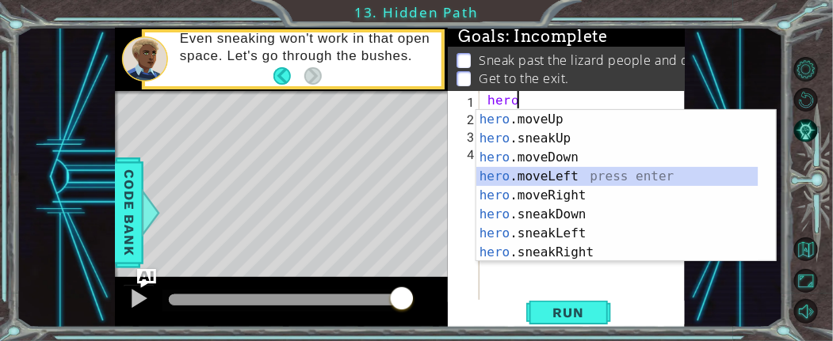
click at [577, 181] on div "hero .moveUp press enter hero .sneakUp press enter hero .moveDown press enter h…" at bounding box center [617, 205] width 282 height 190
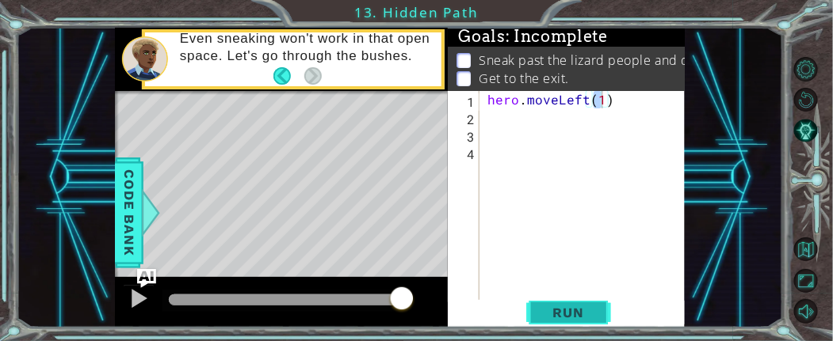
click at [574, 309] on span "Run" at bounding box center [568, 313] width 63 height 16
click at [584, 313] on span "Run" at bounding box center [568, 313] width 63 height 16
click at [582, 318] on span "Run" at bounding box center [568, 313] width 63 height 16
click at [559, 311] on span "Run" at bounding box center [568, 313] width 63 height 16
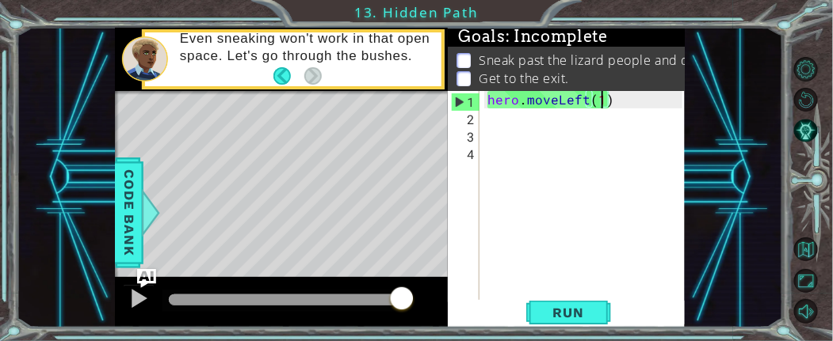
type textarea "hero.moveLeft()"
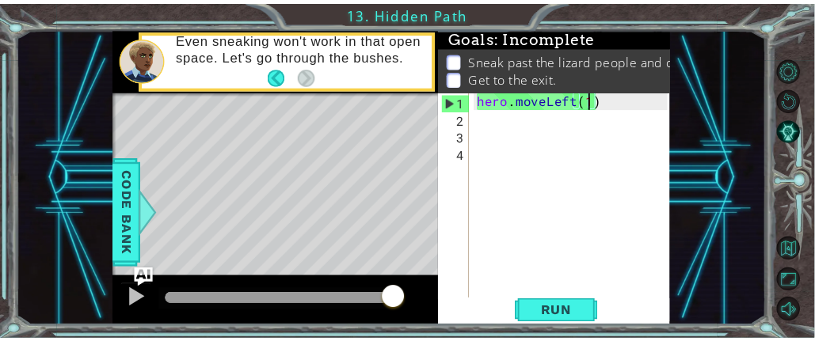
scroll to position [0, 6]
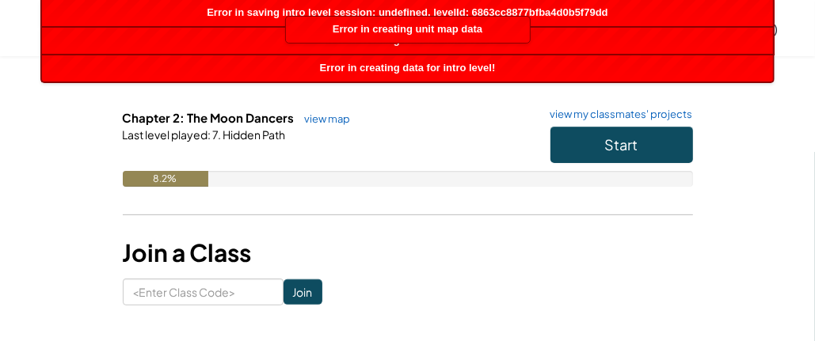
scroll to position [237, 0]
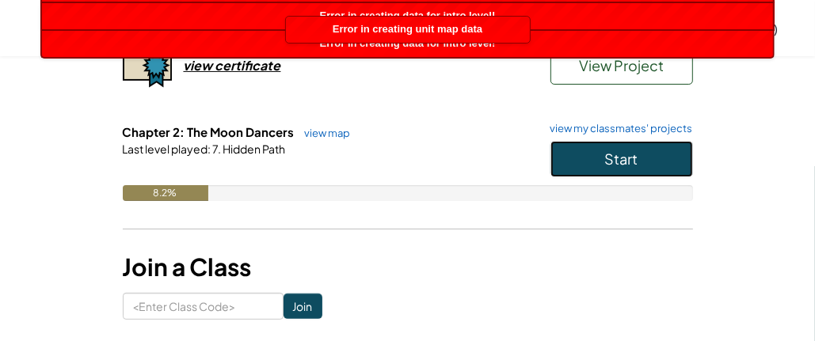
click at [648, 160] on button "Start" at bounding box center [622, 159] width 143 height 36
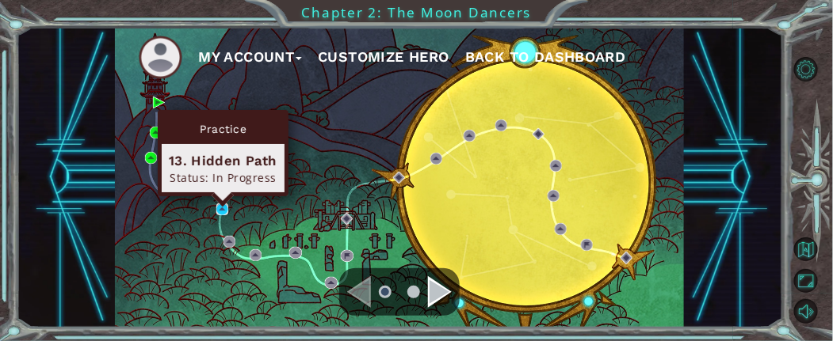
click at [223, 206] on img at bounding box center [222, 210] width 12 height 12
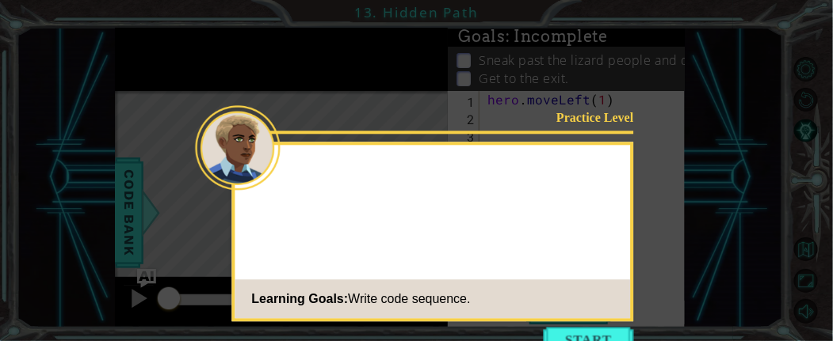
click at [612, 328] on button "Start" at bounding box center [588, 339] width 90 height 25
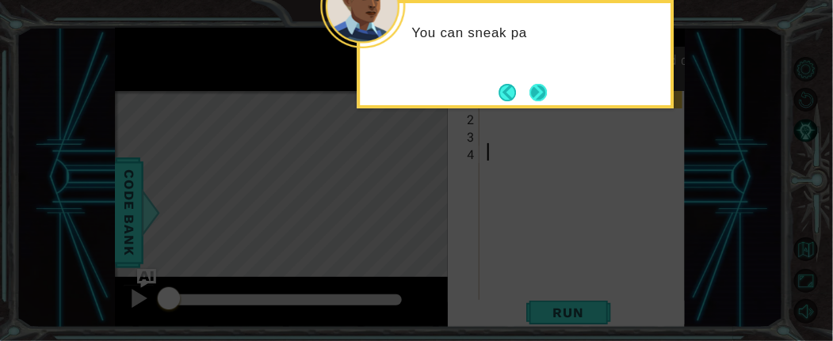
click at [541, 90] on button "Next" at bounding box center [537, 92] width 17 height 17
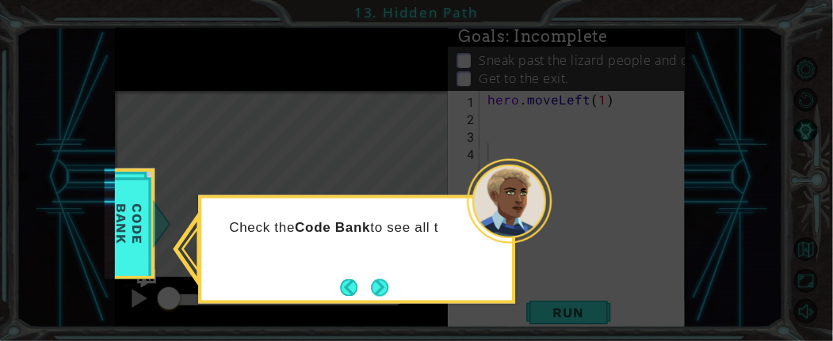
click at [375, 283] on button "Next" at bounding box center [379, 287] width 17 height 17
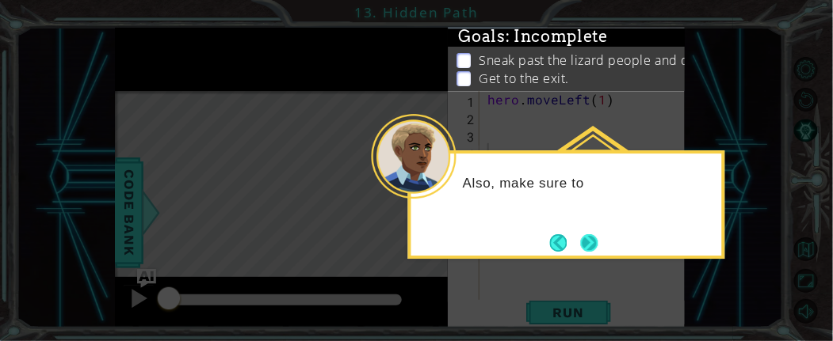
click at [589, 236] on button "Next" at bounding box center [589, 242] width 17 height 17
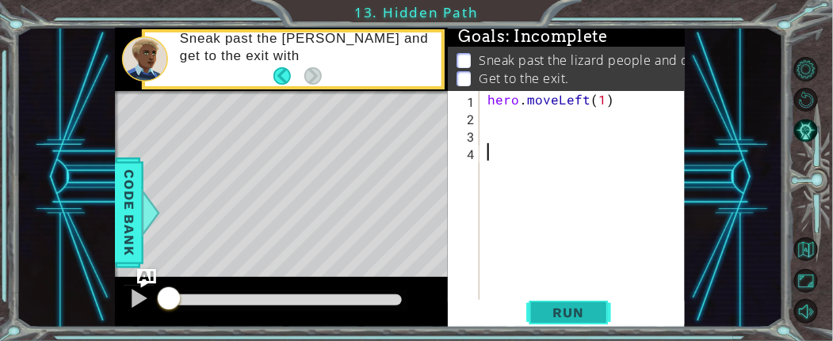
click at [591, 307] on span "Run" at bounding box center [568, 313] width 63 height 16
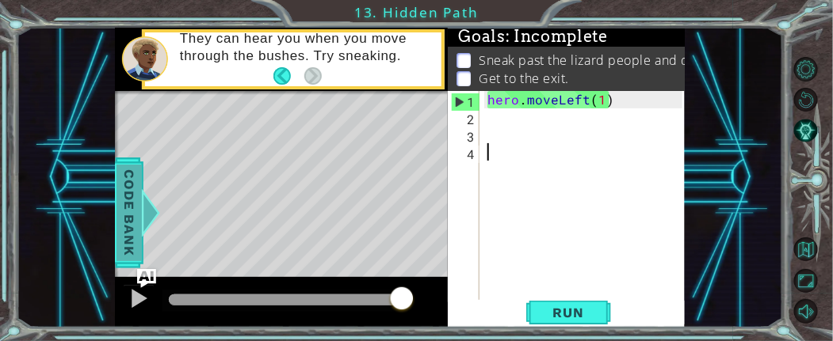
click at [139, 193] on span "Code Bank" at bounding box center [128, 213] width 25 height 97
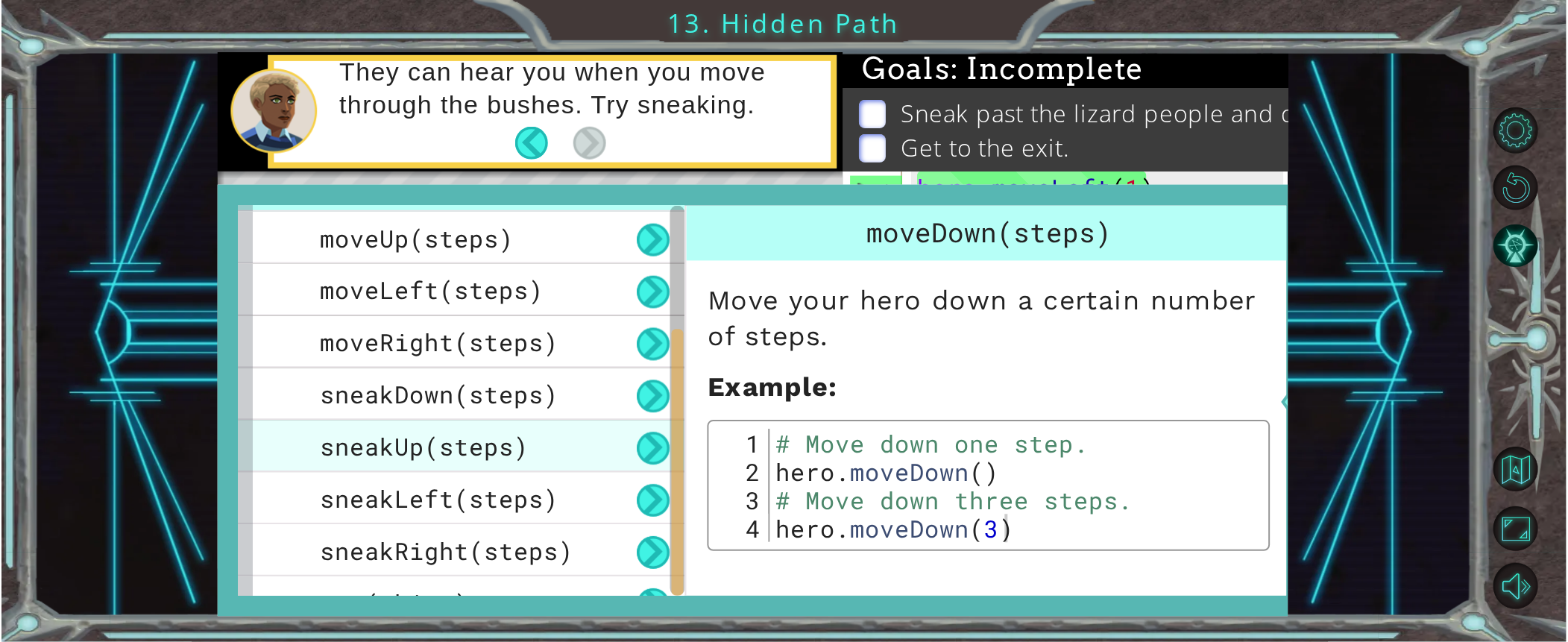
scroll to position [91, 0]
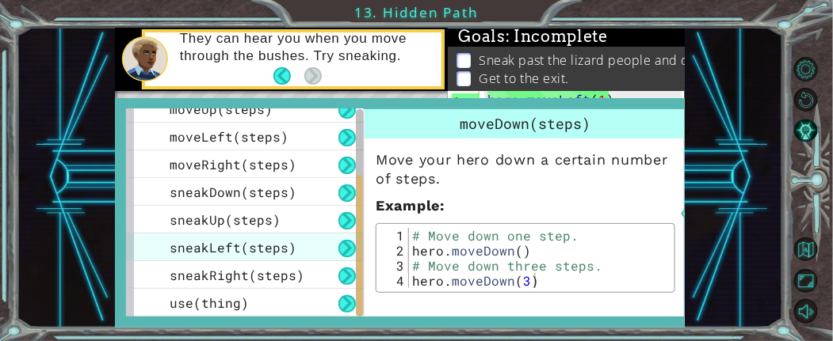
click at [282, 237] on div "sneakLeft(steps)" at bounding box center [245, 248] width 238 height 28
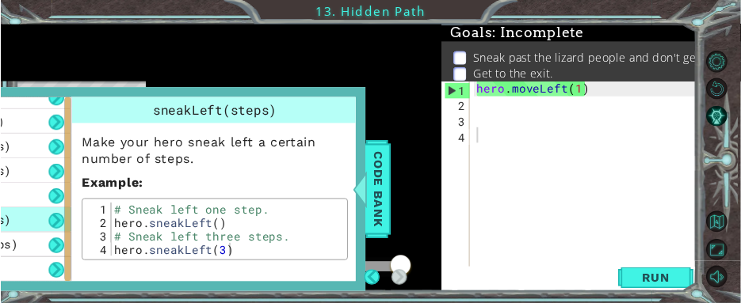
scroll to position [0, 0]
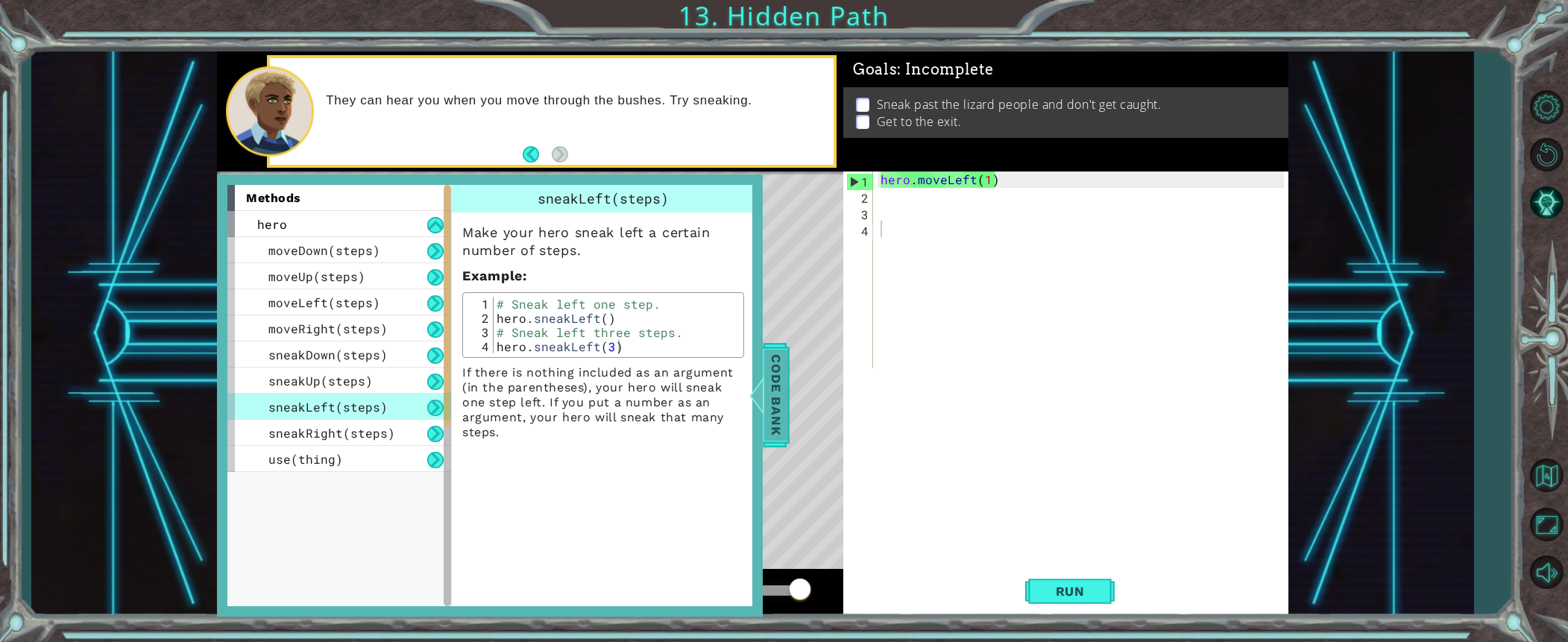
click at [766, 411] on span "Code Bank" at bounding box center [776, 395] width 24 height 91
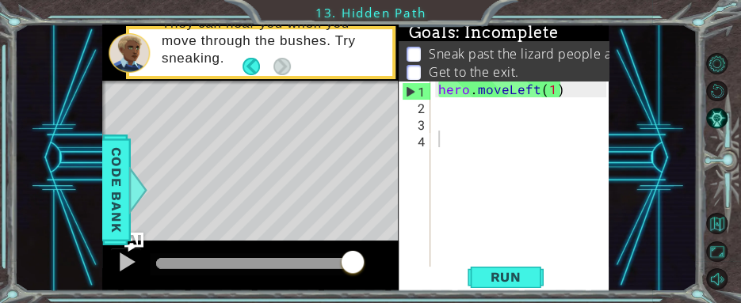
drag, startPoint x: 509, startPoint y: 90, endPoint x: 512, endPoint y: 82, distance: 8.3
click at [509, 90] on div "hero . moveLeft ( 1 )" at bounding box center [525, 197] width 180 height 233
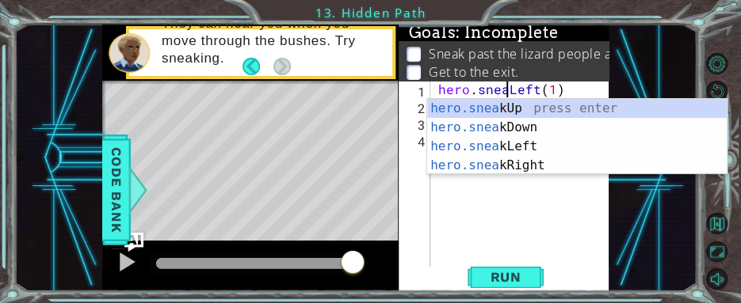
scroll to position [0, 5]
drag, startPoint x: 512, startPoint y: 274, endPoint x: 516, endPoint y: 264, distance: 11.3
click at [512, 276] on span "Run" at bounding box center [505, 277] width 63 height 16
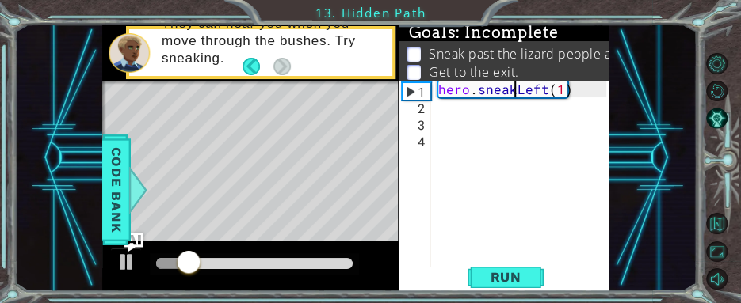
drag, startPoint x: 562, startPoint y: 90, endPoint x: 577, endPoint y: 66, distance: 27.7
click at [563, 88] on div "hero . sneakLeft ( 1 )" at bounding box center [525, 197] width 180 height 233
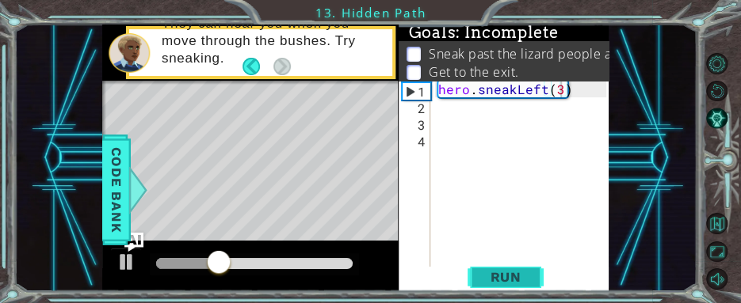
click at [513, 283] on span "Run" at bounding box center [505, 277] width 63 height 16
type textarea "hero.sneakLeft(2)"
click at [488, 113] on div "hero . sneakLeft ( 2 )" at bounding box center [525, 197] width 180 height 233
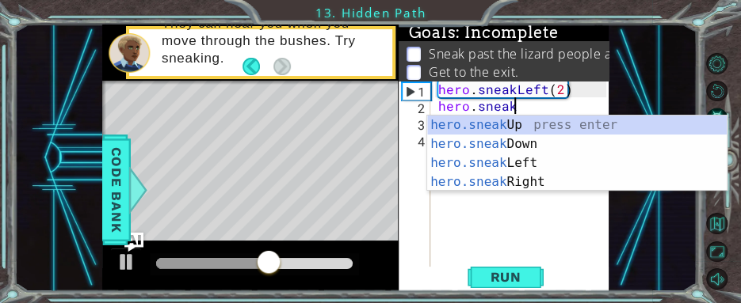
scroll to position [0, 3]
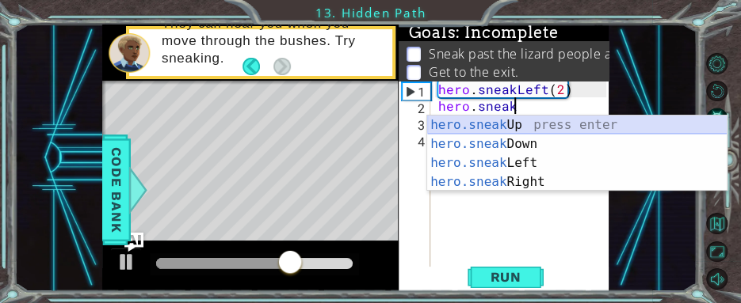
click at [488, 125] on div "hero.sneak Up press enter hero.sneak Down press enter hero.sneak Left press ent…" at bounding box center [577, 173] width 300 height 114
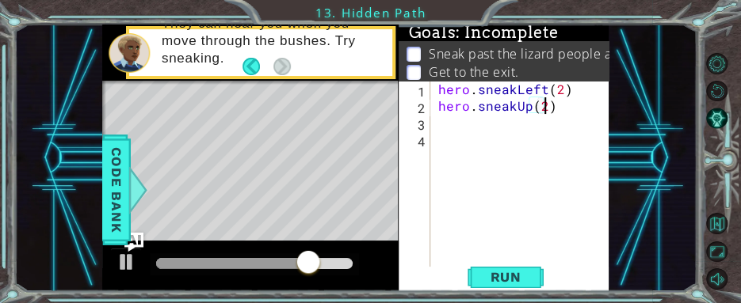
scroll to position [0, 6]
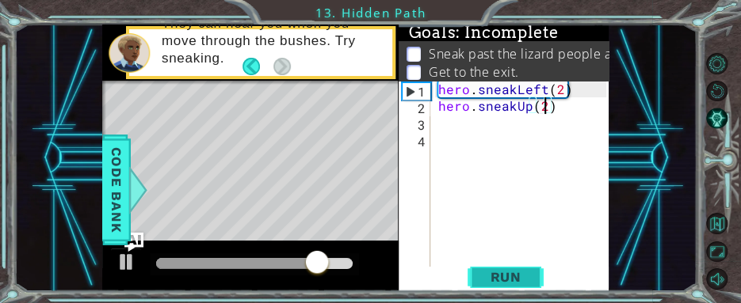
type textarea "hero.sneakUp(2)"
click at [501, 272] on span "Run" at bounding box center [505, 277] width 63 height 16
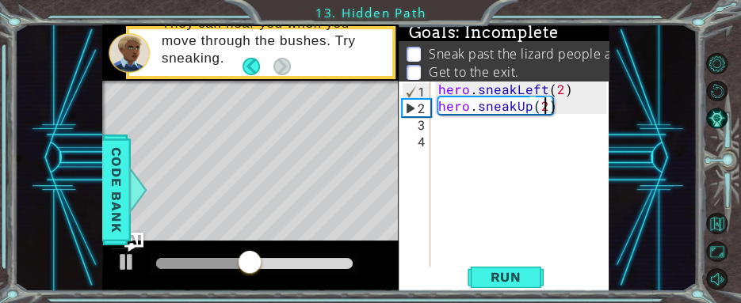
click at [486, 132] on div "hero . sneakLeft ( 2 ) hero . sneakUp ( 2 )" at bounding box center [525, 197] width 180 height 233
click at [480, 123] on div "hero . sneakLeft ( 2 ) hero . sneakUp ( 2 )" at bounding box center [525, 197] width 180 height 233
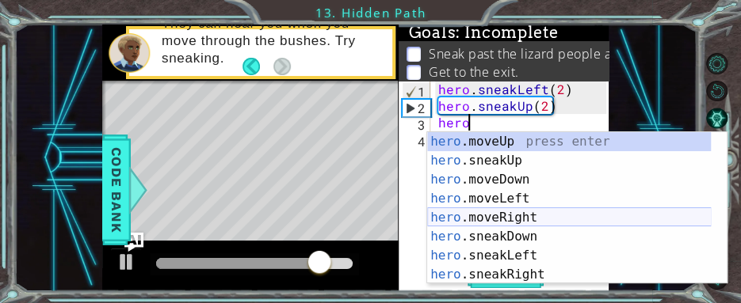
click at [531, 215] on div "hero .moveUp press enter hero .sneakUp press enter hero .moveDown press enter h…" at bounding box center [569, 227] width 284 height 190
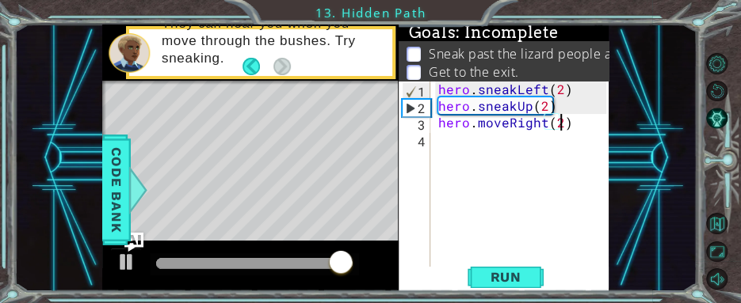
scroll to position [0, 6]
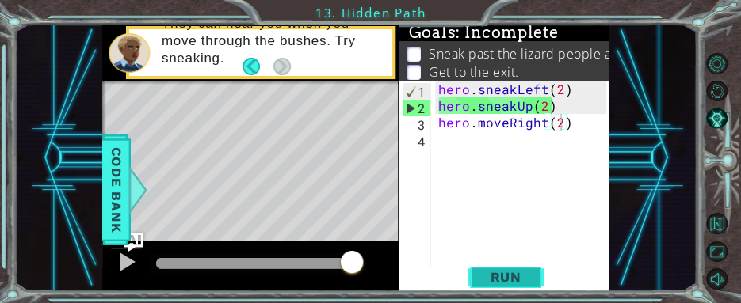
click at [486, 278] on span "Run" at bounding box center [505, 277] width 63 height 16
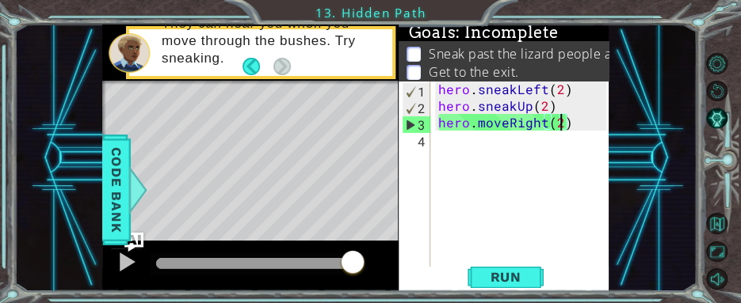
click at [509, 126] on div "hero . sneakLeft ( 2 ) hero . sneakUp ( 2 ) hero . moveRight ( 2 )" at bounding box center [525, 197] width 180 height 233
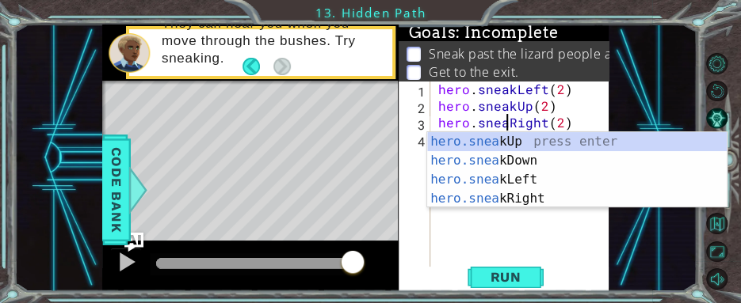
scroll to position [0, 5]
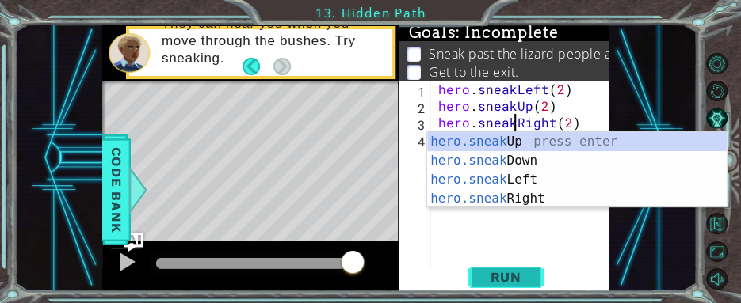
type textarea "hero.sneakRight(2)"
click at [515, 273] on span "Run" at bounding box center [505, 277] width 63 height 16
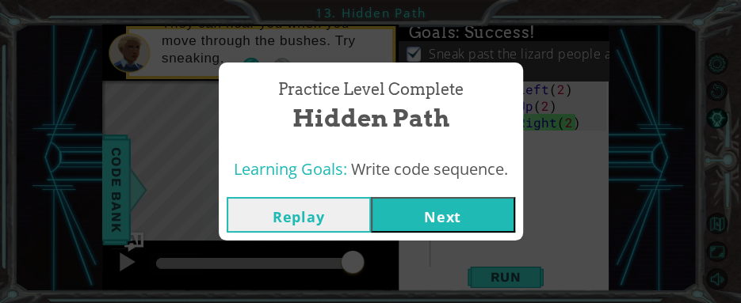
click at [442, 209] on button "Next" at bounding box center [443, 215] width 144 height 36
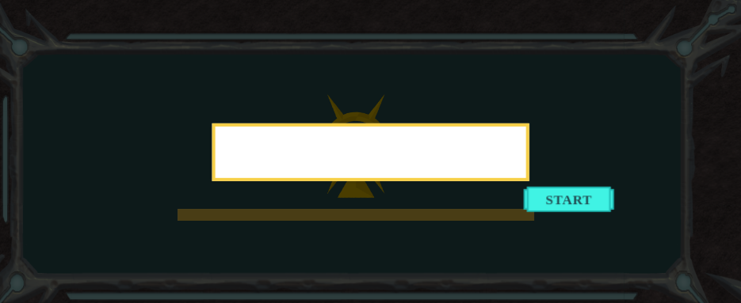
click at [529, 181] on div at bounding box center [370, 153] width 317 height 58
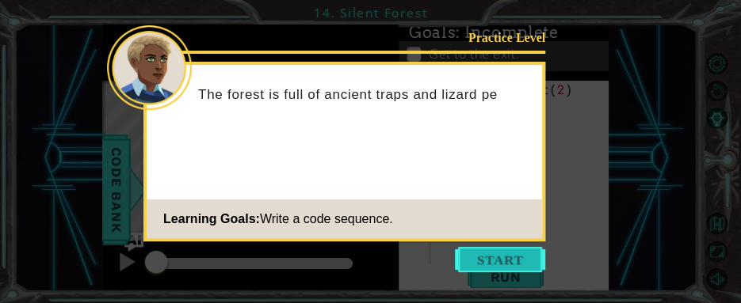
click at [493, 253] on button "Start" at bounding box center [500, 259] width 90 height 25
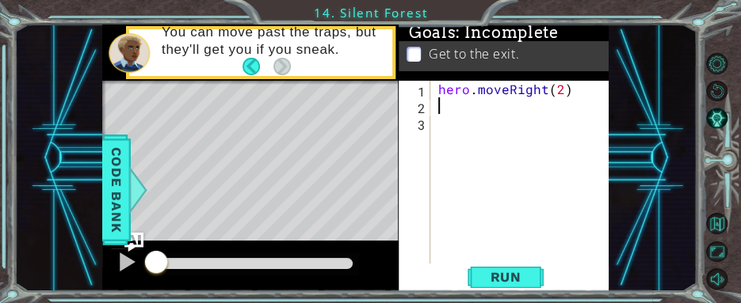
click at [448, 108] on div "hero . moveRight ( 2 )" at bounding box center [525, 189] width 180 height 216
click at [524, 276] on span "Run" at bounding box center [505, 277] width 63 height 16
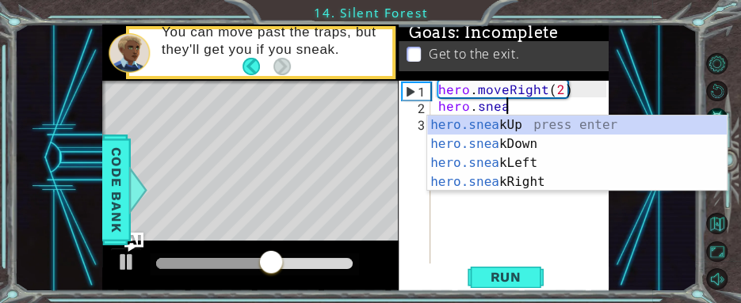
scroll to position [0, 3]
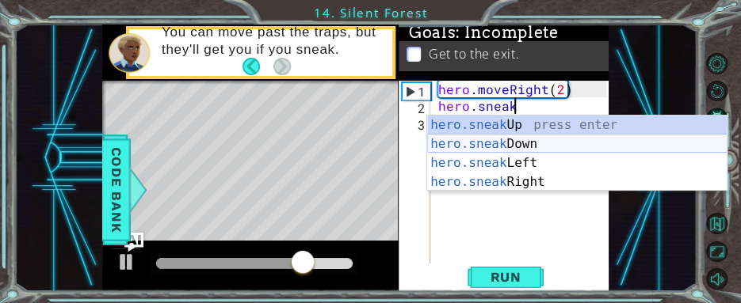
click at [490, 144] on div "hero.sneak Up press enter hero.sneak Down press enter hero.sneak Left press ent…" at bounding box center [577, 173] width 300 height 114
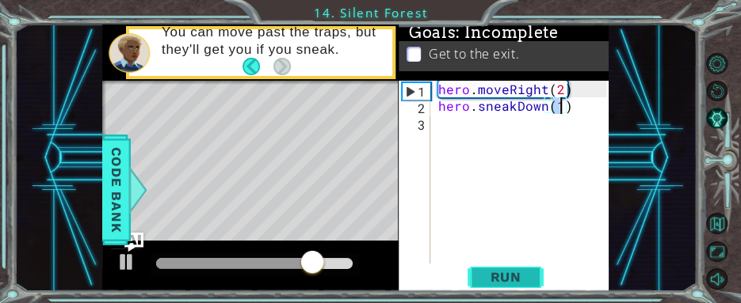
type textarea "hero.sneakDown(1)"
click at [509, 278] on span "Run" at bounding box center [505, 277] width 63 height 16
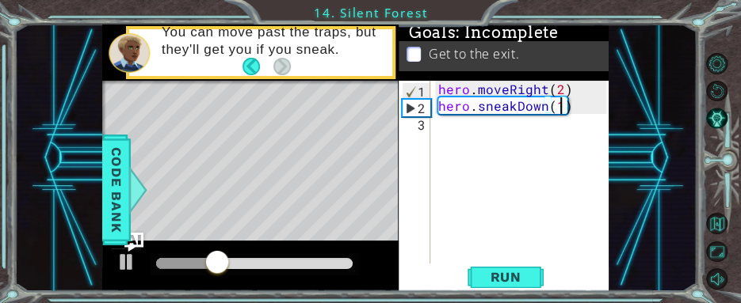
click at [457, 125] on div "hero . moveRight ( 2 ) hero . sneakDown ( 1 )" at bounding box center [525, 189] width 180 height 216
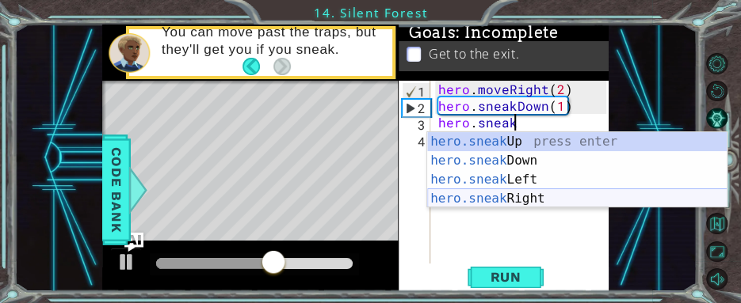
click at [513, 198] on div "hero.sneak Up press enter hero.sneak Down press enter hero.sneak Left press ent…" at bounding box center [577, 189] width 300 height 114
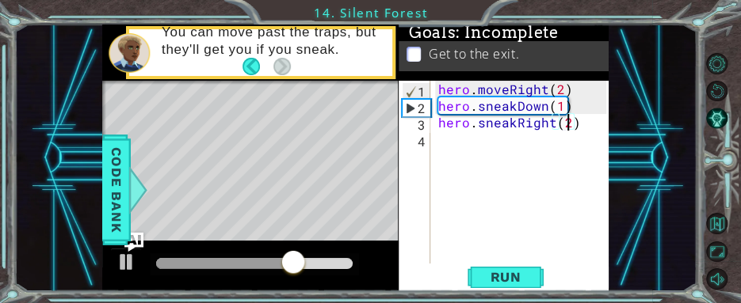
scroll to position [0, 7]
type textarea "hero.sneakRight(2)"
click at [520, 276] on span "Run" at bounding box center [505, 277] width 63 height 16
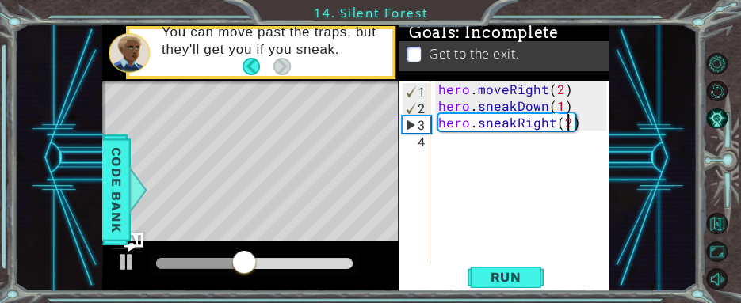
click at [469, 143] on div "hero . moveRight ( 2 ) hero . sneakDown ( 1 ) hero . sneakRight ( 2 )" at bounding box center [525, 189] width 180 height 216
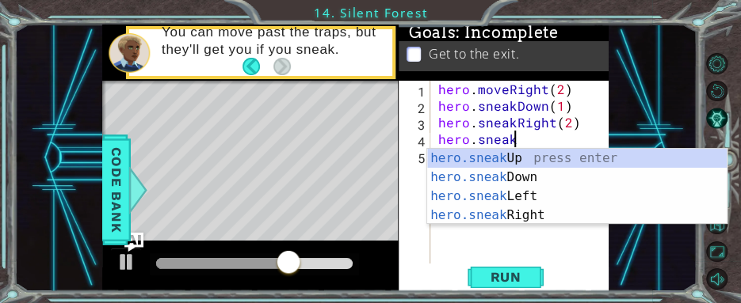
scroll to position [0, 3]
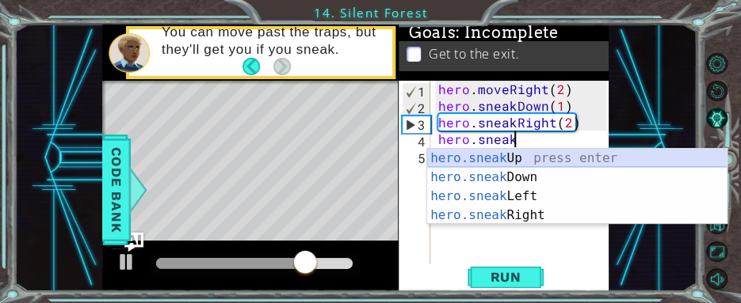
click at [522, 158] on div "hero.sneak Up press enter hero.sneak Down press enter hero.sneak Left press ent…" at bounding box center [577, 206] width 300 height 114
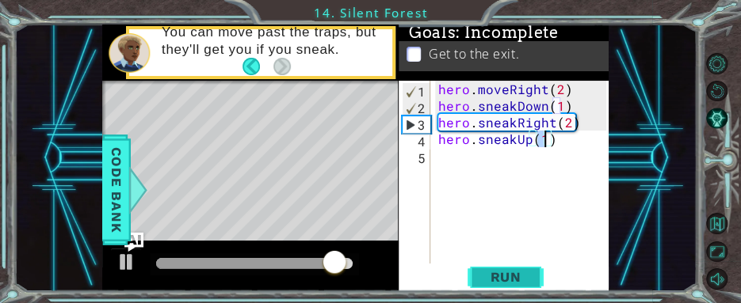
type textarea "hero.sneakUp(1)"
click at [524, 270] on span "Run" at bounding box center [505, 277] width 63 height 16
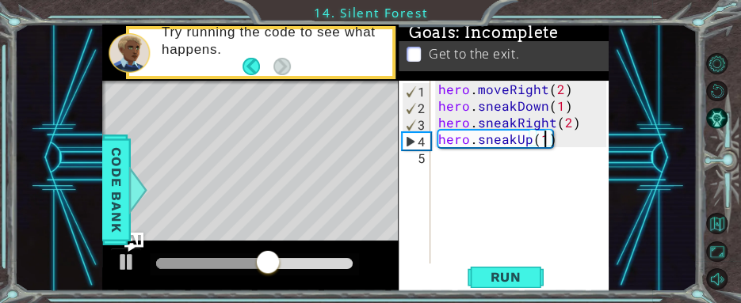
click at [472, 165] on div "hero . moveRight ( 2 ) hero . sneakDown ( 1 ) hero . sneakRight ( 2 ) hero . sn…" at bounding box center [525, 189] width 180 height 216
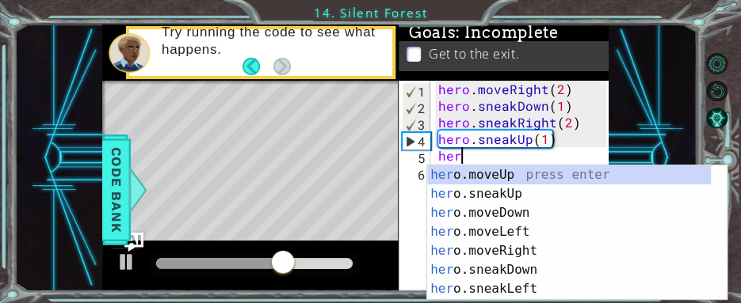
scroll to position [0, 0]
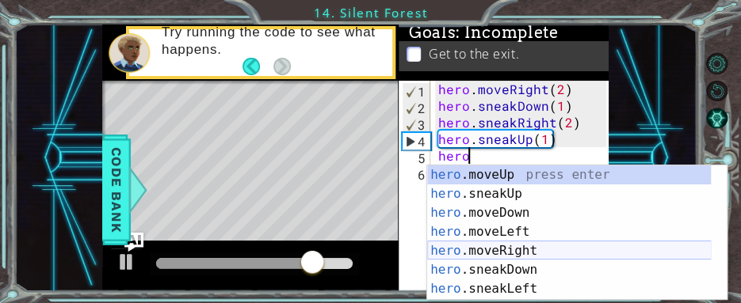
click at [528, 247] on div "hero .moveUp press enter hero .sneakUp press enter hero .moveDown press enter h…" at bounding box center [569, 252] width 284 height 173
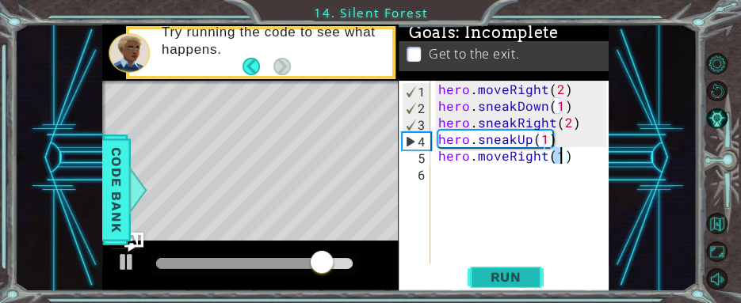
type textarea "hero.moveRight(1)"
click at [504, 278] on span "Run" at bounding box center [505, 277] width 63 height 16
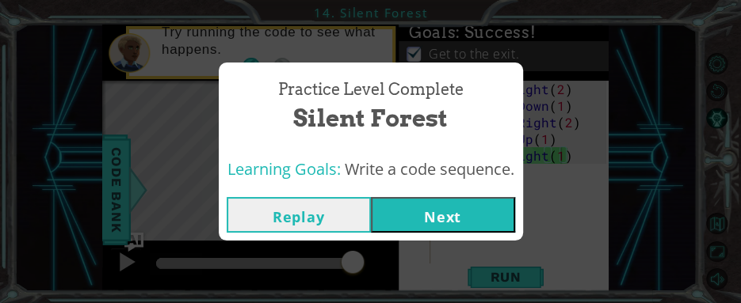
click at [429, 225] on button "Next" at bounding box center [443, 215] width 144 height 36
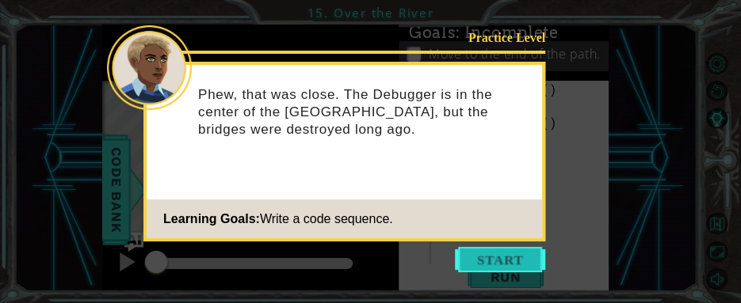
click at [493, 252] on button "Start" at bounding box center [500, 259] width 90 height 25
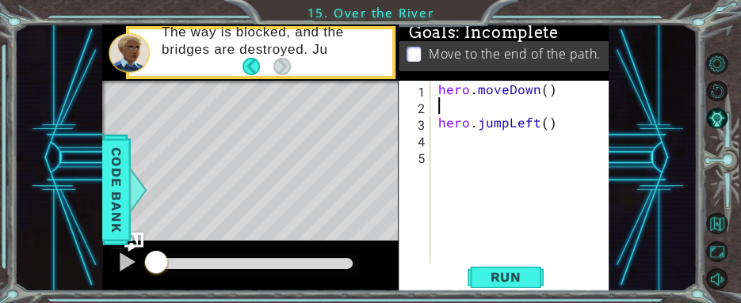
click at [475, 102] on div "hero . moveDown ( ) hero . jumpLeft ( )" at bounding box center [525, 189] width 180 height 216
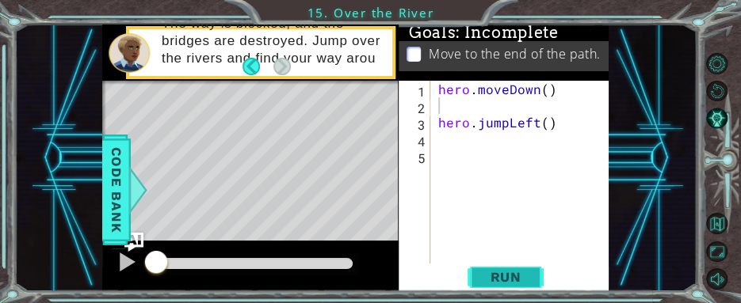
drag, startPoint x: 522, startPoint y: 273, endPoint x: 531, endPoint y: 273, distance: 8.7
click at [522, 273] on span "Run" at bounding box center [505, 277] width 63 height 16
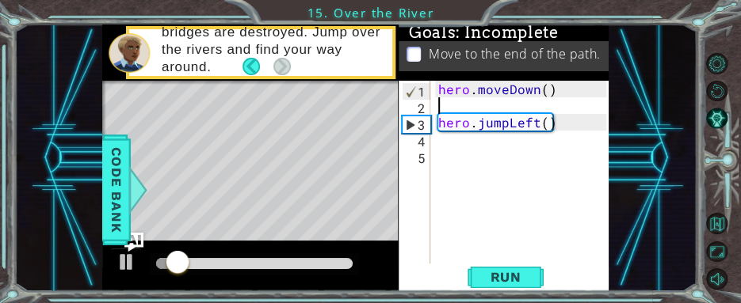
type textarea "hero.moveDown()"
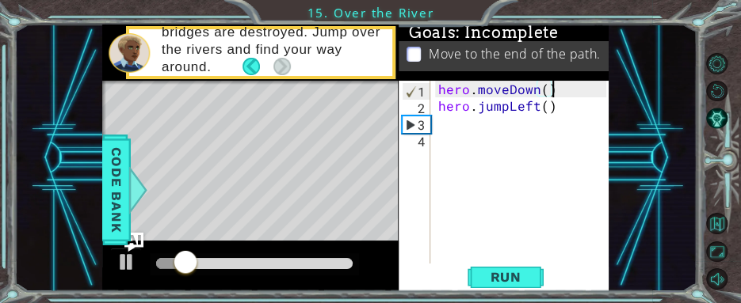
click at [493, 120] on div "hero . moveDown ( ) hero . jumpLeft ( )" at bounding box center [525, 189] width 180 height 216
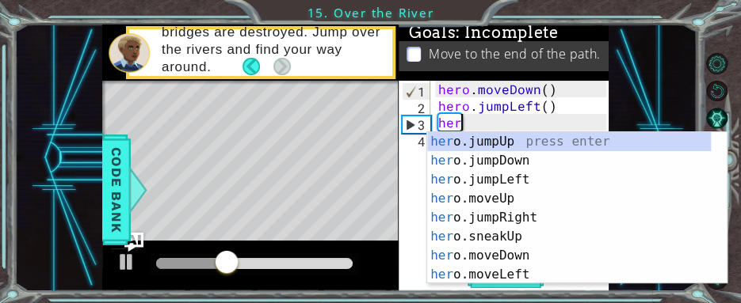
type textarea "hero"
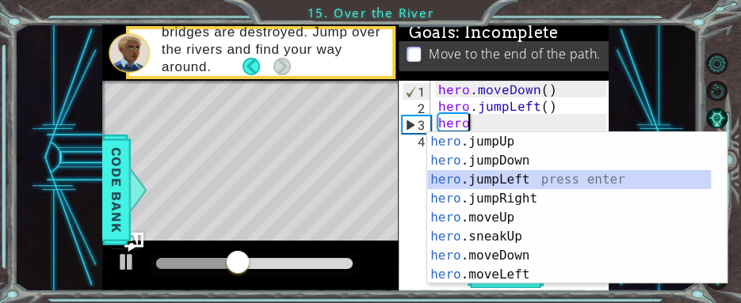
click at [514, 180] on div "hero .jumpUp press enter hero .jumpDown press enter hero .jumpLeft press enter …" at bounding box center [569, 227] width 284 height 190
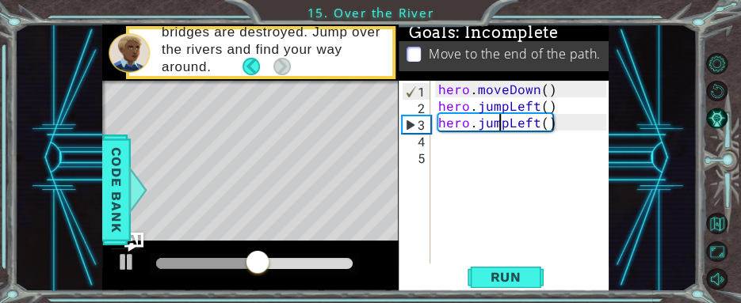
drag, startPoint x: 502, startPoint y: 124, endPoint x: 520, endPoint y: 109, distance: 24.1
click at [505, 122] on div "hero . moveDown ( ) hero . jumpLeft ( ) hero . jumpLeft ( )" at bounding box center [525, 189] width 180 height 216
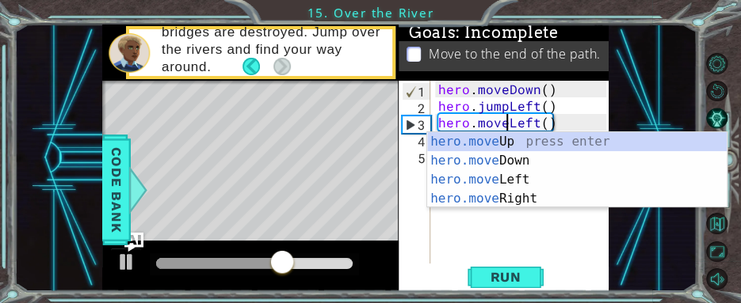
scroll to position [0, 4]
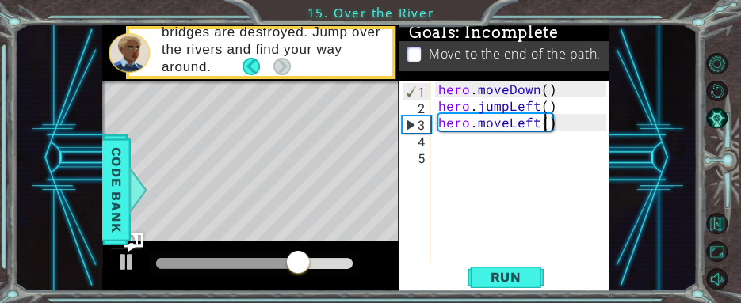
click at [546, 123] on div "hero . moveDown ( ) hero . jumpLeft ( ) hero . moveLeft ( )" at bounding box center [525, 189] width 180 height 216
click at [496, 274] on span "Run" at bounding box center [505, 277] width 63 height 16
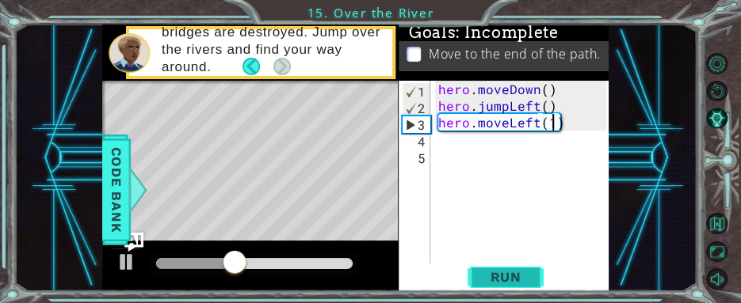
type textarea "hero.moveLeft(1)"
click at [512, 277] on span "Run" at bounding box center [505, 277] width 63 height 16
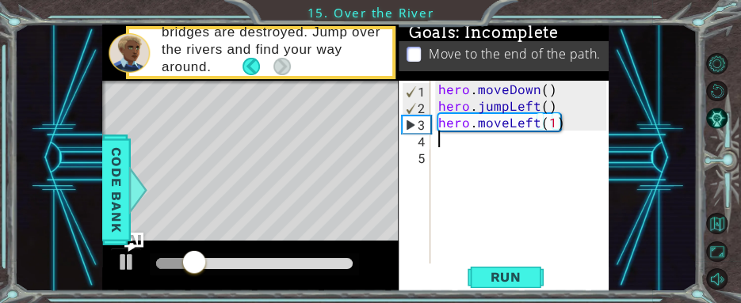
click at [466, 138] on div "hero . moveDown ( ) hero . jumpLeft ( ) hero . moveLeft ( 1 )" at bounding box center [525, 189] width 180 height 216
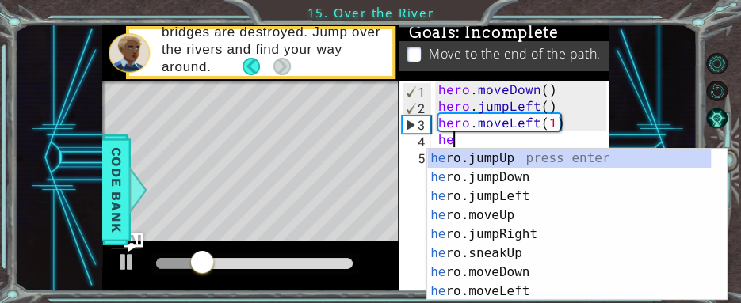
scroll to position [0, 0]
type textarea "hero"
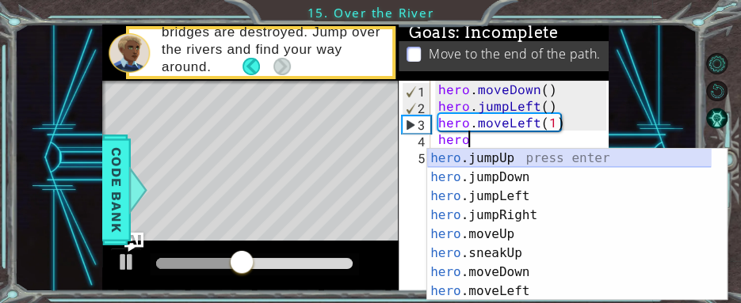
click at [525, 162] on div "hero .jumpUp press enter hero .jumpDown press enter hero .jumpLeft press enter …" at bounding box center [569, 243] width 284 height 189
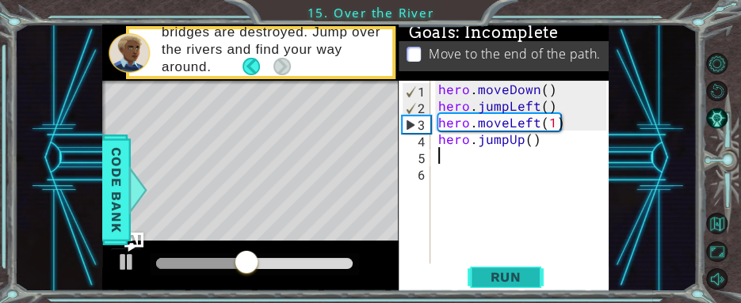
click at [517, 282] on span "Run" at bounding box center [505, 277] width 63 height 16
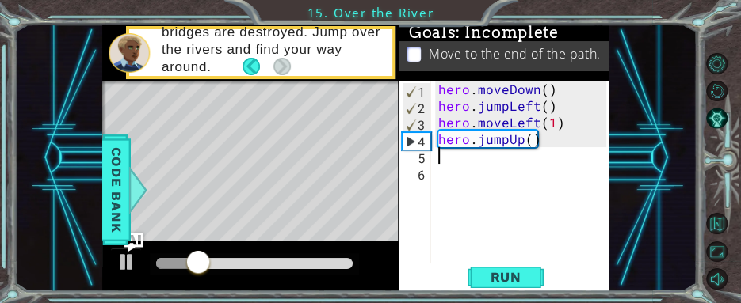
click at [524, 146] on div "hero . moveDown ( ) hero . jumpLeft ( ) hero . moveLeft ( 1 ) hero . jumpUp ( )" at bounding box center [525, 189] width 180 height 216
drag, startPoint x: 519, startPoint y: 142, endPoint x: 536, endPoint y: 112, distance: 34.8
click at [520, 140] on div "hero . moveDown ( ) hero . jumpLeft ( ) hero . moveLeft ( 1 ) hero . jumpUp" at bounding box center [525, 189] width 180 height 216
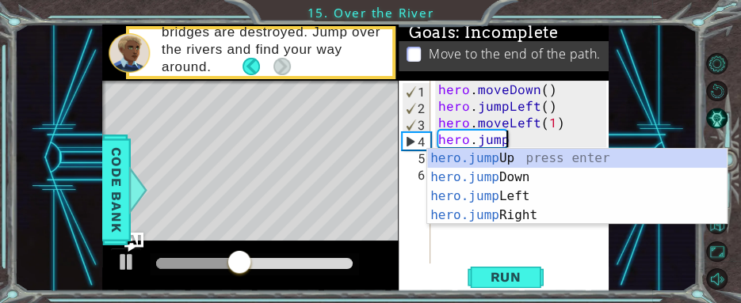
type textarea "hero.jum"
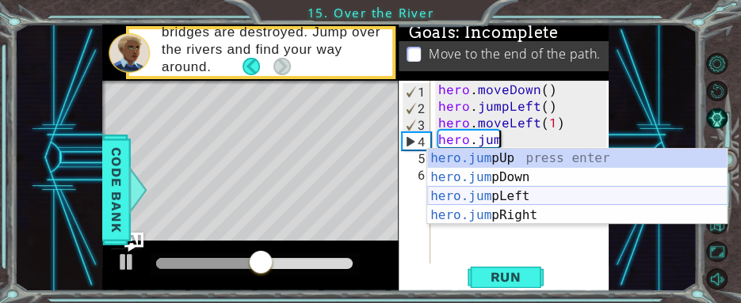
click at [516, 196] on div "hero.jum pUp press enter hero.jum pDown press enter hero.jum pLeft press enter …" at bounding box center [577, 206] width 300 height 114
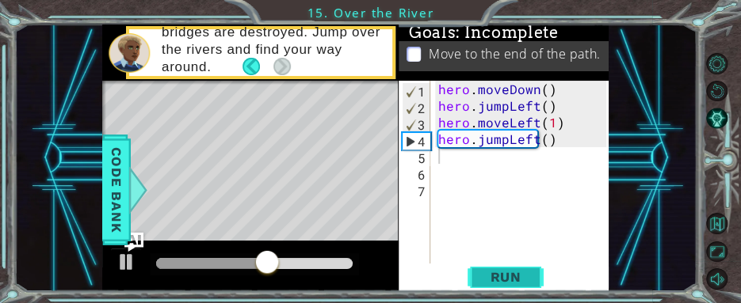
click at [522, 273] on span "Run" at bounding box center [505, 277] width 63 height 16
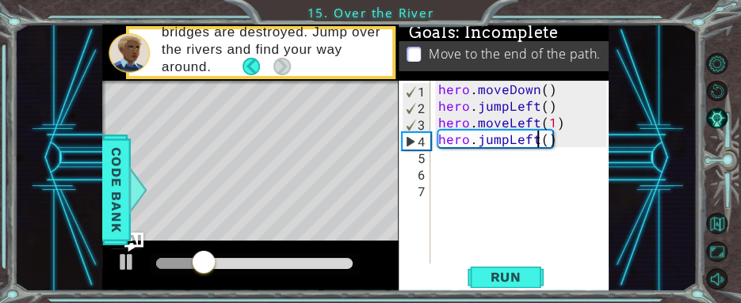
drag, startPoint x: 536, startPoint y: 138, endPoint x: 543, endPoint y: 108, distance: 30.9
click at [537, 137] on div "hero . moveDown ( ) hero . jumpLeft ( ) hero . moveLeft ( 1 ) hero . jumpLeft (…" at bounding box center [525, 189] width 180 height 216
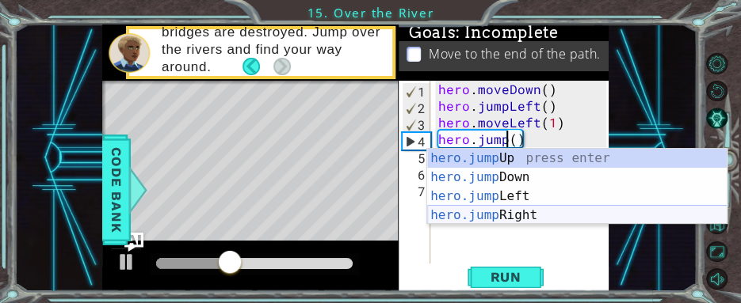
click at [532, 215] on div "hero.jump Up press enter hero.jump Down press enter hero.jump Left press enter …" at bounding box center [577, 206] width 300 height 114
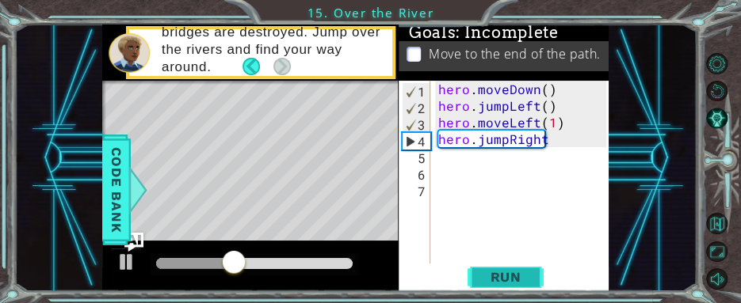
click at [524, 273] on span "Run" at bounding box center [505, 277] width 63 height 16
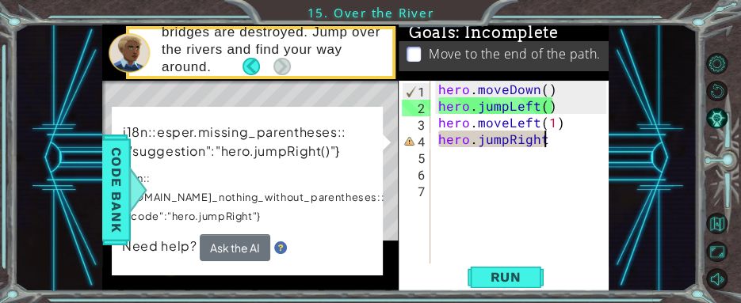
scroll to position [0, 6]
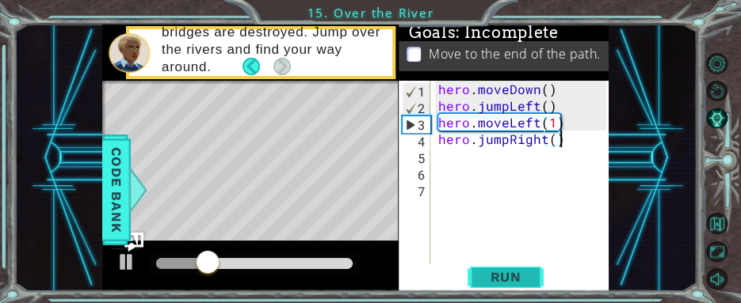
click at [528, 276] on span "Run" at bounding box center [505, 277] width 63 height 16
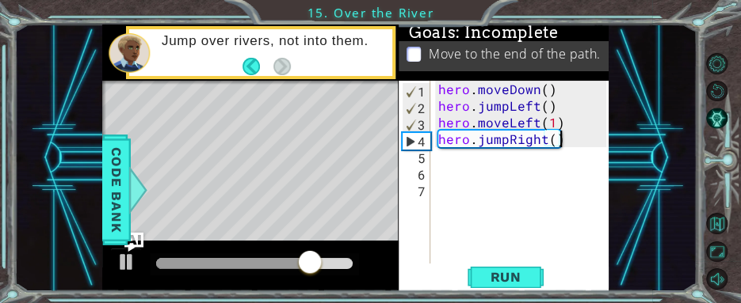
click at [547, 141] on div "hero . moveDown ( ) hero . jumpLeft ( ) hero . moveLeft ( 1 ) hero . jumpRight …" at bounding box center [525, 189] width 180 height 216
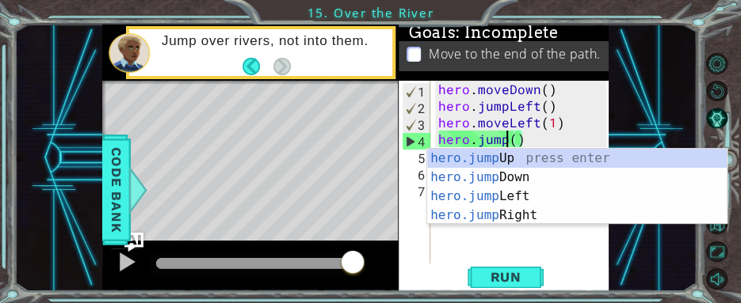
scroll to position [0, 4]
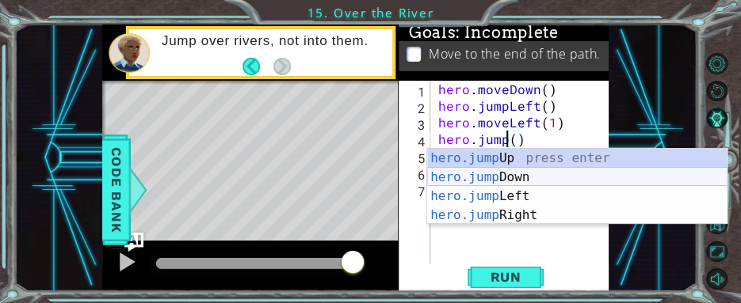
click at [534, 172] on div "hero.jump Up press enter hero.jump Down press enter hero.jump Left press enter …" at bounding box center [577, 206] width 300 height 114
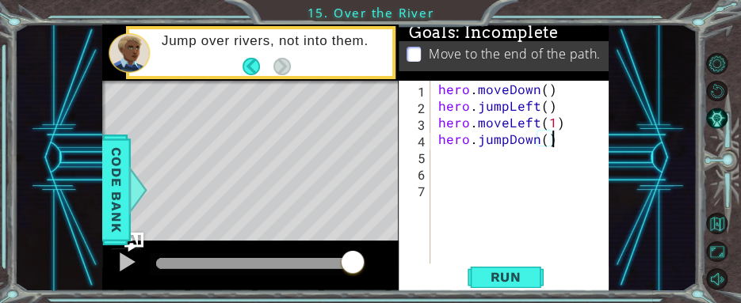
scroll to position [0, 6]
type textarea "hero.jumpDown()"
click at [524, 278] on span "Run" at bounding box center [505, 277] width 63 height 16
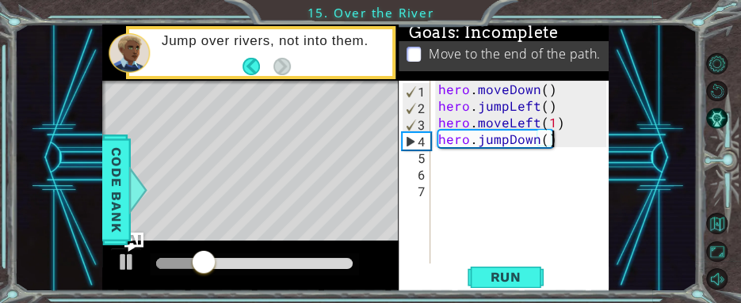
click at [467, 156] on div "hero . moveDown ( ) hero . jumpLeft ( ) hero . moveLeft ( 1 ) hero . jumpDown (…" at bounding box center [525, 189] width 180 height 216
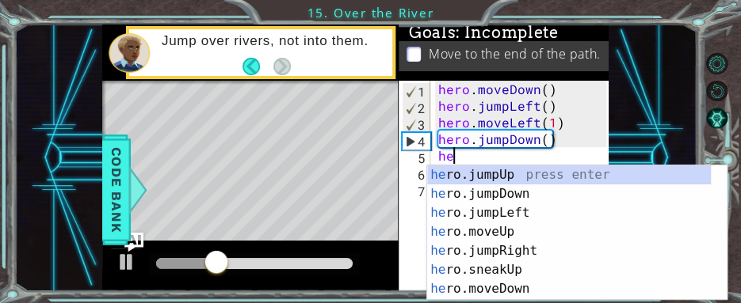
scroll to position [0, 0]
type textarea "hero"
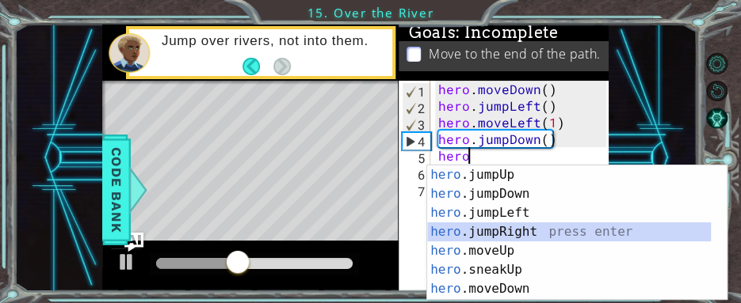
click at [524, 234] on div "hero .jumpUp press enter hero .jumpDown press enter hero .jumpLeft press enter …" at bounding box center [569, 252] width 284 height 173
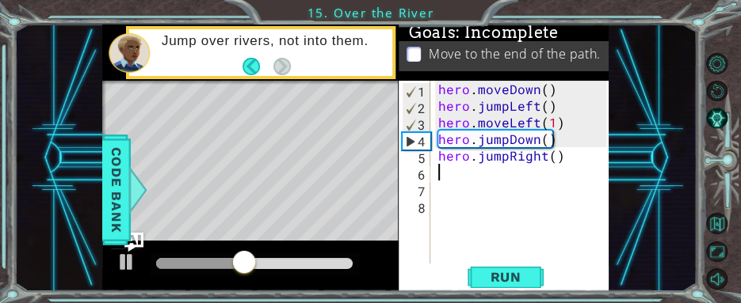
click at [501, 292] on div "1 ההההההההההההההההההההההההההההההההההההההההההההההההההההההההההההההההההההההההההההה…" at bounding box center [370, 151] width 741 height 303
click at [502, 283] on span "Run" at bounding box center [505, 277] width 63 height 16
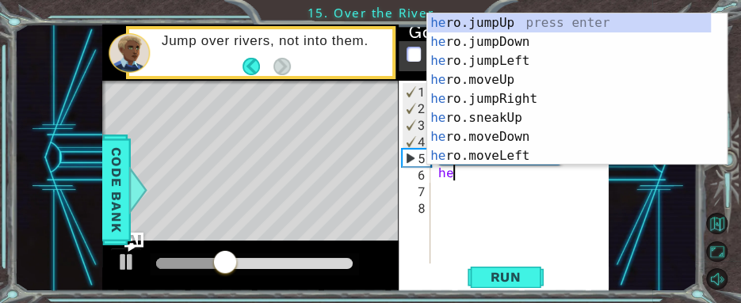
type textarea "hero"
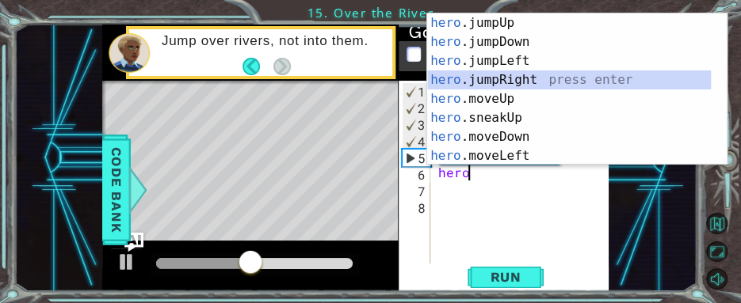
click at [528, 74] on div "hero .jumpUp press enter hero .jumpDown press enter hero .jumpLeft press enter …" at bounding box center [569, 108] width 284 height 190
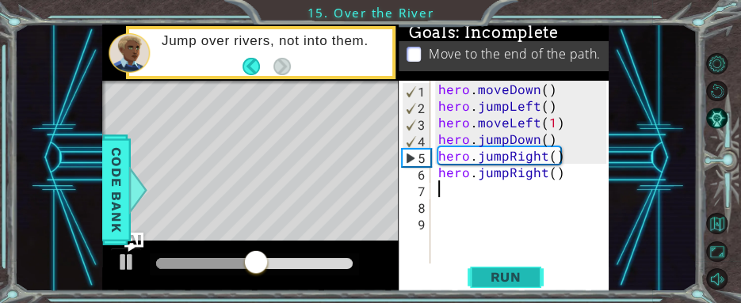
click at [537, 281] on button "Run" at bounding box center [505, 277] width 95 height 21
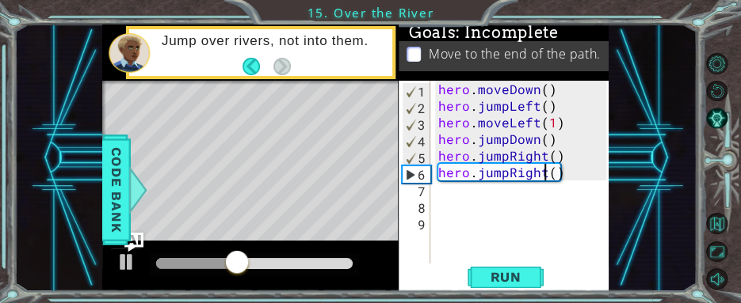
click at [546, 175] on div "hero . moveDown ( ) hero . jumpLeft ( ) hero . moveLeft ( 1 ) hero . jumpDown (…" at bounding box center [525, 189] width 180 height 216
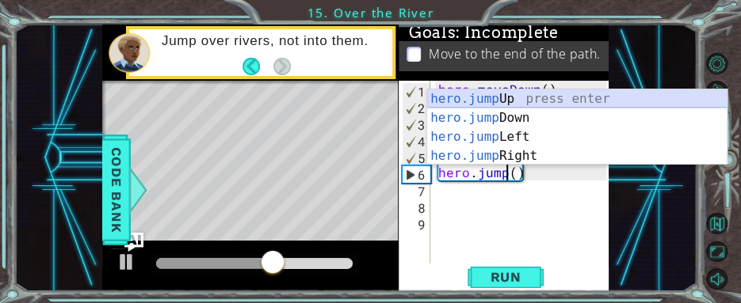
click at [535, 103] on div "hero.jump Up press enter hero.jump Down press enter hero.jump Left press enter …" at bounding box center [577, 147] width 300 height 114
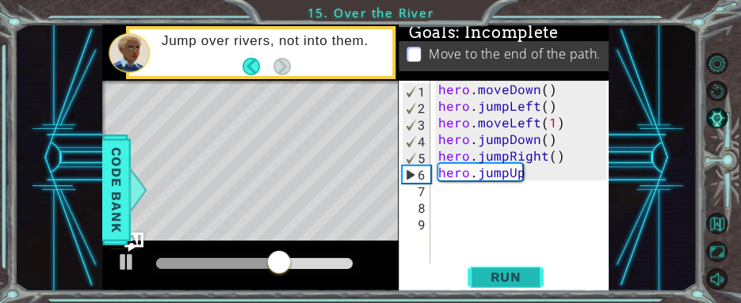
click at [520, 271] on span "Run" at bounding box center [505, 277] width 63 height 16
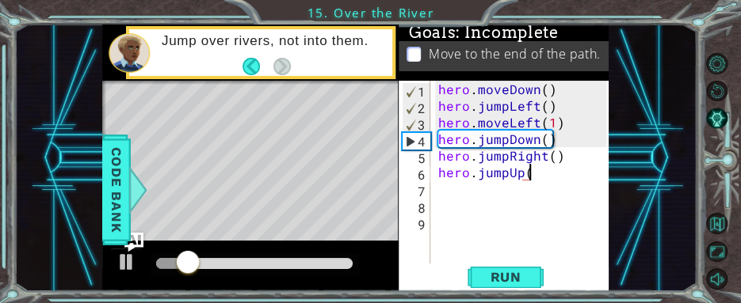
scroll to position [0, 5]
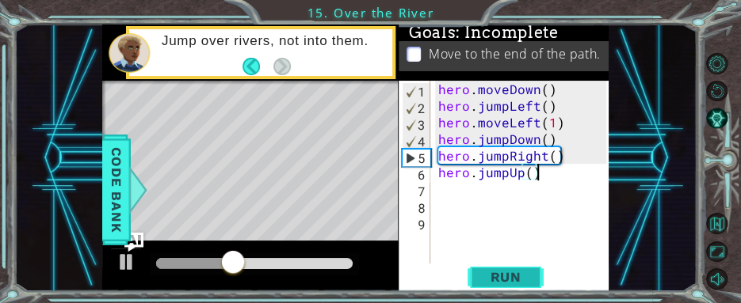
type textarea "hero.jumpUp()"
click at [524, 271] on span "Run" at bounding box center [505, 277] width 63 height 16
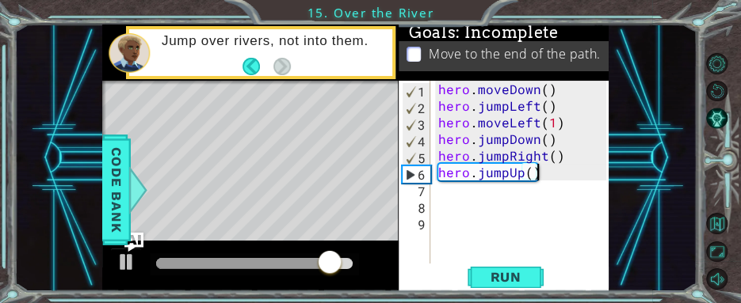
click at [510, 173] on div "hero . moveDown ( ) hero . jumpLeft ( ) hero . moveLeft ( 1 ) hero . jumpDown (…" at bounding box center [525, 189] width 180 height 216
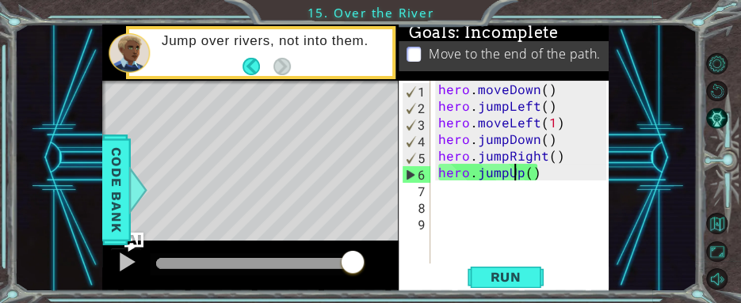
click at [505, 181] on div "hero . moveDown ( ) hero . jumpLeft ( ) hero . moveLeft ( 1 ) hero . jumpDown (…" at bounding box center [525, 189] width 180 height 216
drag, startPoint x: 505, startPoint y: 173, endPoint x: 514, endPoint y: 161, distance: 15.8
click at [505, 173] on div "hero . moveDown ( ) hero . jumpLeft ( ) hero . moveLeft ( 1 ) hero . jumpDown (…" at bounding box center [525, 189] width 180 height 216
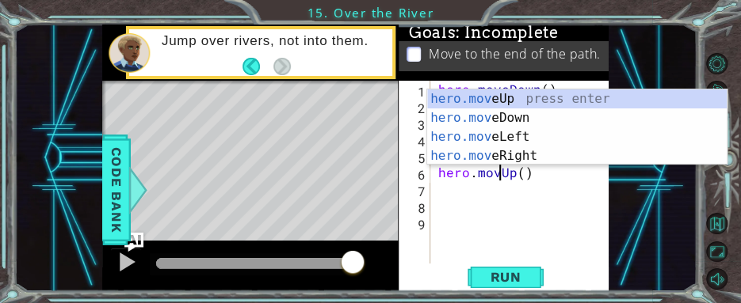
type textarea "hero.moveUp()"
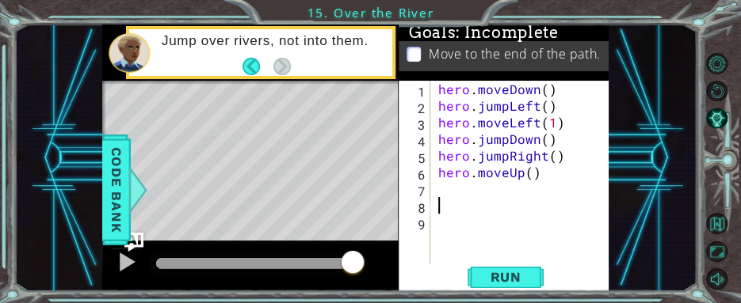
click at [544, 202] on div "hero . moveDown ( ) hero . jumpLeft ( ) hero . moveLeft ( 1 ) hero . jumpDown (…" at bounding box center [525, 189] width 180 height 216
drag, startPoint x: 525, startPoint y: 281, endPoint x: 526, endPoint y: 187, distance: 94.3
click at [525, 281] on span "Run" at bounding box center [505, 277] width 63 height 16
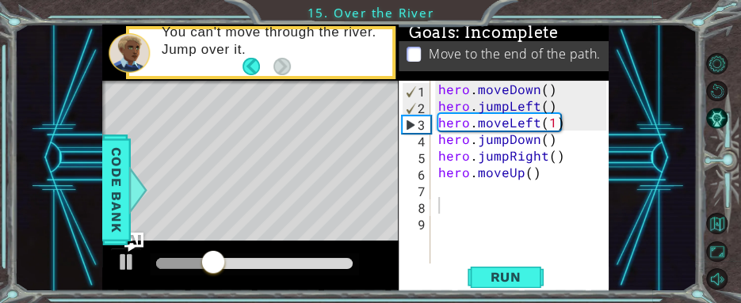
click at [409, 47] on p at bounding box center [413, 54] width 14 height 15
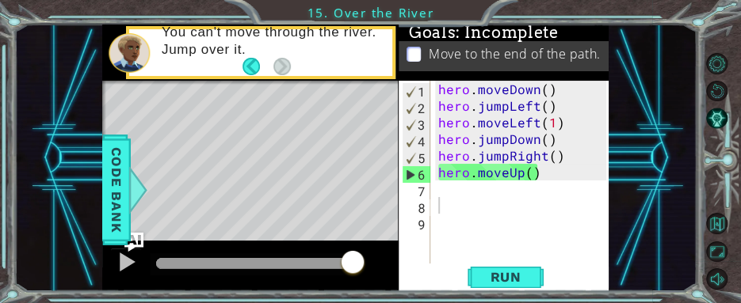
click at [521, 173] on div "hero . moveDown ( ) hero . jumpLeft ( ) hero . moveLeft ( 1 ) hero . jumpDown (…" at bounding box center [525, 189] width 180 height 216
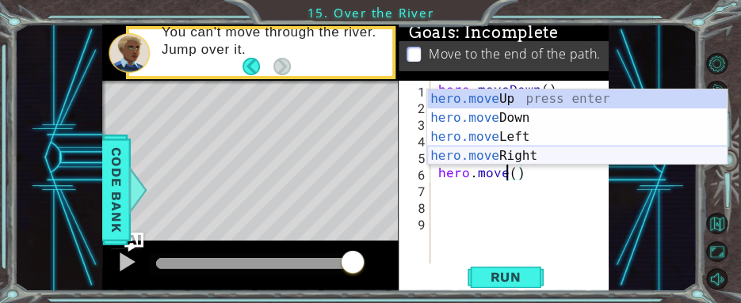
click at [542, 154] on div "hero.move Up press enter hero.move Down press enter hero.move Left press enter …" at bounding box center [577, 147] width 300 height 114
type textarea "hero.moveRight(1)"
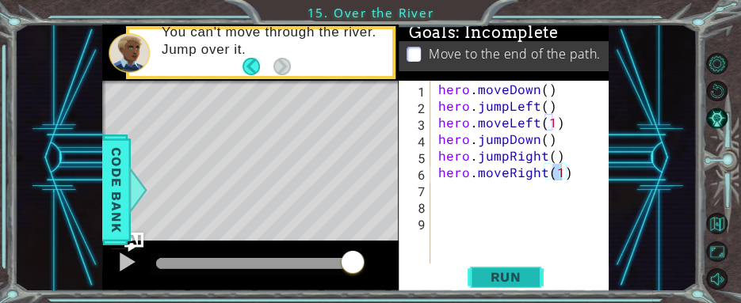
click at [532, 281] on span "Run" at bounding box center [505, 277] width 63 height 16
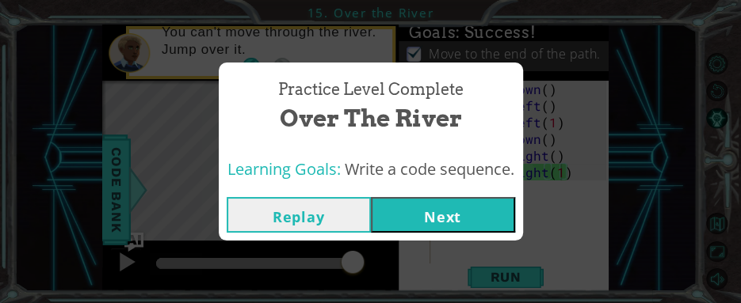
click at [441, 201] on button "Next" at bounding box center [443, 215] width 144 height 36
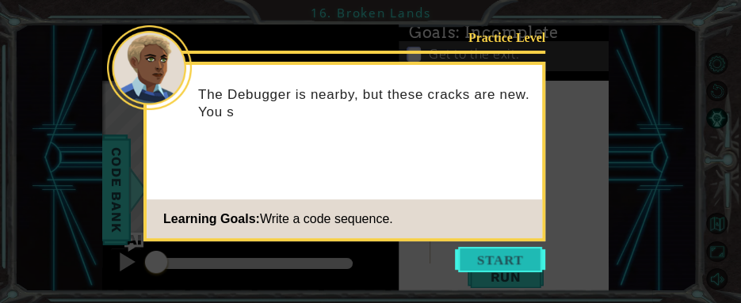
click at [513, 252] on button "Start" at bounding box center [500, 259] width 90 height 25
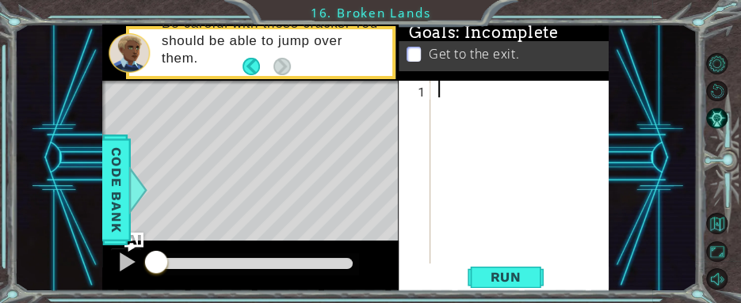
click at [459, 93] on div at bounding box center [525, 189] width 180 height 216
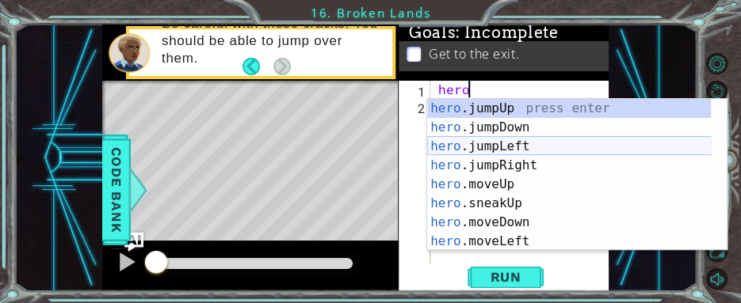
scroll to position [114, 0]
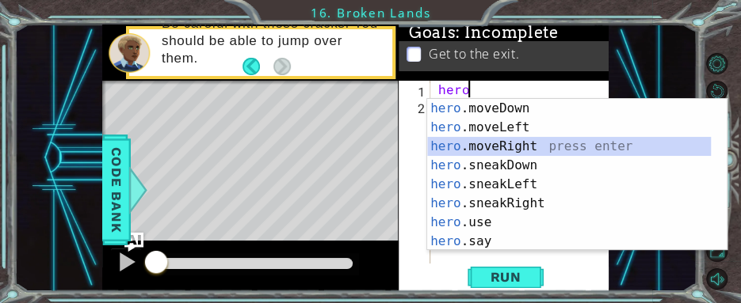
click at [525, 143] on div "hero .moveDown press enter hero .moveLeft press enter hero .moveRight press ent…" at bounding box center [569, 194] width 284 height 190
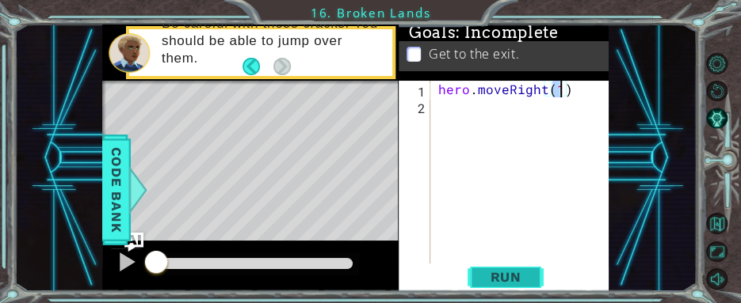
type textarea "hero.moveRight(1)"
click at [497, 278] on span "Run" at bounding box center [505, 277] width 63 height 16
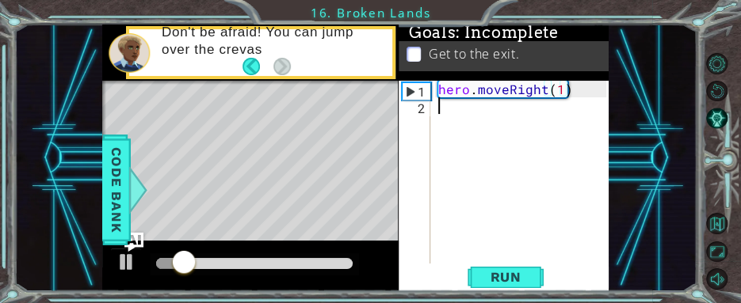
click at [465, 112] on div "hero . moveRight ( 1 )" at bounding box center [525, 189] width 180 height 216
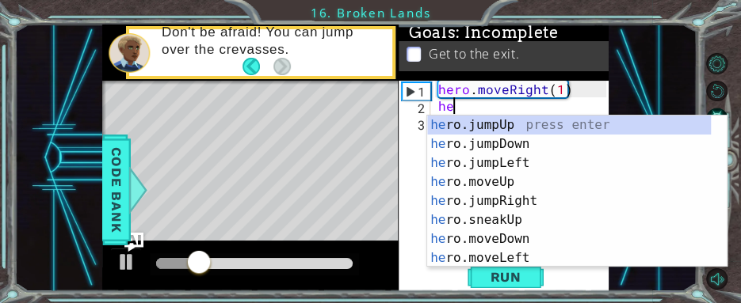
scroll to position [0, 0]
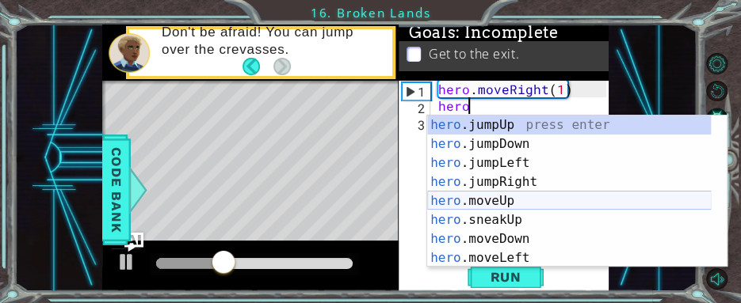
click at [532, 204] on div "hero .jumpUp press enter hero .jumpDown press enter hero .jumpLeft press enter …" at bounding box center [569, 211] width 284 height 190
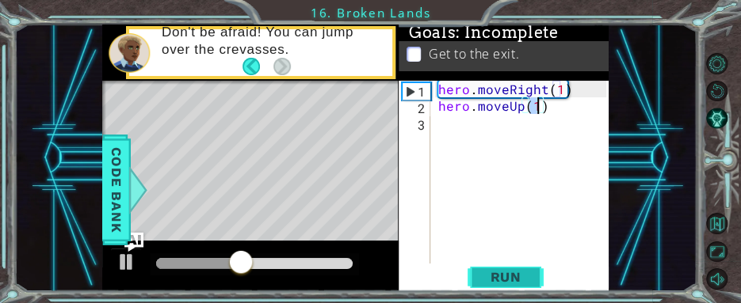
type textarea "hero.moveUp(1)"
click at [496, 276] on span "Run" at bounding box center [505, 277] width 63 height 16
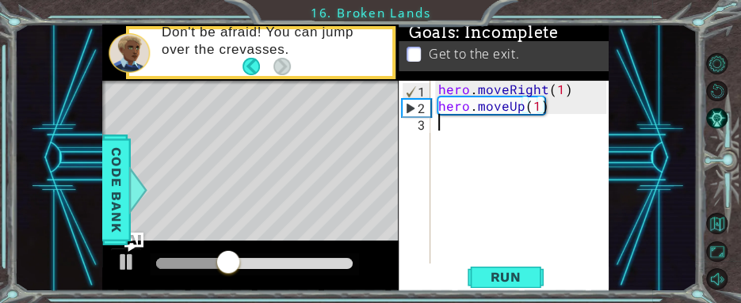
click at [445, 120] on div "hero . moveRight ( 1 ) hero . moveUp ( 1 )" at bounding box center [525, 189] width 180 height 216
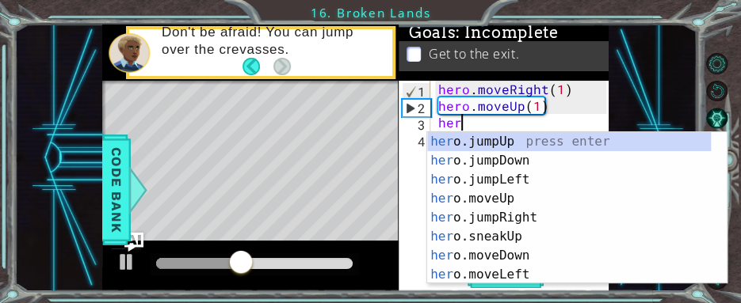
type textarea "hero"
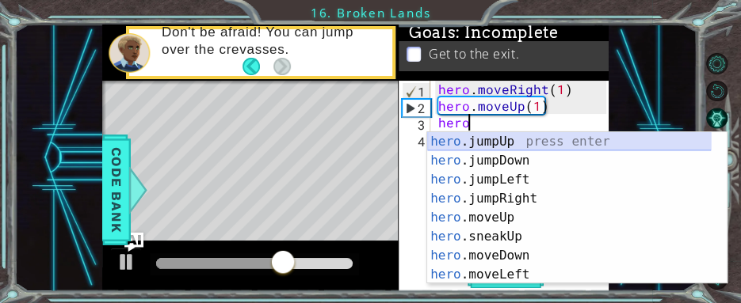
click at [513, 141] on div "hero .jumpUp press enter hero .jumpDown press enter hero .jumpLeft press enter …" at bounding box center [569, 227] width 284 height 190
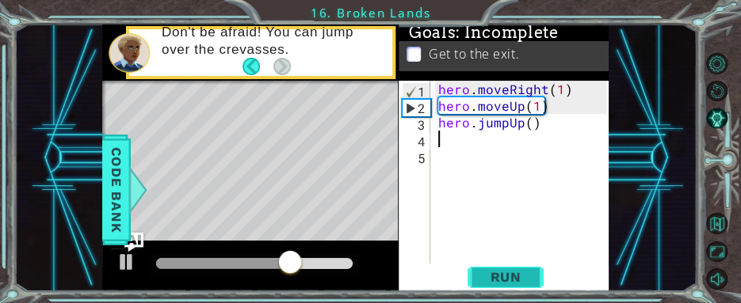
click at [499, 271] on span "Run" at bounding box center [505, 277] width 63 height 16
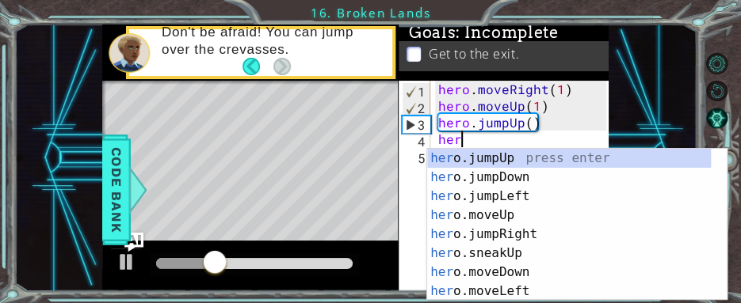
type textarea "hero"
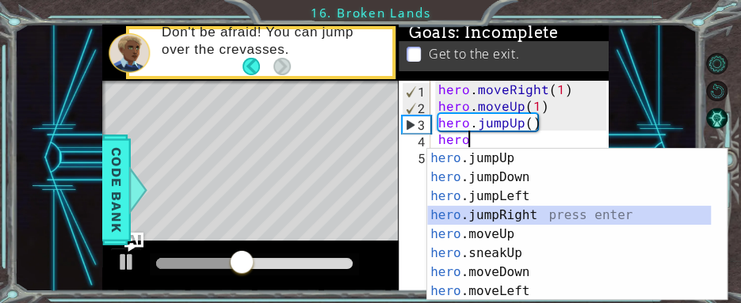
click at [539, 208] on div "hero .jumpUp press enter hero .jumpDown press enter hero .jumpLeft press enter …" at bounding box center [569, 243] width 284 height 189
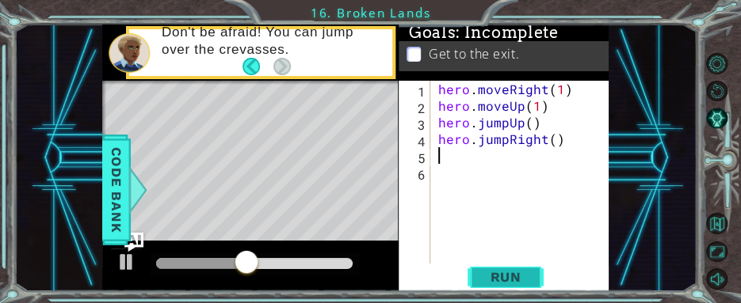
click at [525, 273] on span "Run" at bounding box center [505, 277] width 63 height 16
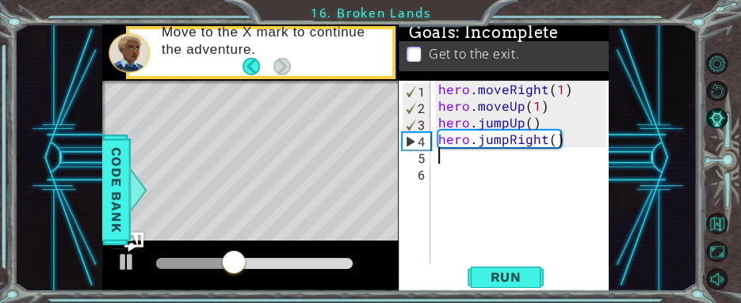
type textarea "g"
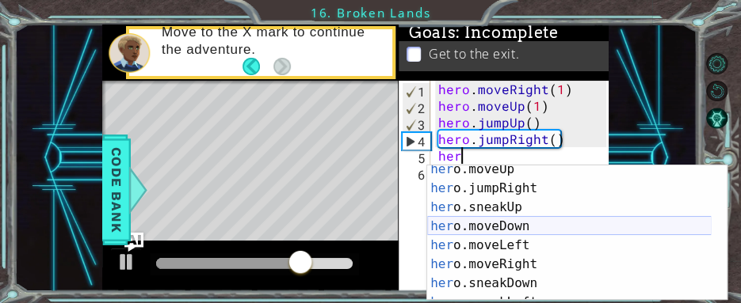
scroll to position [63, 0]
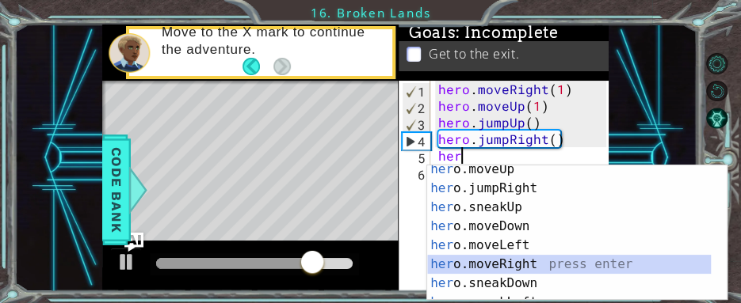
click at [532, 264] on div "her o.moveUp press enter her o.jumpRight press enter her o.sneakUp press enter …" at bounding box center [569, 246] width 284 height 173
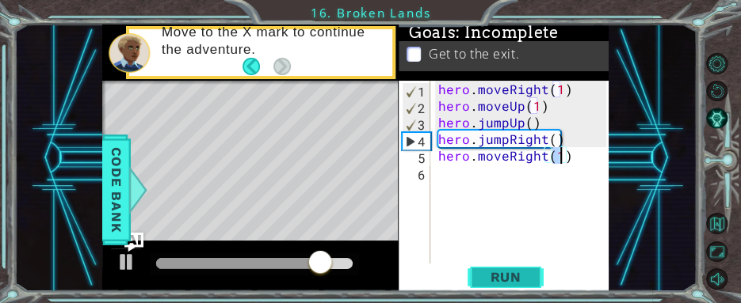
type textarea "hero.moveRight(1)"
click at [512, 273] on span "Run" at bounding box center [505, 277] width 63 height 16
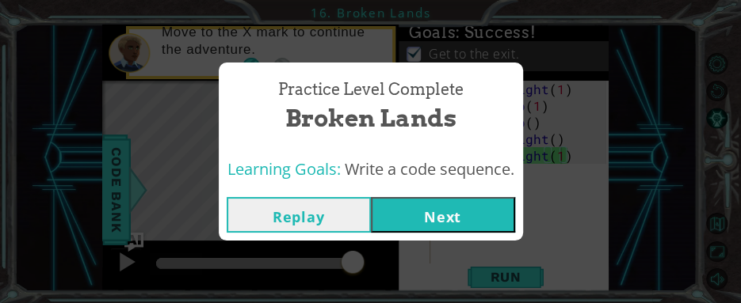
click at [414, 212] on button "Next" at bounding box center [443, 215] width 144 height 36
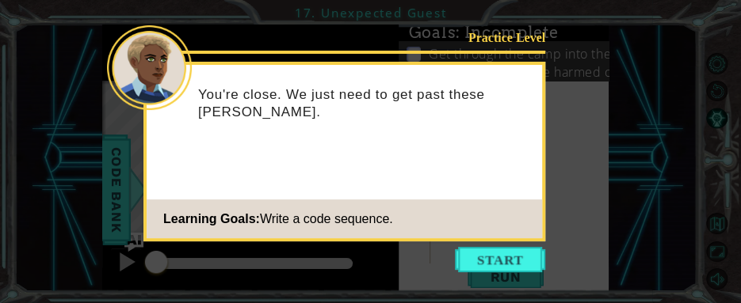
click at [531, 257] on button "Start" at bounding box center [500, 259] width 90 height 25
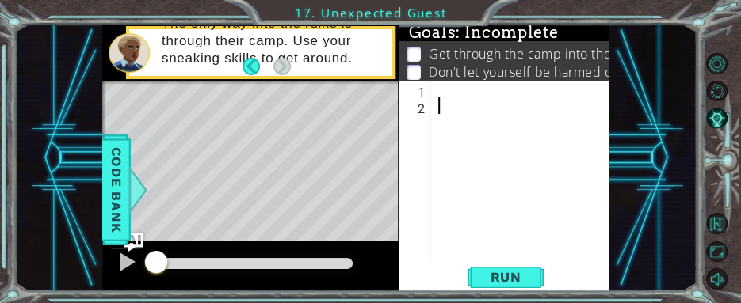
click at [435, 86] on div at bounding box center [525, 189] width 180 height 216
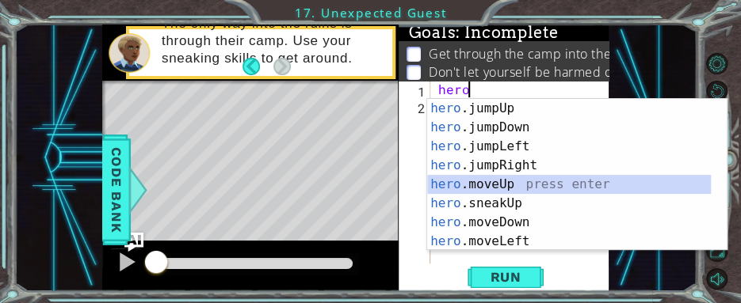
click at [524, 190] on div "hero .jumpUp press enter hero .jumpDown press enter hero .jumpLeft press enter …" at bounding box center [569, 194] width 284 height 190
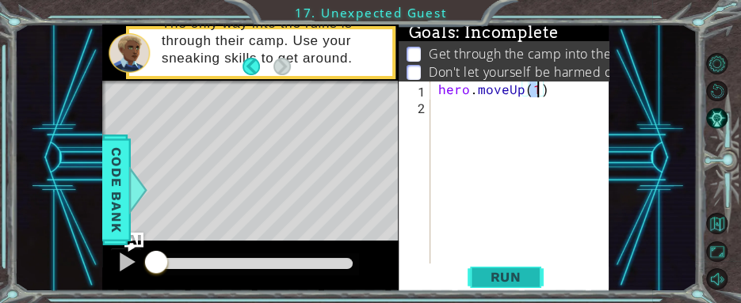
type textarea "hero.moveUp(1)"
click at [519, 275] on span "Run" at bounding box center [505, 277] width 63 height 16
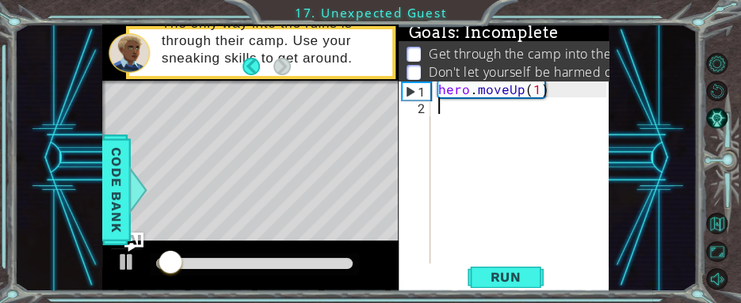
click at [478, 119] on div "hero . moveUp ( 1 )" at bounding box center [525, 189] width 180 height 216
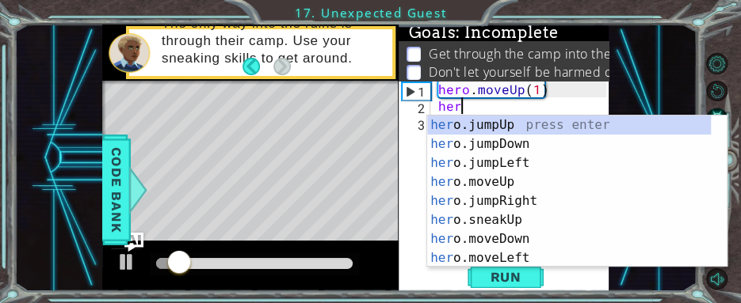
type textarea "hero"
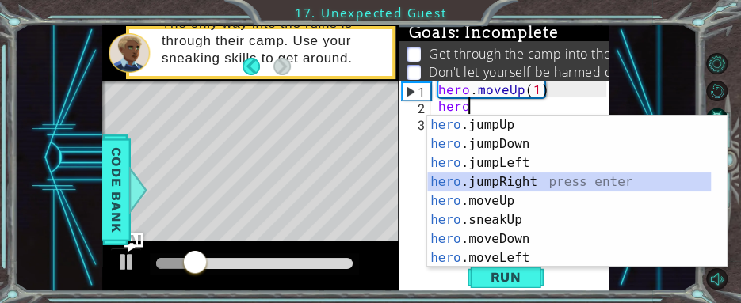
click at [529, 181] on div "hero .jumpUp press enter hero .jumpDown press enter hero .jumpLeft press enter …" at bounding box center [569, 211] width 284 height 190
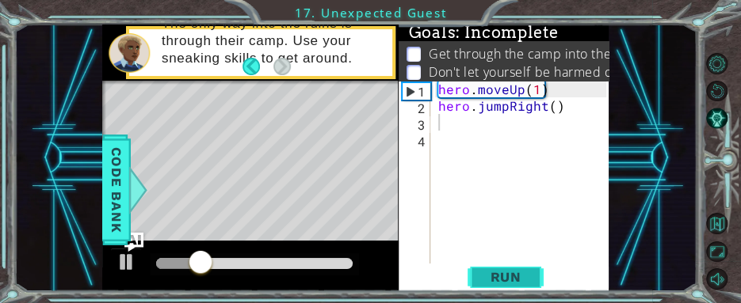
click at [523, 277] on span "Run" at bounding box center [505, 277] width 63 height 16
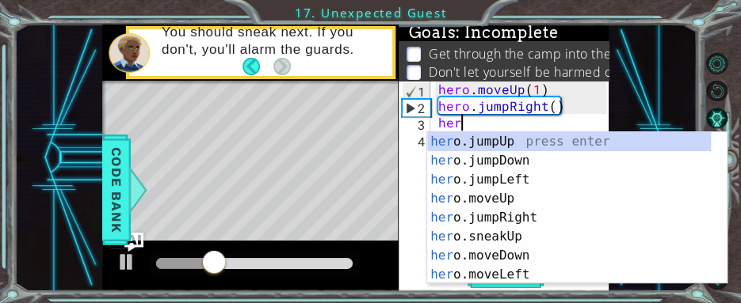
type textarea "hero"
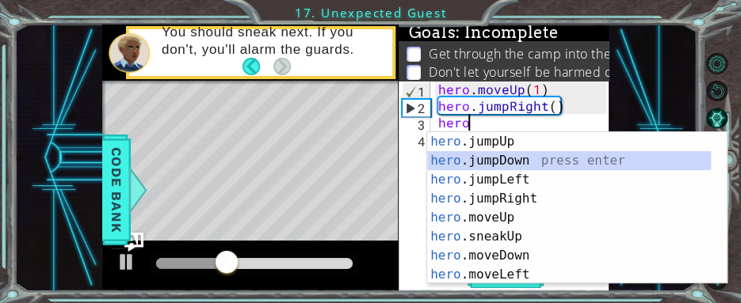
click at [525, 165] on div "hero .jumpUp press enter hero .jumpDown press enter hero .jumpLeft press enter …" at bounding box center [569, 227] width 284 height 190
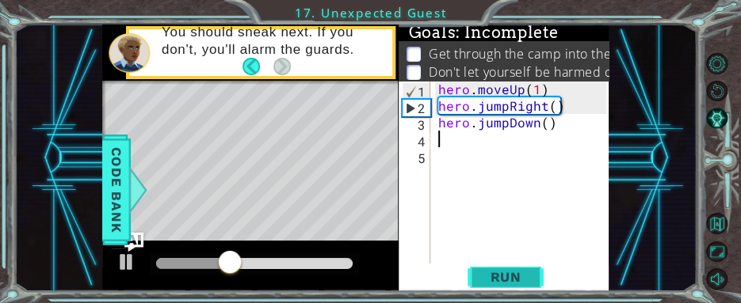
click at [516, 275] on span "Run" at bounding box center [505, 277] width 63 height 16
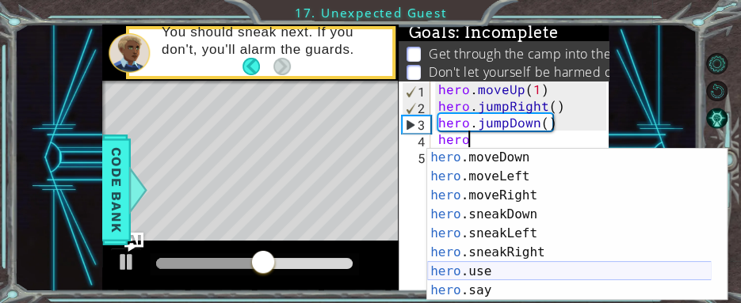
scroll to position [114, 0]
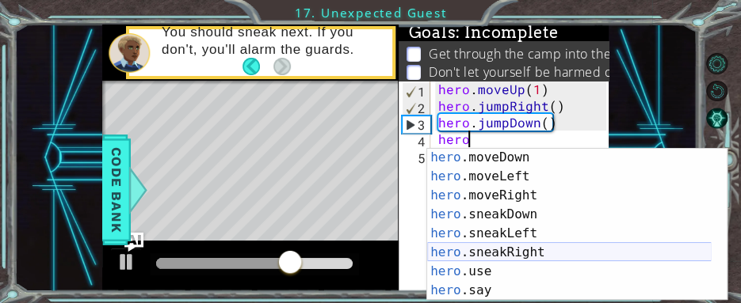
click at [543, 250] on div "hero .moveDown press enter hero .moveLeft press enter hero .moveRight press ent…" at bounding box center [569, 242] width 284 height 189
type textarea "hero.sneakRight(1)"
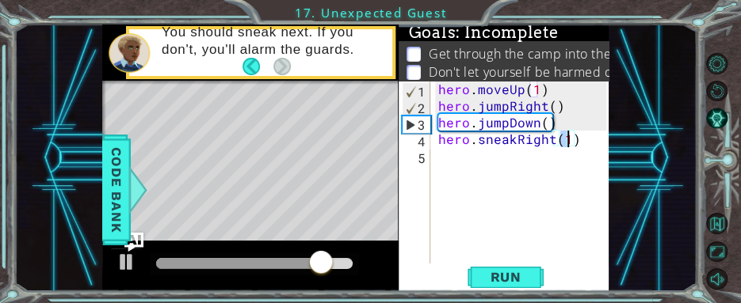
click at [486, 154] on div "hero . moveUp ( 1 ) hero . jumpRight ( ) hero . jumpDown ( ) hero . sneakRight …" at bounding box center [525, 189] width 180 height 216
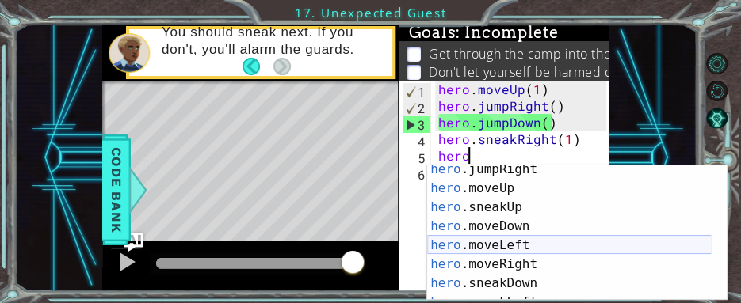
scroll to position [63, 0]
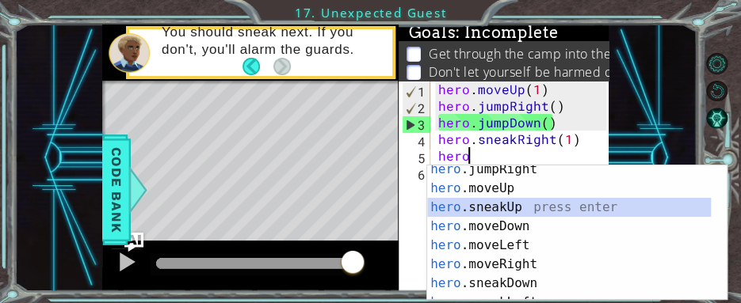
click at [516, 213] on div "hero .jumpRight press enter hero .moveUp press enter hero .sneakUp press enter …" at bounding box center [569, 246] width 284 height 173
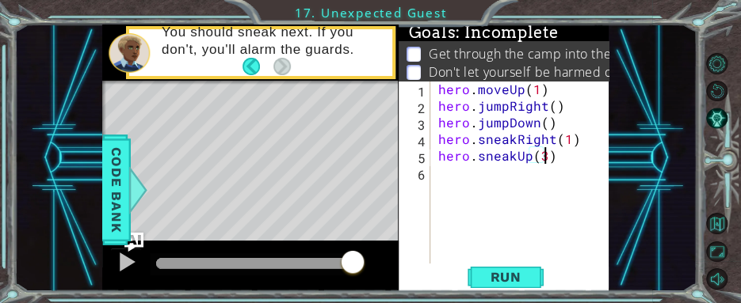
scroll to position [0, 6]
type textarea "hero.sneakUp(3)"
click at [524, 276] on span "Run" at bounding box center [505, 277] width 63 height 16
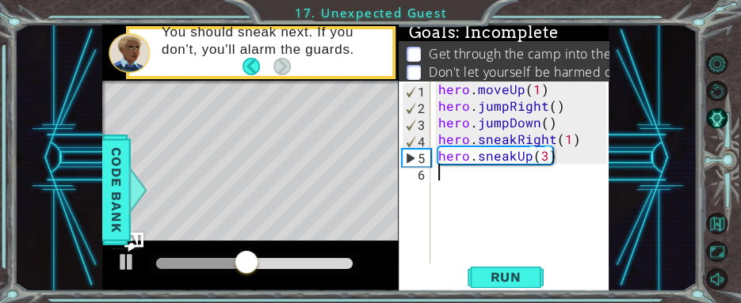
click at [474, 177] on div "hero . moveUp ( 1 ) hero . jumpRight ( ) hero . jumpDown ( ) hero . sneakRight …" at bounding box center [525, 189] width 180 height 216
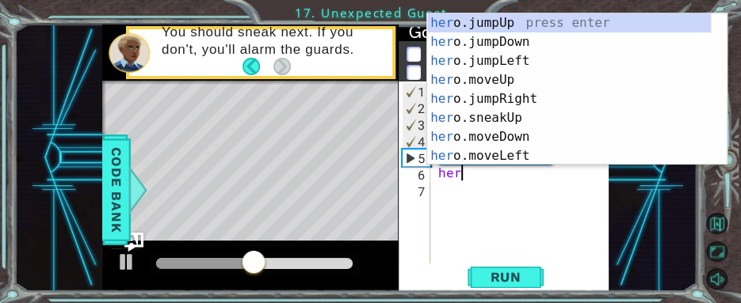
scroll to position [0, 0]
type textarea "hero"
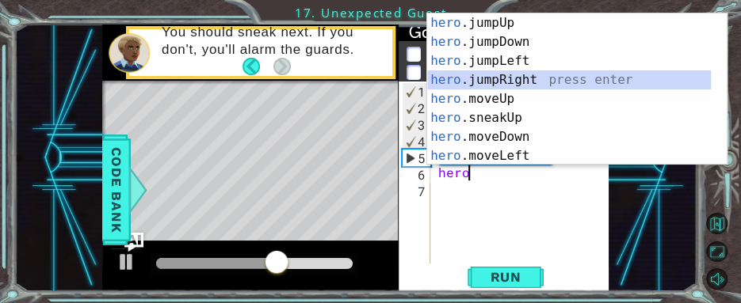
click at [538, 82] on div "hero .jumpUp press enter hero .jumpDown press enter hero .jumpLeft press enter …" at bounding box center [569, 108] width 284 height 190
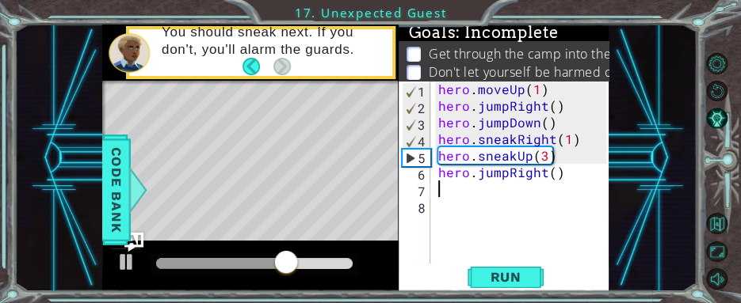
click at [553, 178] on div "hero . moveUp ( 1 ) hero . jumpRight ( ) hero . jumpDown ( ) hero . sneakRight …" at bounding box center [525, 189] width 180 height 216
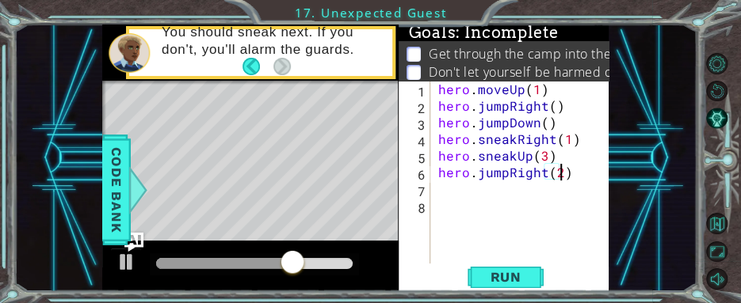
scroll to position [0, 6]
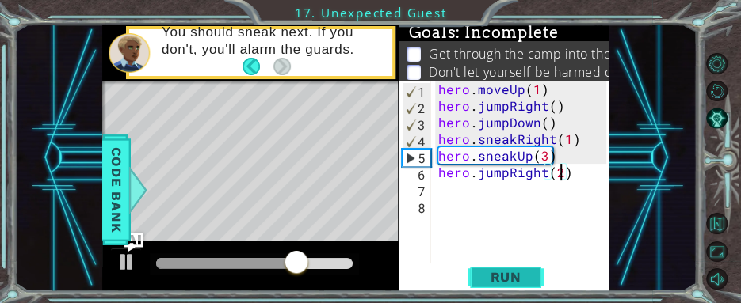
click at [522, 283] on span "Run" at bounding box center [505, 277] width 63 height 16
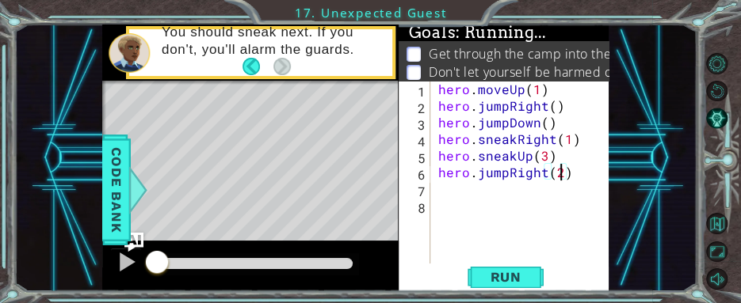
click at [506, 177] on div "hero . moveUp ( 1 ) hero . jumpRight ( ) hero . jumpDown ( ) hero . sneakRight …" at bounding box center [525, 189] width 180 height 216
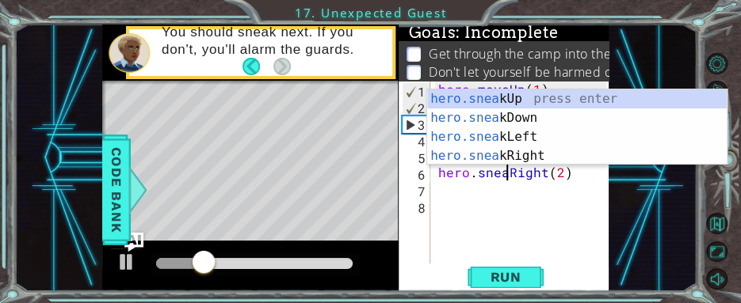
scroll to position [0, 5]
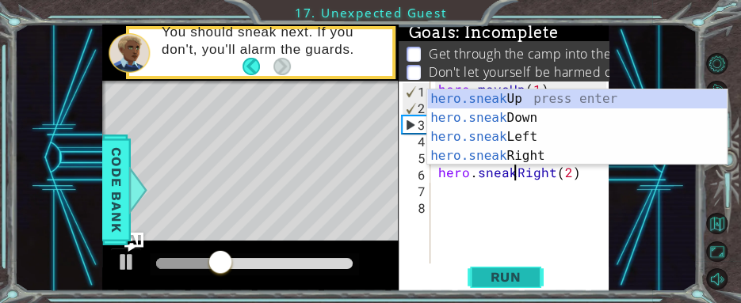
click at [515, 286] on button "Run" at bounding box center [505, 277] width 95 height 21
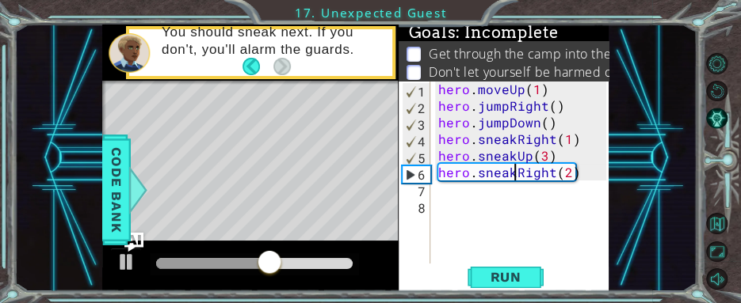
click at [546, 158] on div "hero . moveUp ( 1 ) hero . jumpRight ( ) hero . jumpDown ( ) hero . sneakRight …" at bounding box center [525, 189] width 180 height 216
type textarea "hero.sneakUp(2)"
click at [474, 200] on div "hero . moveUp ( 1 ) hero . jumpRight ( ) hero . jumpDown ( ) hero . sneakRight …" at bounding box center [525, 189] width 180 height 216
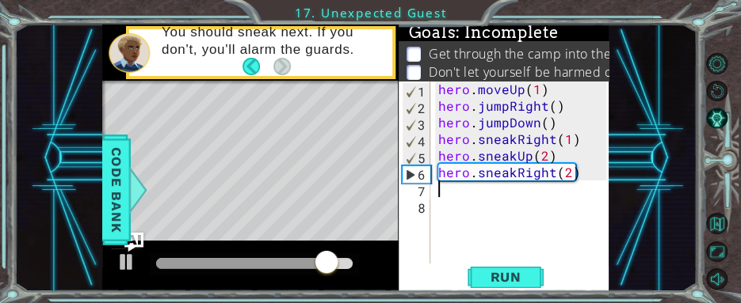
click at [445, 194] on div "hero . moveUp ( 1 ) hero . jumpRight ( ) hero . jumpDown ( ) hero . sneakRight …" at bounding box center [525, 189] width 180 height 216
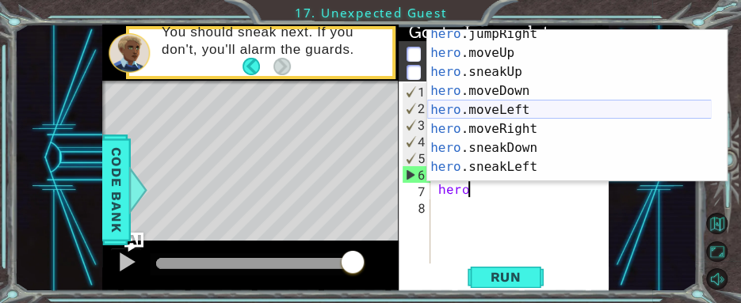
scroll to position [63, 0]
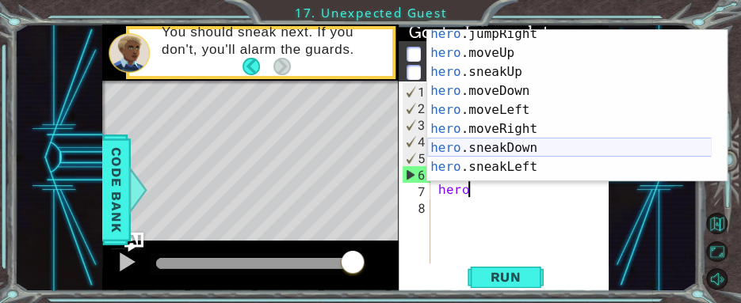
click at [556, 143] on div "hero .jumpRight press enter hero .moveUp press enter hero .sneakUp press enter …" at bounding box center [569, 120] width 284 height 190
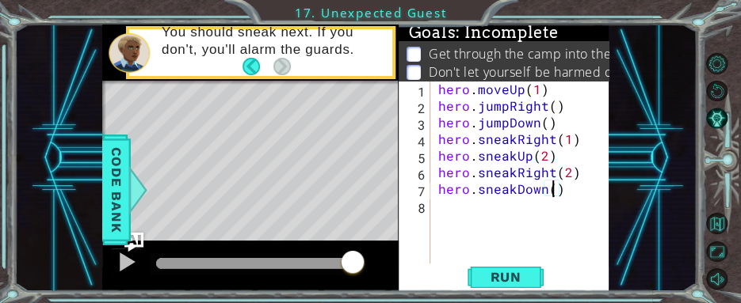
scroll to position [0, 6]
type textarea "hero.sneakDown(2)"
click at [523, 278] on span "Run" at bounding box center [505, 277] width 63 height 16
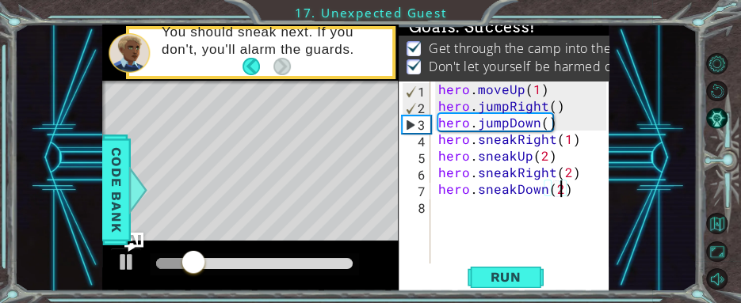
scroll to position [0, 0]
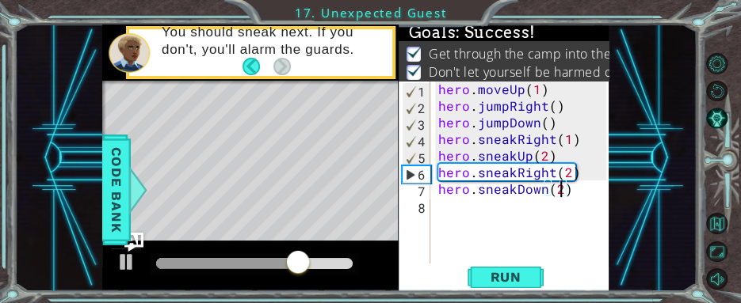
click at [449, 204] on div "hero . moveUp ( 1 ) hero . jumpRight ( ) hero . jumpDown ( ) hero . sneakRight …" at bounding box center [525, 189] width 180 height 216
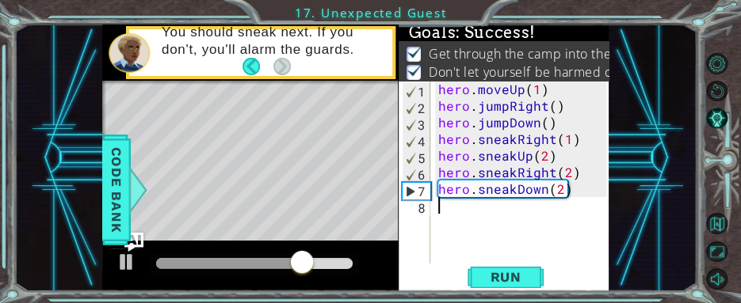
type textarea "hero.sneakDown(2)"
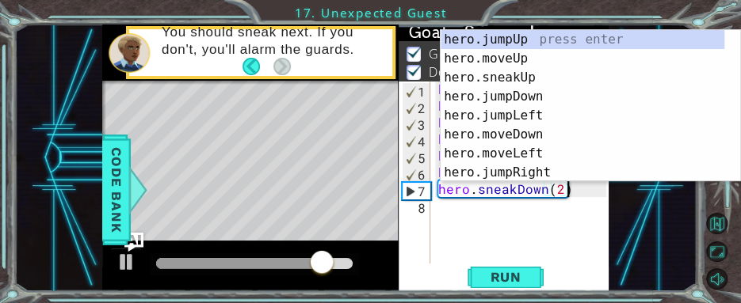
click at [467, 211] on div "hero . moveUp ( 1 ) hero . jumpRight ( ) hero . jumpDown ( ) hero . sneakRight …" at bounding box center [525, 189] width 180 height 216
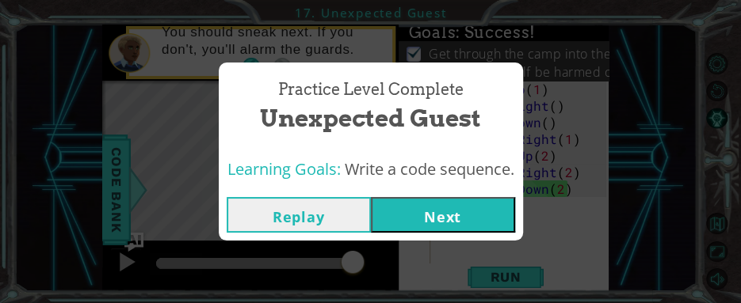
click at [448, 215] on button "Next" at bounding box center [443, 215] width 144 height 36
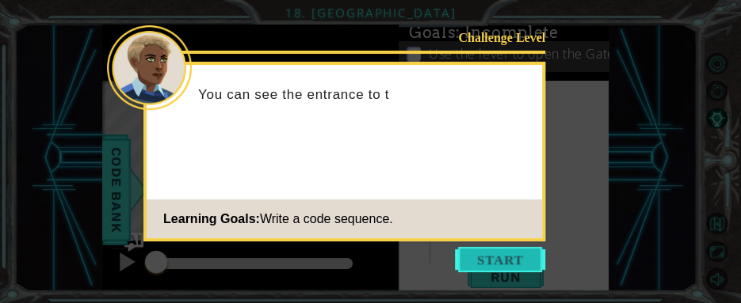
click at [469, 257] on button "Start" at bounding box center [500, 259] width 90 height 25
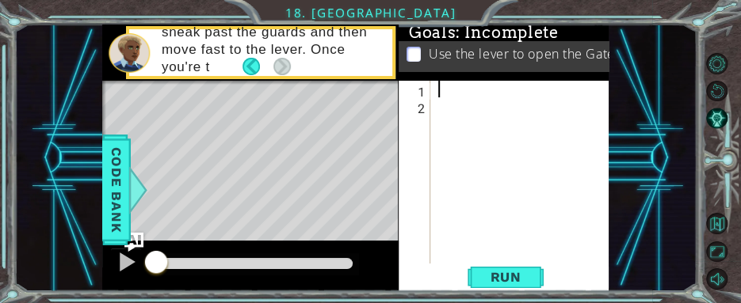
click at [467, 82] on div at bounding box center [525, 189] width 180 height 216
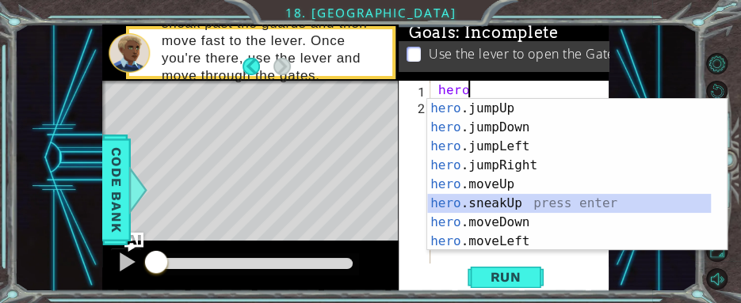
click at [545, 206] on div "hero .jumpUp press enter hero .jumpDown press enter hero .jumpLeft press enter …" at bounding box center [569, 194] width 284 height 190
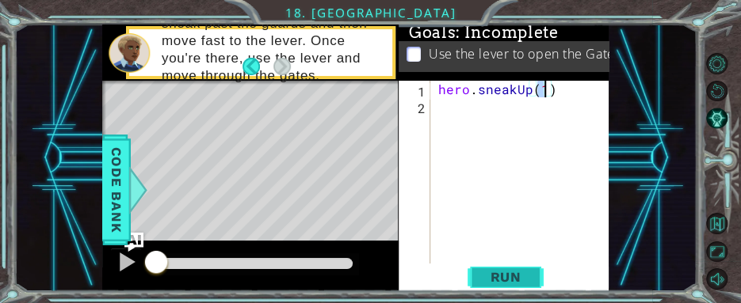
click at [540, 273] on button "Run" at bounding box center [505, 277] width 95 height 21
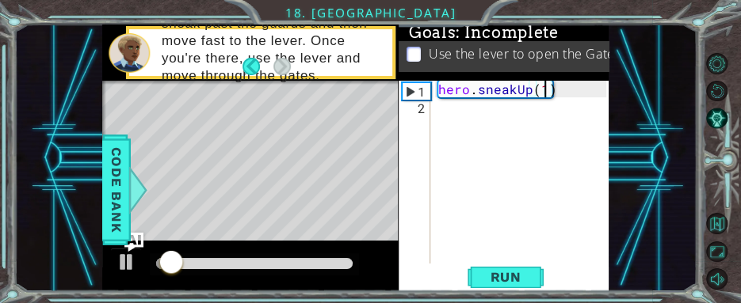
drag, startPoint x: 532, startPoint y: 93, endPoint x: 535, endPoint y: 78, distance: 14.6
click at [534, 91] on div "hero . sneakUp ( 1 )" at bounding box center [525, 189] width 180 height 216
click at [528, 90] on div "hero . sneakUp ( 1 )" at bounding box center [521, 172] width 172 height 183
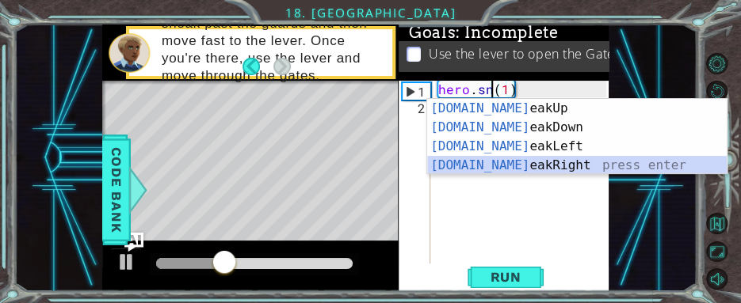
click at [535, 158] on div "[DOMAIN_NAME] eakUp press enter [DOMAIN_NAME] eakDown press enter [DOMAIN_NAME]…" at bounding box center [577, 156] width 300 height 114
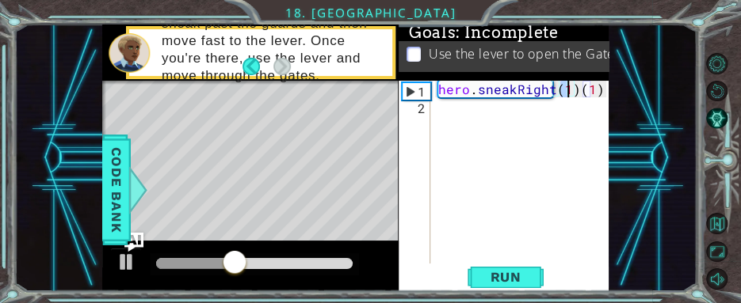
click at [593, 90] on div "hero . sneakRight ( 1 ) ( 1 )" at bounding box center [525, 189] width 180 height 216
click at [596, 84] on div "hero . sneakRight ( 1 ) ( )" at bounding box center [525, 189] width 180 height 216
type textarea "hero.sneakRight(1)"
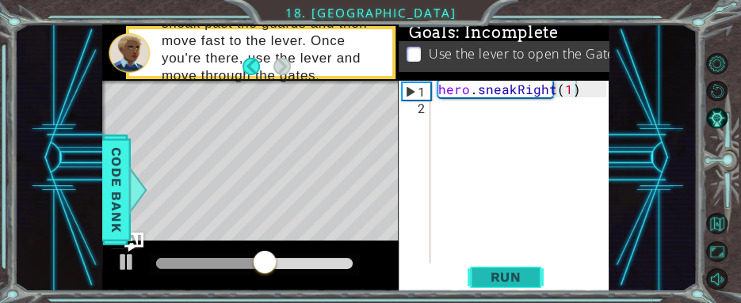
click at [502, 274] on span "Run" at bounding box center [505, 277] width 63 height 16
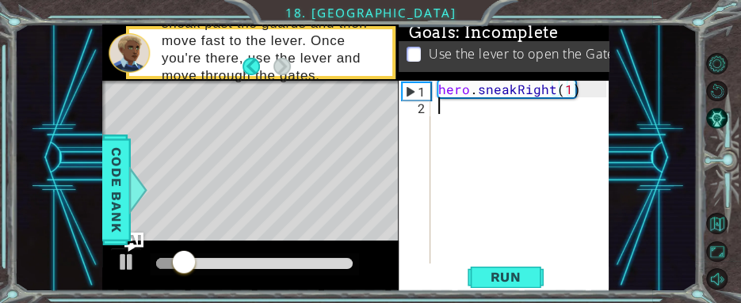
click at [490, 113] on div "hero . sneakRight ( 1 )" at bounding box center [525, 189] width 180 height 216
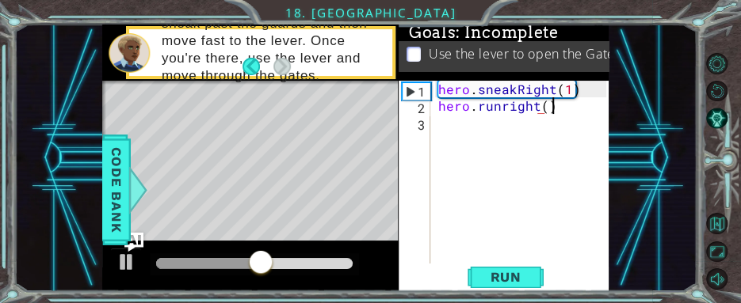
scroll to position [0, 6]
click at [514, 278] on span "Run" at bounding box center [505, 277] width 63 height 16
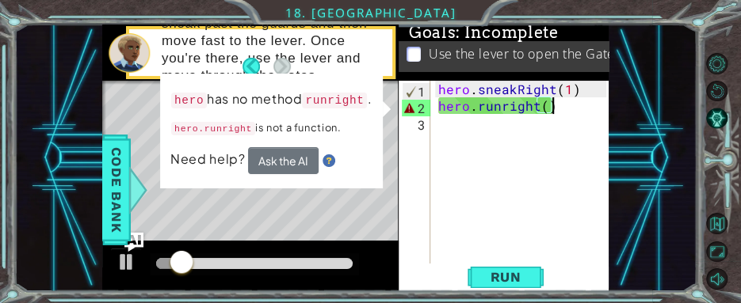
click at [501, 108] on div "hero . sneakRight ( 1 ) hero . runright ( )" at bounding box center [525, 189] width 180 height 216
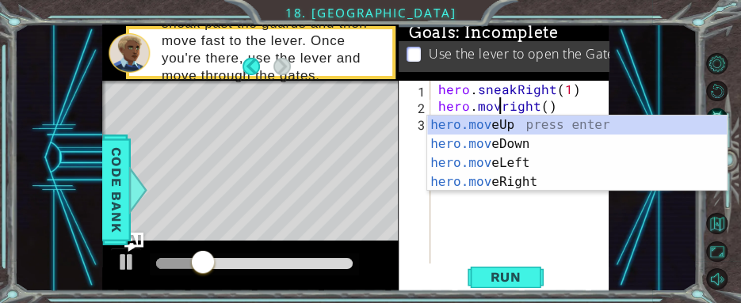
type textarea "hero.moveright()"
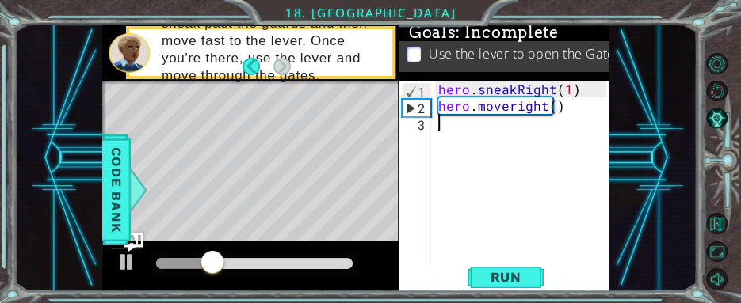
click at [535, 212] on div "hero . sneakRight ( 1 ) hero . moveright ( )" at bounding box center [525, 189] width 180 height 216
click at [516, 276] on span "Run" at bounding box center [505, 277] width 63 height 16
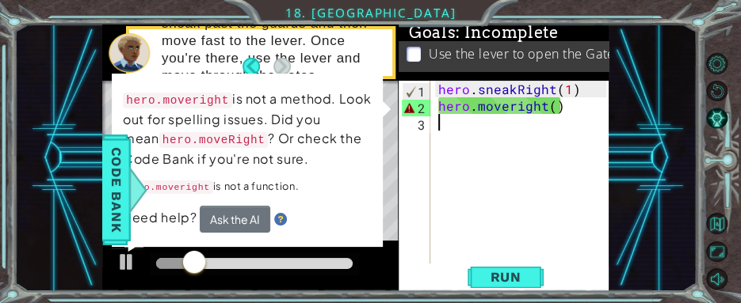
click at [516, 106] on div "hero . sneakRight ( 1 ) hero . moveright ( )" at bounding box center [525, 189] width 180 height 216
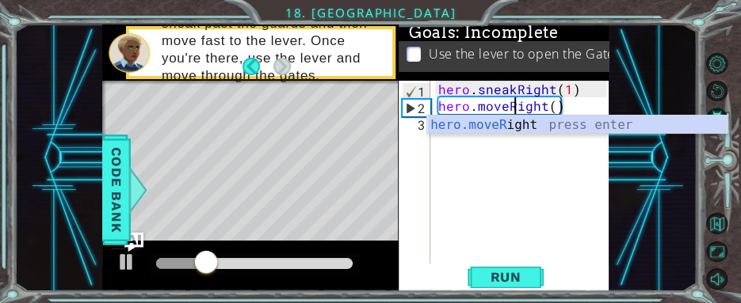
scroll to position [0, 5]
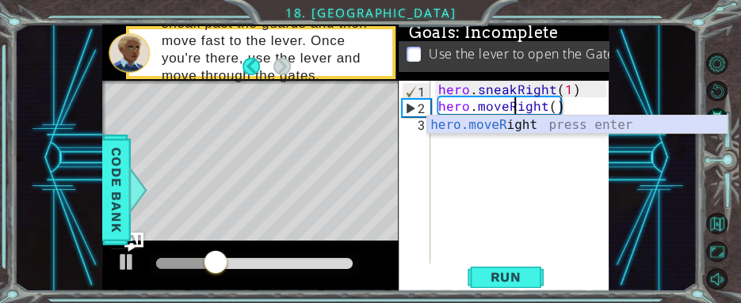
click at [546, 125] on div "hero.moveR ight press enter" at bounding box center [577, 144] width 300 height 57
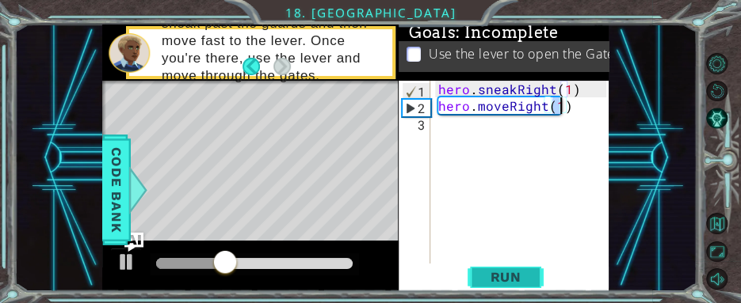
click at [509, 276] on span "Run" at bounding box center [505, 277] width 63 height 16
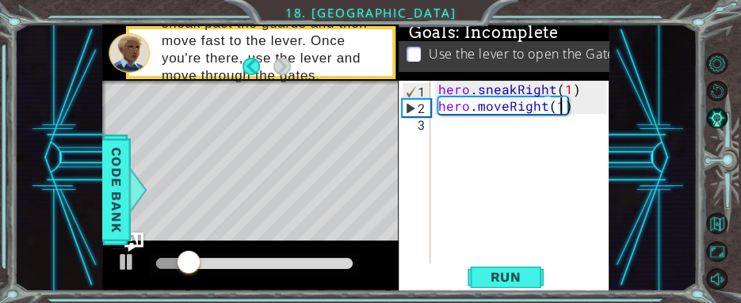
drag, startPoint x: 568, startPoint y: 90, endPoint x: 581, endPoint y: 82, distance: 15.2
click at [575, 88] on div "hero . sneakRight ( 1 ) hero . moveRight ( 1 )" at bounding box center [525, 189] width 180 height 216
click at [562, 82] on div "hero . sneakRight ( 12 hero . moveRight ( 1 )" at bounding box center [525, 189] width 180 height 216
drag, startPoint x: 565, startPoint y: 86, endPoint x: 589, endPoint y: 51, distance: 41.5
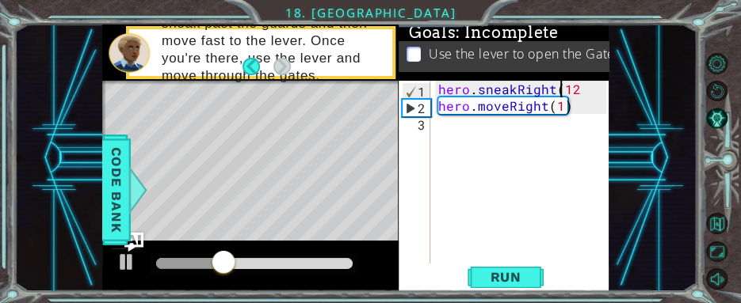
click at [568, 83] on div "hero . sneakRight ( 12 hero . moveRight ( 1 )" at bounding box center [525, 189] width 180 height 216
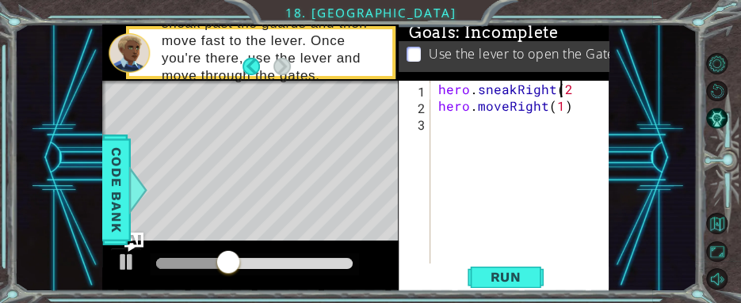
scroll to position [0, 6]
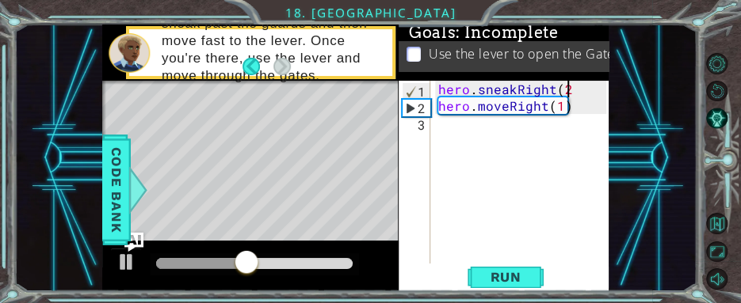
click at [578, 90] on div "hero . sneakRight ( 2 hero . moveRight ( 1 )" at bounding box center [525, 189] width 180 height 216
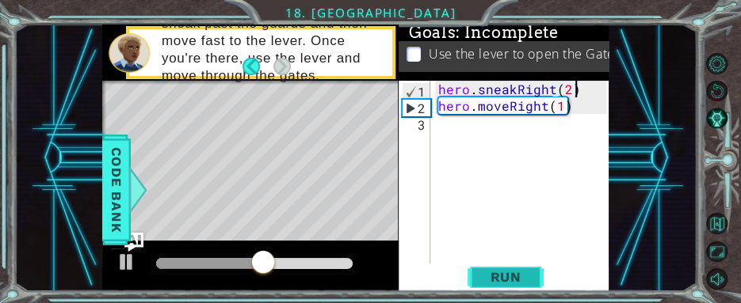
click at [512, 280] on span "Run" at bounding box center [505, 277] width 63 height 16
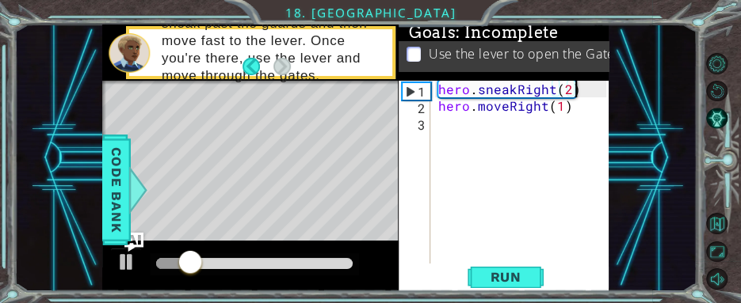
drag, startPoint x: 570, startPoint y: 91, endPoint x: 587, endPoint y: 66, distance: 30.8
click at [574, 85] on div "hero . sneakRight ( 2 ) hero . moveRight ( 1 )" at bounding box center [525, 189] width 180 height 216
click at [573, 112] on div "hero . sneakRight ( 1 ) hero . moveRight ( 1 )" at bounding box center [525, 189] width 180 height 216
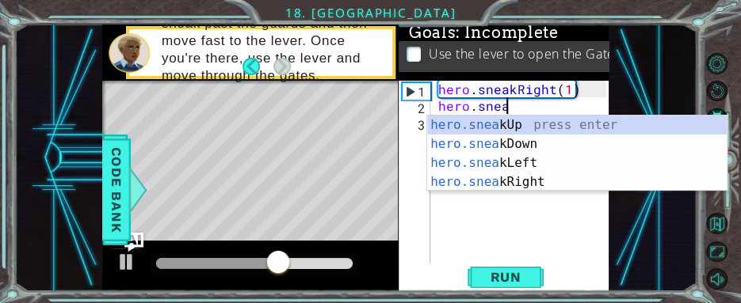
scroll to position [0, 3]
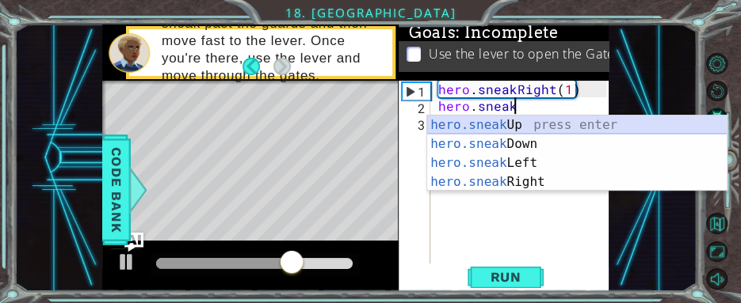
click at [537, 124] on div "hero.sneak Up press enter hero.sneak Down press enter hero.sneak Left press ent…" at bounding box center [577, 173] width 300 height 114
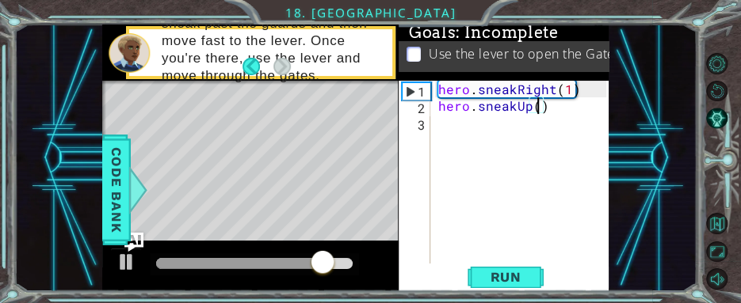
scroll to position [0, 6]
type textarea "hero.sneakUp(2)"
click at [507, 274] on span "Run" at bounding box center [505, 277] width 63 height 16
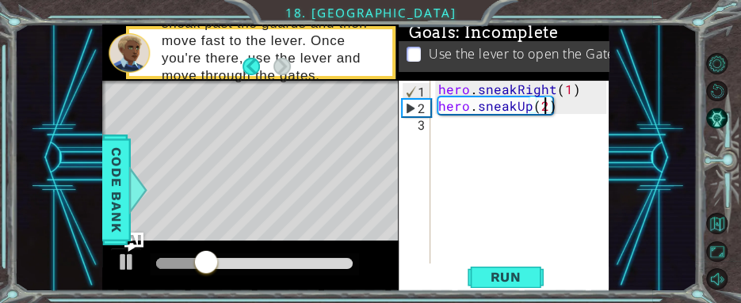
click at [457, 119] on div "hero . sneakRight ( 1 ) hero . sneakUp ( 2 )" at bounding box center [525, 189] width 180 height 216
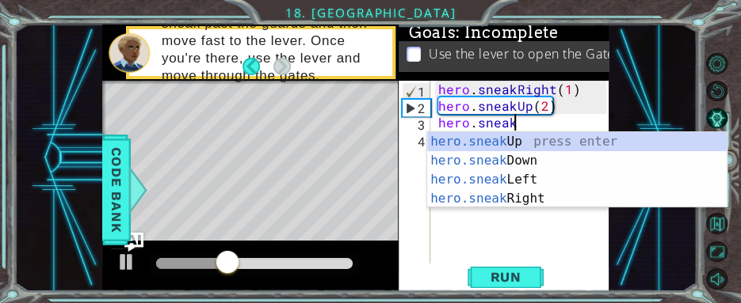
scroll to position [0, 3]
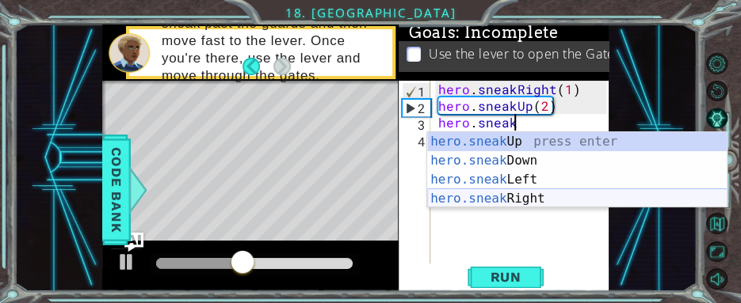
click at [500, 196] on div "hero.sneak Up press enter hero.sneak Down press enter hero.sneak Left press ent…" at bounding box center [577, 189] width 300 height 114
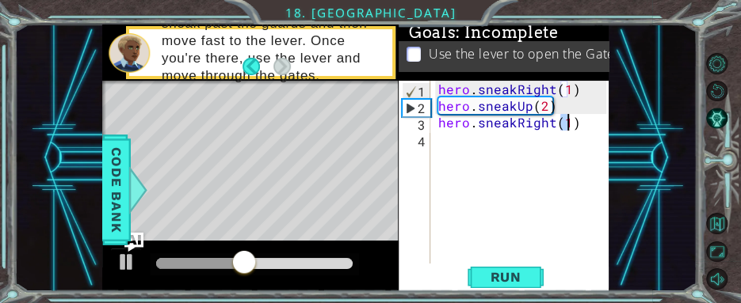
type textarea "hero.sneakRight(1)"
click at [455, 138] on div "hero . sneakRight ( 1 ) hero . sneakUp ( 2 ) hero . sneakRight ( 1 )" at bounding box center [525, 189] width 180 height 216
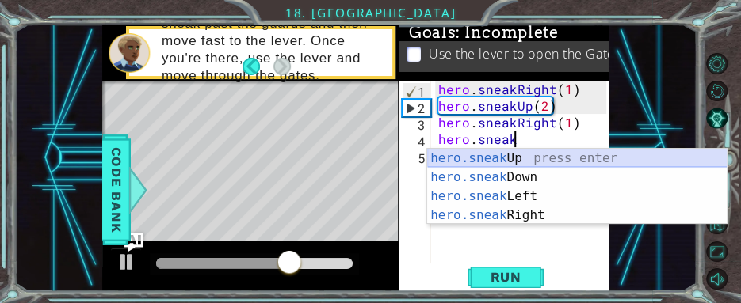
click at [508, 160] on div "hero.sneak Up press enter hero.sneak Down press enter hero.sneak Left press ent…" at bounding box center [577, 206] width 300 height 114
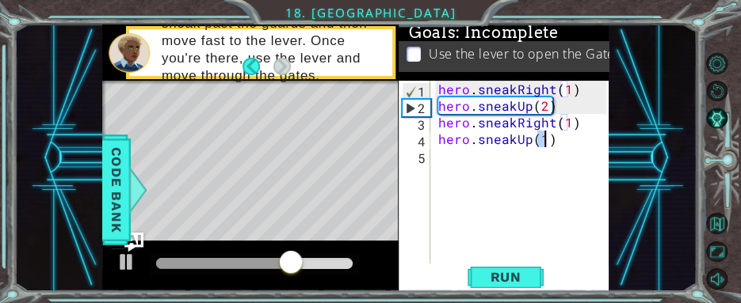
type textarea "hero.sneakUp(1)"
click at [491, 157] on div "hero . sneakRight ( 1 ) hero . sneakUp ( 2 ) hero . sneakRight ( 1 ) hero . sne…" at bounding box center [525, 189] width 180 height 216
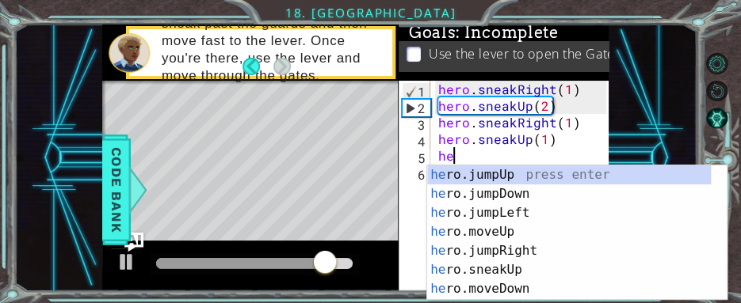
scroll to position [0, 0]
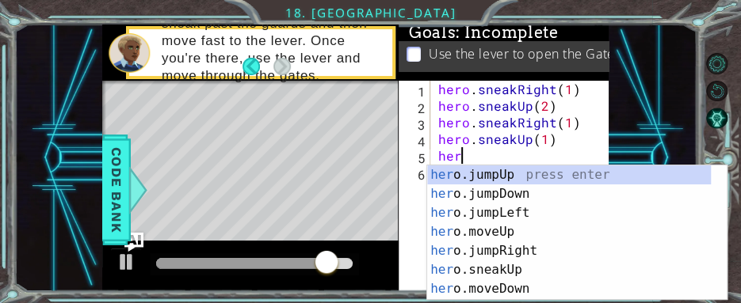
type textarea "hero"
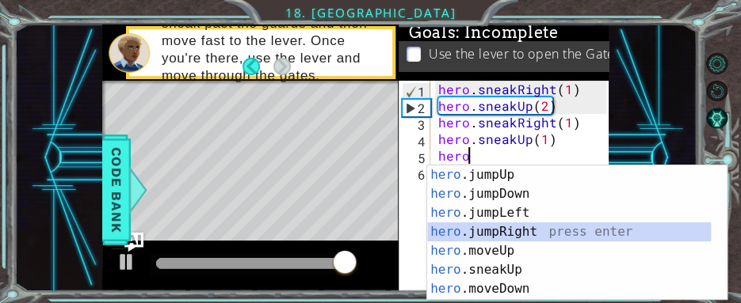
click at [529, 227] on div "hero .jumpUp press enter hero .jumpDown press enter hero .jumpLeft press enter …" at bounding box center [569, 252] width 284 height 173
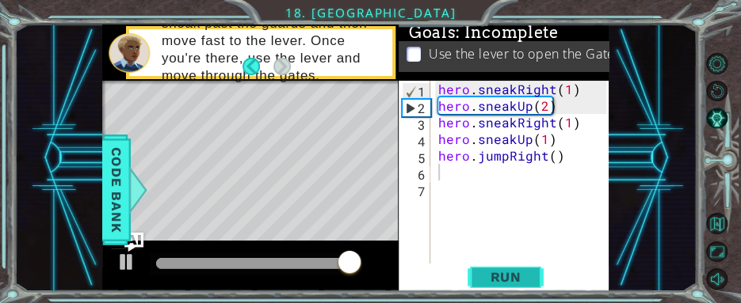
click at [524, 280] on span "Run" at bounding box center [505, 277] width 63 height 16
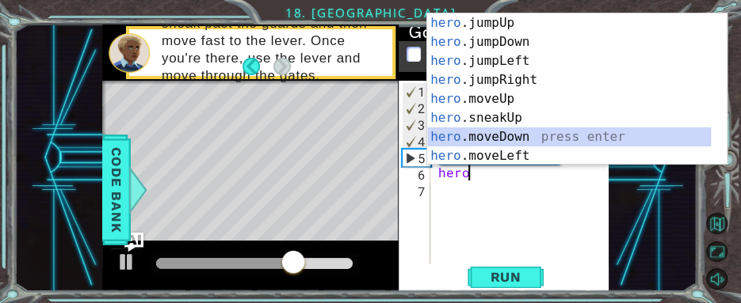
click at [520, 143] on div "hero .jumpUp press enter hero .jumpDown press enter hero .jumpLeft press enter …" at bounding box center [569, 108] width 284 height 190
type textarea "hero.moveDown(1)"
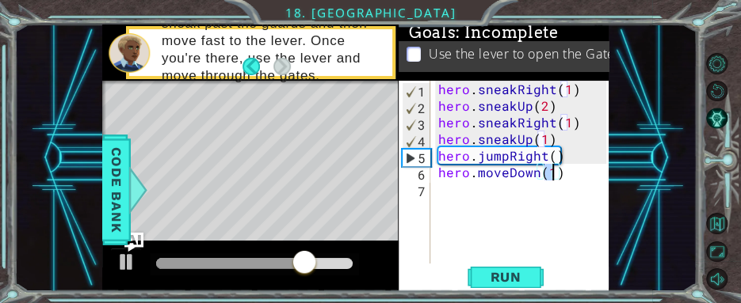
click at [493, 185] on div "hero . sneakRight ( 1 ) hero . sneakUp ( 2 ) hero . sneakRight ( 1 ) hero . sne…" at bounding box center [525, 189] width 180 height 216
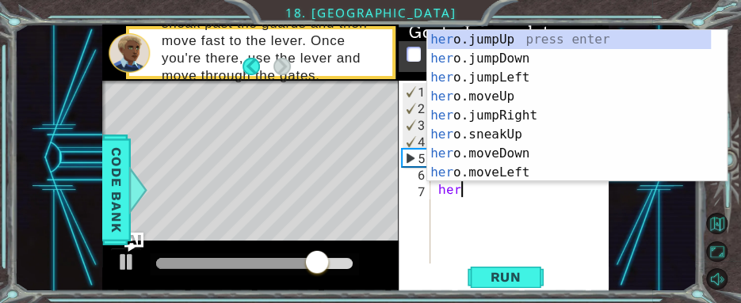
type textarea "hero"
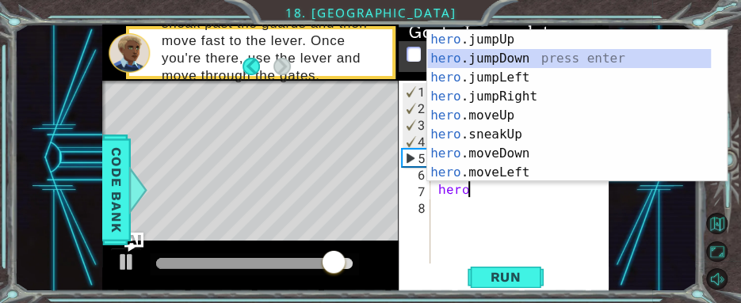
click at [515, 59] on div "hero .jumpUp press enter hero .jumpDown press enter hero .jumpLeft press enter …" at bounding box center [569, 125] width 284 height 190
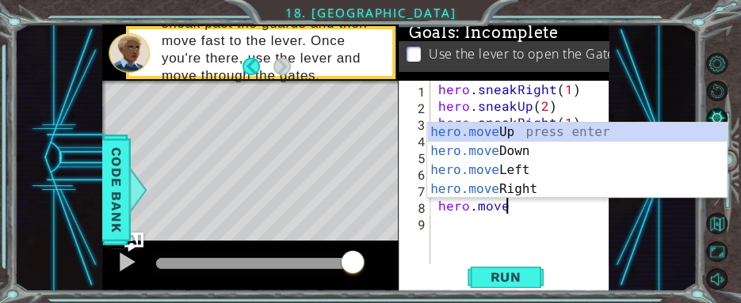
scroll to position [0, 3]
click at [539, 190] on div "hero.move Up press enter hero.move Down press enter hero.move Left press enter …" at bounding box center [577, 180] width 300 height 114
type textarea "hero.moveRight(1)"
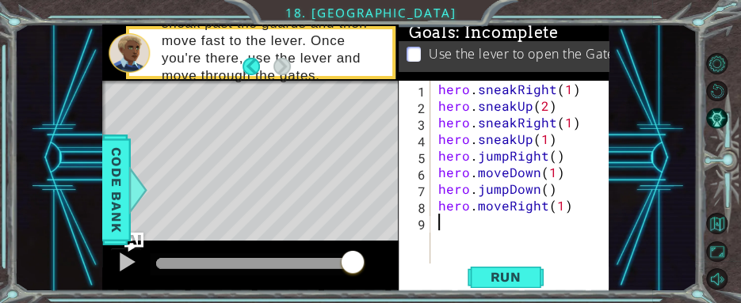
click at [499, 227] on div "hero . sneakRight ( 1 ) hero . sneakUp ( 2 ) hero . sneakRight ( 1 ) hero . sne…" at bounding box center [525, 189] width 180 height 216
drag, startPoint x: 560, startPoint y: 212, endPoint x: 568, endPoint y: 192, distance: 22.1
click at [565, 204] on div "hero . sneakRight ( 1 ) hero . sneakUp ( 2 ) hero . sneakRight ( 1 ) hero . sne…" at bounding box center [525, 189] width 180 height 216
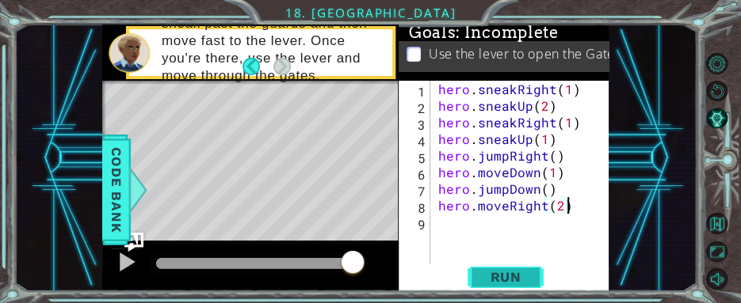
type textarea "hero.moveRight(2)"
drag, startPoint x: 520, startPoint y: 271, endPoint x: 593, endPoint y: 167, distance: 126.4
click at [521, 273] on span "Run" at bounding box center [505, 277] width 63 height 16
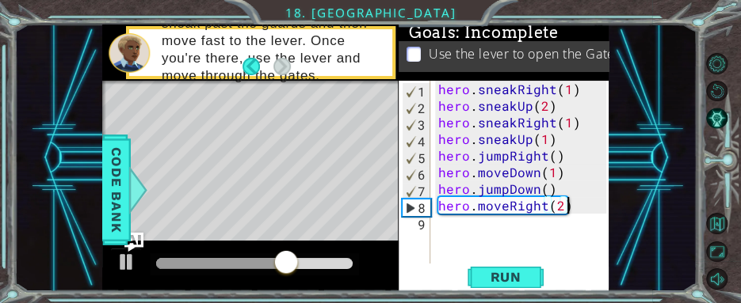
click at [476, 231] on div "hero . sneakRight ( 1 ) hero . sneakUp ( 2 ) hero . sneakRight ( 1 ) hero . sne…" at bounding box center [525, 189] width 180 height 216
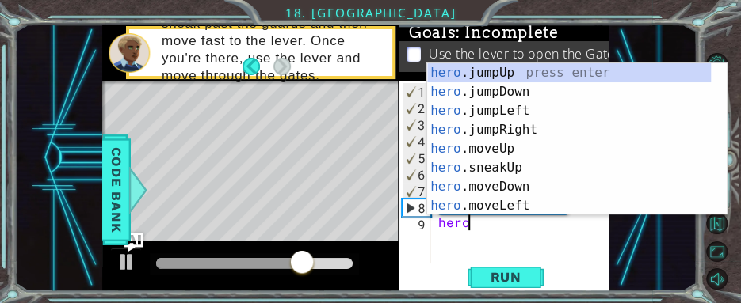
scroll to position [0, 2]
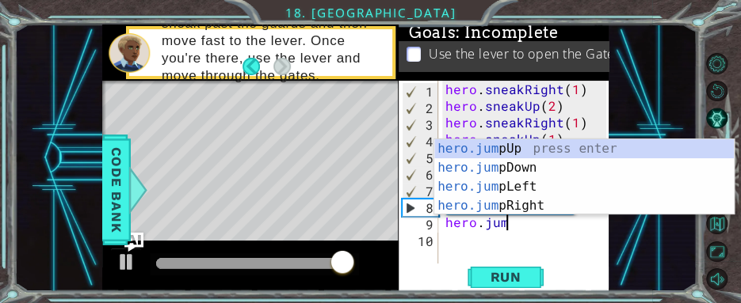
type textarea "hero.jump"
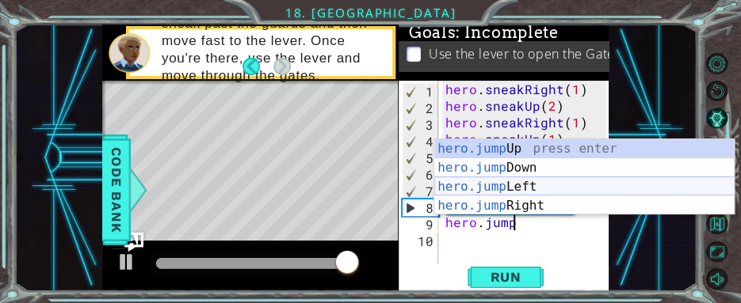
click at [585, 147] on div "hero.jump Up press enter hero.jump Down press enter hero.jump Left press enter …" at bounding box center [584, 196] width 300 height 114
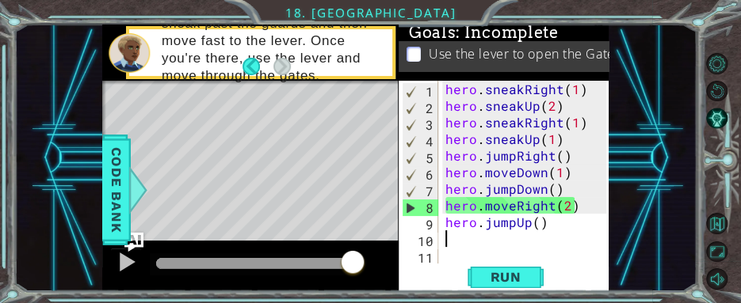
scroll to position [0, 0]
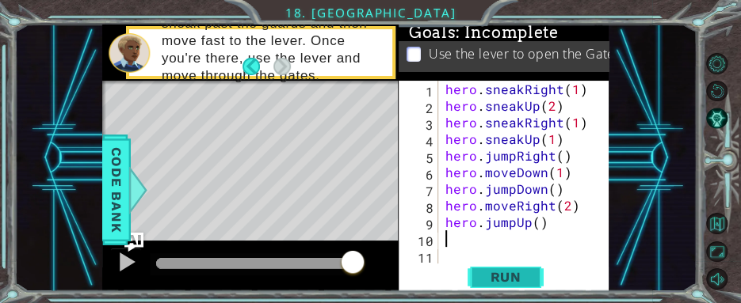
click at [497, 279] on span "Run" at bounding box center [505, 277] width 63 height 16
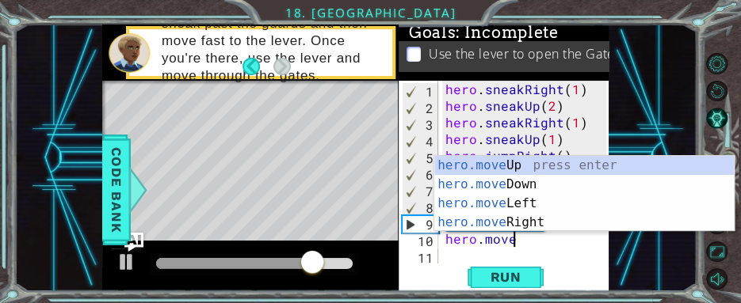
scroll to position [0, 3]
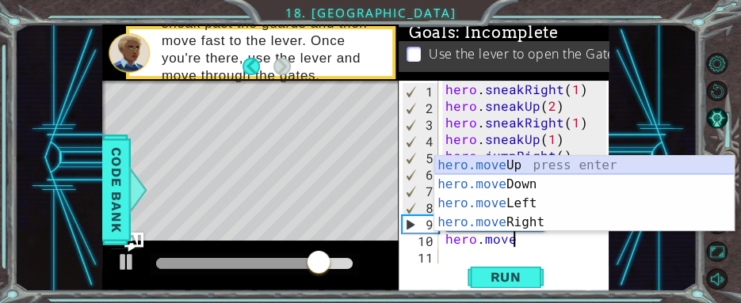
click at [549, 165] on div "hero.move Up press enter hero.move Down press enter hero.move Left press enter …" at bounding box center [584, 213] width 300 height 114
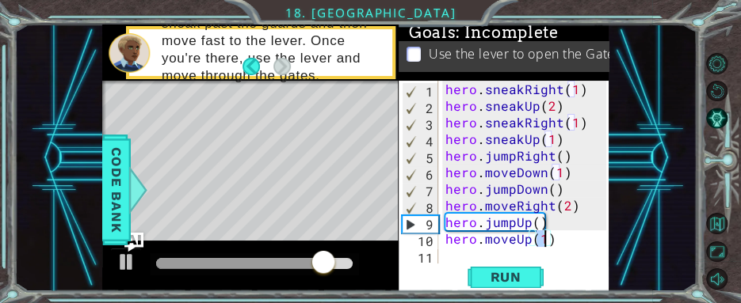
click at [515, 274] on span "Run" at bounding box center [505, 277] width 63 height 16
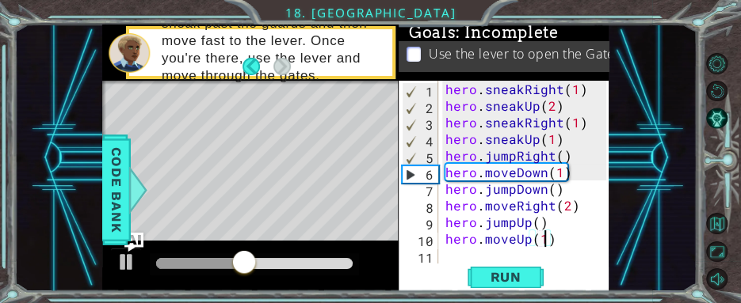
click at [427, 203] on div "8" at bounding box center [420, 208] width 36 height 17
type textarea "hero.moveRight(2)"
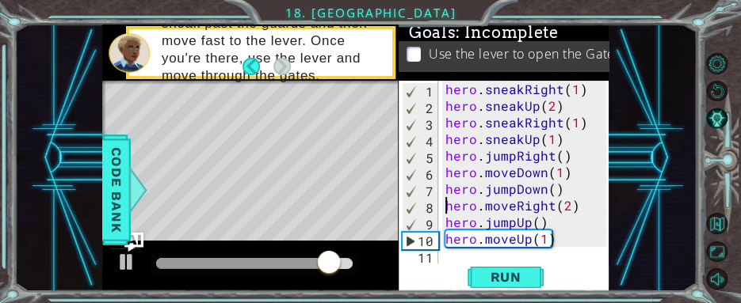
scroll to position [0, 0]
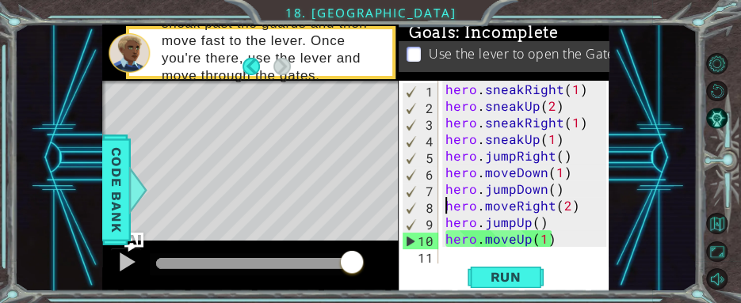
click at [455, 257] on div "hero . sneakRight ( 1 ) hero . sneakUp ( 2 ) hero . sneakRight ( 1 ) hero . sne…" at bounding box center [528, 189] width 173 height 216
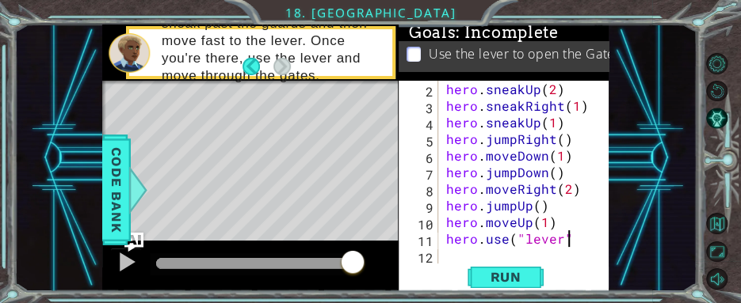
scroll to position [0, 6]
type textarea "hero.use("lever")"
click at [537, 276] on button "Run" at bounding box center [505, 277] width 95 height 21
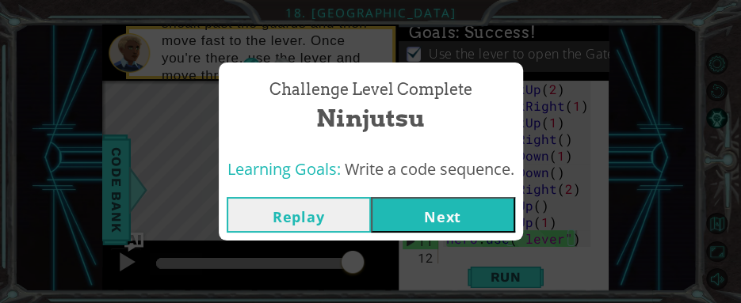
click at [441, 212] on button "Next" at bounding box center [443, 215] width 144 height 36
